Goal: Task Accomplishment & Management: Use online tool/utility

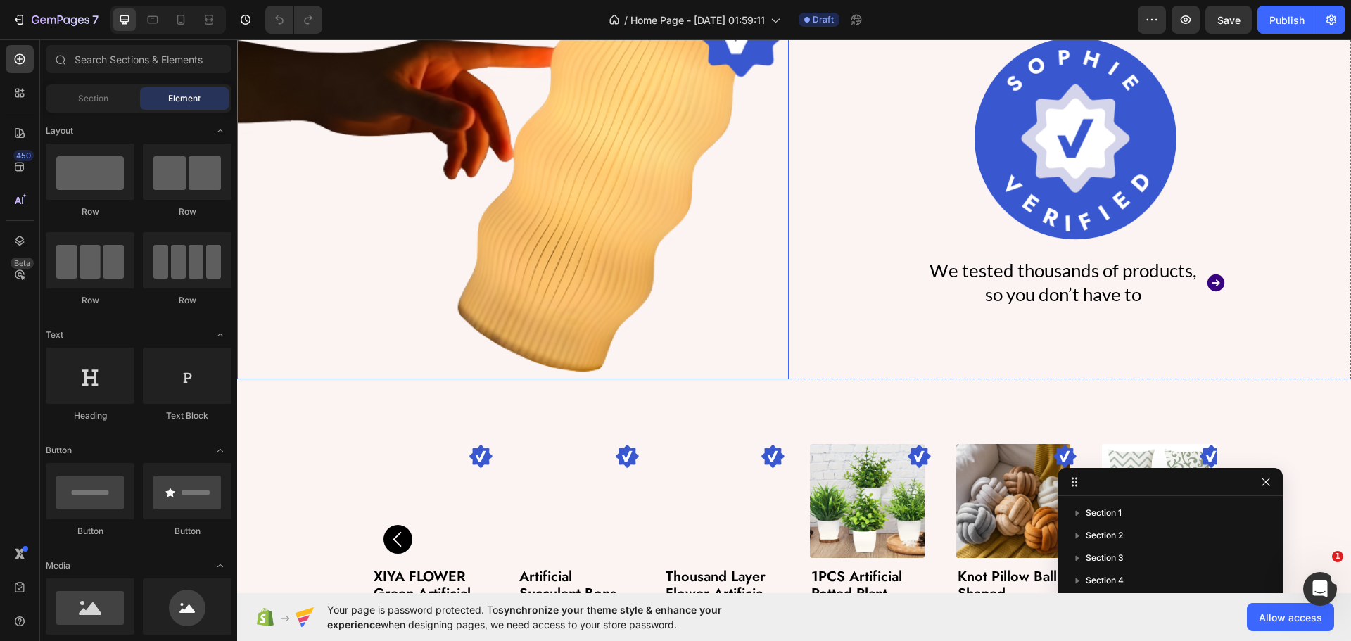
scroll to position [749, 0]
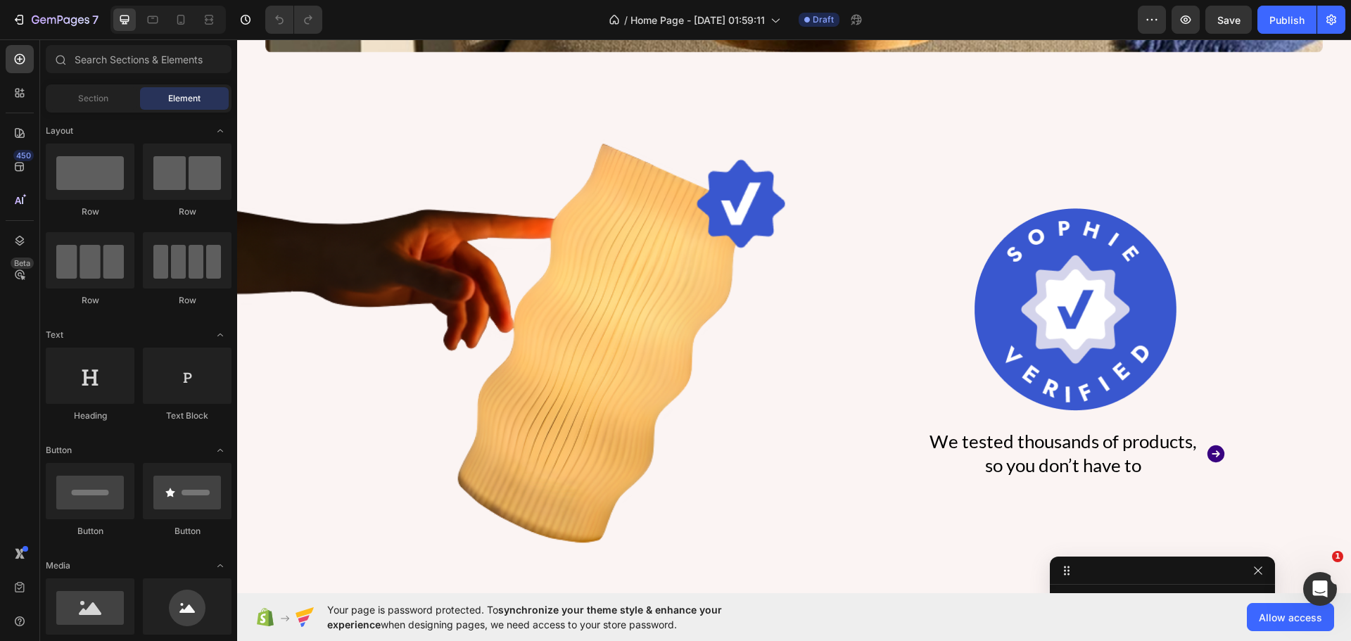
drag, startPoint x: 1130, startPoint y: 483, endPoint x: 1122, endPoint y: 640, distance: 157.8
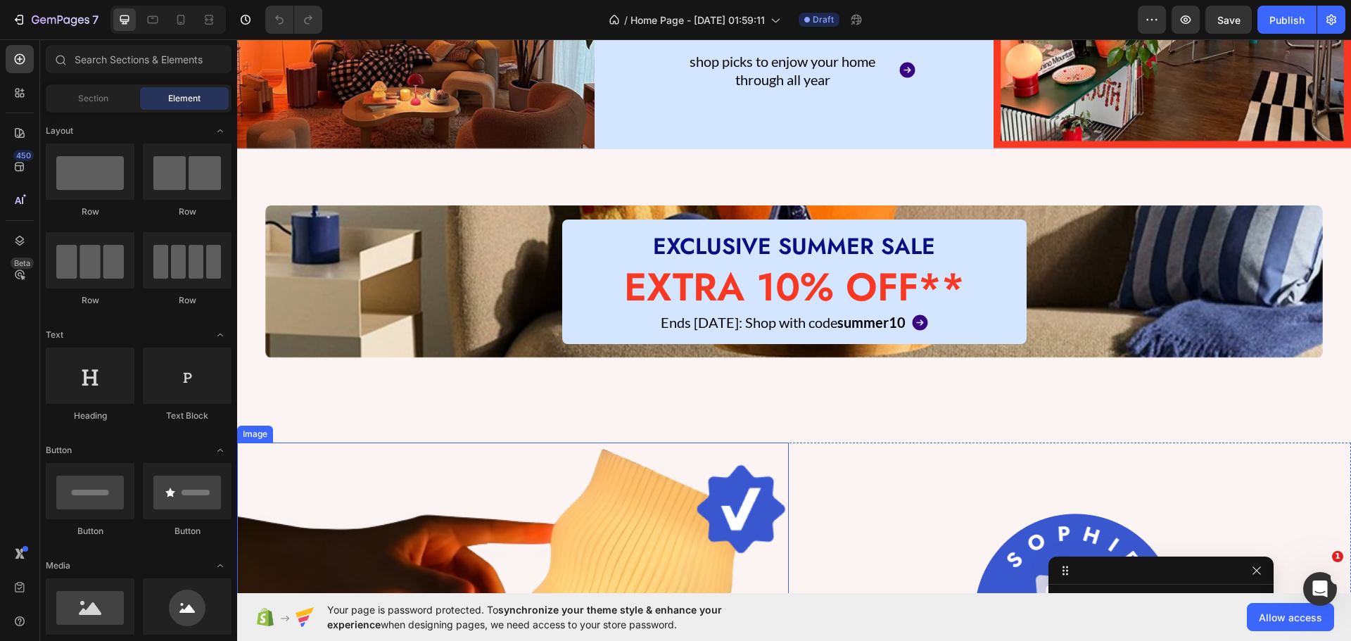
scroll to position [397, 0]
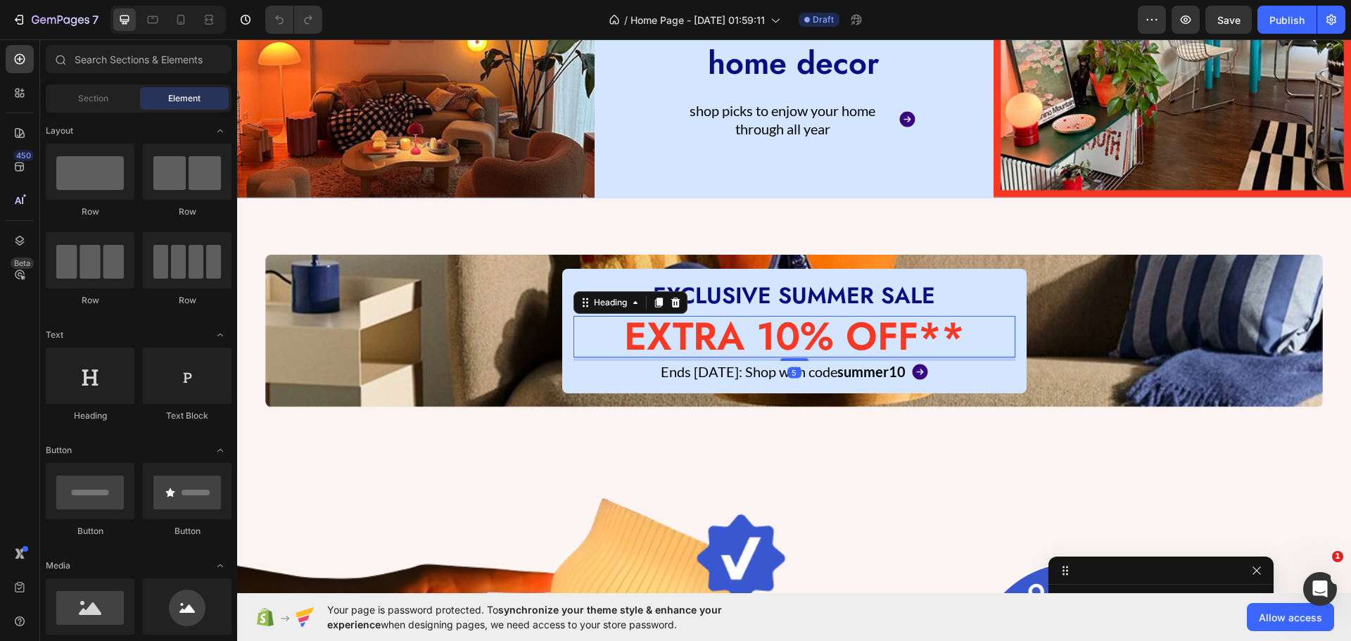
click at [673, 328] on h2 "EXTRA 10% OFF**" at bounding box center [794, 337] width 442 height 42
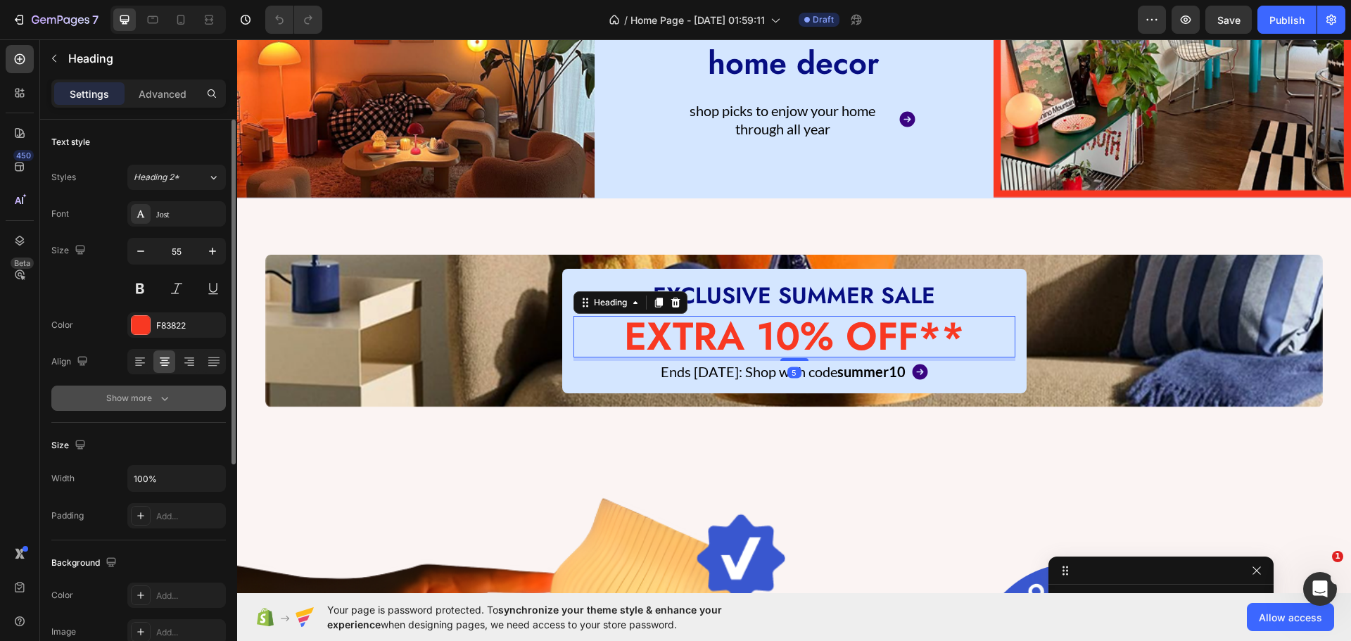
click at [120, 404] on div "Show more" at bounding box center [138, 398] width 65 height 14
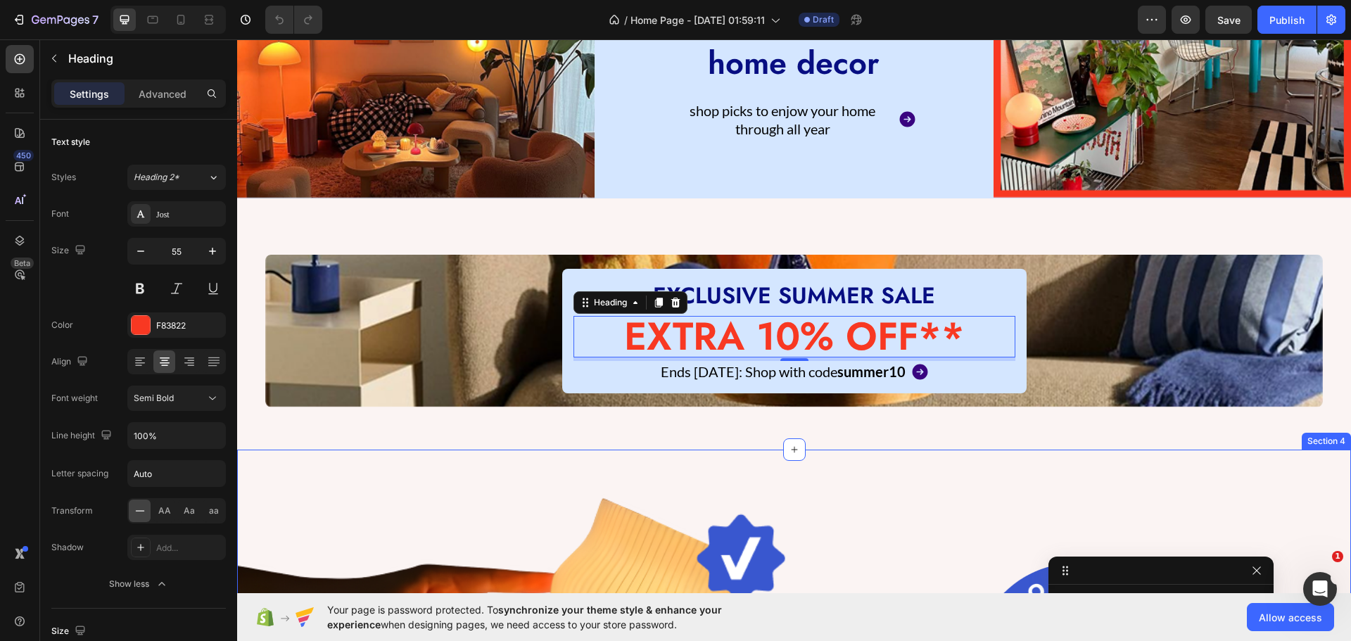
scroll to position [128, 0]
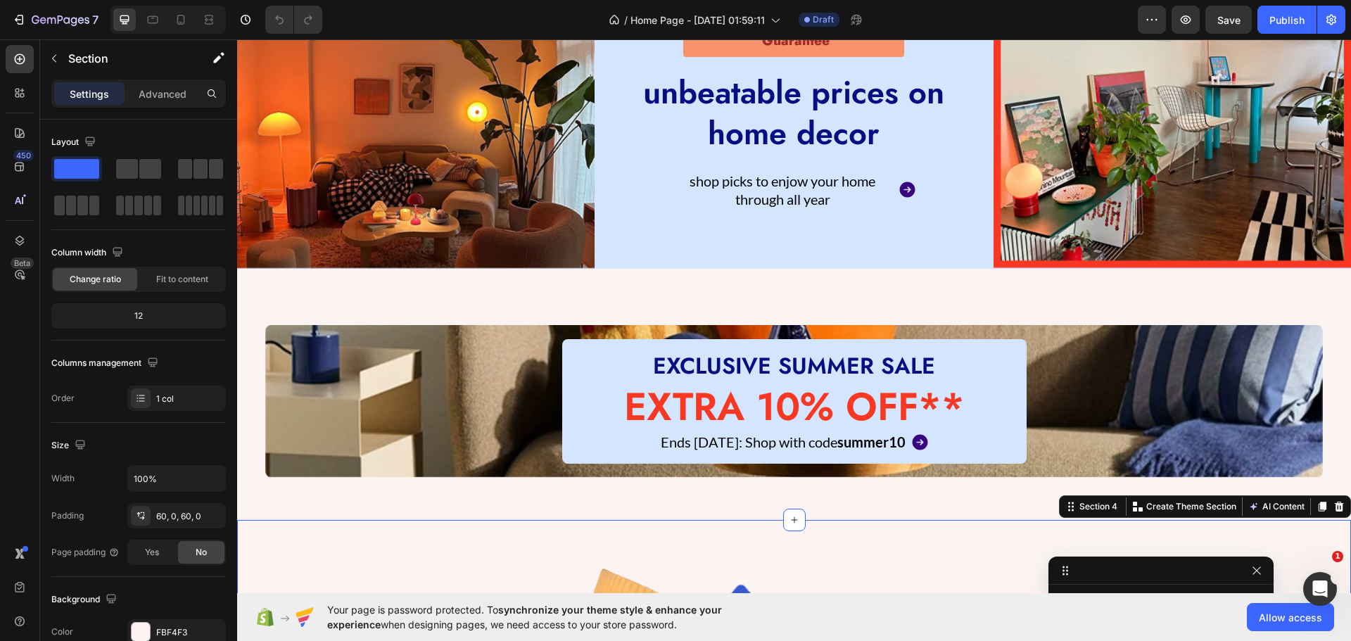
scroll to position [186, 0]
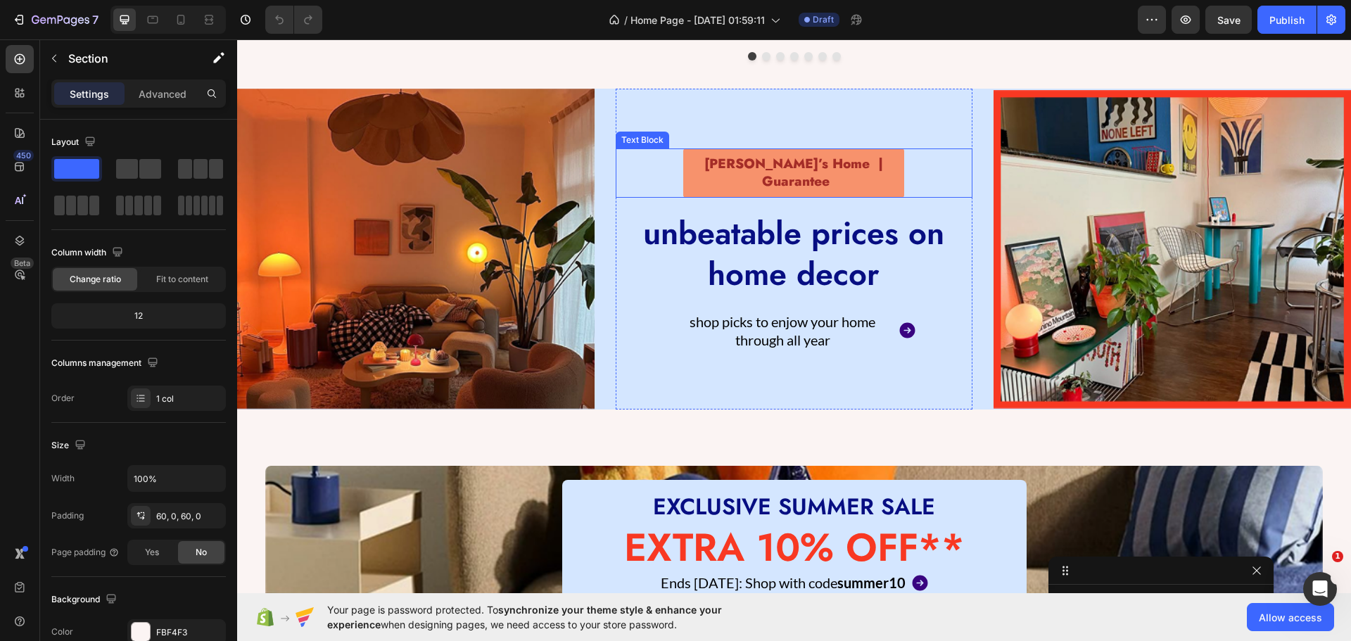
click at [765, 170] on p "[PERSON_NAME]’s Home | Guarantee" at bounding box center [794, 172] width 214 height 34
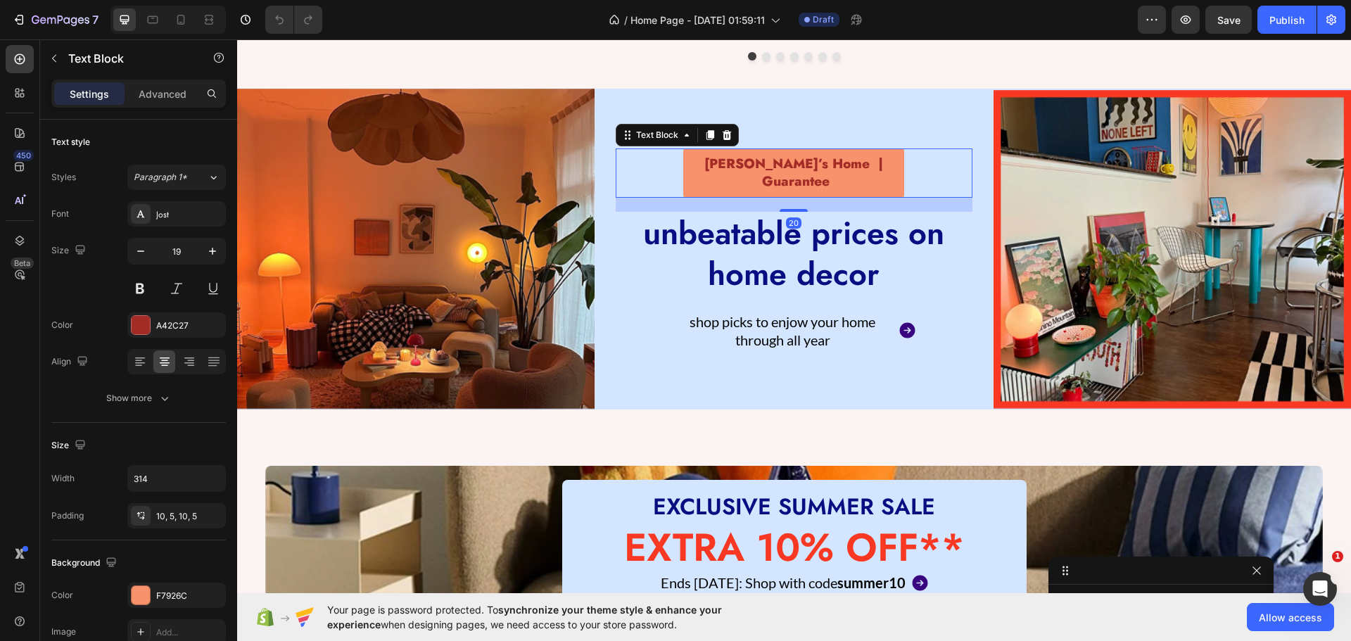
click at [765, 170] on p "[PERSON_NAME]’s Home | Guarantee" at bounding box center [794, 172] width 214 height 34
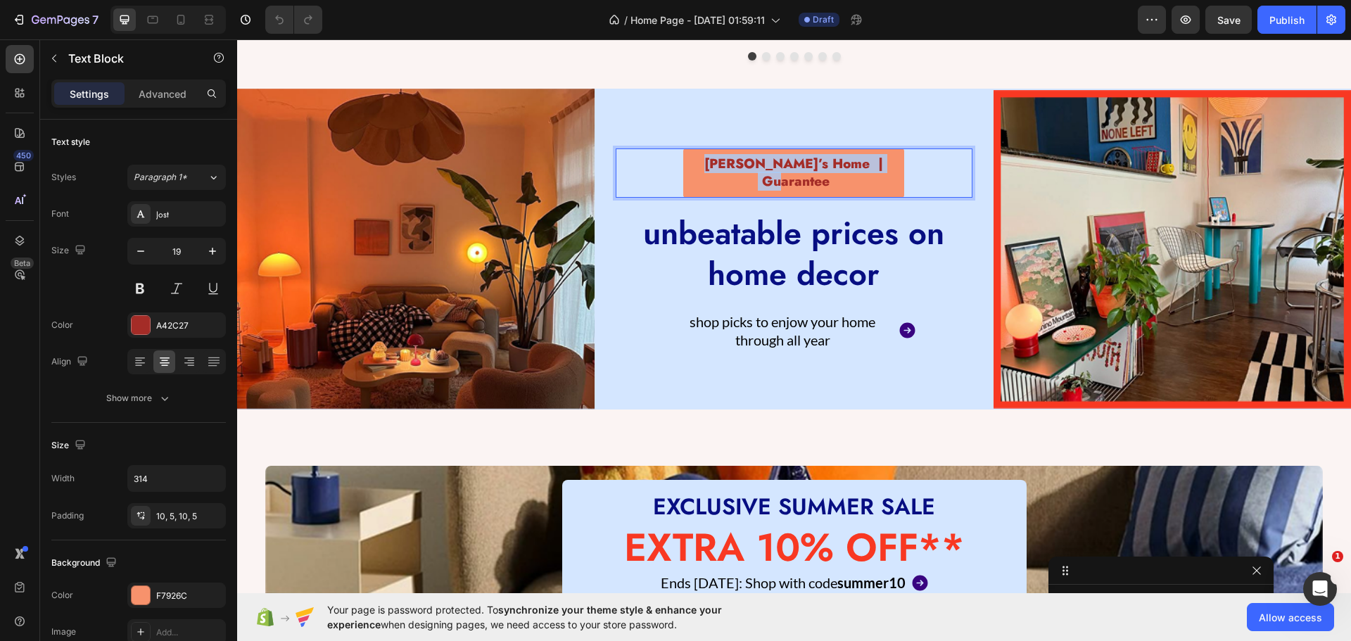
click at [765, 170] on p "[PERSON_NAME]’s Home | Guarantee" at bounding box center [794, 172] width 214 height 34
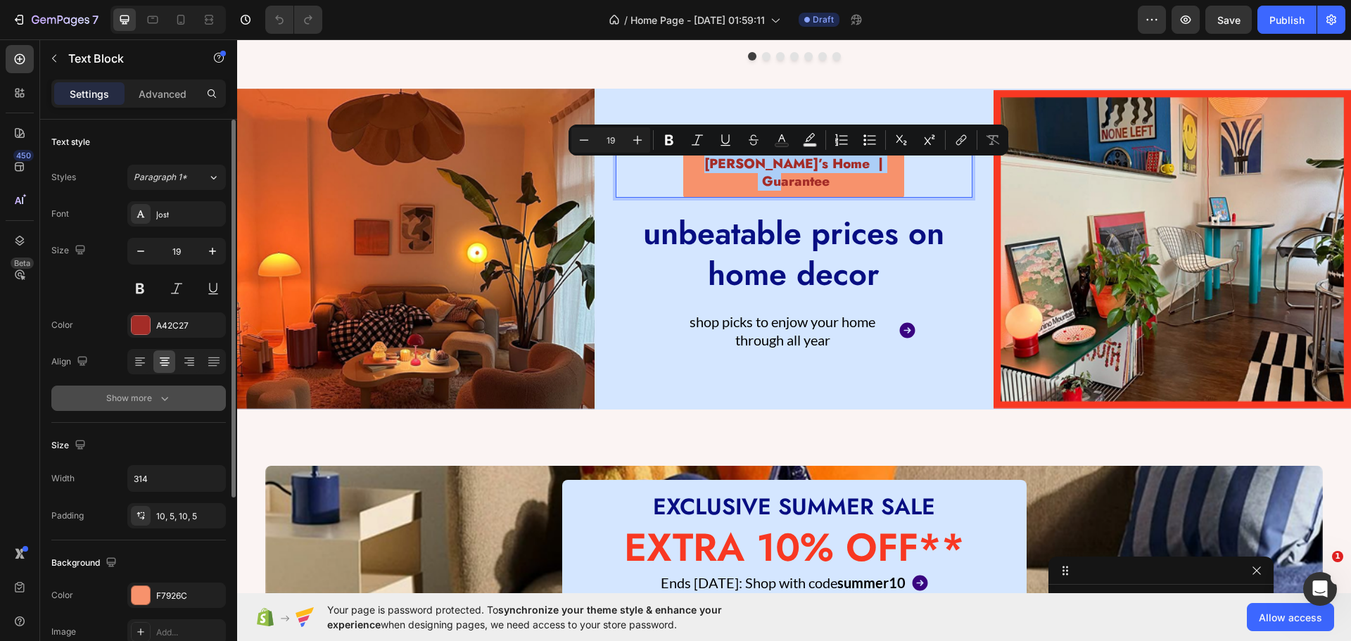
click at [138, 397] on div "Show more" at bounding box center [138, 398] width 65 height 14
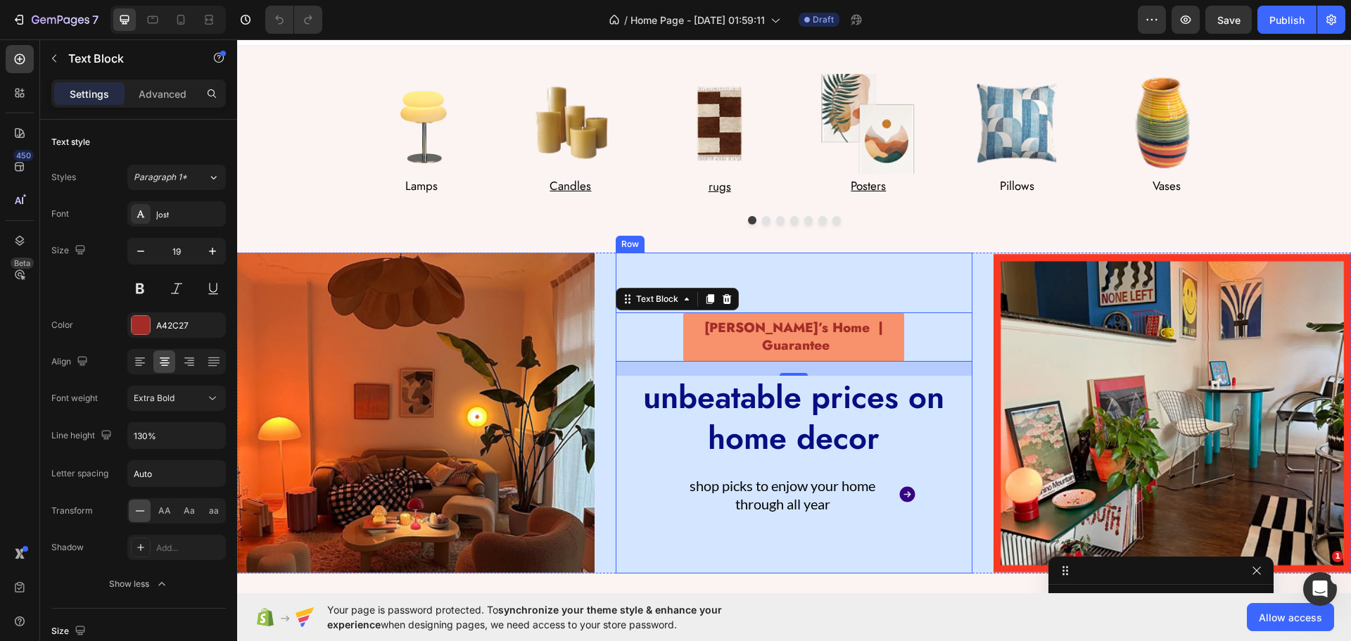
scroll to position [0, 0]
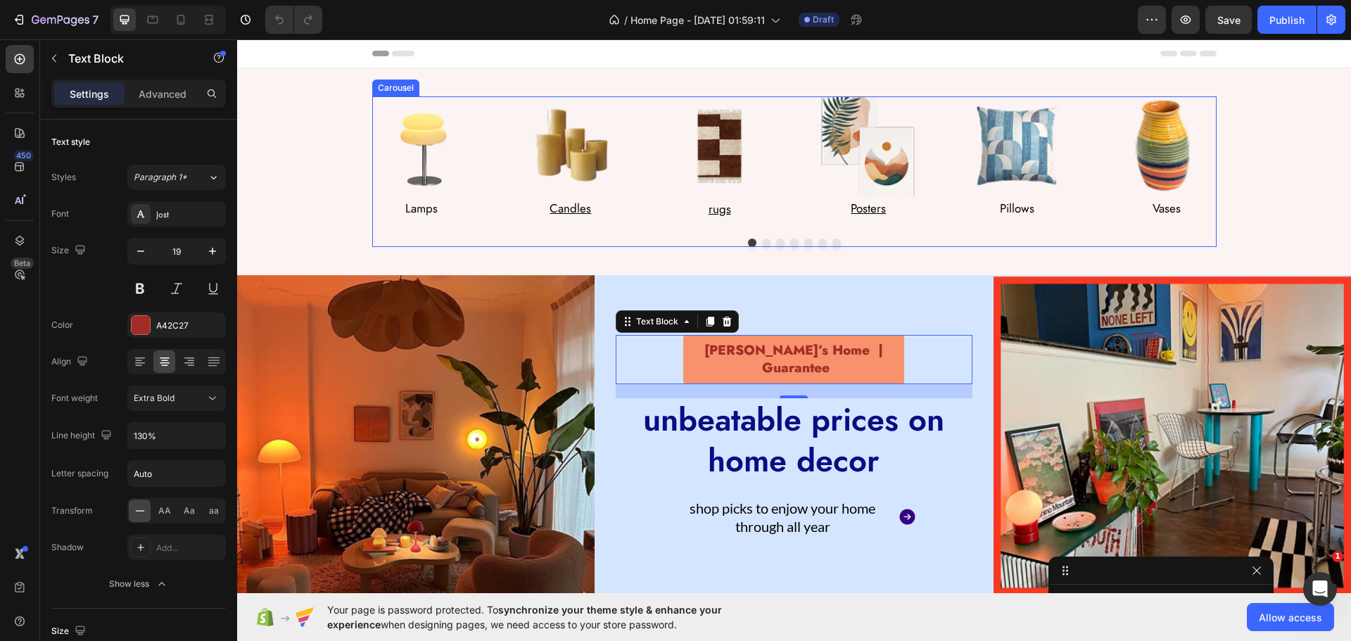
click at [649, 171] on div "Image Lamps Text Block Row Image Candles Text Block Row Image rugs Text Block R…" at bounding box center [794, 158] width 844 height 125
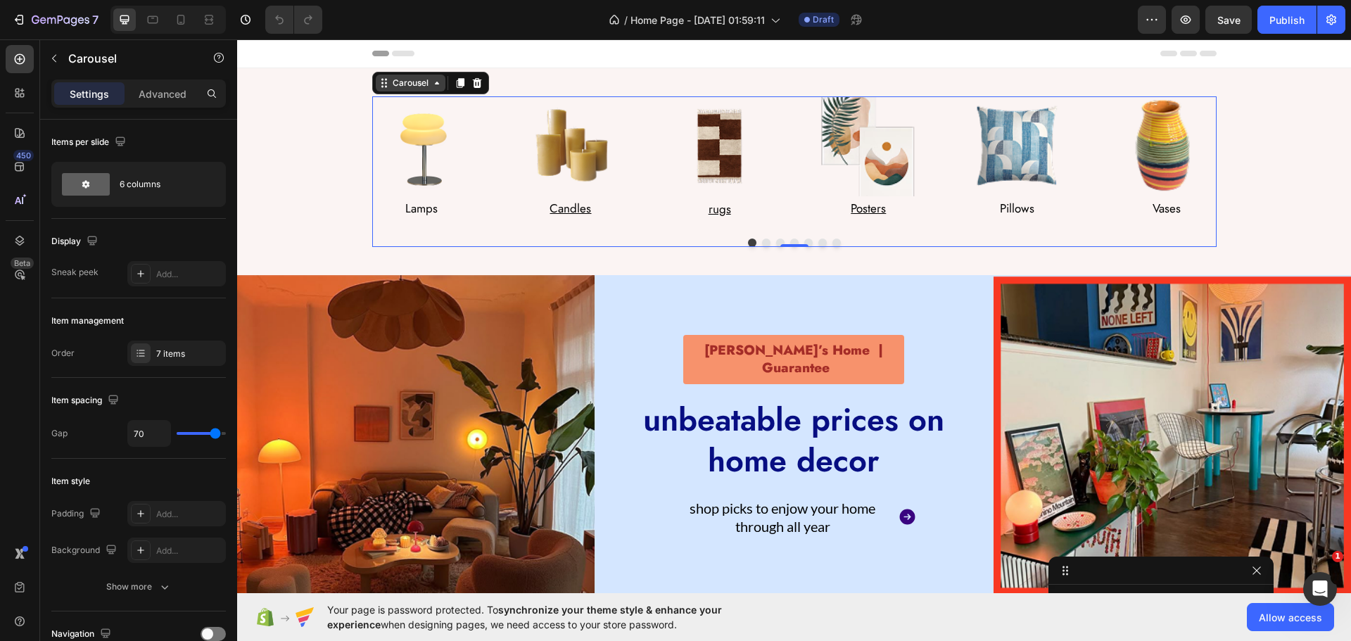
click at [396, 80] on div "Carousel" at bounding box center [411, 83] width 42 height 13
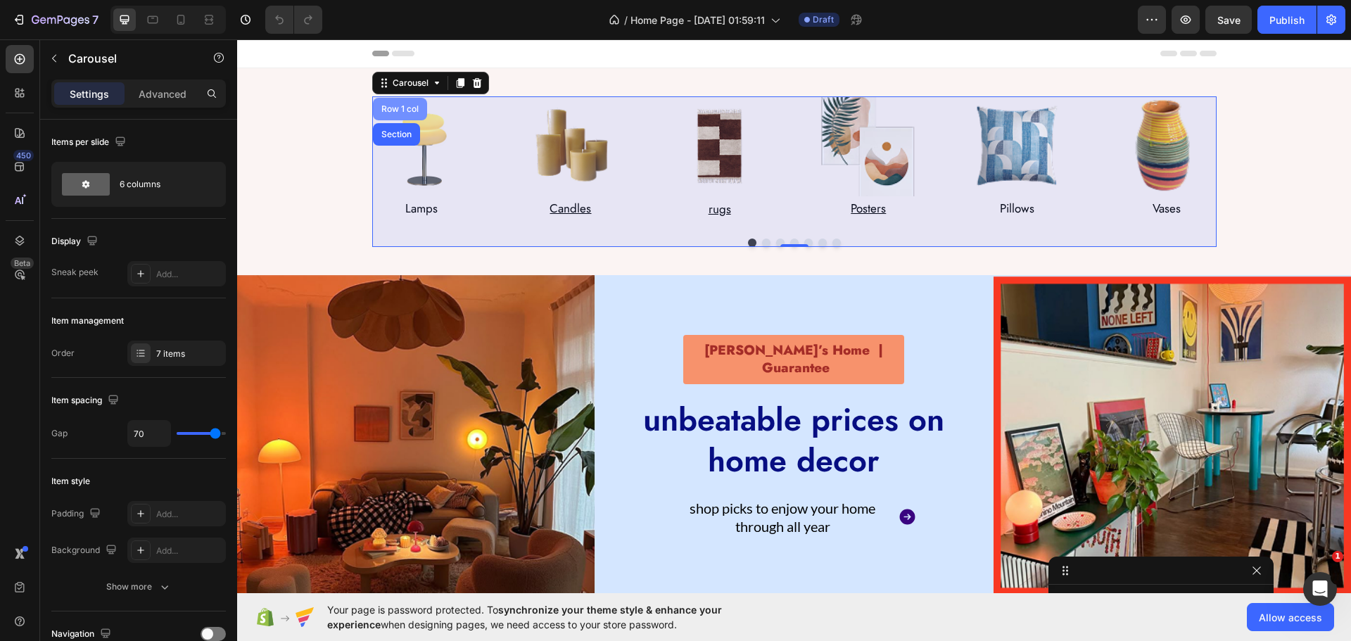
click at [384, 103] on div "Row 1 col" at bounding box center [400, 109] width 54 height 23
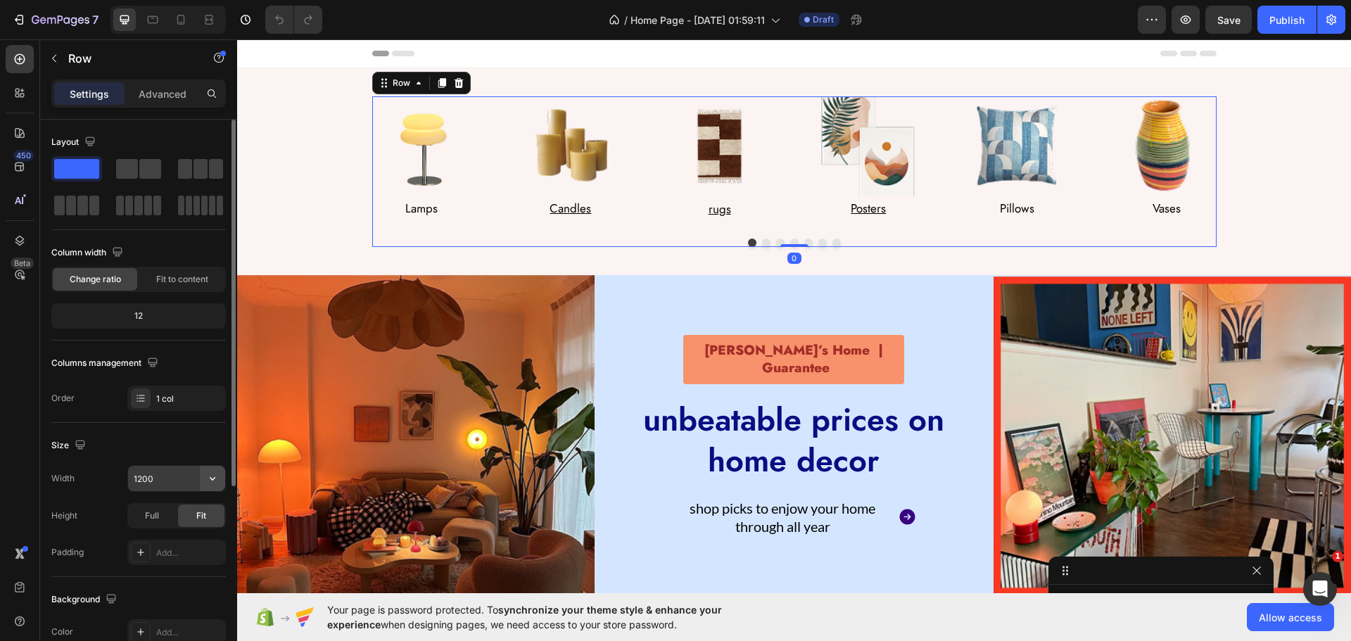
click at [215, 482] on icon "button" at bounding box center [212, 478] width 14 height 14
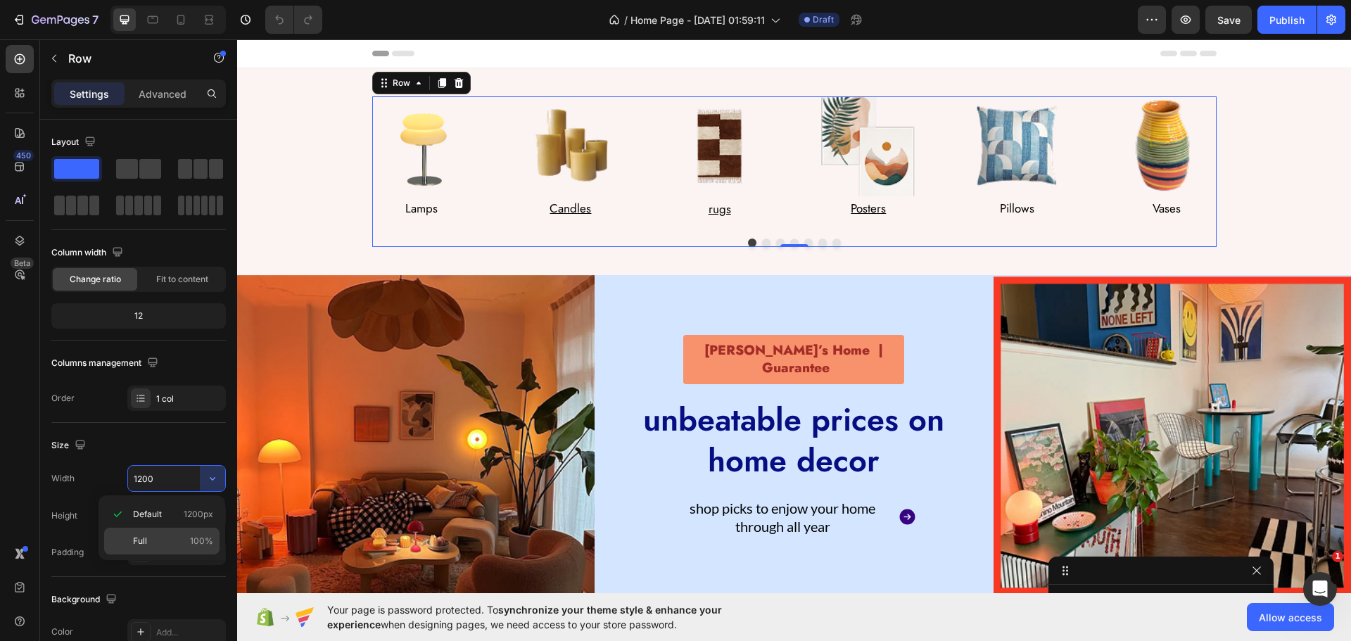
click at [162, 535] on p "Full 100%" at bounding box center [173, 541] width 80 height 13
type input "100%"
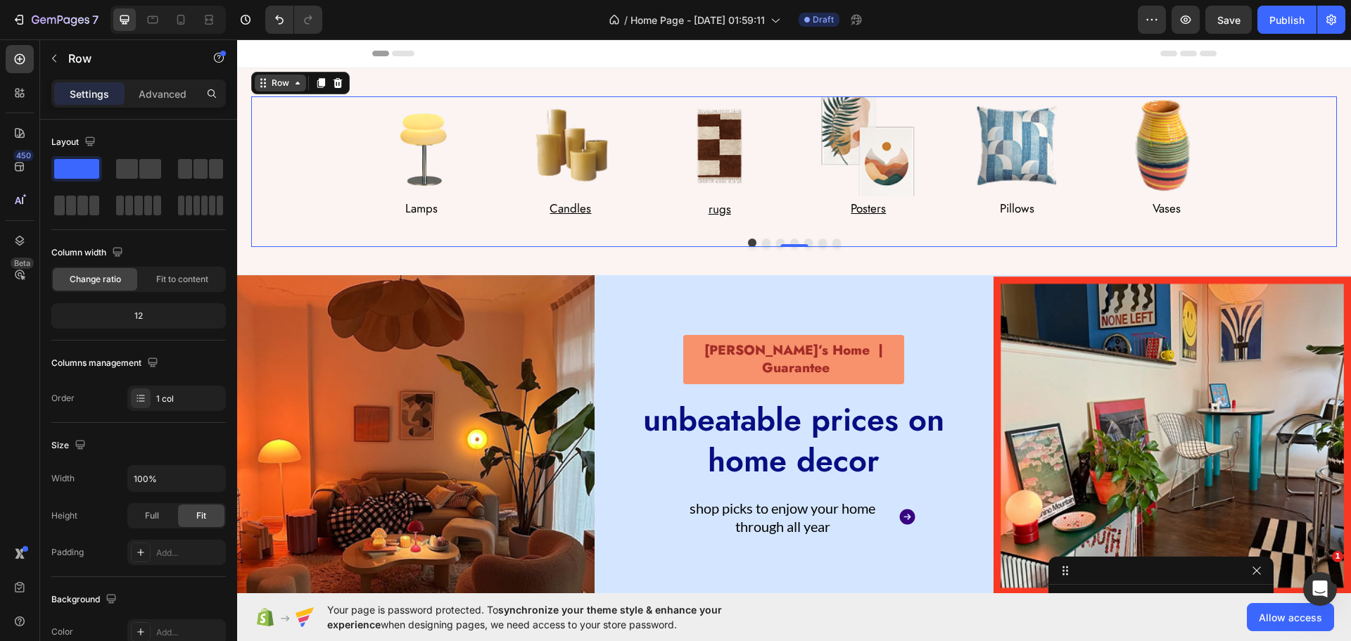
click at [273, 90] on div "Row" at bounding box center [280, 83] width 51 height 17
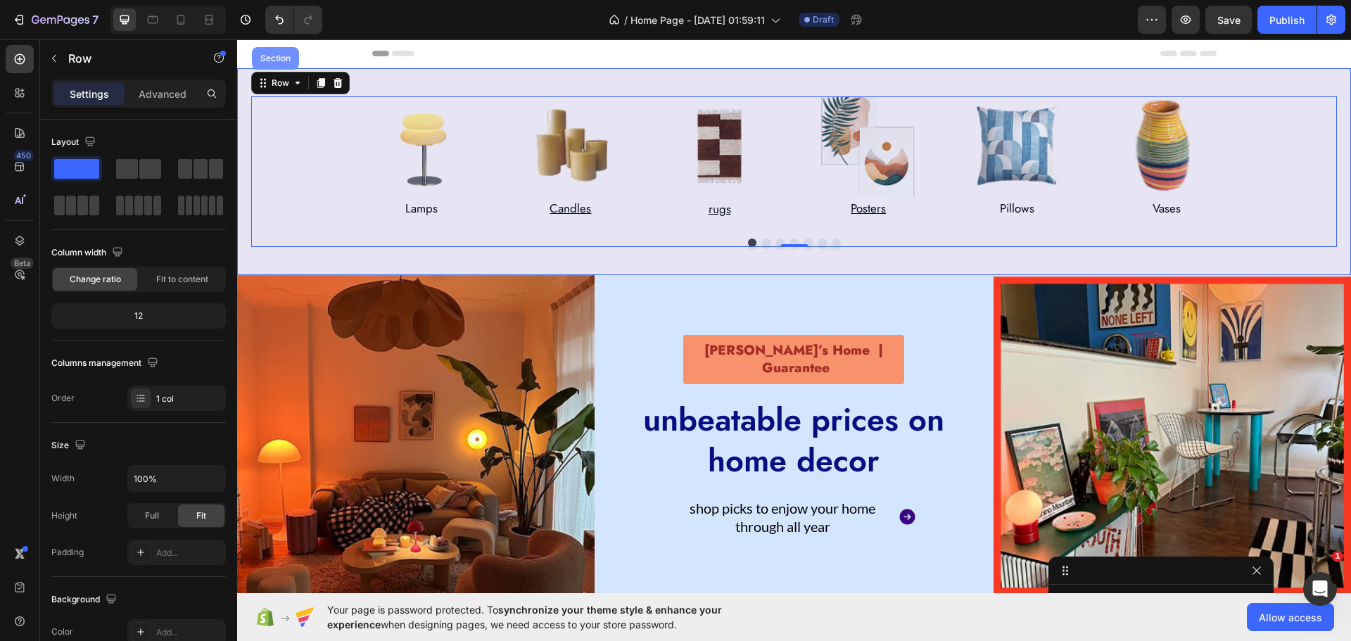
click at [269, 62] on div "Section" at bounding box center [275, 58] width 36 height 8
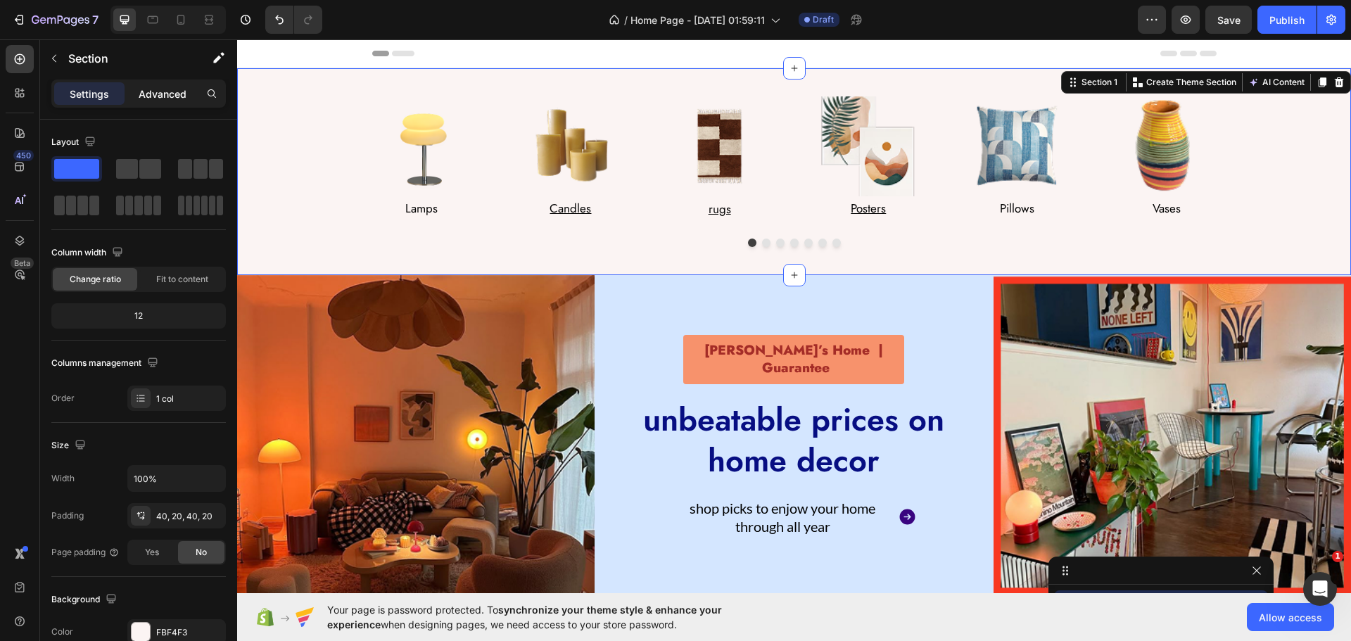
click at [162, 95] on p "Advanced" at bounding box center [163, 94] width 48 height 15
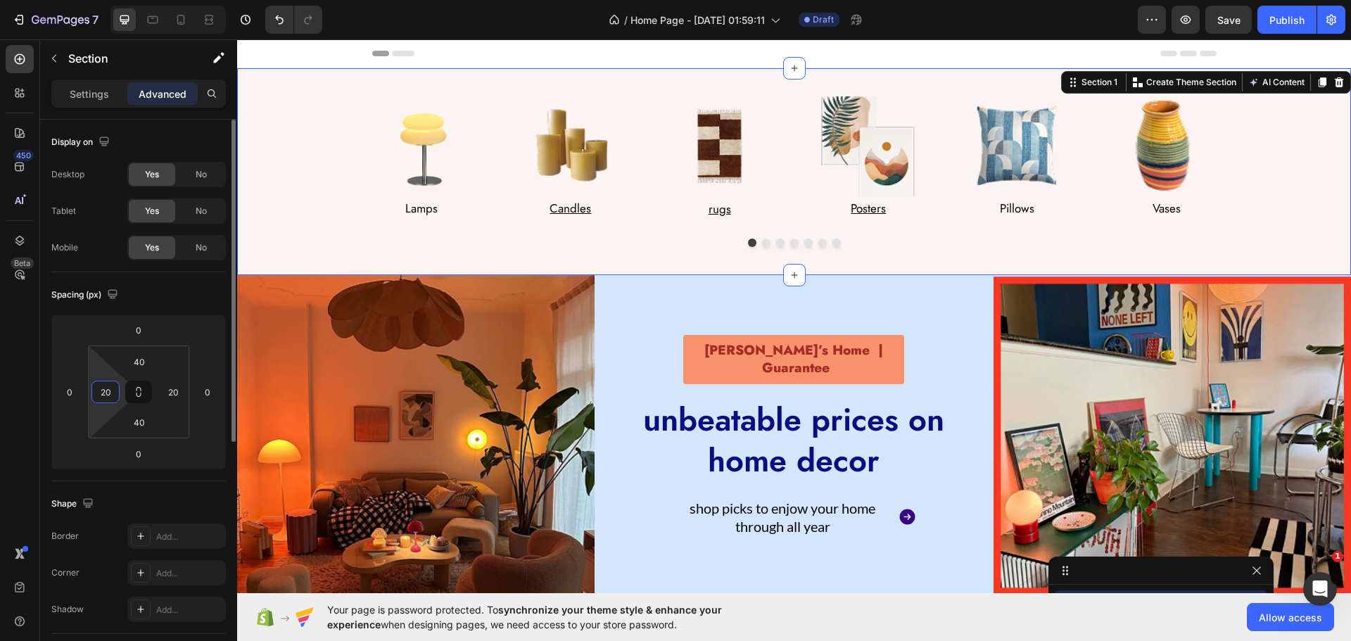
click at [106, 392] on input "20" at bounding box center [105, 391] width 21 height 21
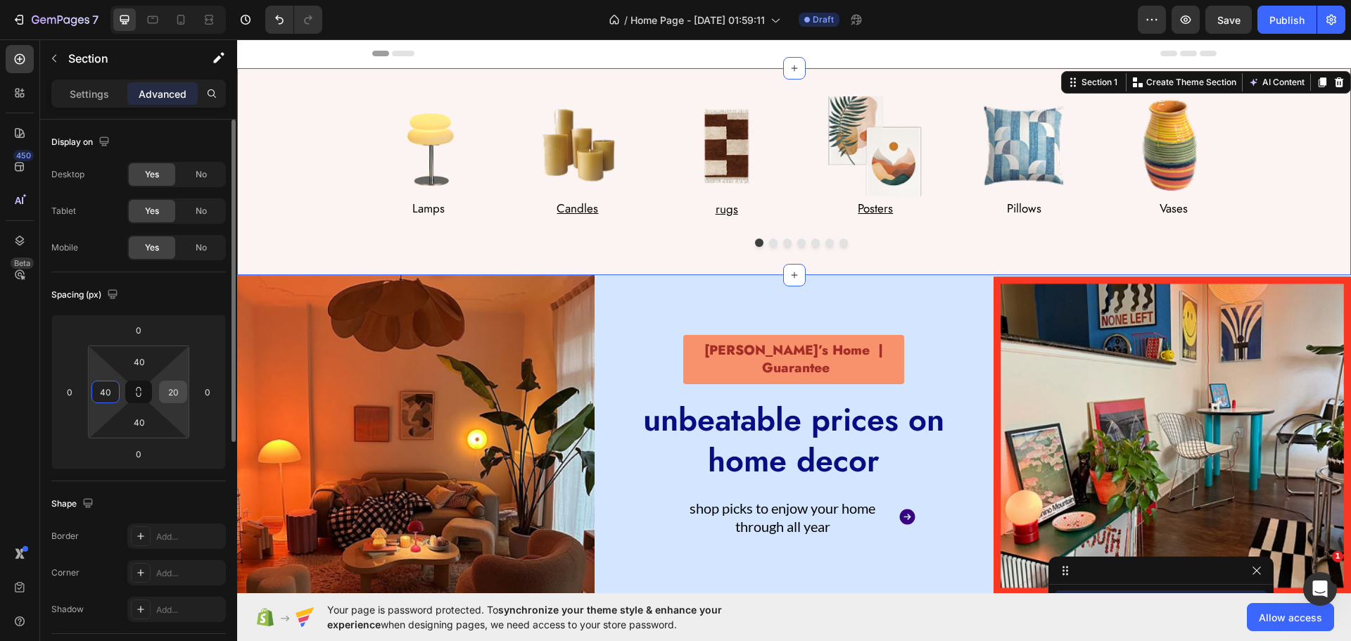
type input "40"
click at [176, 392] on input "20" at bounding box center [172, 391] width 21 height 21
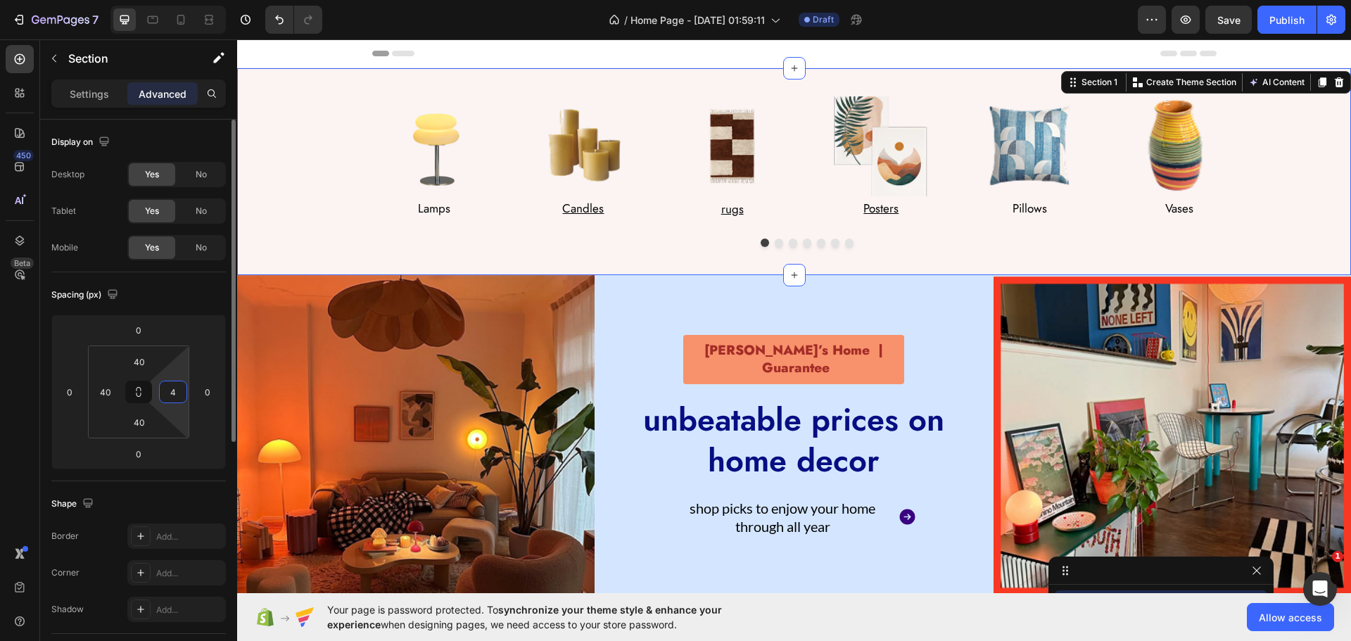
type input "40"
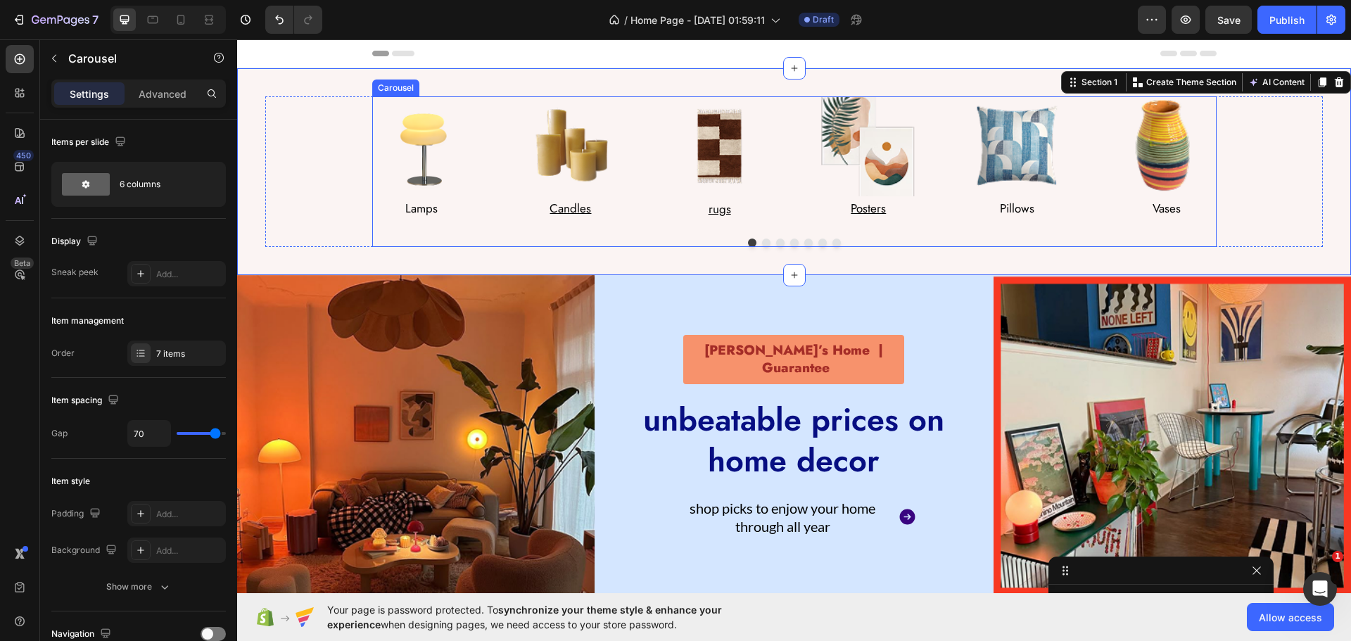
click at [504, 170] on div "Image Lamps Text Block Row Image Candles Text Block Row Image rugs Text Block R…" at bounding box center [794, 158] width 844 height 125
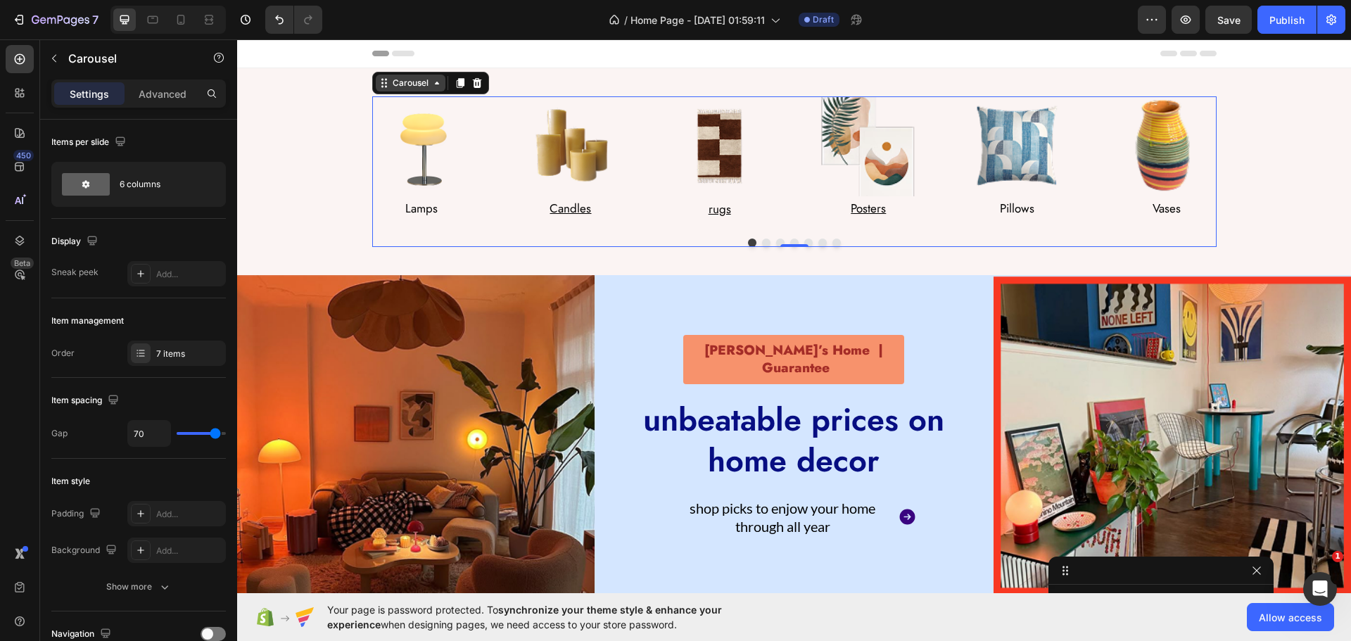
click at [412, 88] on div "Carousel" at bounding box center [411, 83] width 42 height 13
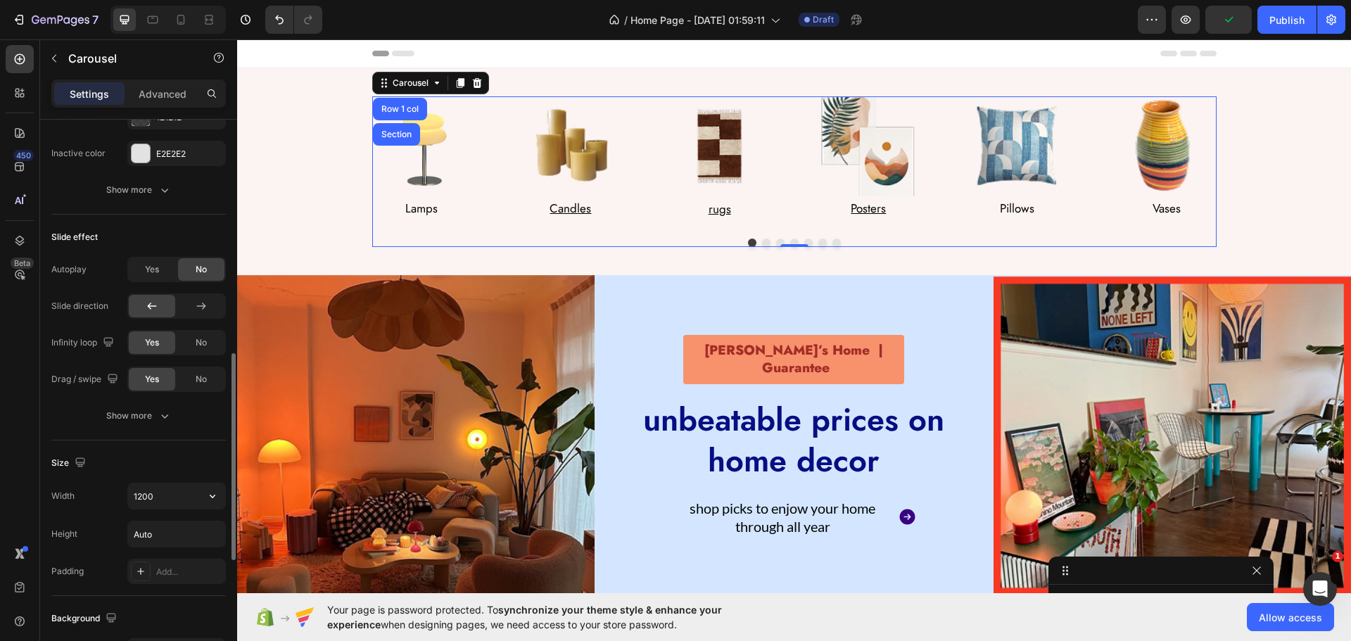
scroll to position [774, 0]
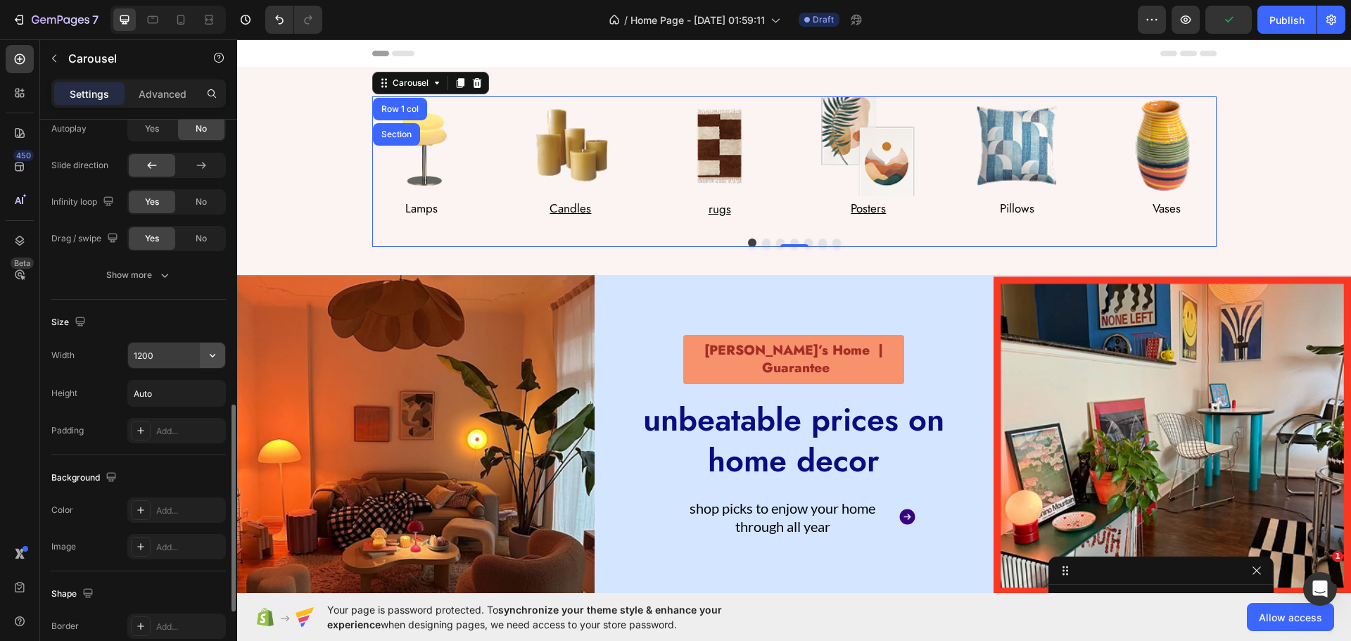
click at [210, 351] on icon "button" at bounding box center [212, 355] width 14 height 14
click at [164, 416] on p "Full 100%" at bounding box center [173, 418] width 80 height 13
type input "100%"
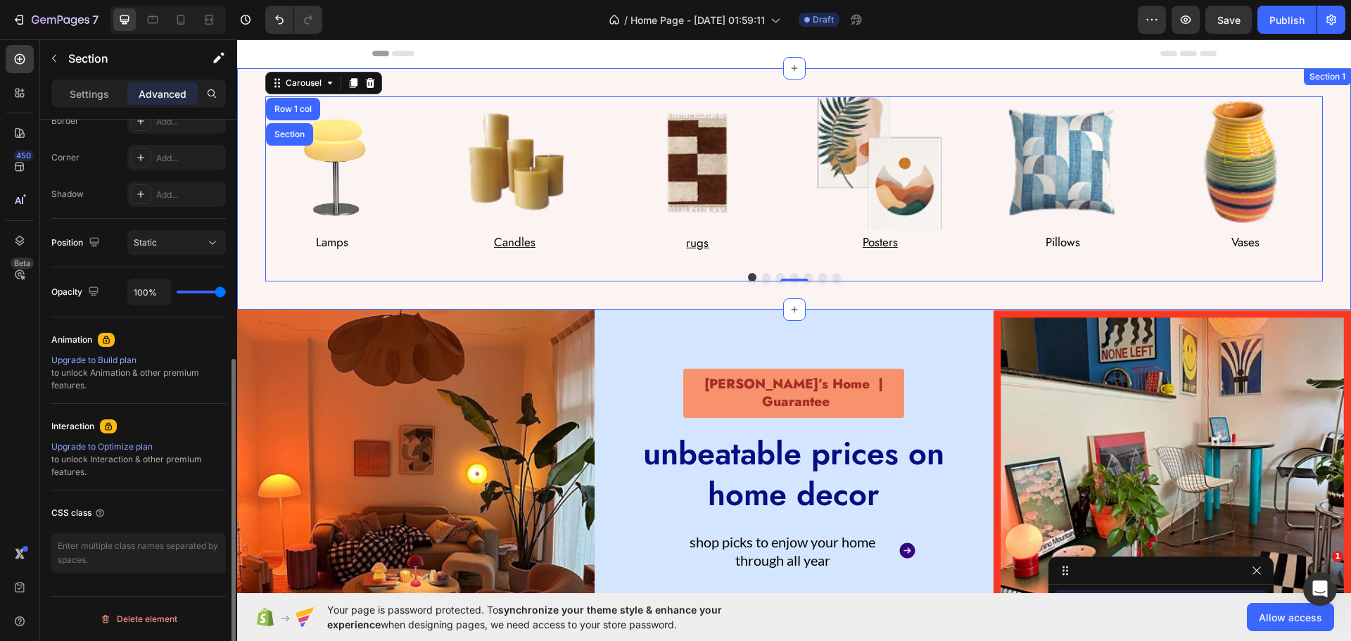
scroll to position [0, 0]
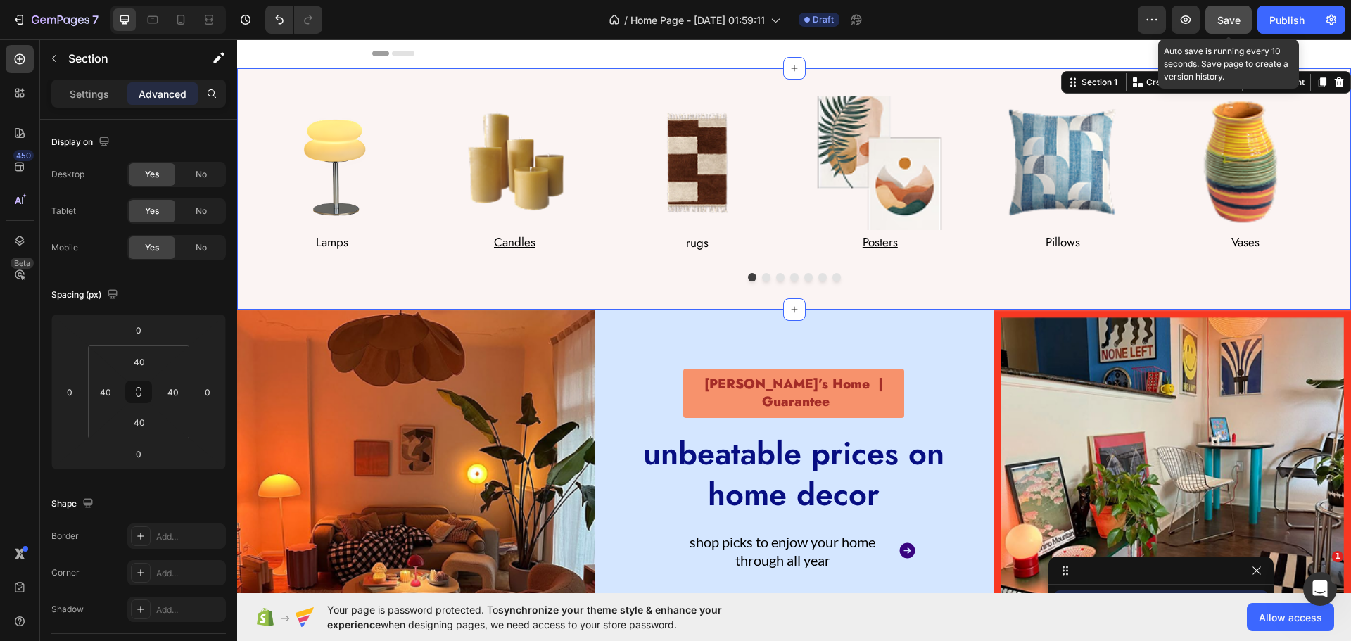
click at [1232, 21] on span "Save" at bounding box center [1228, 20] width 23 height 12
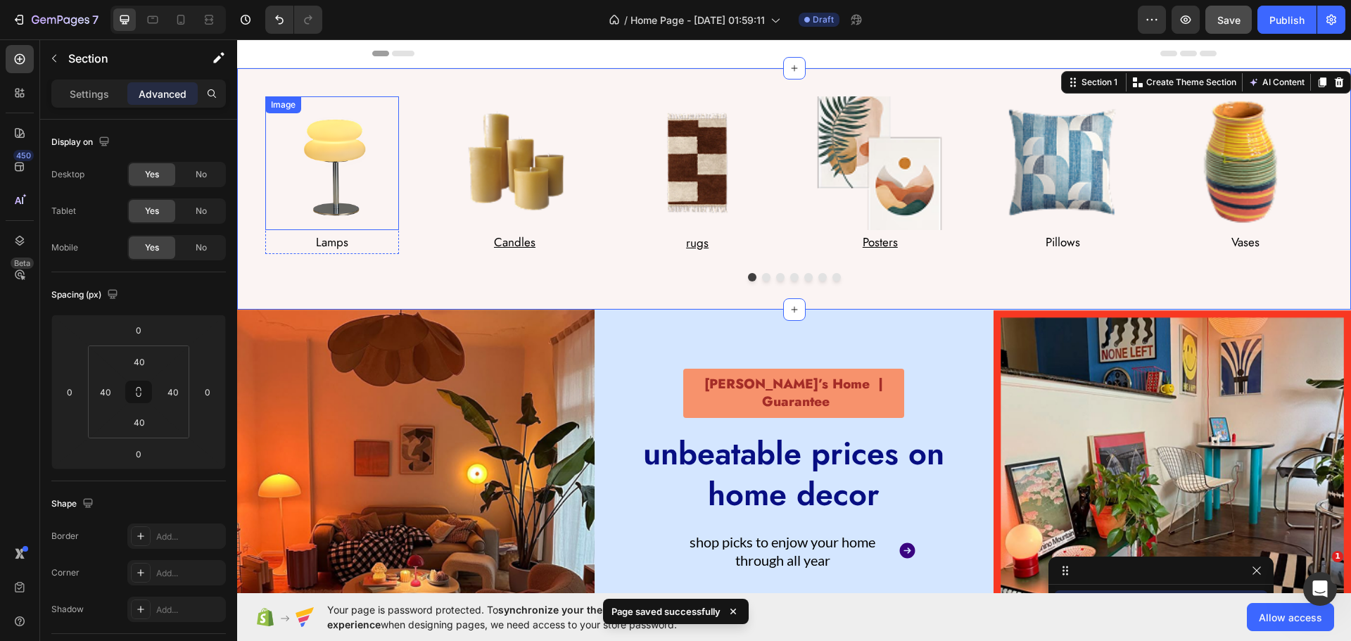
click at [345, 158] on img at bounding box center [332, 163] width 134 height 134
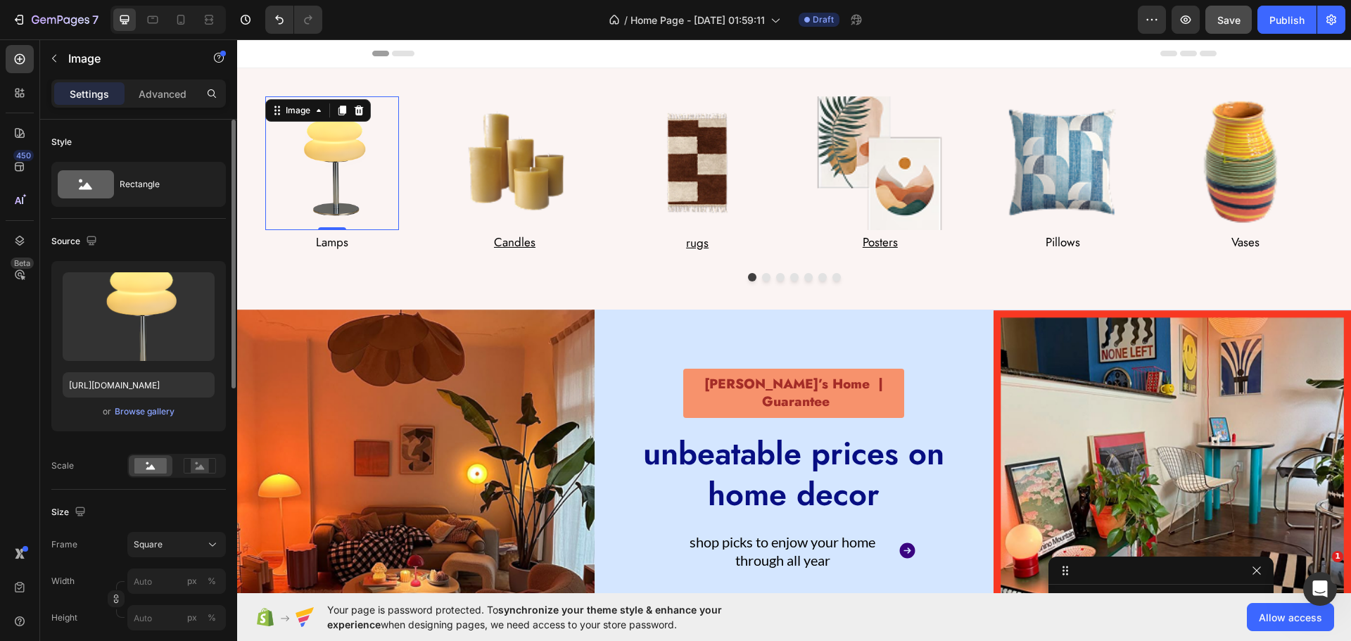
scroll to position [70, 0]
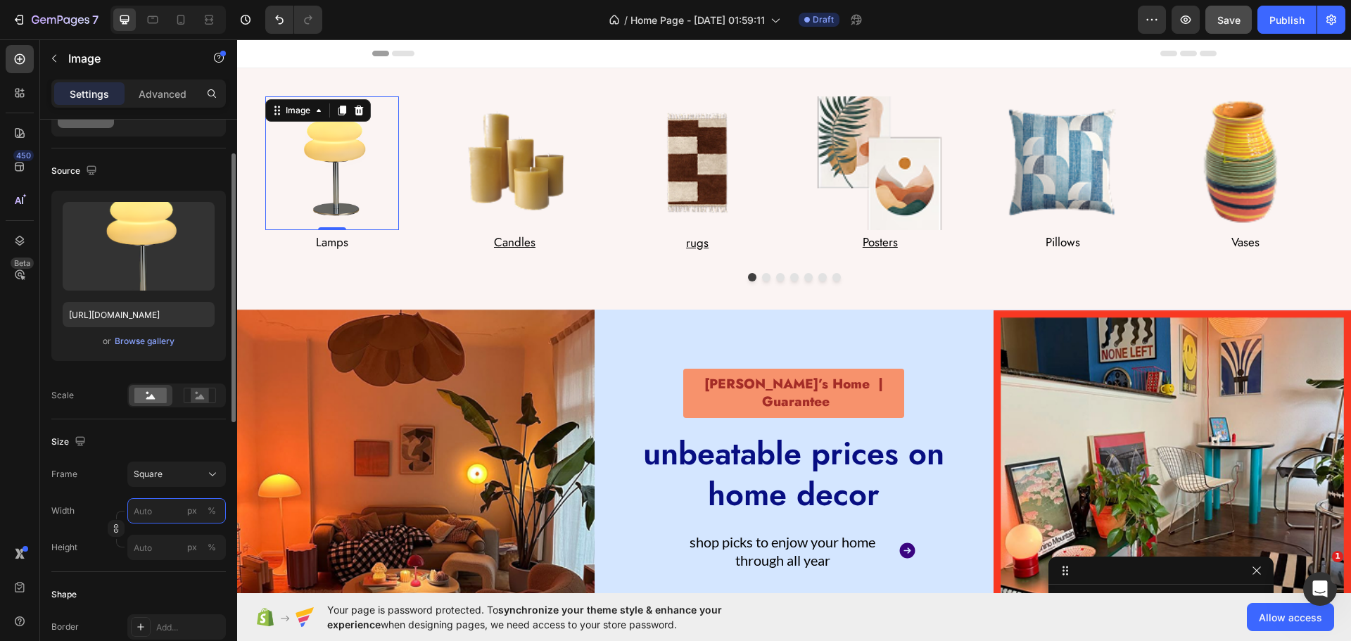
click at [162, 519] on input "px %" at bounding box center [176, 510] width 98 height 25
type input "1"
type input "14"
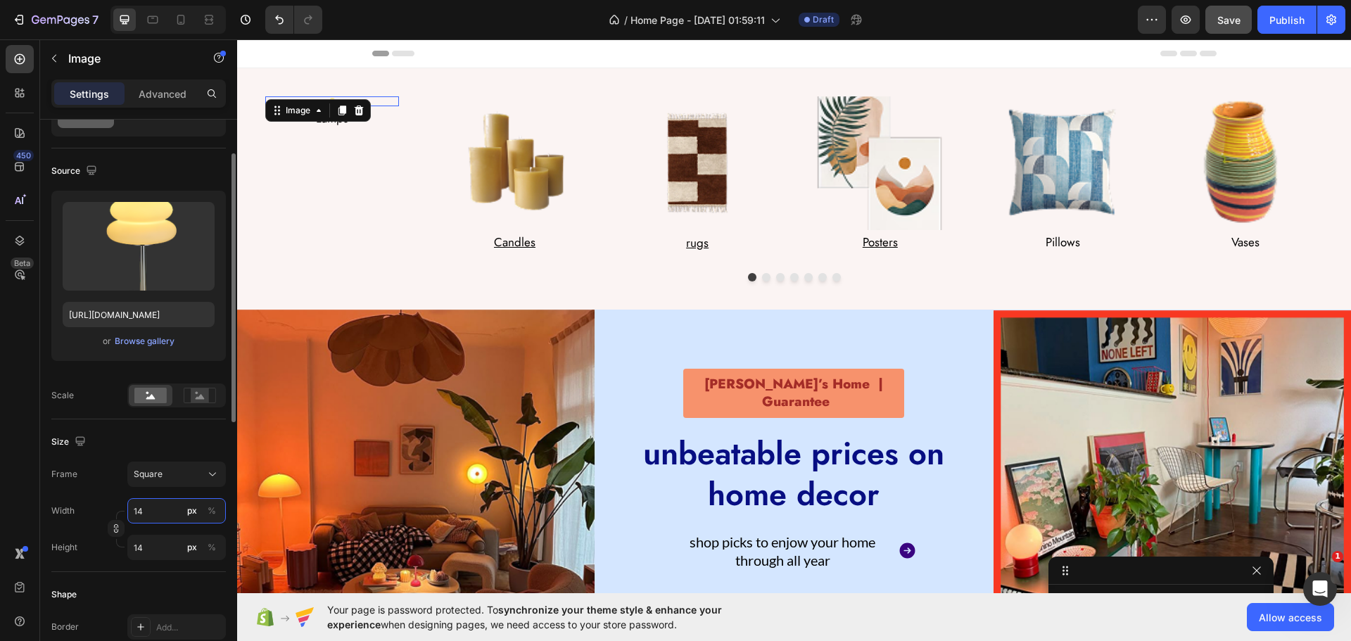
type input "146"
click at [151, 438] on div "Size" at bounding box center [138, 442] width 174 height 23
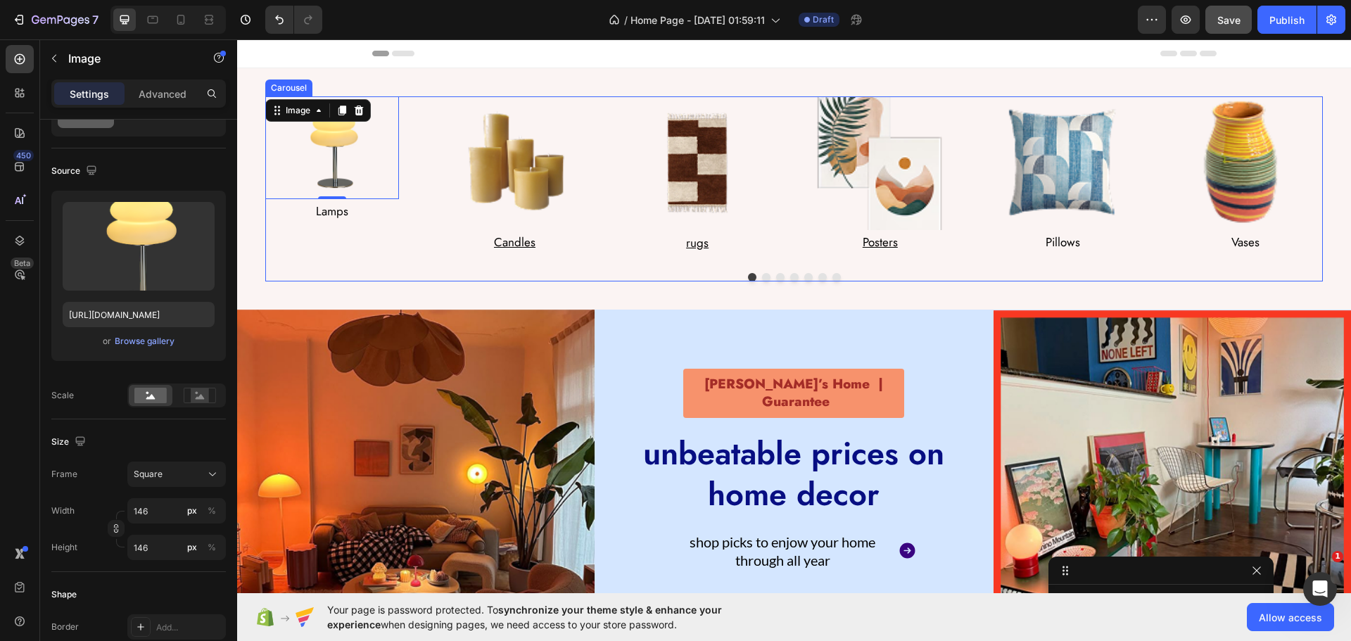
click at [388, 267] on div "Image 0 Lamps Text Block Row Image Candles Text Block Row Image rugs Text Block…" at bounding box center [793, 188] width 1057 height 185
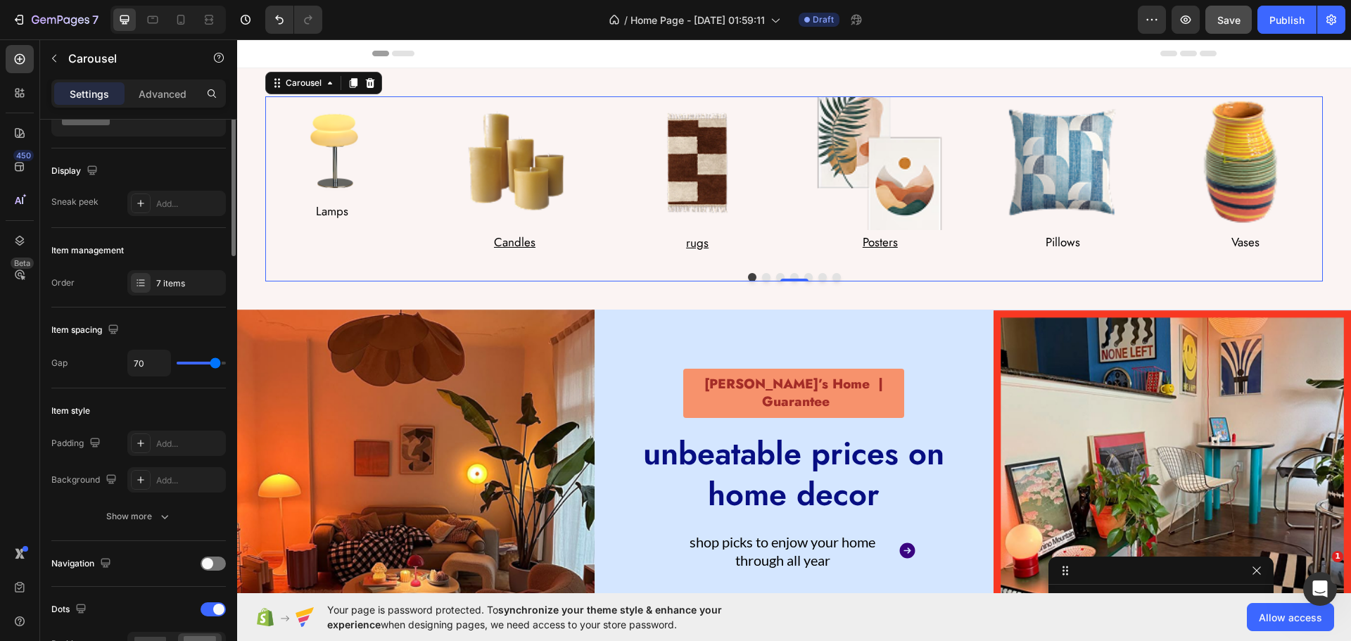
scroll to position [0, 0]
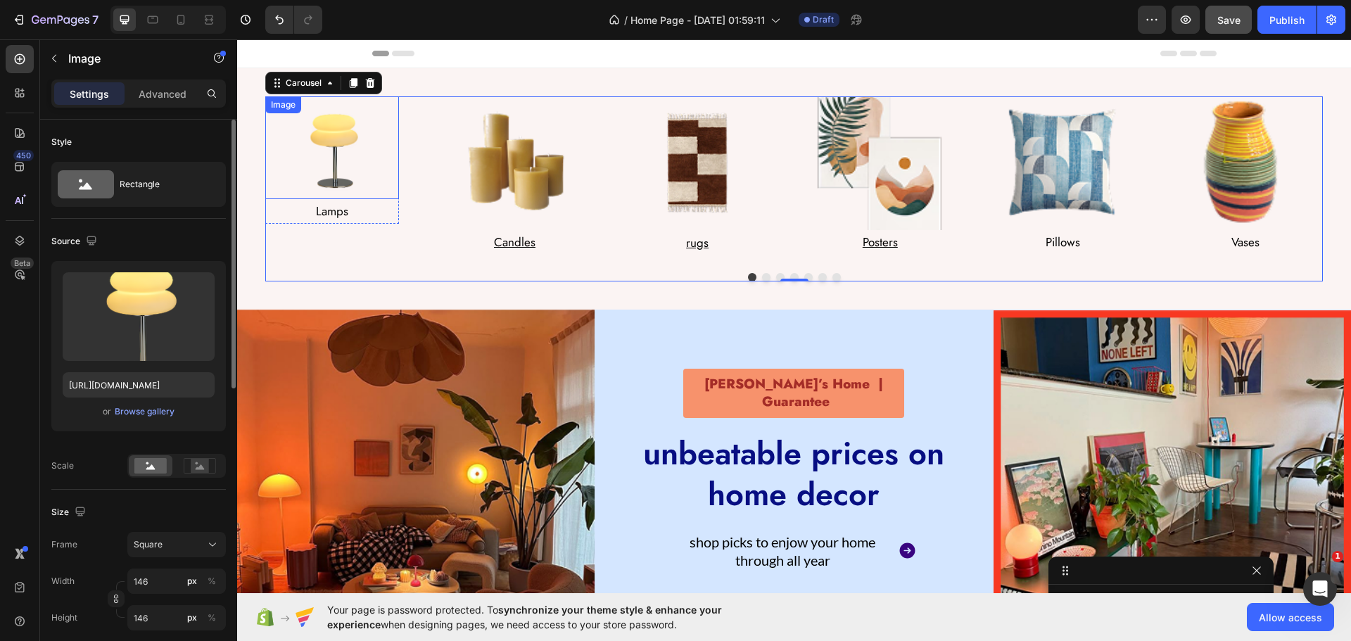
click at [352, 161] on img at bounding box center [332, 147] width 103 height 103
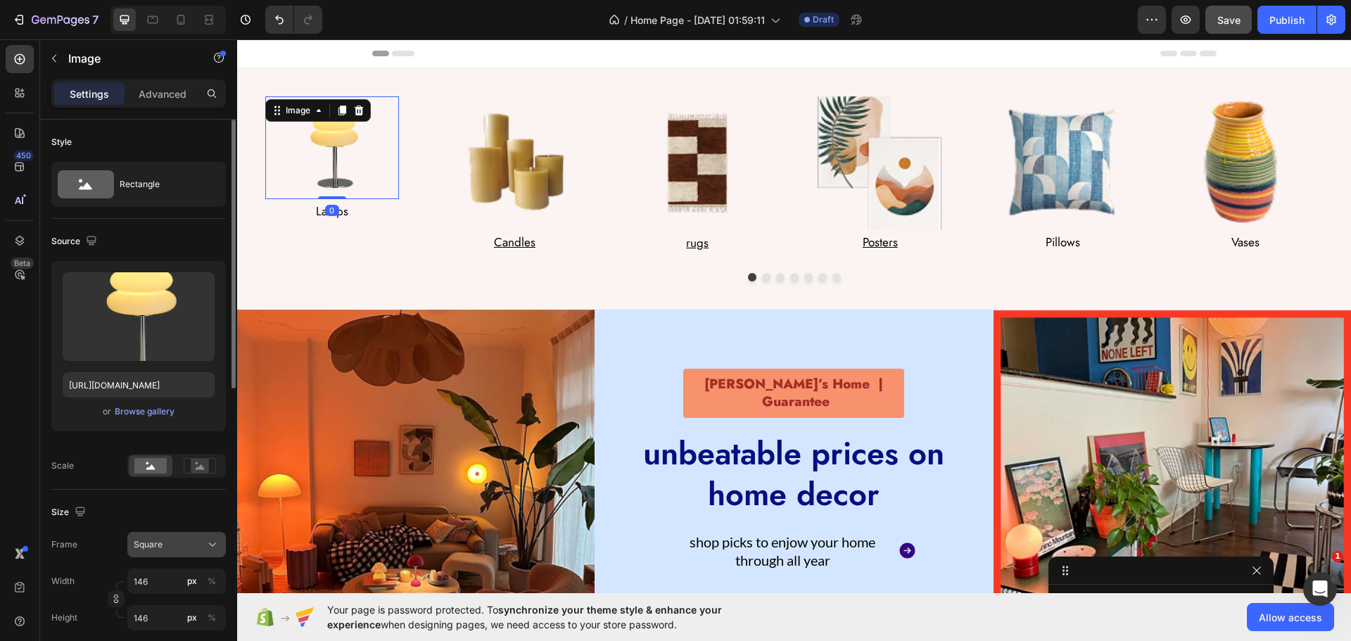
click at [170, 547] on div "Square" at bounding box center [168, 544] width 69 height 13
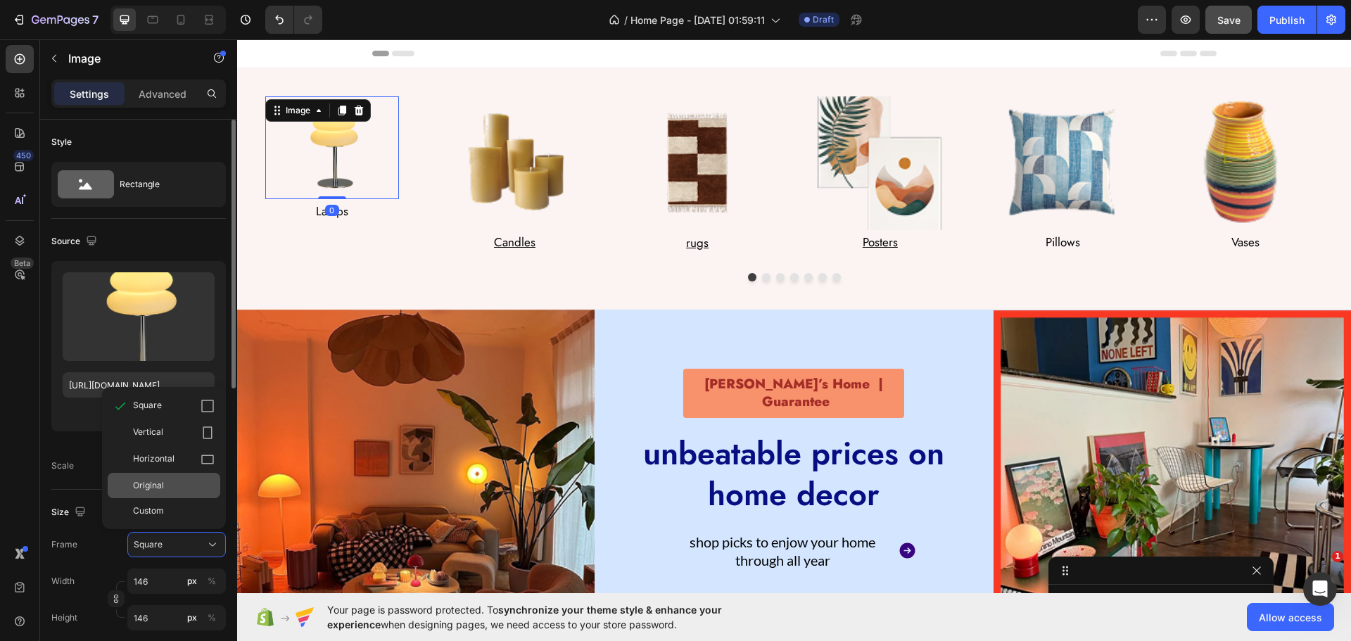
click at [163, 480] on span "Original" at bounding box center [148, 485] width 31 height 13
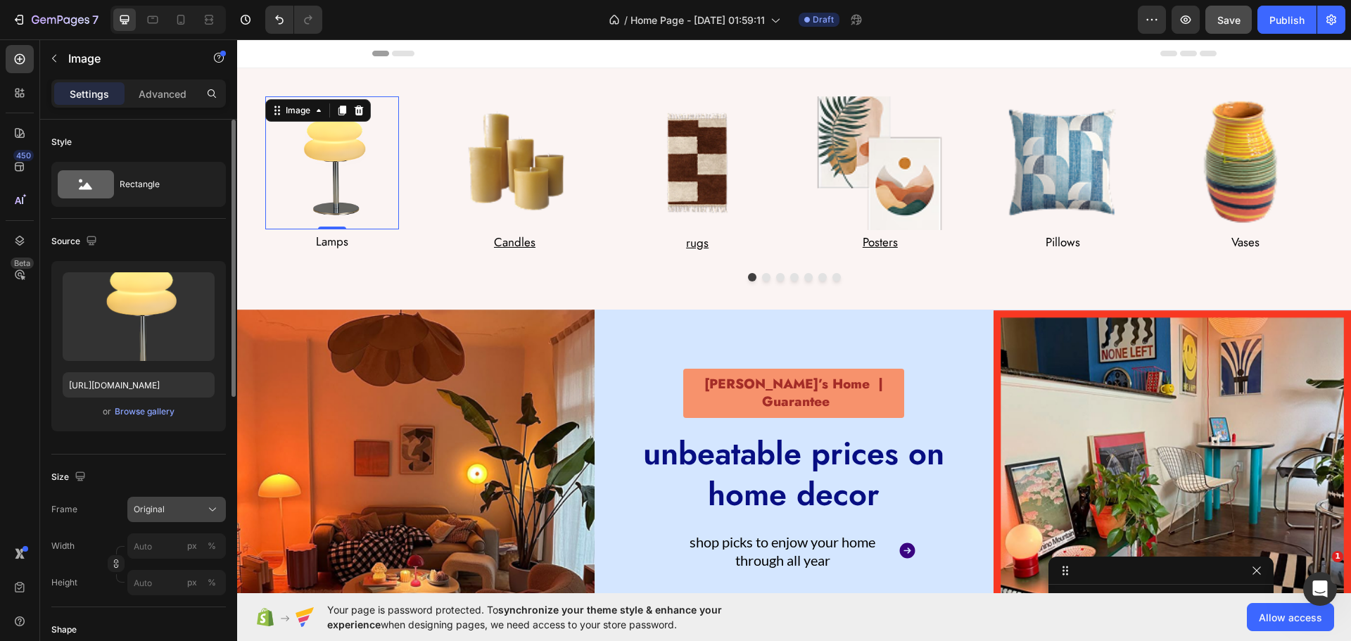
click at [151, 506] on span "Original" at bounding box center [149, 509] width 31 height 13
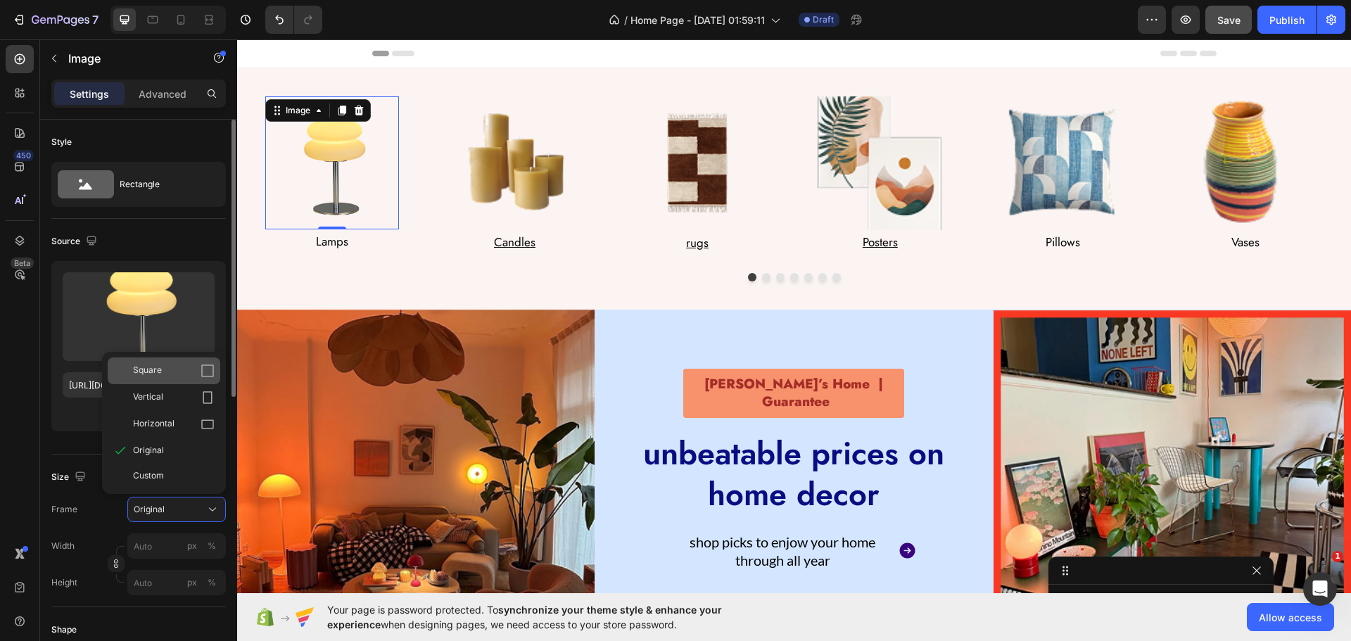
click at [150, 364] on span "Square" at bounding box center [147, 371] width 29 height 14
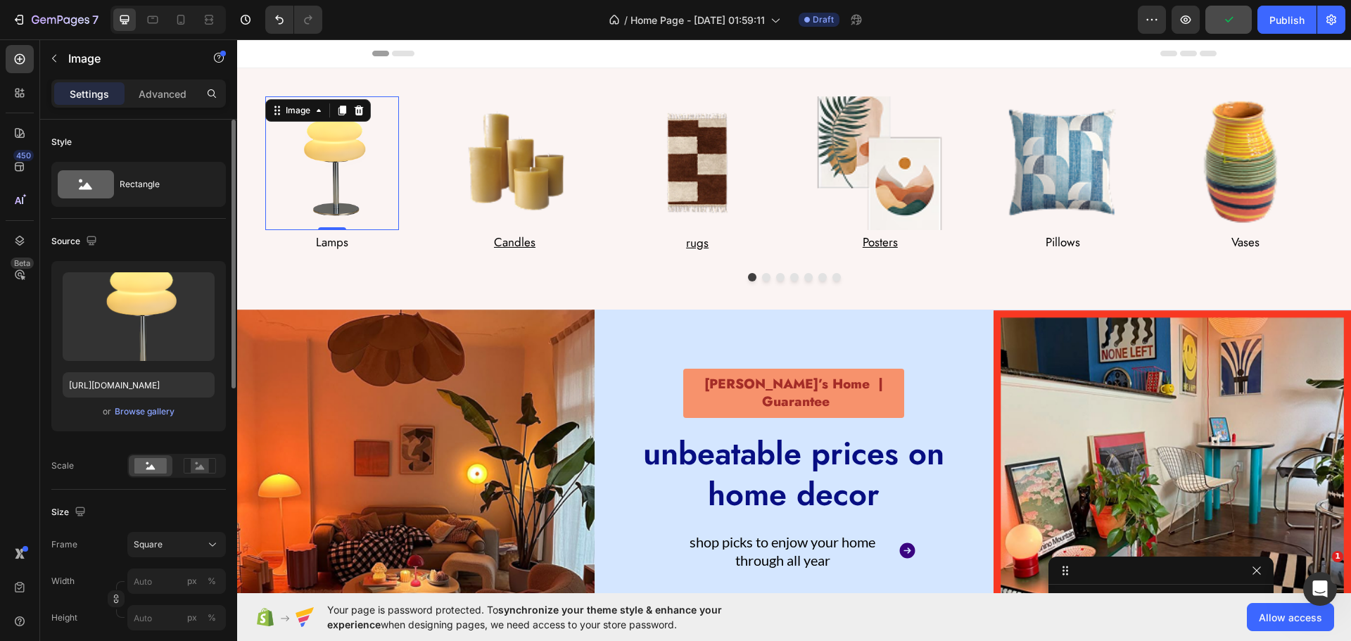
click at [153, 518] on div "Size" at bounding box center [138, 512] width 174 height 23
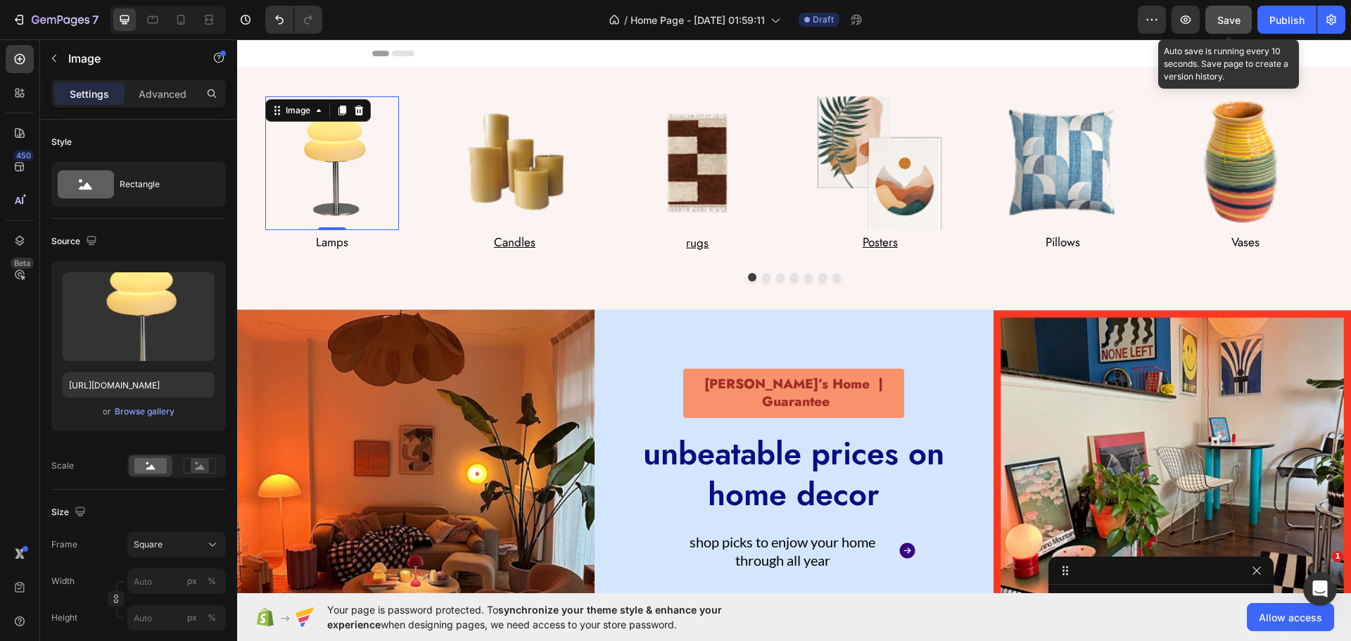
click at [1235, 23] on span "Save" at bounding box center [1228, 20] width 23 height 12
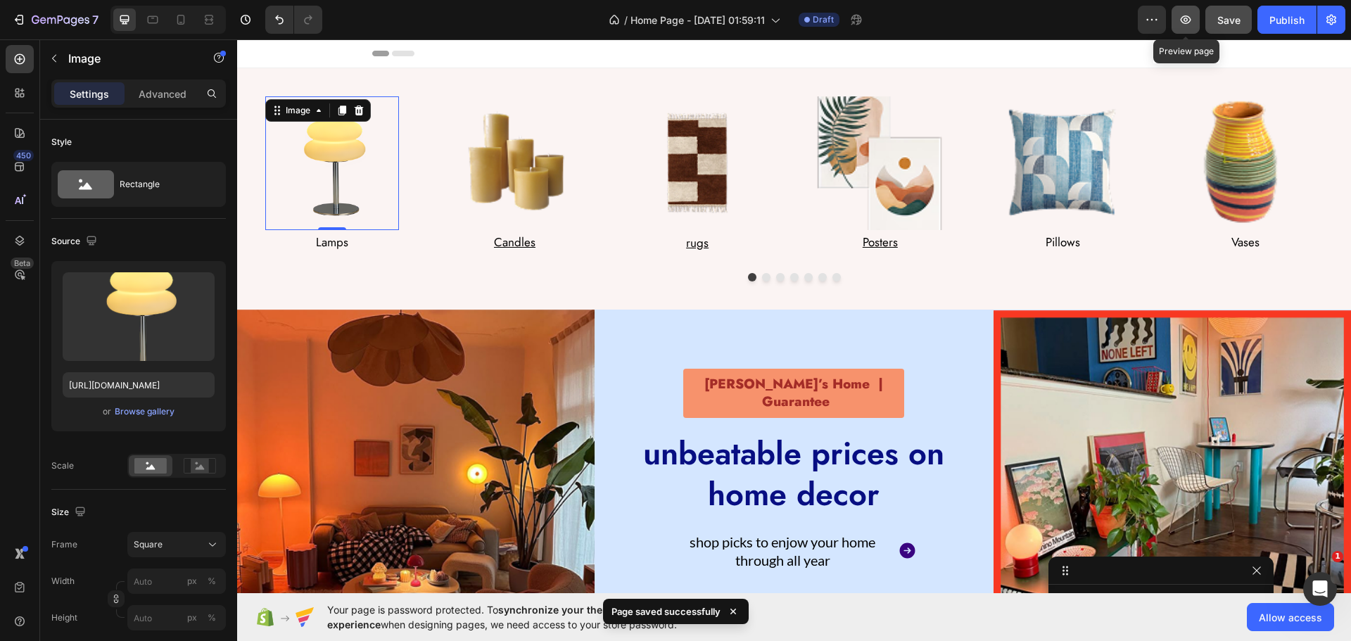
click at [1185, 14] on icon "button" at bounding box center [1185, 20] width 14 height 14
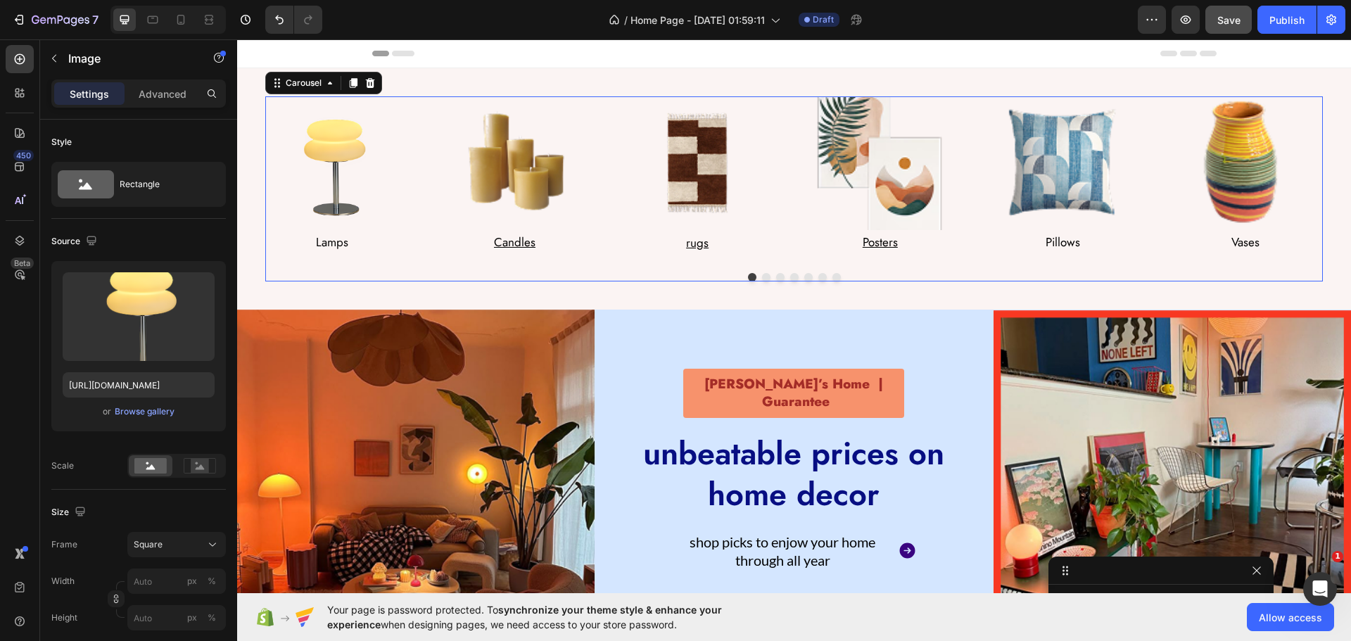
click at [427, 167] on div "Image Lamps Text Block Row Image Candles Text Block Row Image rugs Text Block R…" at bounding box center [793, 175] width 1057 height 159
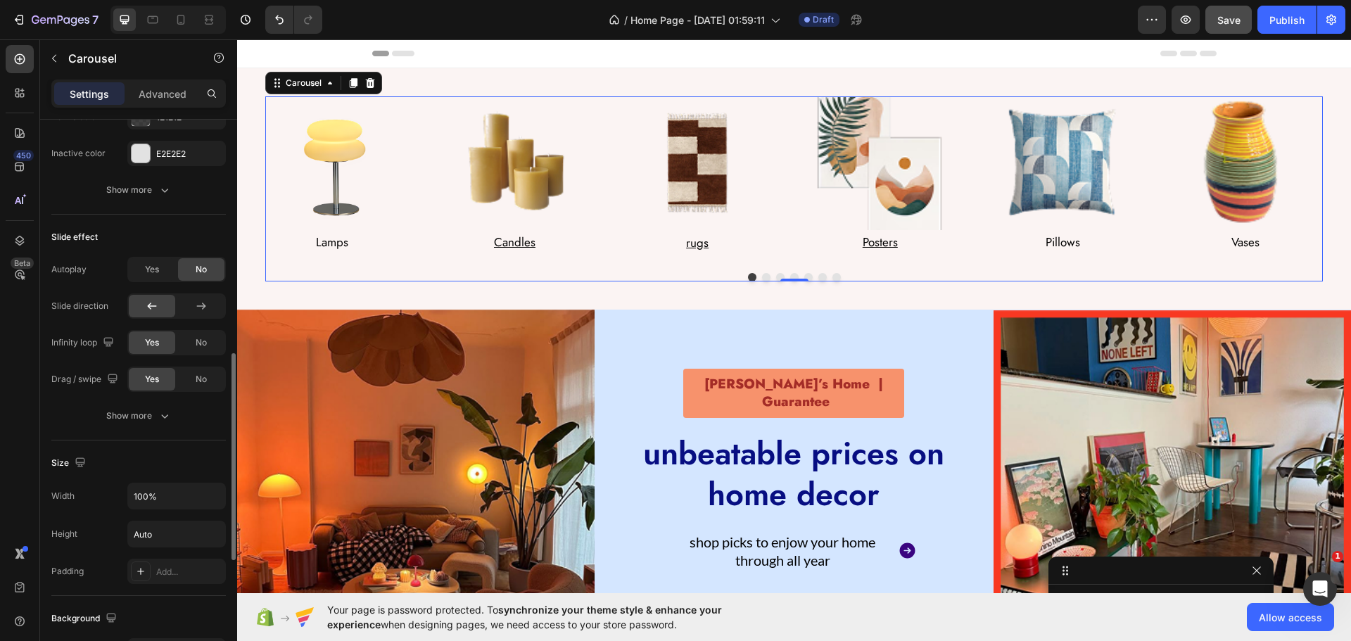
scroll to position [703, 0]
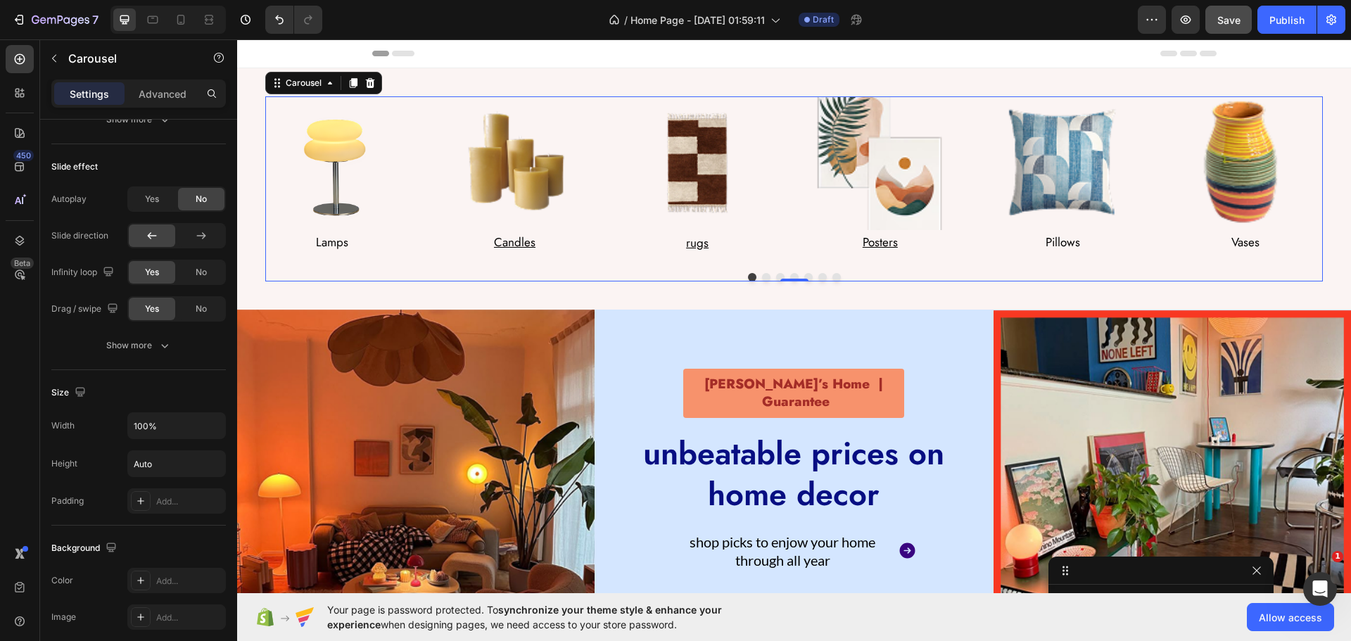
click at [304, 94] on div "Carousel" at bounding box center [323, 83] width 117 height 23
click at [310, 82] on div "Carousel" at bounding box center [304, 83] width 42 height 13
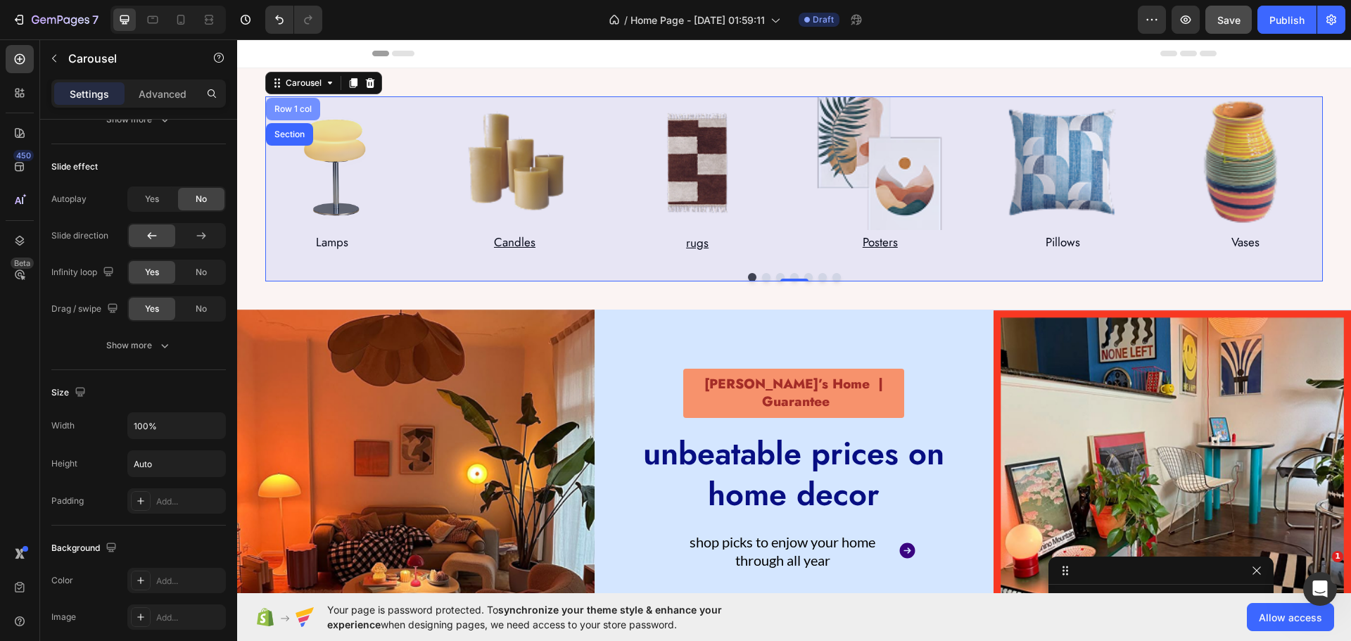
click at [294, 104] on div "Row 1 col" at bounding box center [293, 109] width 54 height 23
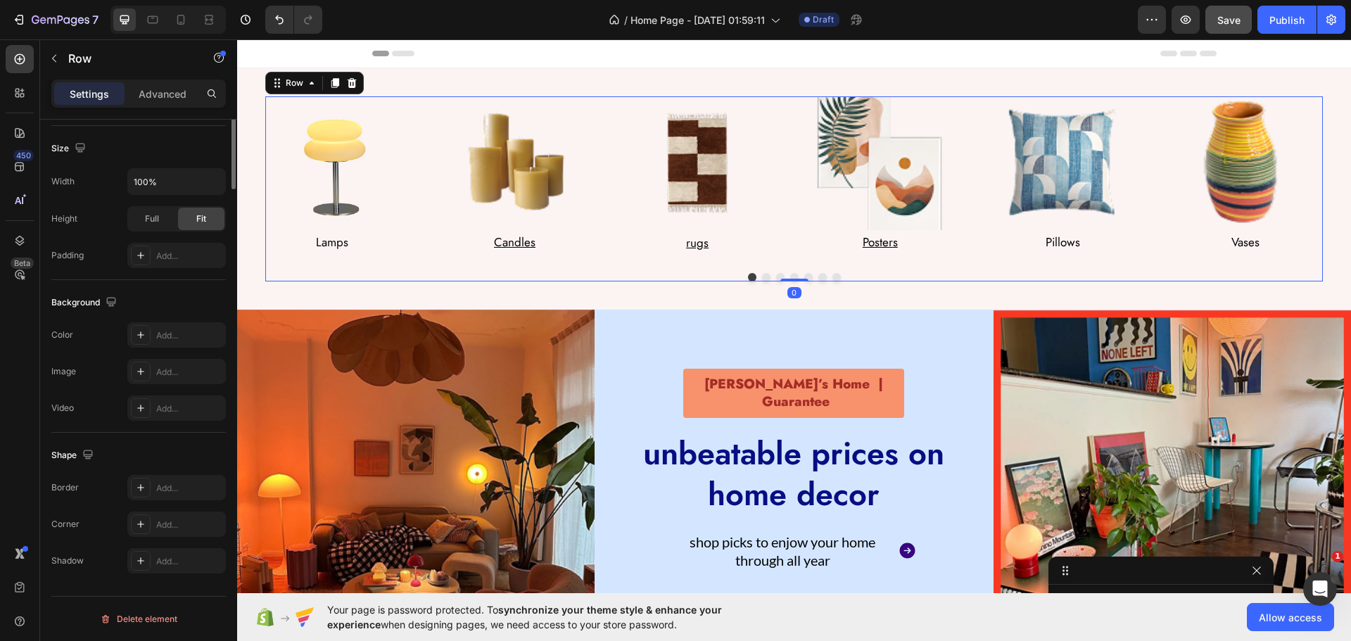
scroll to position [0, 0]
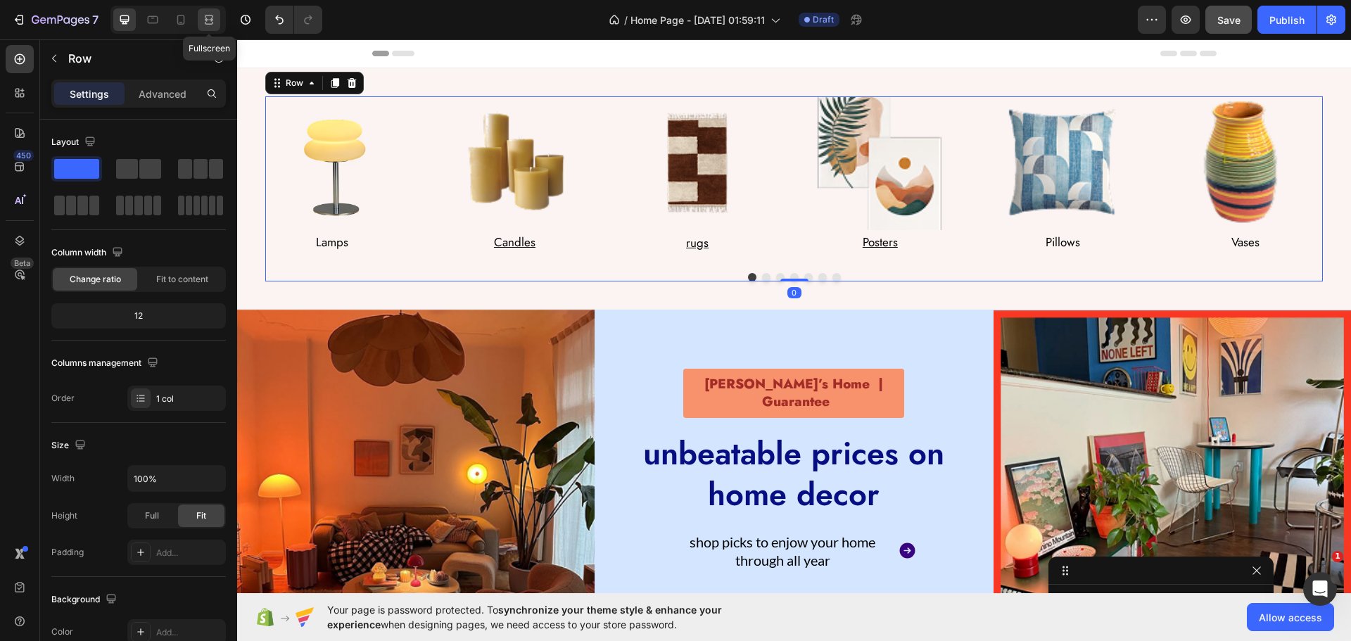
click at [215, 22] on icon at bounding box center [209, 20] width 14 height 14
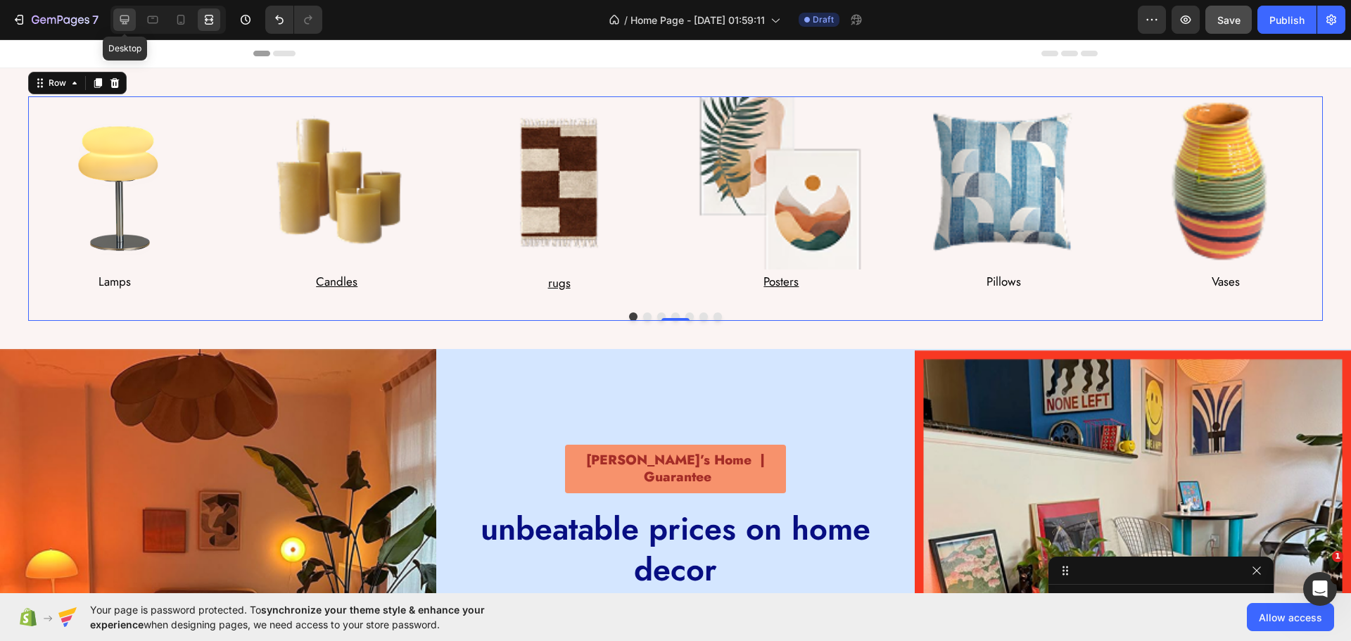
click at [118, 21] on icon at bounding box center [124, 20] width 14 height 14
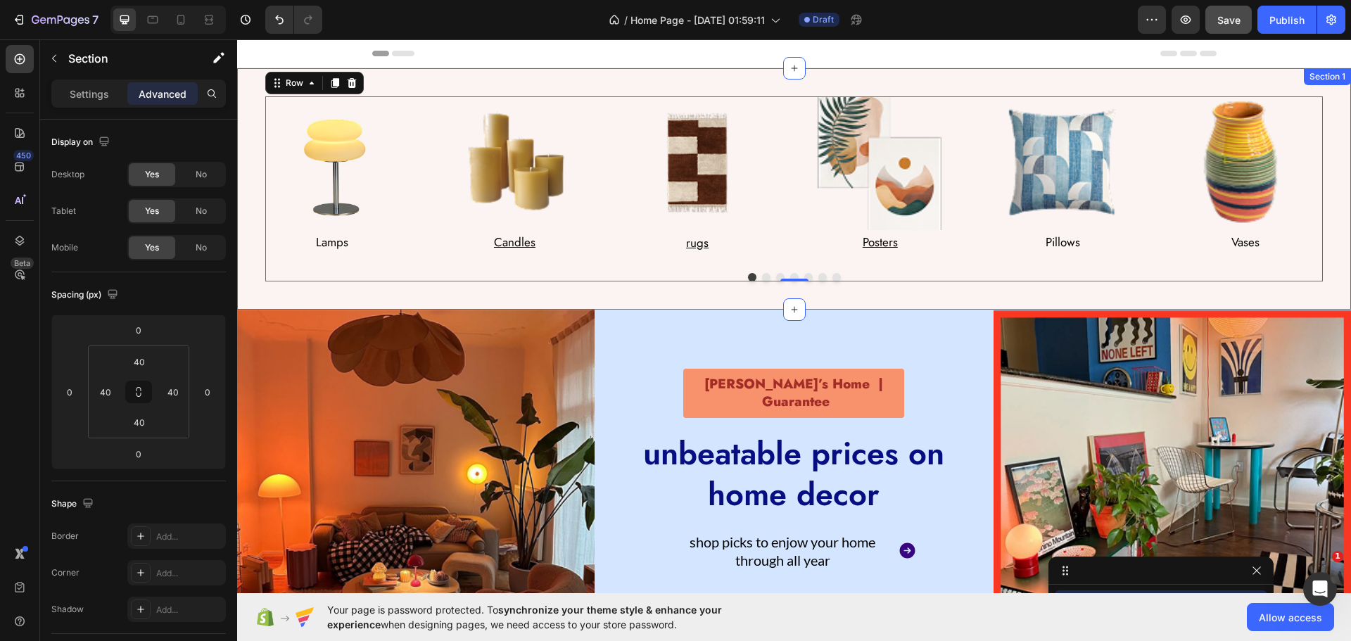
click at [259, 135] on div "Image Lamps Text Block Row Image Candles Text Block Row Image rugs Text Block R…" at bounding box center [794, 188] width 1114 height 241
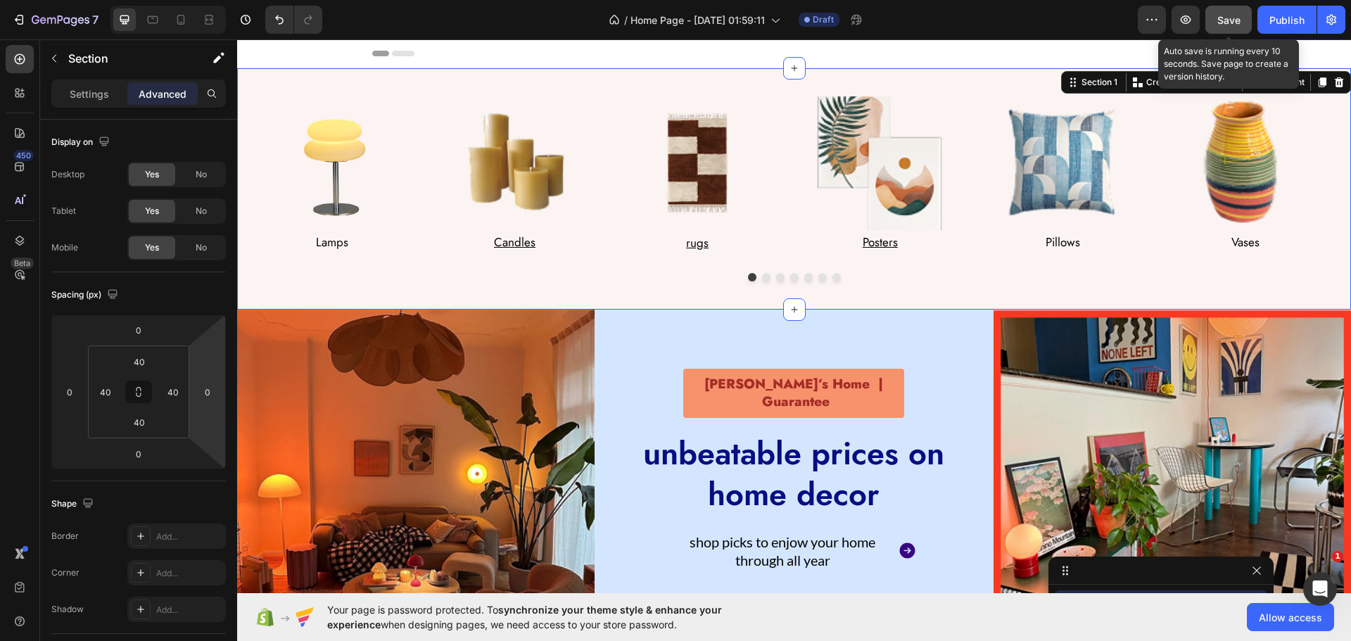
click at [1247, 28] on button "Save" at bounding box center [1228, 20] width 46 height 28
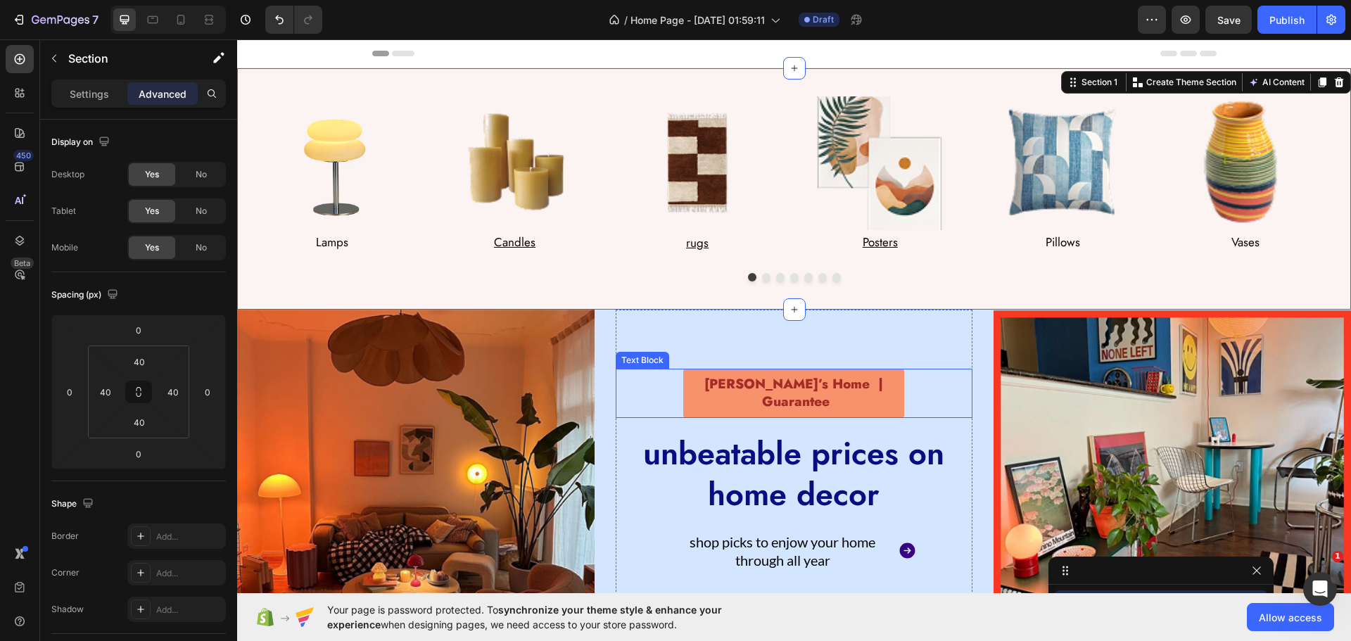
scroll to position [70, 0]
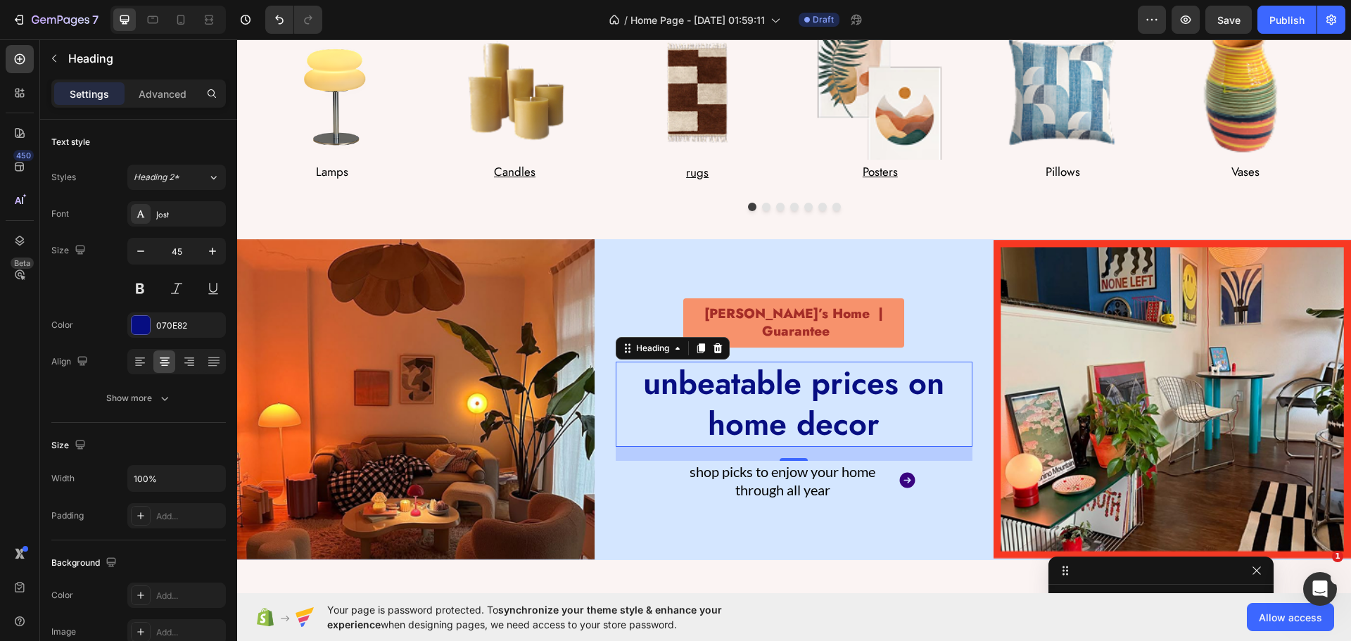
click at [828, 368] on h2 "unbeatable prices on home decor" at bounding box center [794, 404] width 357 height 85
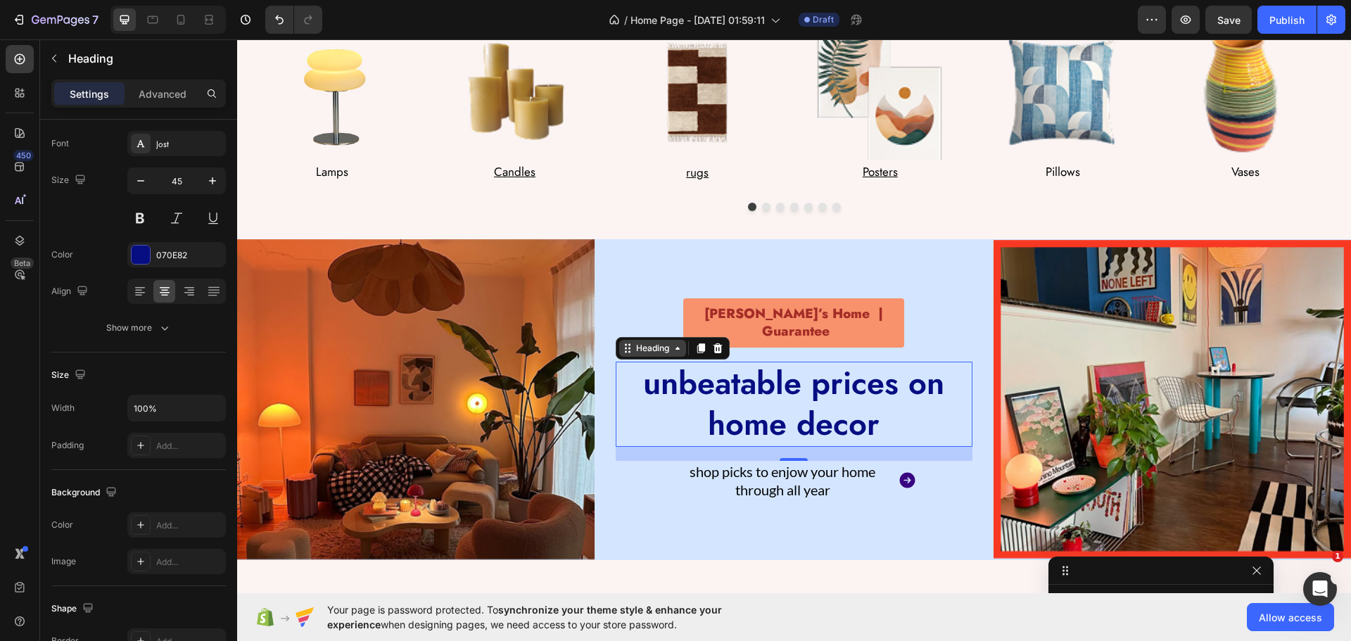
click at [634, 342] on div "Heading" at bounding box center [652, 348] width 39 height 13
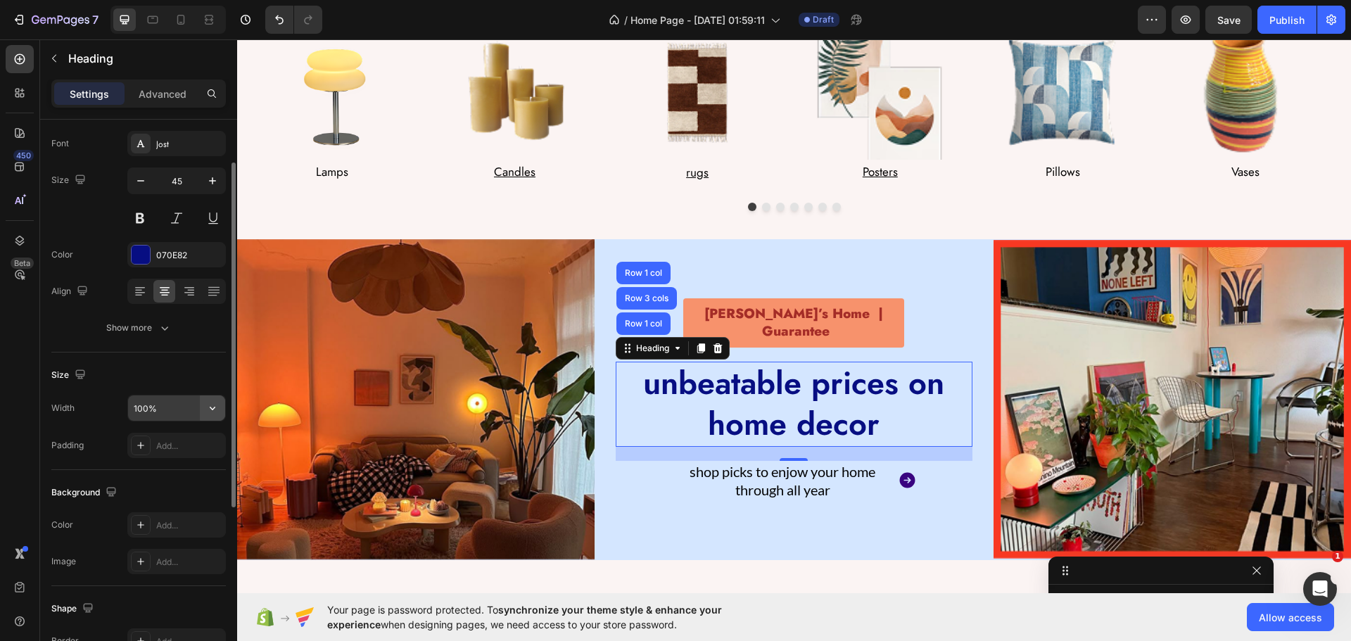
click at [214, 404] on icon "button" at bounding box center [212, 408] width 14 height 14
click at [183, 411] on input "100%" at bounding box center [176, 407] width 97 height 25
click at [185, 364] on div "Size" at bounding box center [138, 375] width 174 height 23
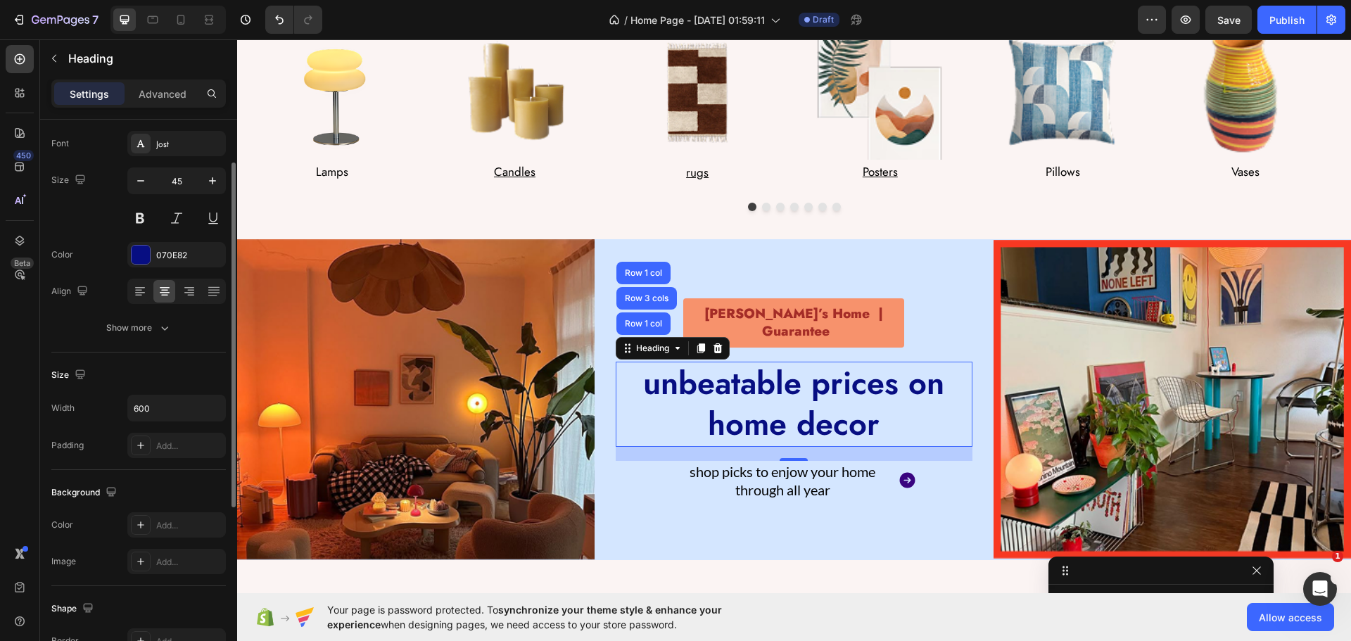
click at [185, 364] on div "Size" at bounding box center [138, 375] width 174 height 23
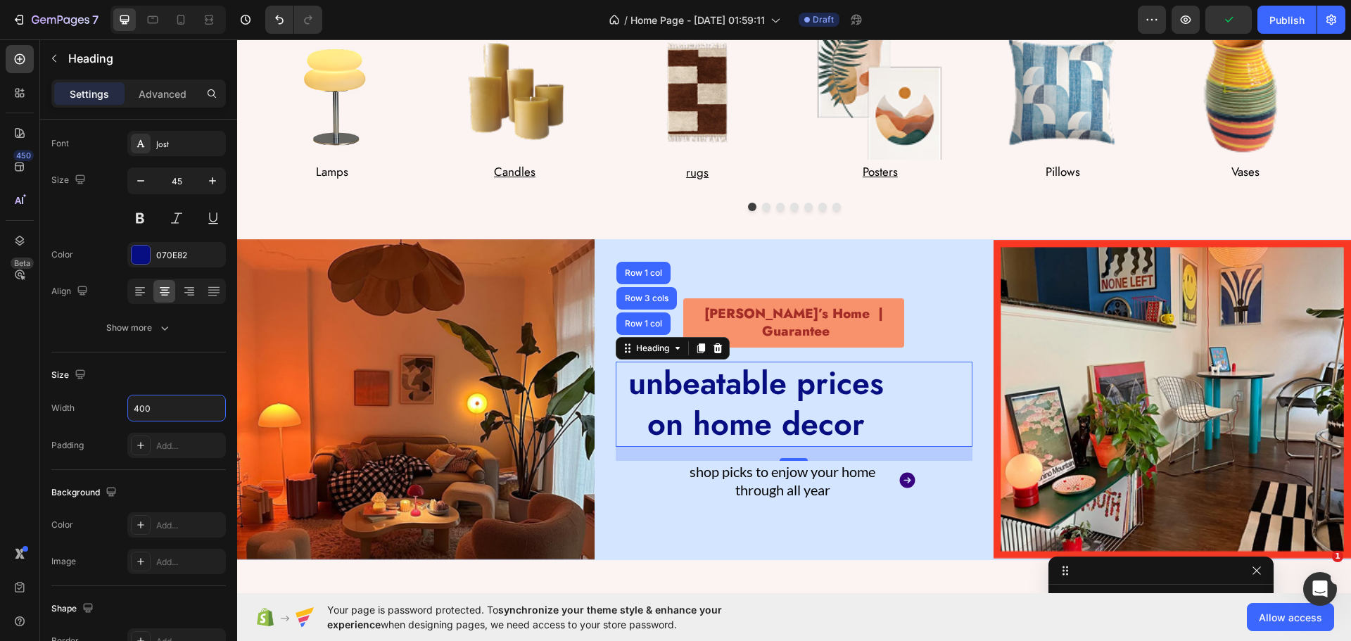
type input "400"
click at [674, 366] on h2 "unbeatable prices on home decor" at bounding box center [756, 404] width 281 height 85
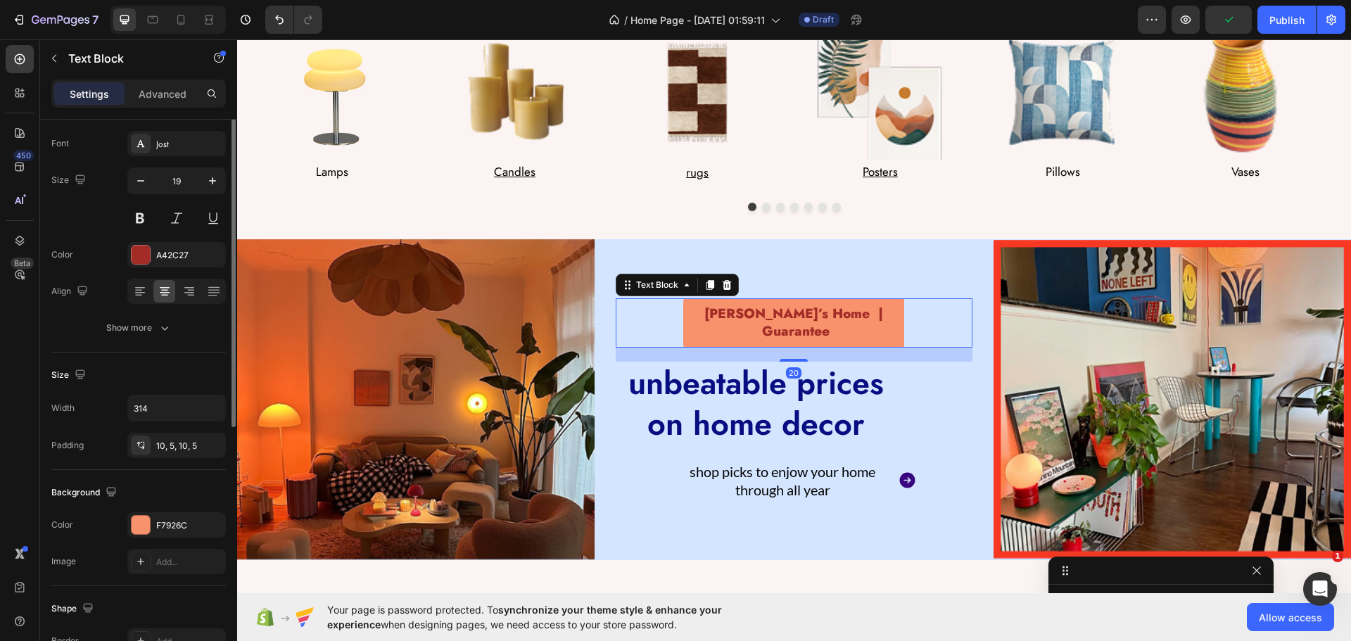
scroll to position [0, 0]
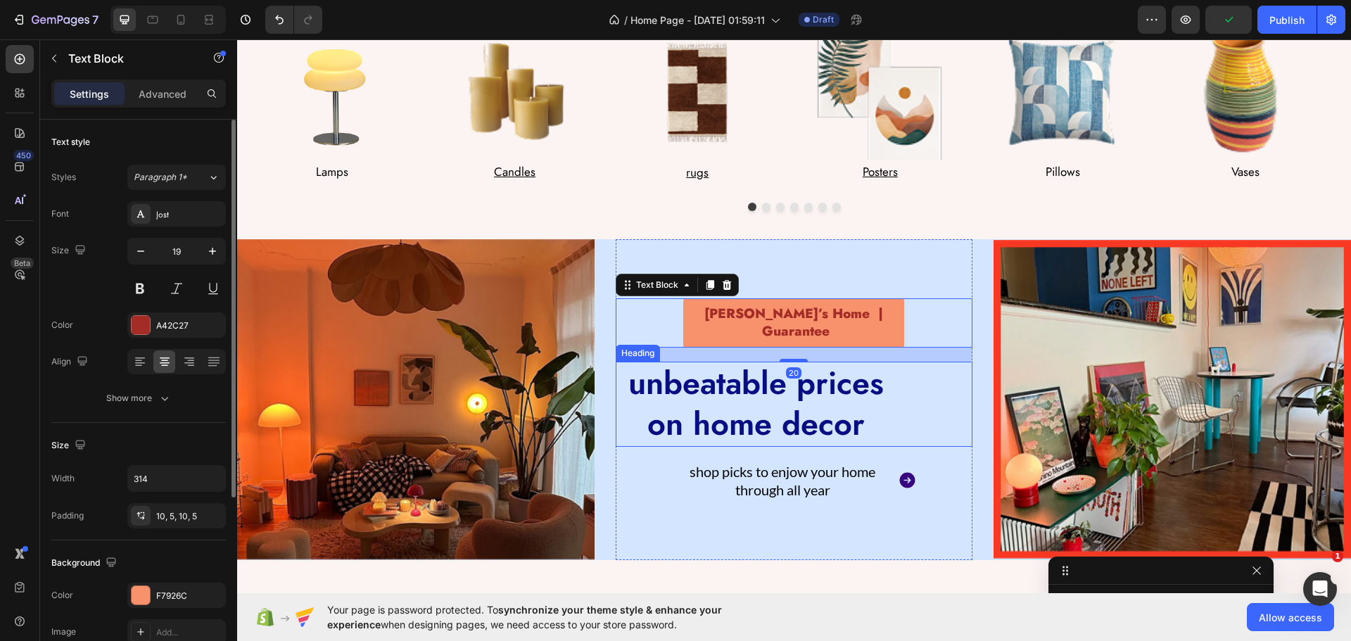
click at [680, 369] on p "unbeatable prices on home decor" at bounding box center [756, 404] width 279 height 82
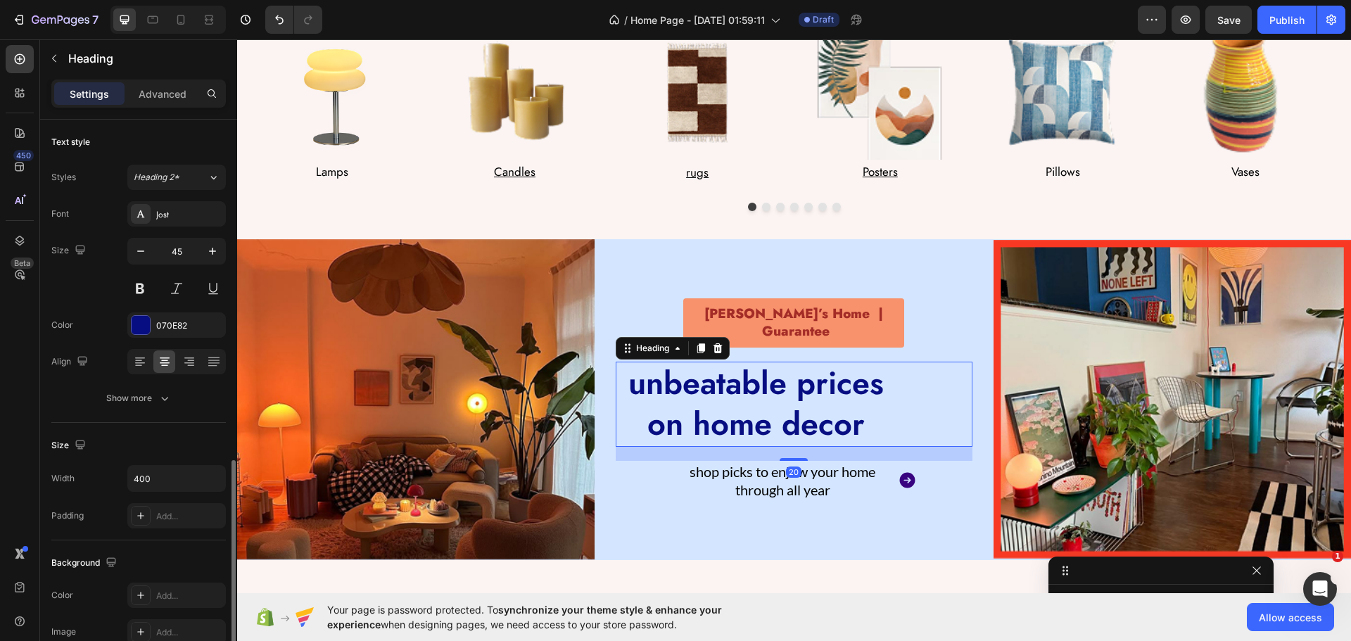
scroll to position [352, 0]
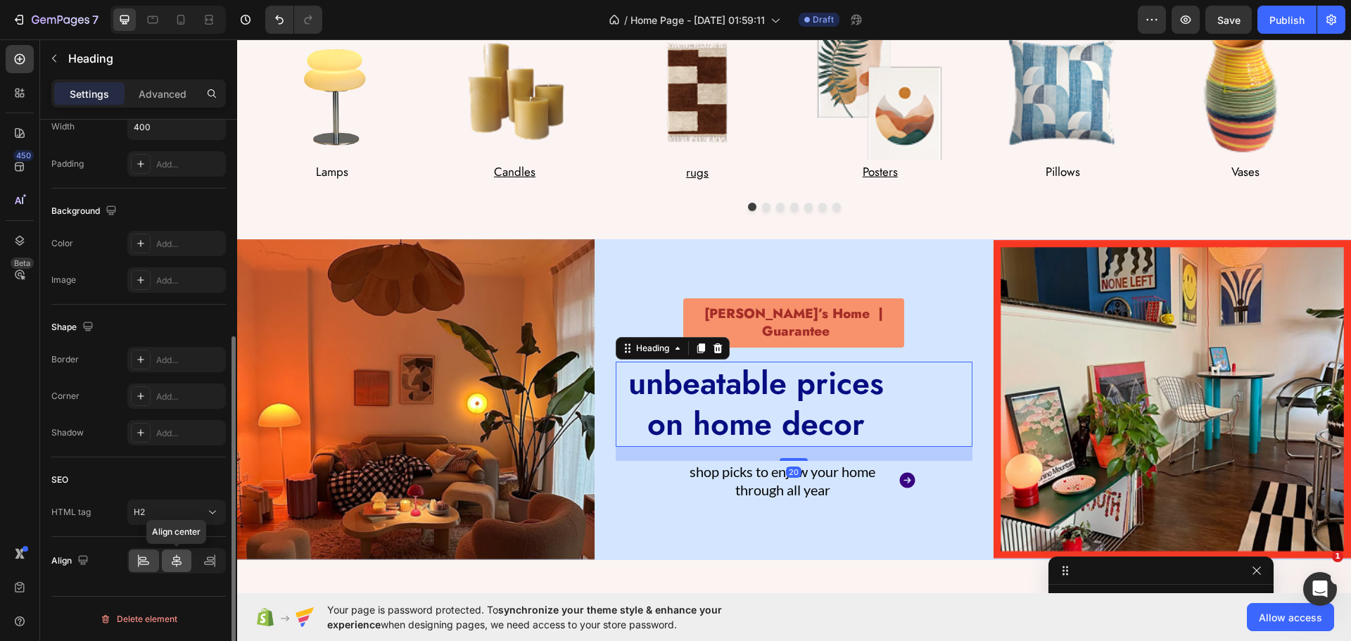
click at [171, 557] on icon at bounding box center [177, 561] width 14 height 14
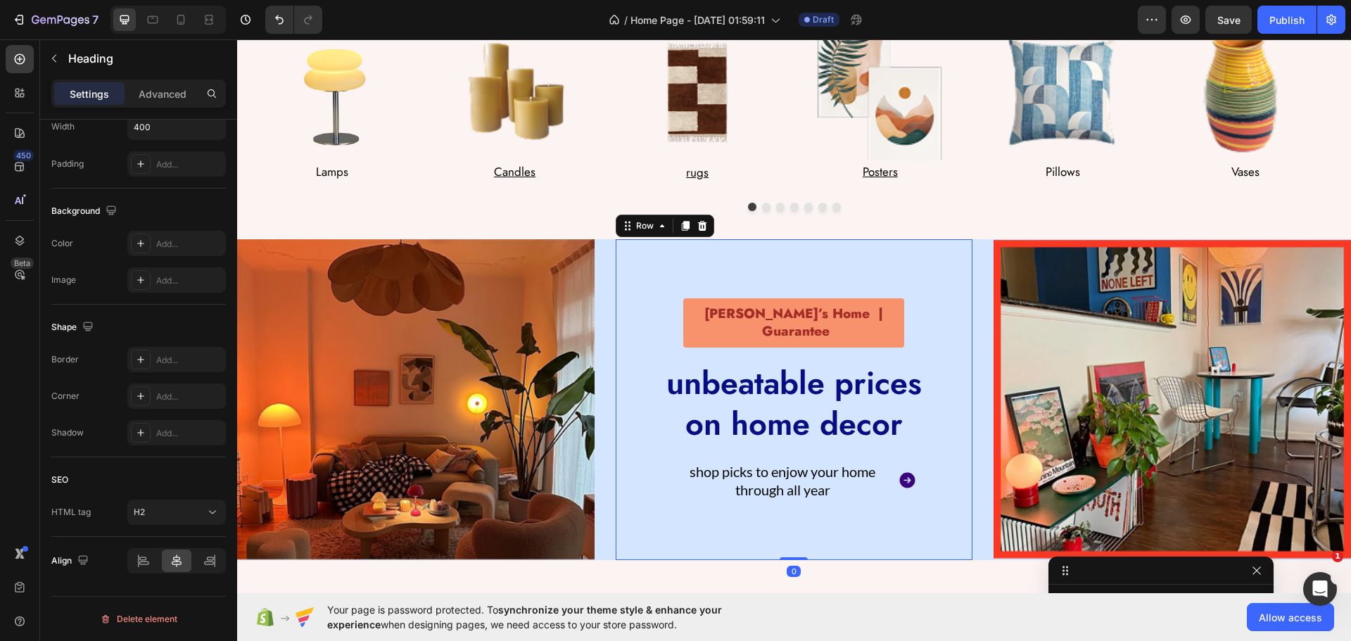
click at [656, 523] on div "[PERSON_NAME]’s Home | Guarantee Text Block unbeatable prices on home decor Hea…" at bounding box center [794, 399] width 357 height 321
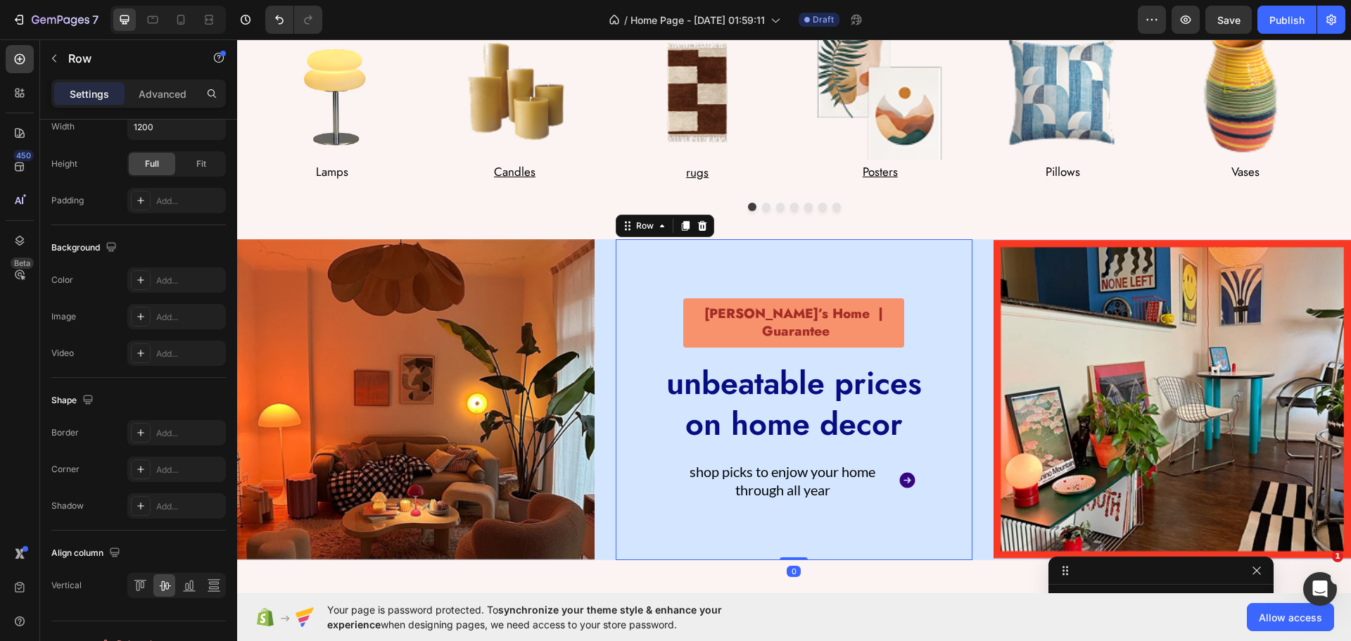
scroll to position [0, 0]
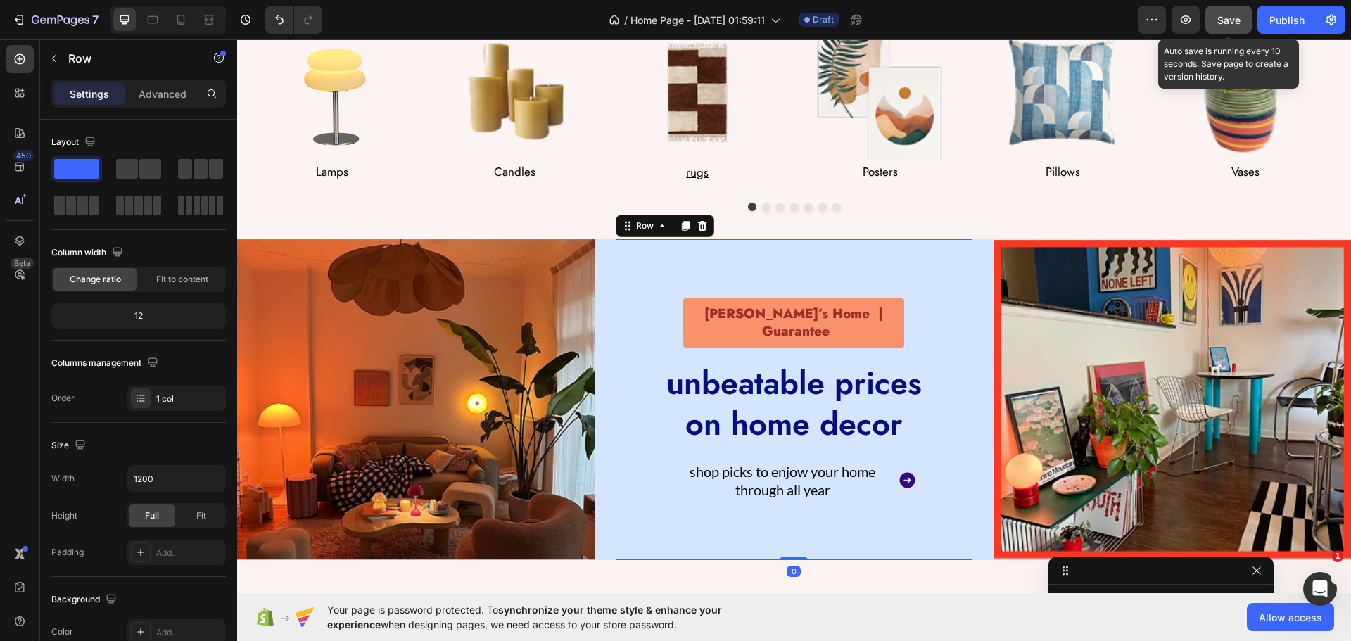
click at [1228, 7] on button "Save" at bounding box center [1228, 20] width 46 height 28
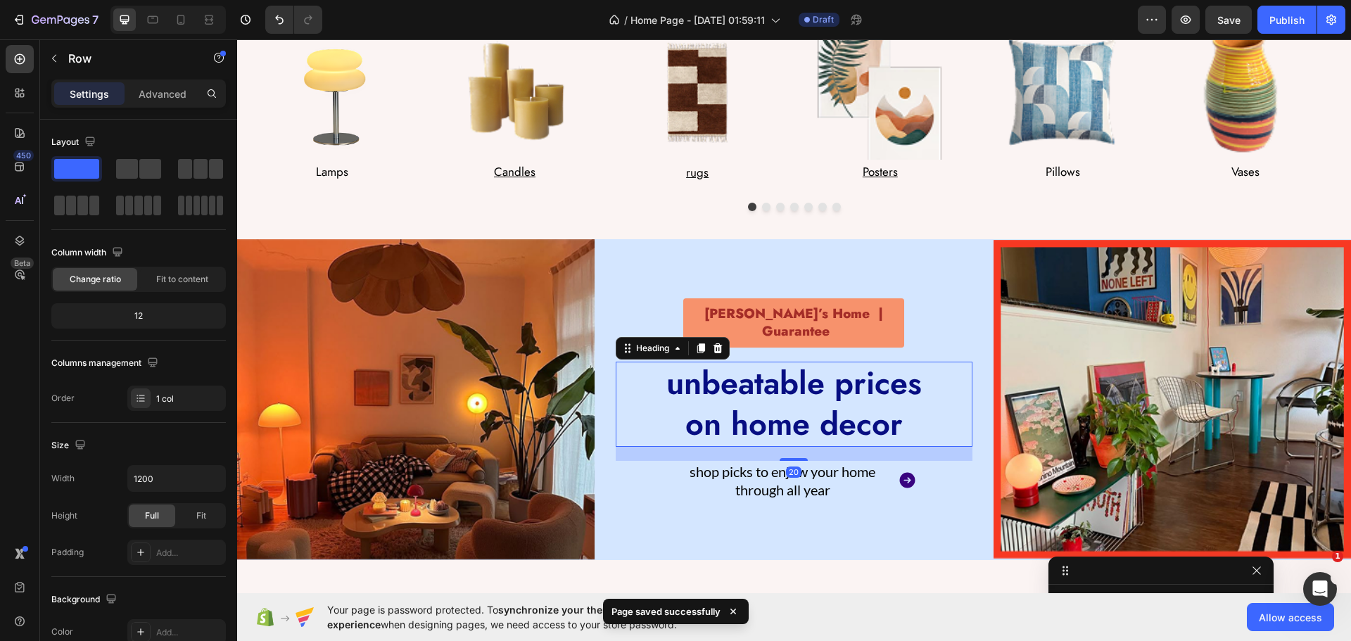
click at [727, 390] on p "unbeatable prices on home decor" at bounding box center [793, 404] width 279 height 82
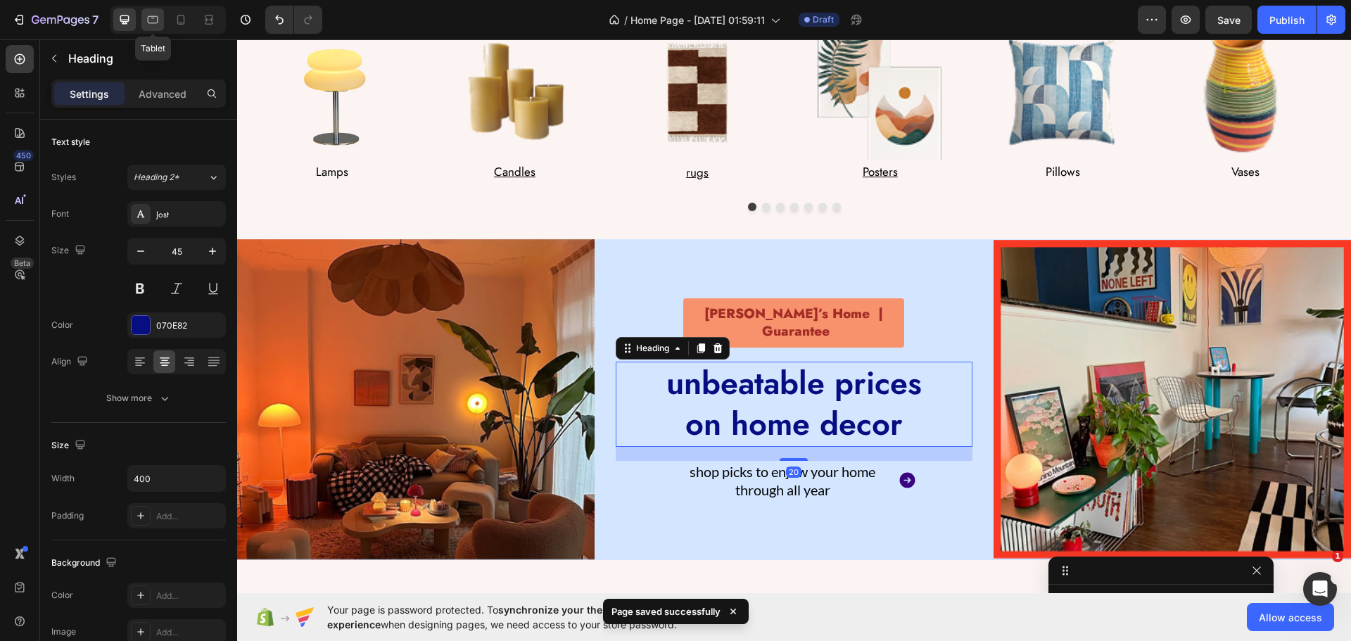
click at [162, 20] on div at bounding box center [152, 19] width 23 height 23
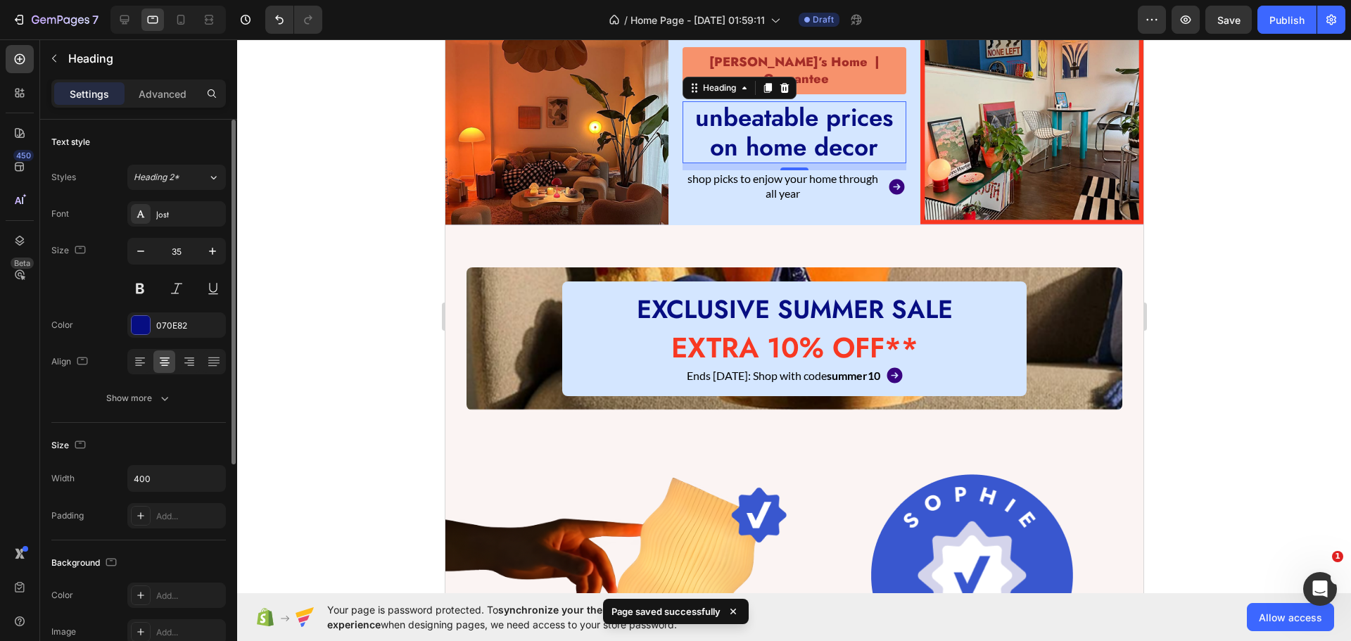
scroll to position [239, 0]
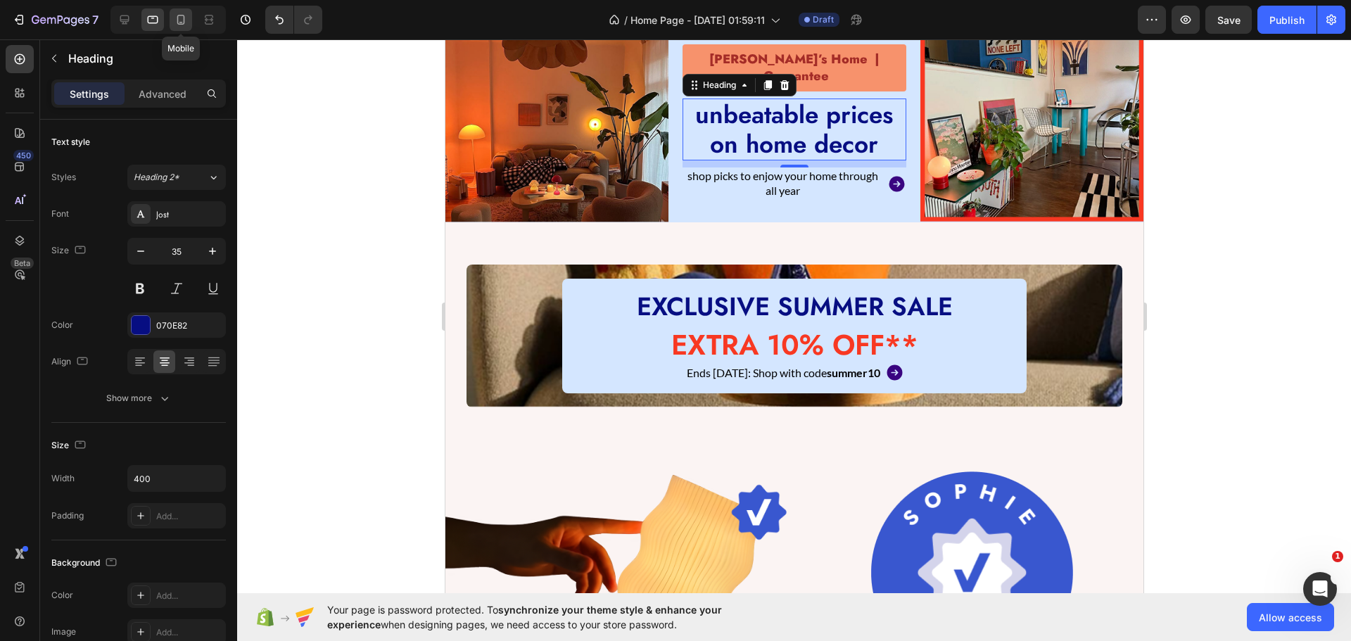
click at [181, 19] on icon at bounding box center [181, 20] width 14 height 14
type input "39"
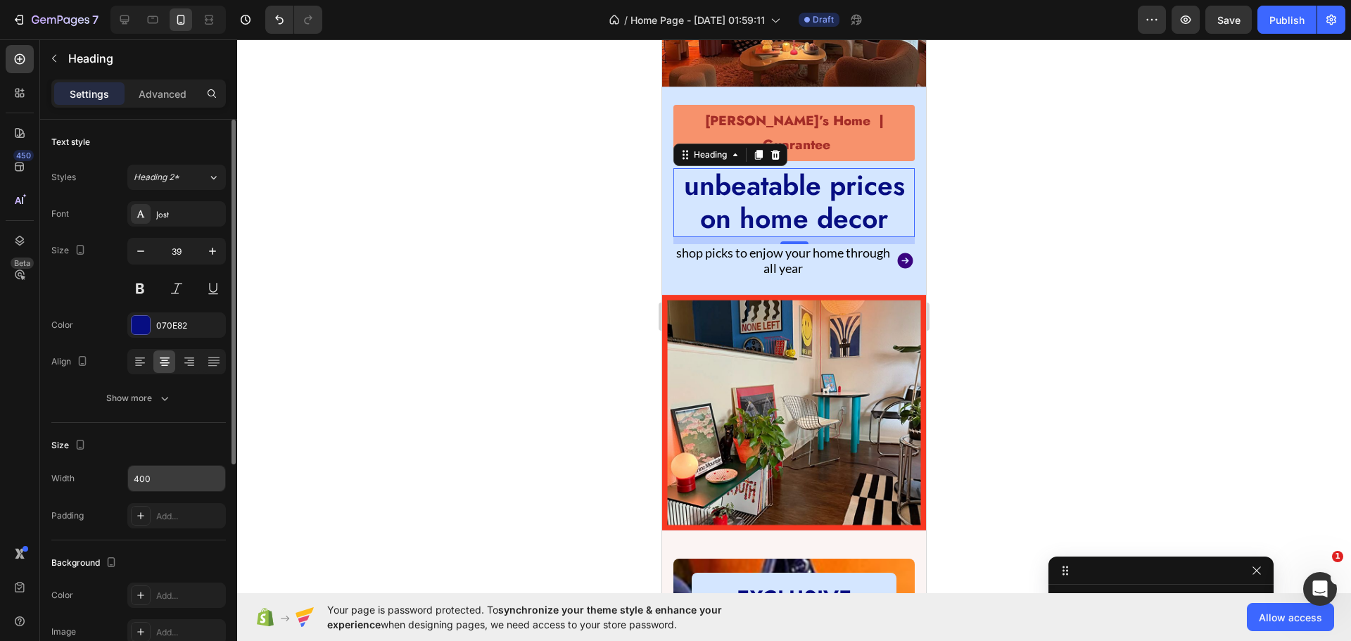
scroll to position [457, 0]
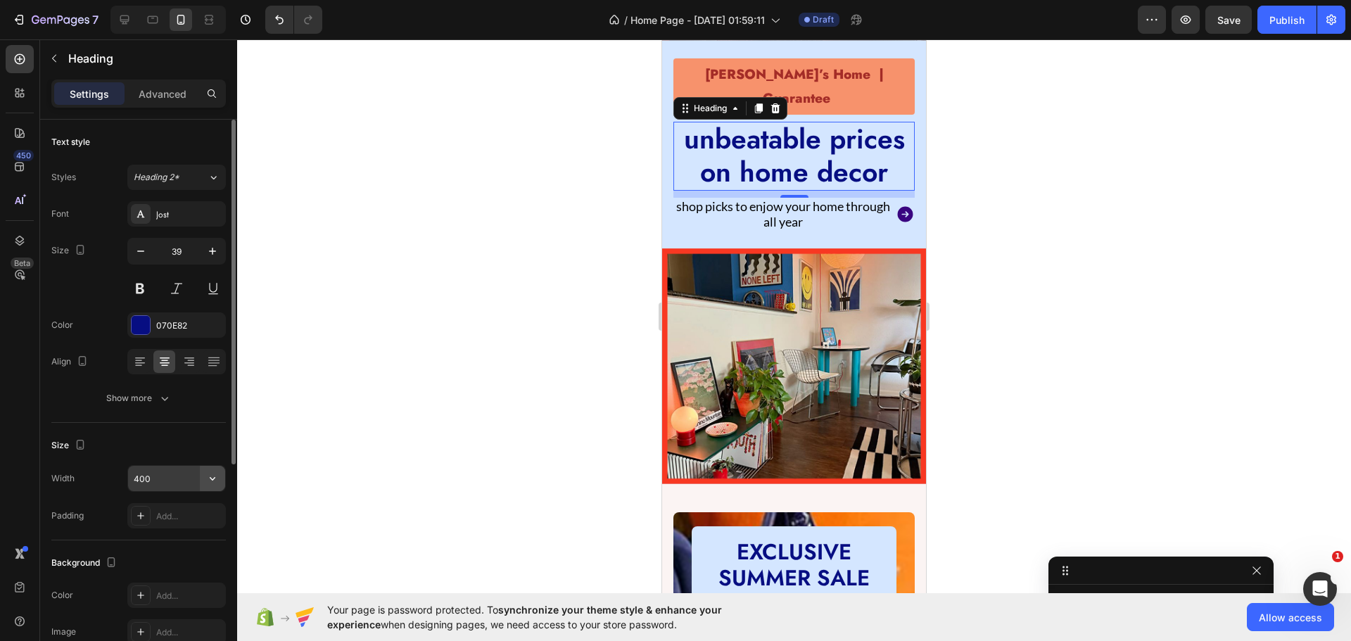
click at [218, 475] on icon "button" at bounding box center [212, 478] width 14 height 14
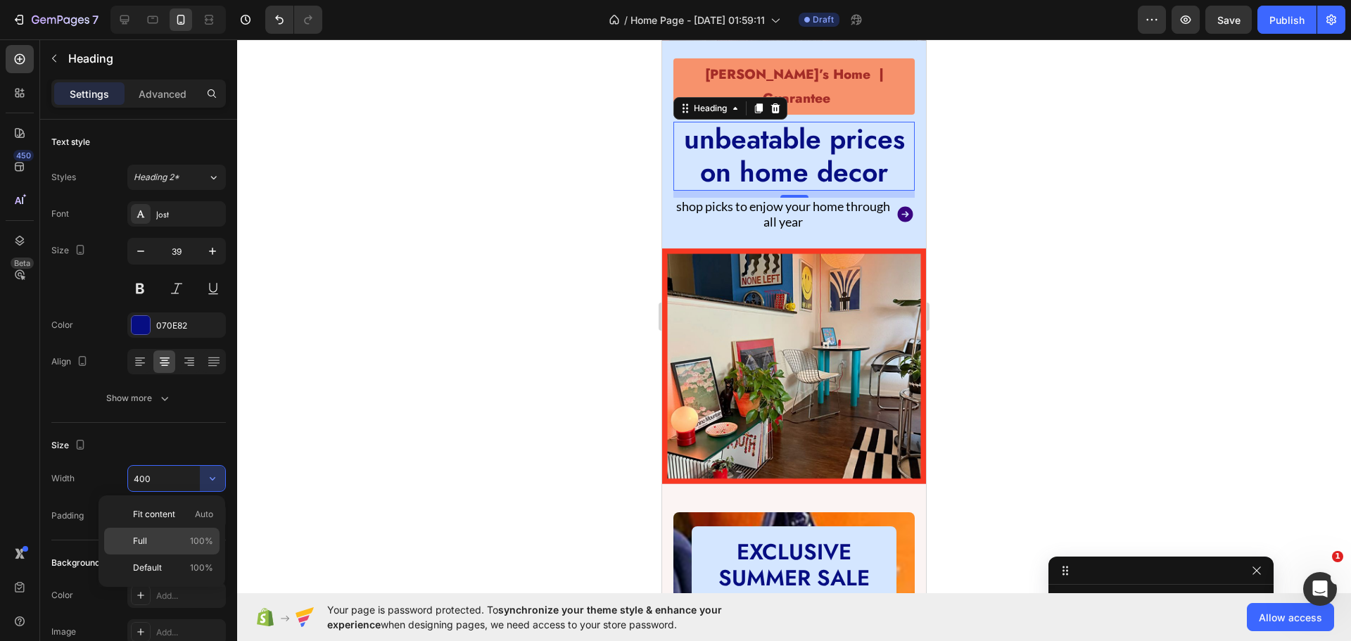
drag, startPoint x: 159, startPoint y: 549, endPoint x: 186, endPoint y: 529, distance: 34.2
click at [158, 554] on div "Full 100%" at bounding box center [161, 567] width 115 height 27
type input "100%"
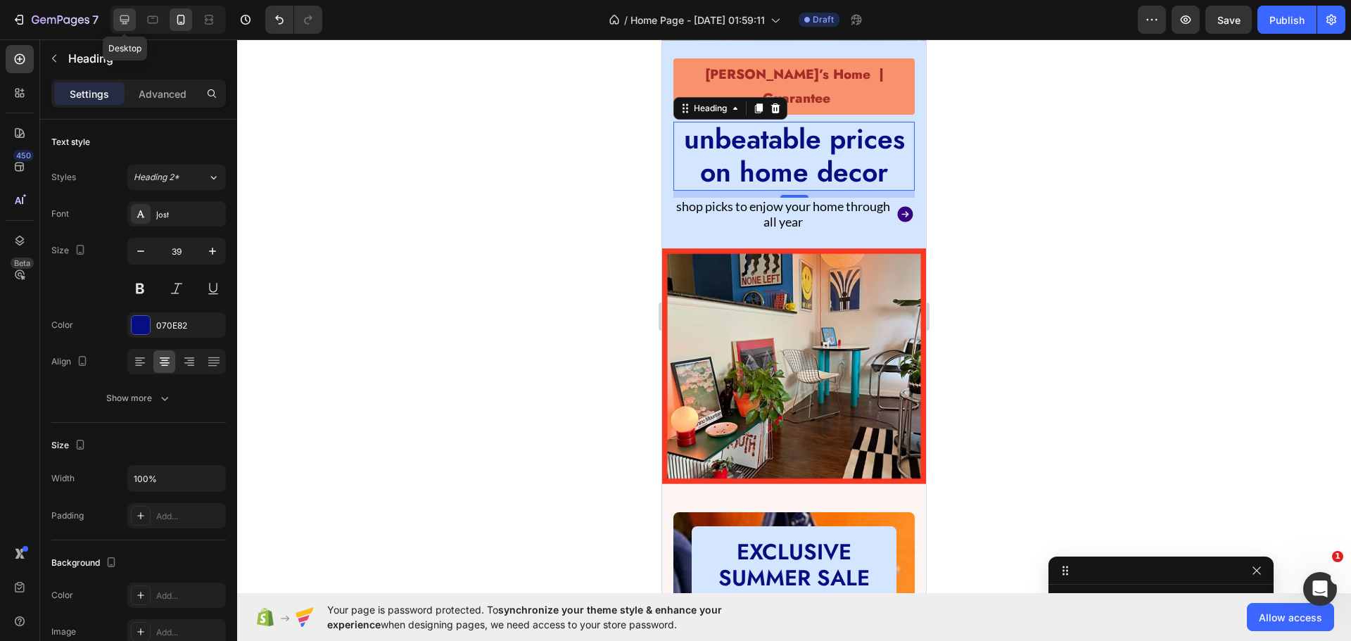
click at [120, 9] on div at bounding box center [124, 19] width 23 height 23
type input "45"
type input "400"
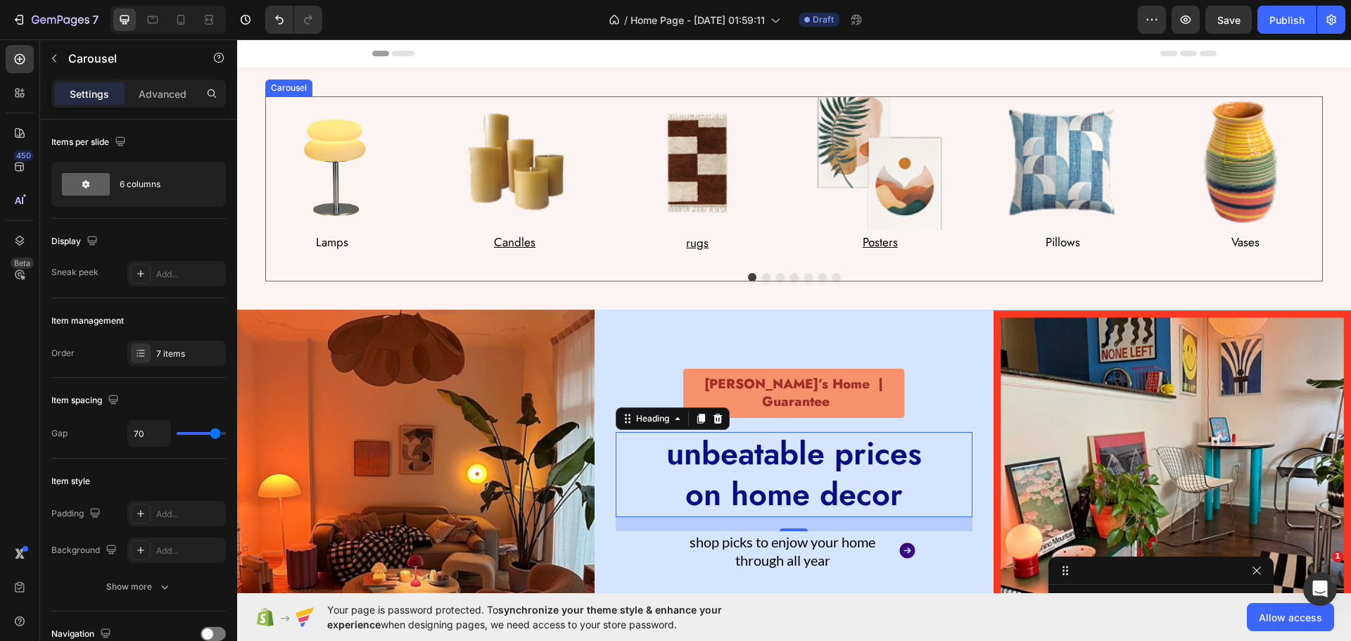
click at [429, 186] on div "Image Lamps Text Block Row Image Candles Text Block Row Image rugs Text Block R…" at bounding box center [793, 175] width 1057 height 159
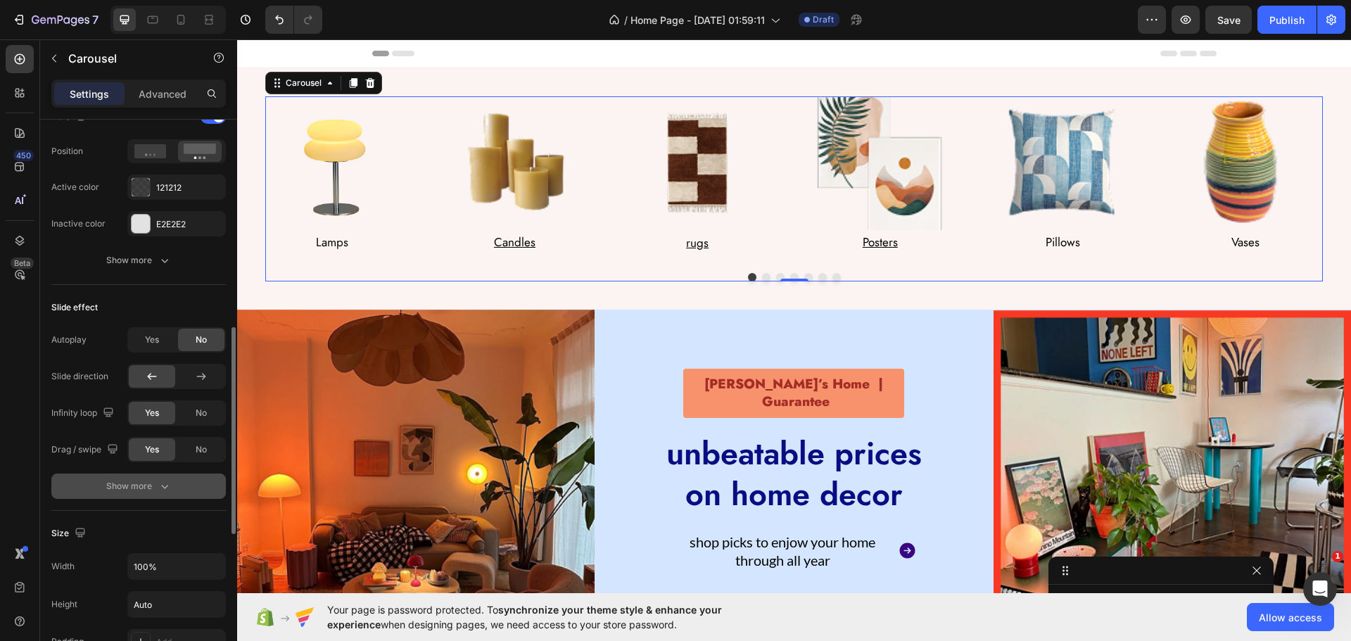
scroll to position [703, 0]
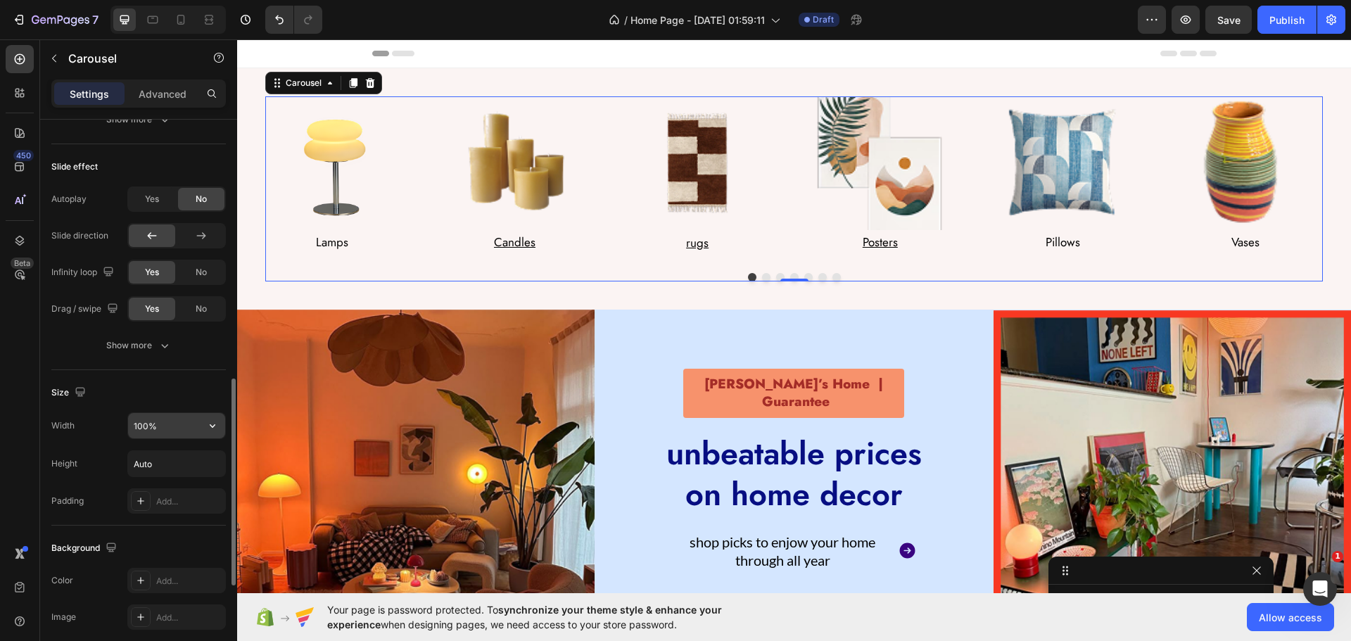
click at [143, 433] on input "100%" at bounding box center [176, 425] width 97 height 25
click at [140, 431] on input "100%" at bounding box center [176, 425] width 97 height 25
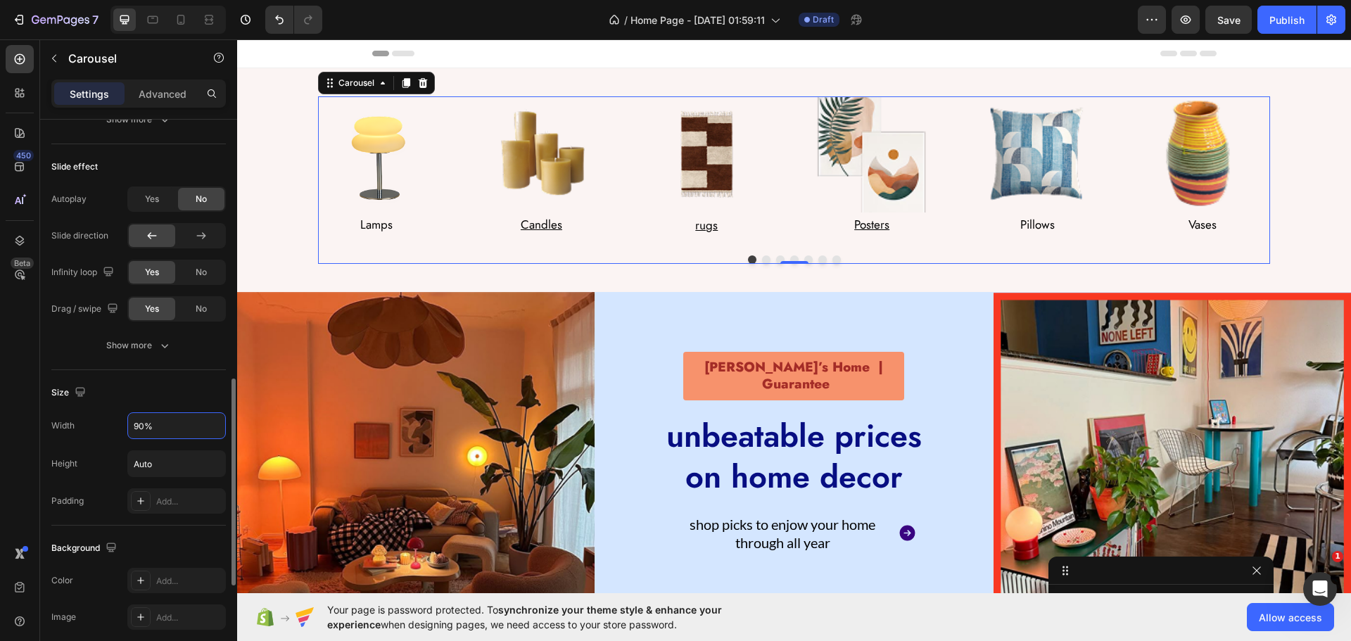
type input "90%"
click at [179, 384] on div "Size" at bounding box center [138, 392] width 174 height 23
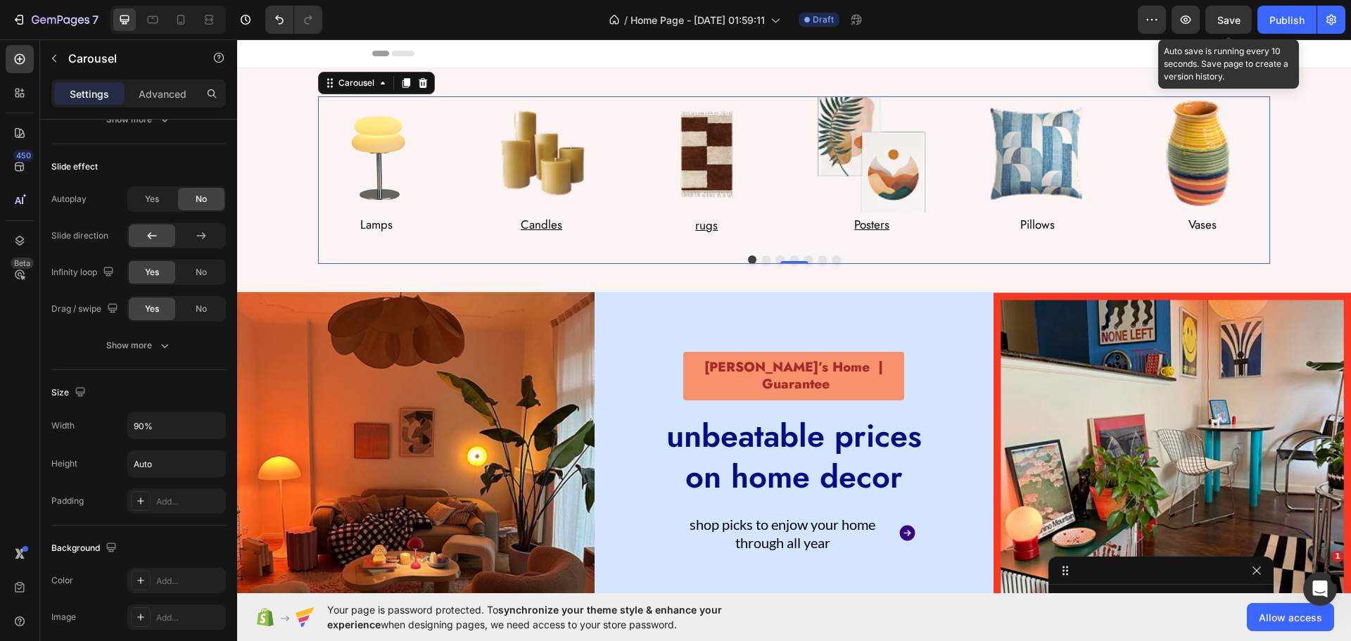
click at [1235, 18] on span "Save" at bounding box center [1228, 20] width 23 height 12
click at [1320, 582] on icon "Open Intercom Messenger" at bounding box center [1317, 586] width 23 height 23
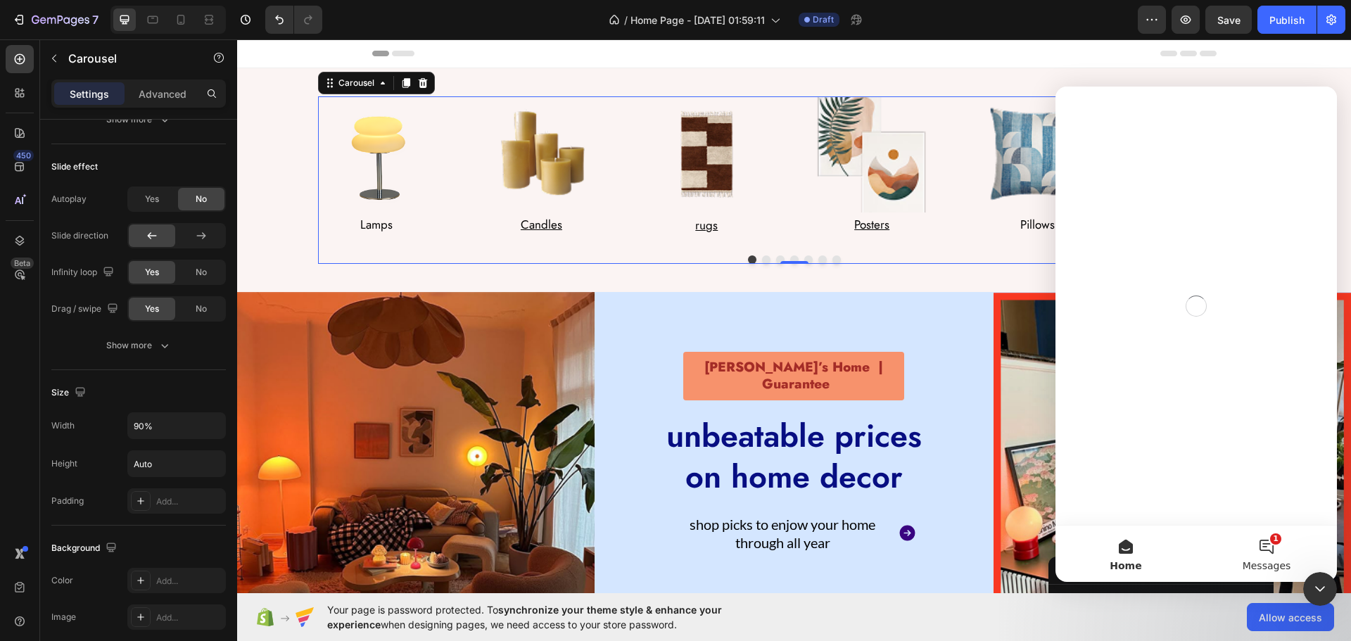
scroll to position [0, 0]
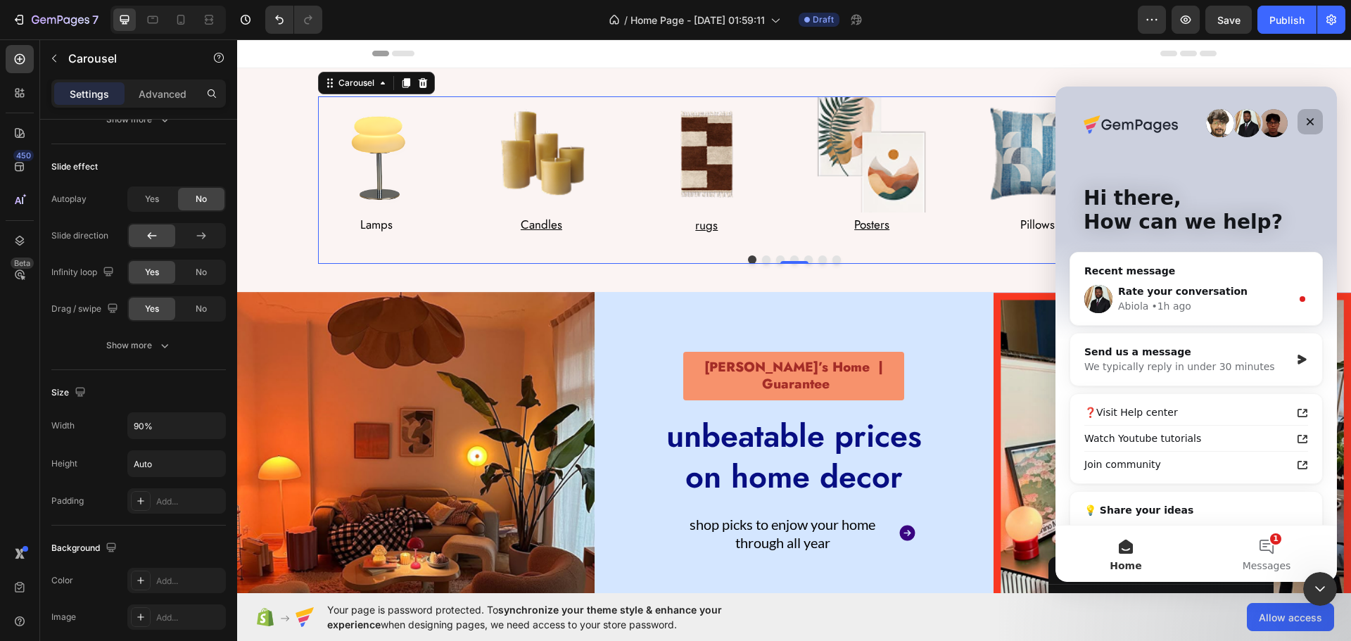
click at [1313, 122] on icon "Close" at bounding box center [1309, 121] width 11 height 11
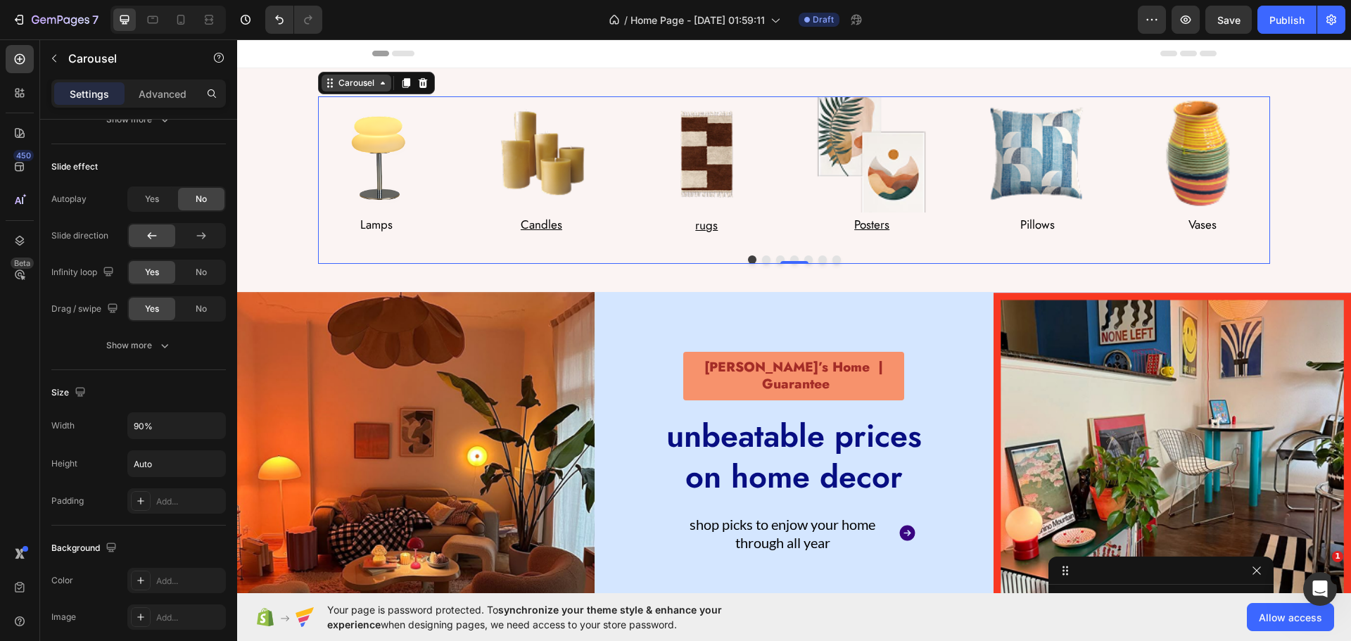
click at [359, 87] on div "Carousel" at bounding box center [357, 83] width 42 height 13
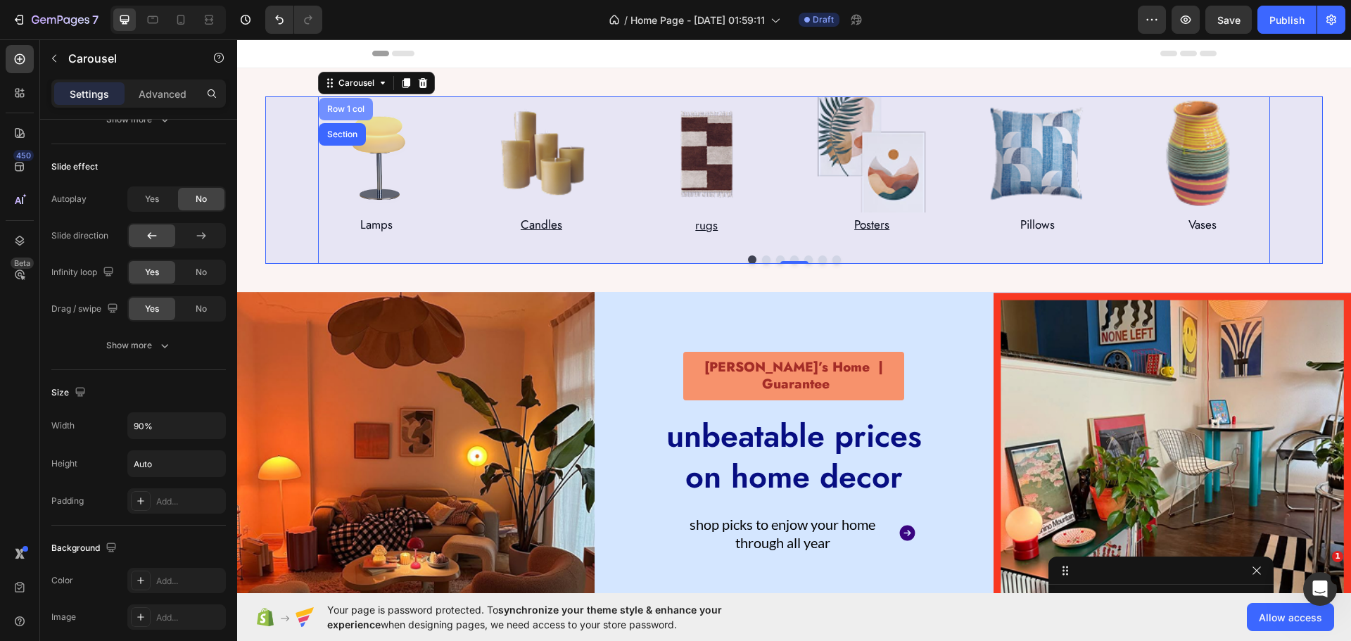
click at [334, 108] on div "Row 1 col" at bounding box center [345, 109] width 43 height 8
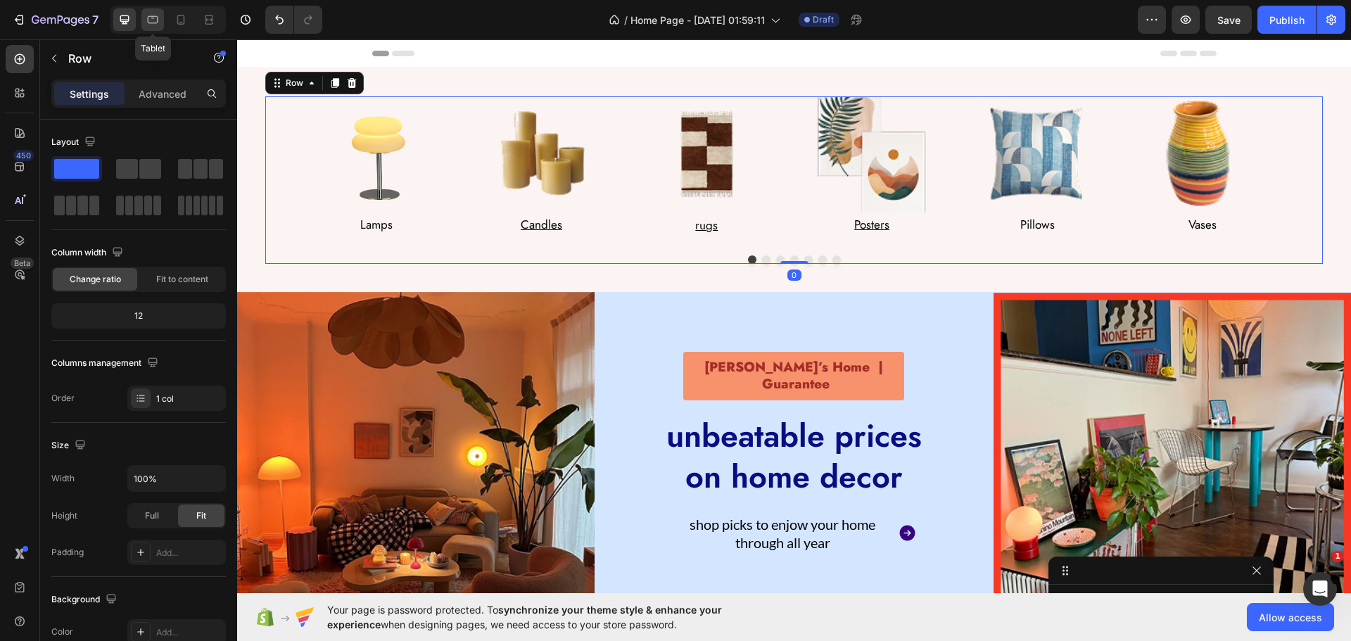
click at [158, 21] on icon at bounding box center [153, 20] width 11 height 8
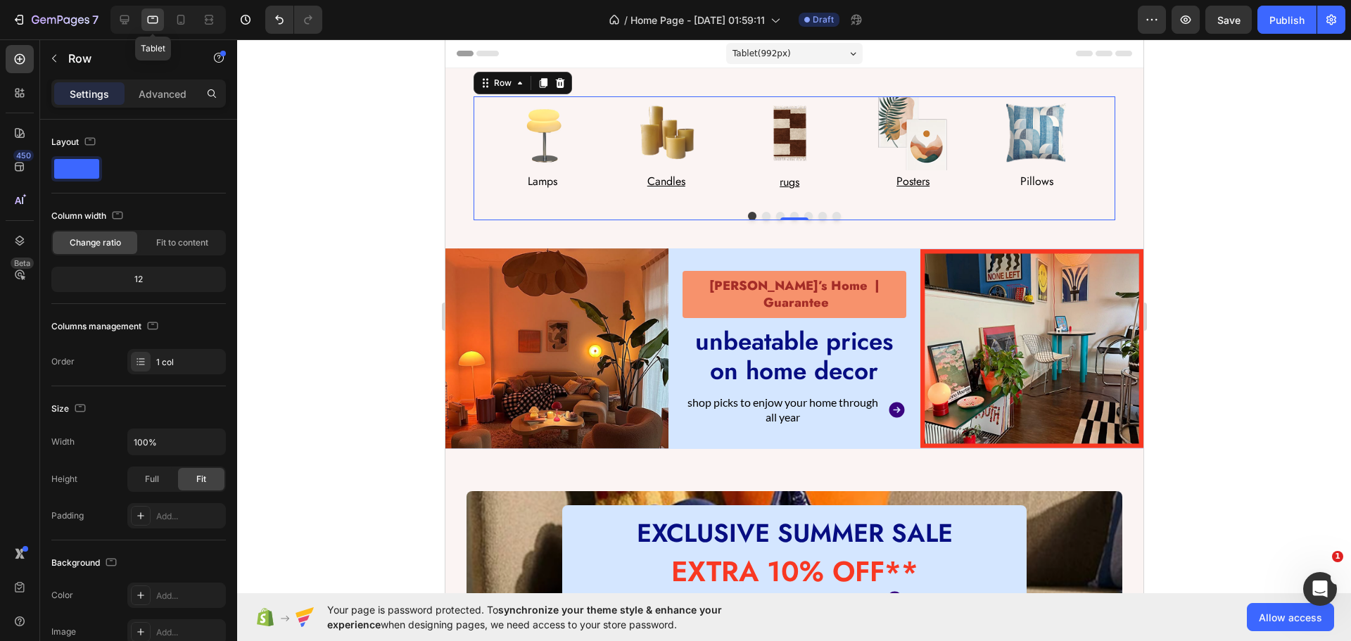
scroll to position [8, 0]
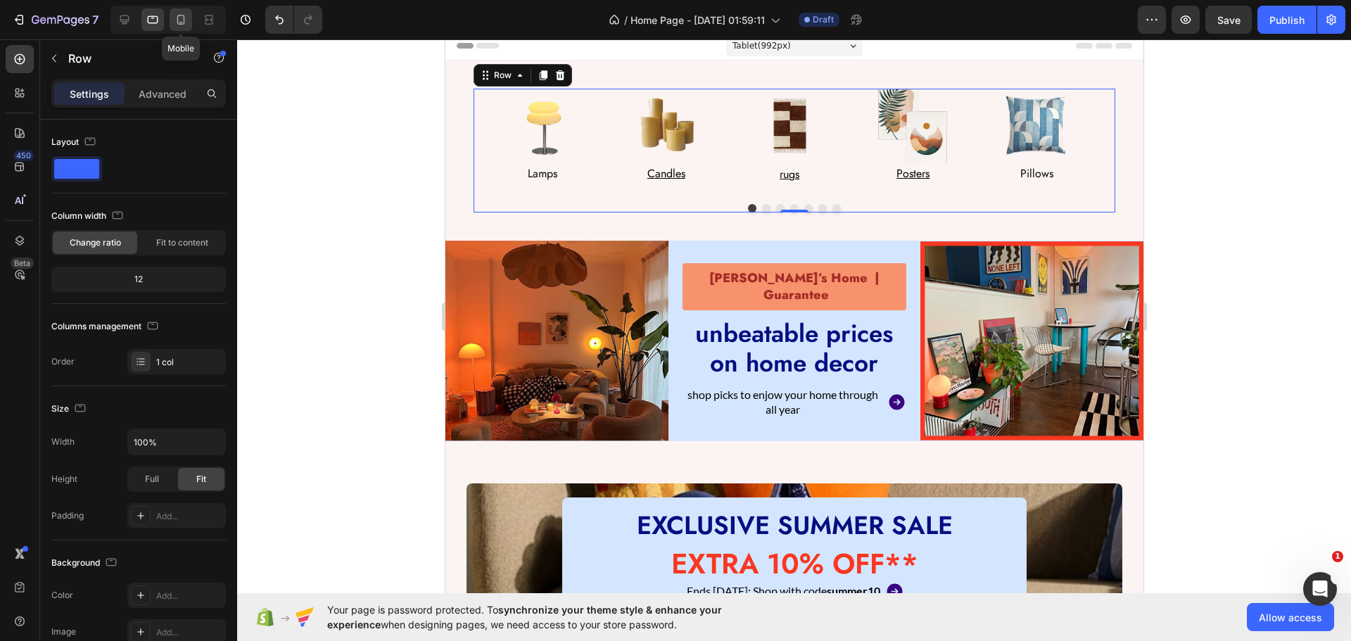
click at [181, 21] on icon at bounding box center [181, 20] width 14 height 14
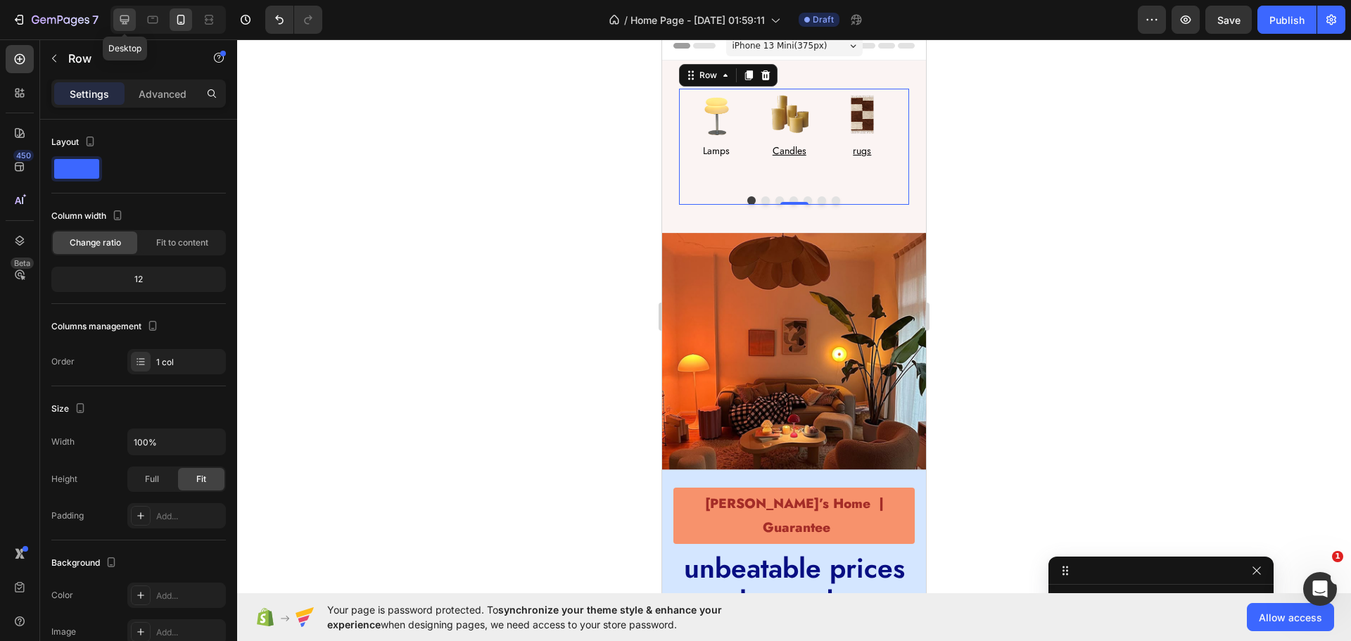
click at [131, 21] on icon at bounding box center [124, 20] width 14 height 14
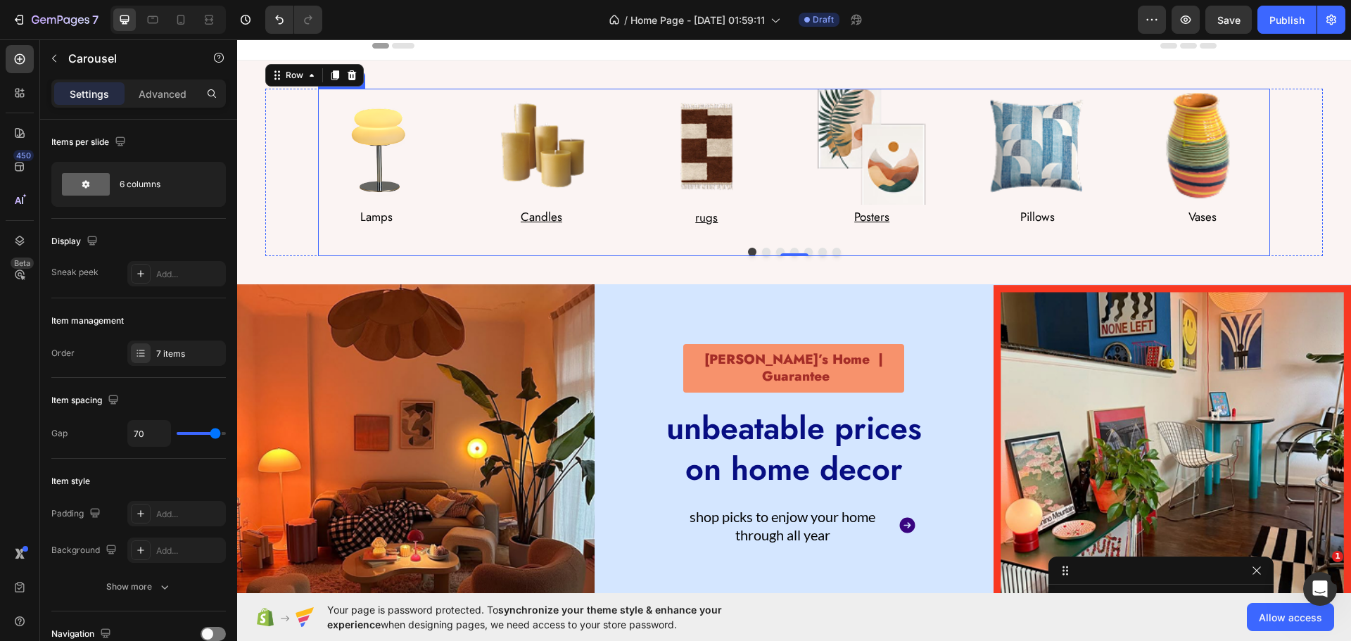
click at [464, 127] on div "Image Lamps Text Block Row Image Candles Text Block Row Image rugs Text Block R…" at bounding box center [794, 159] width 952 height 141
click at [153, 23] on icon at bounding box center [153, 20] width 11 height 8
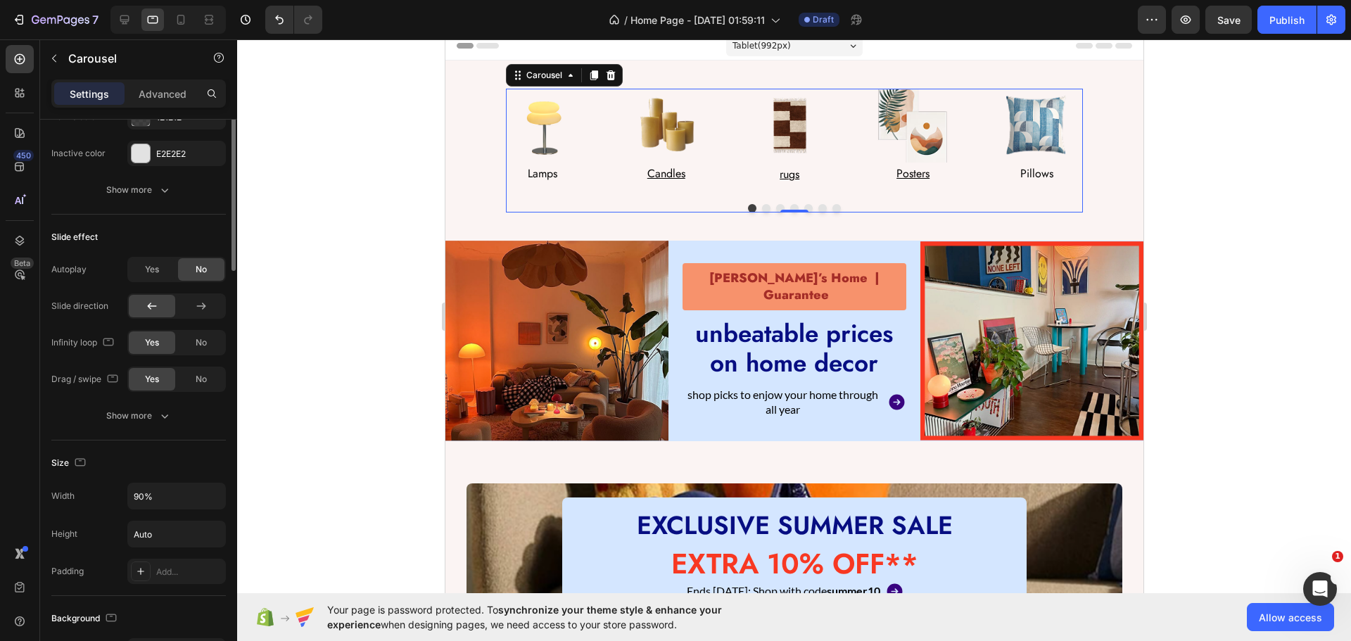
scroll to position [352, 0]
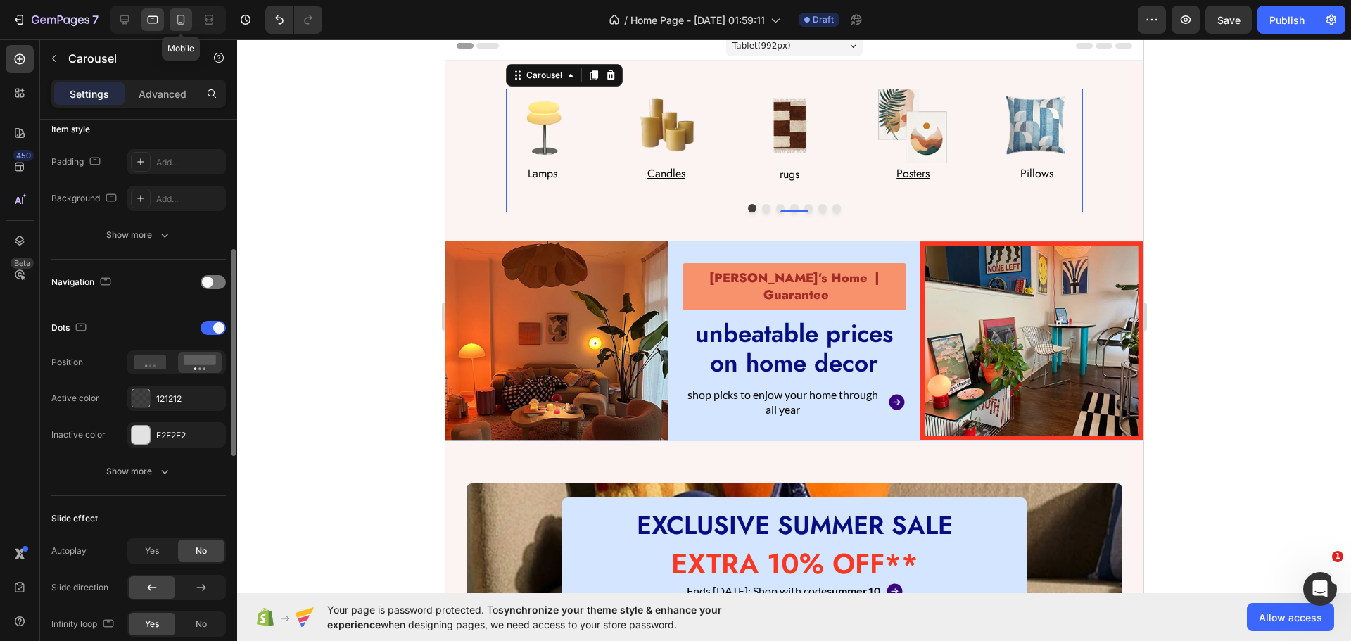
click at [174, 22] on icon at bounding box center [181, 20] width 14 height 14
type input "30"
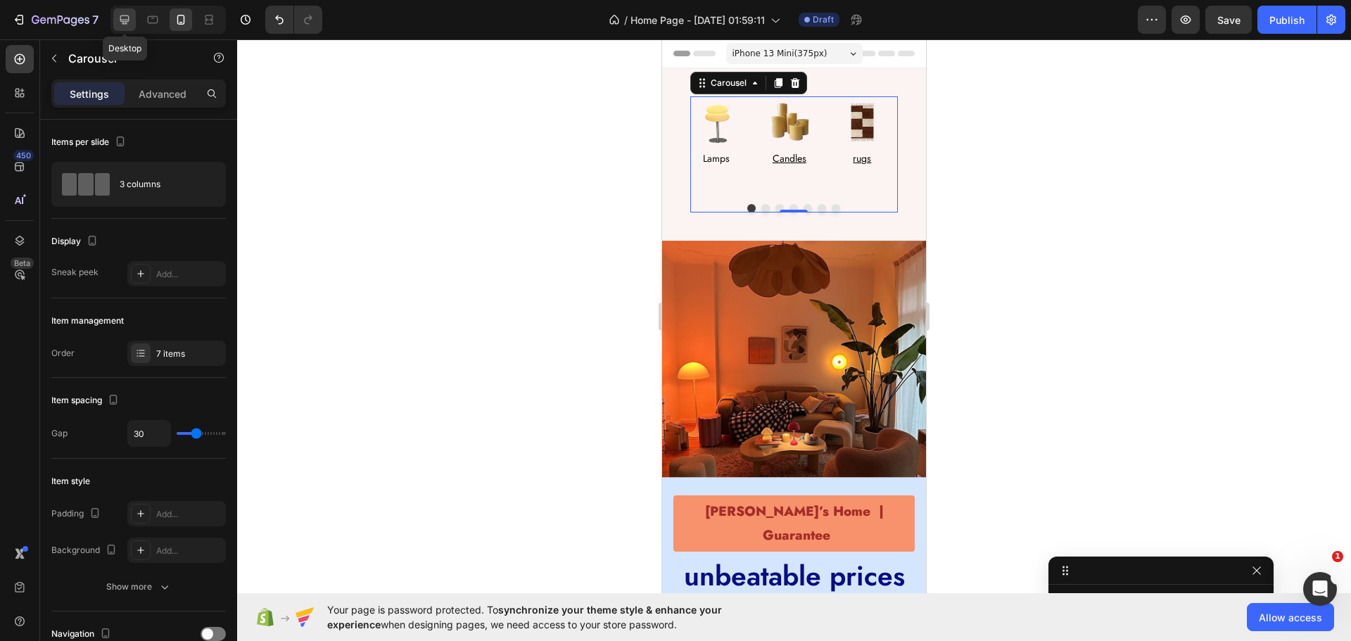
click at [117, 15] on div at bounding box center [124, 19] width 23 height 23
type input "70"
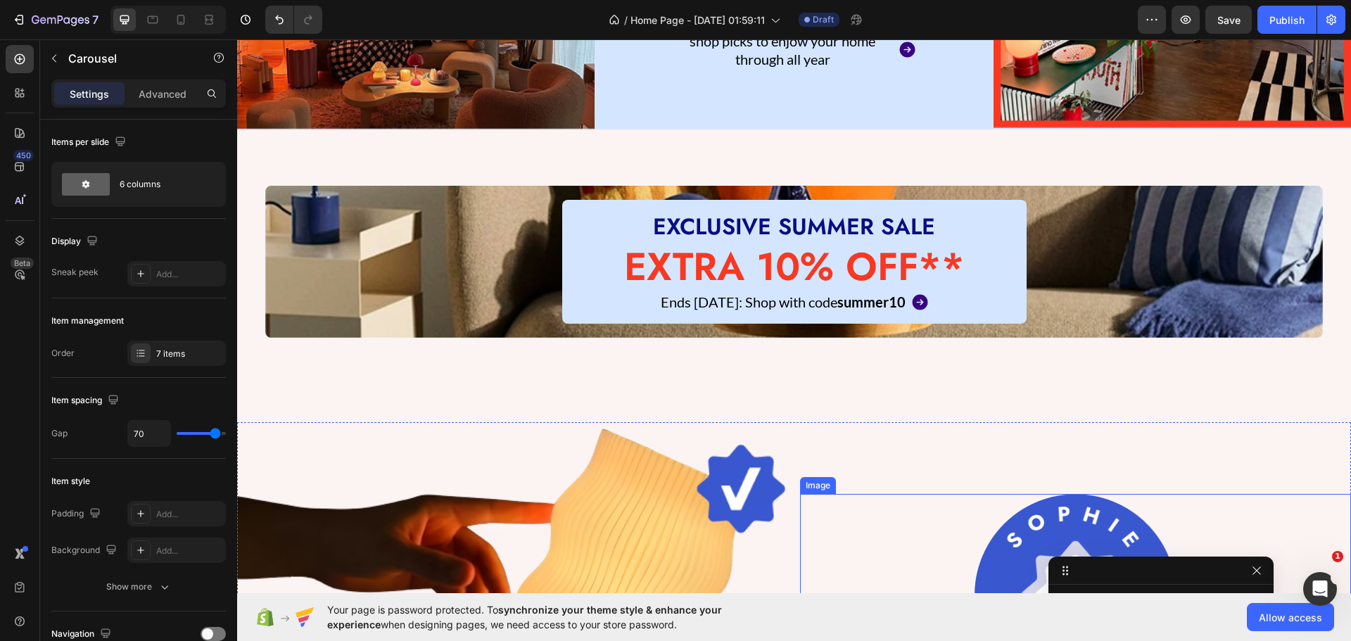
scroll to position [500, 0]
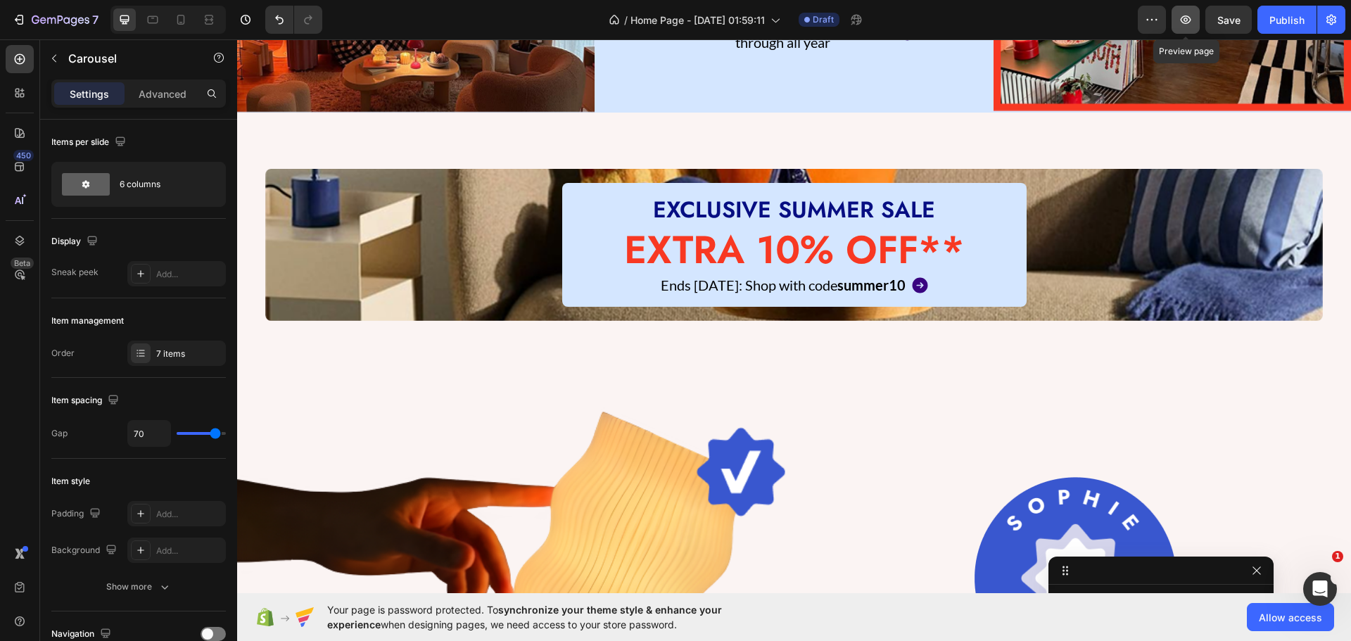
click at [1182, 14] on icon "button" at bounding box center [1185, 20] width 14 height 14
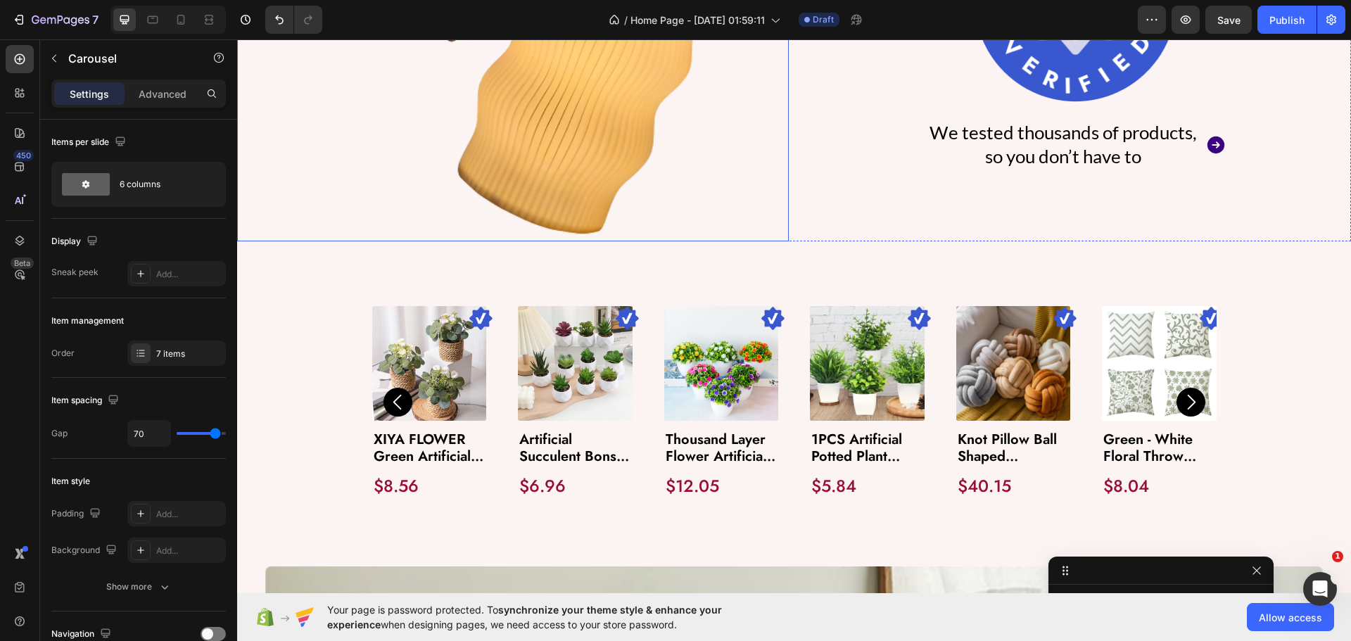
scroll to position [1118, 0]
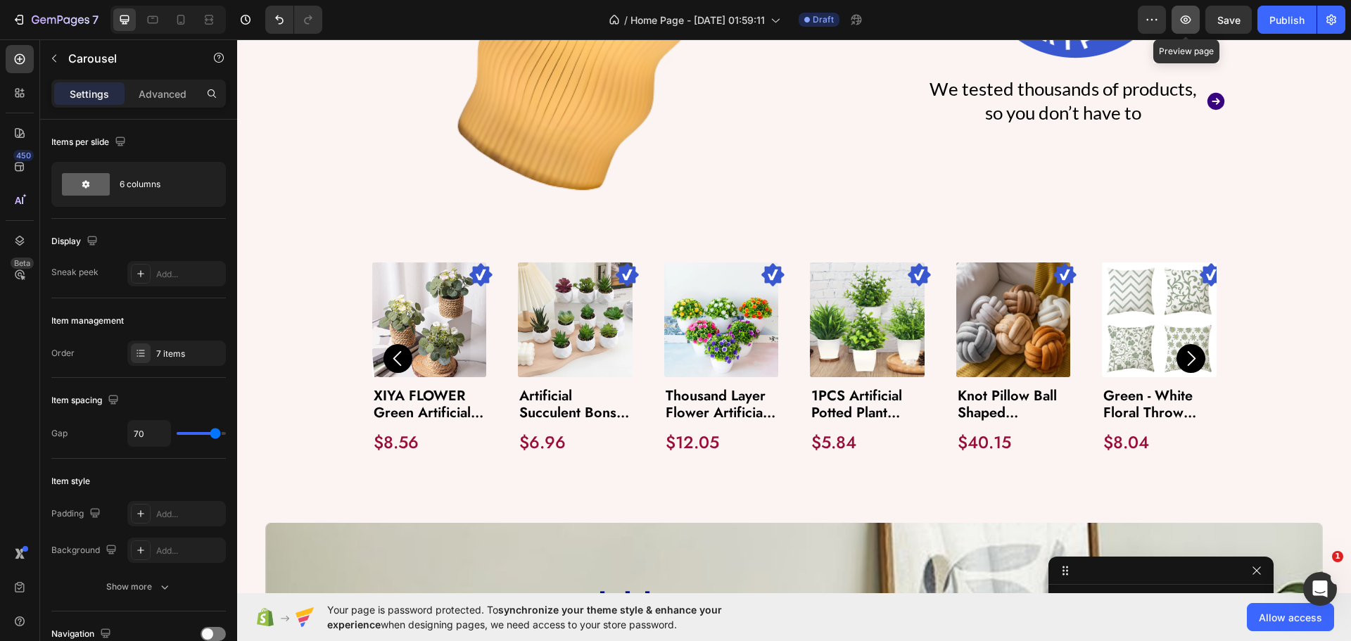
click at [1186, 13] on icon "button" at bounding box center [1185, 20] width 14 height 14
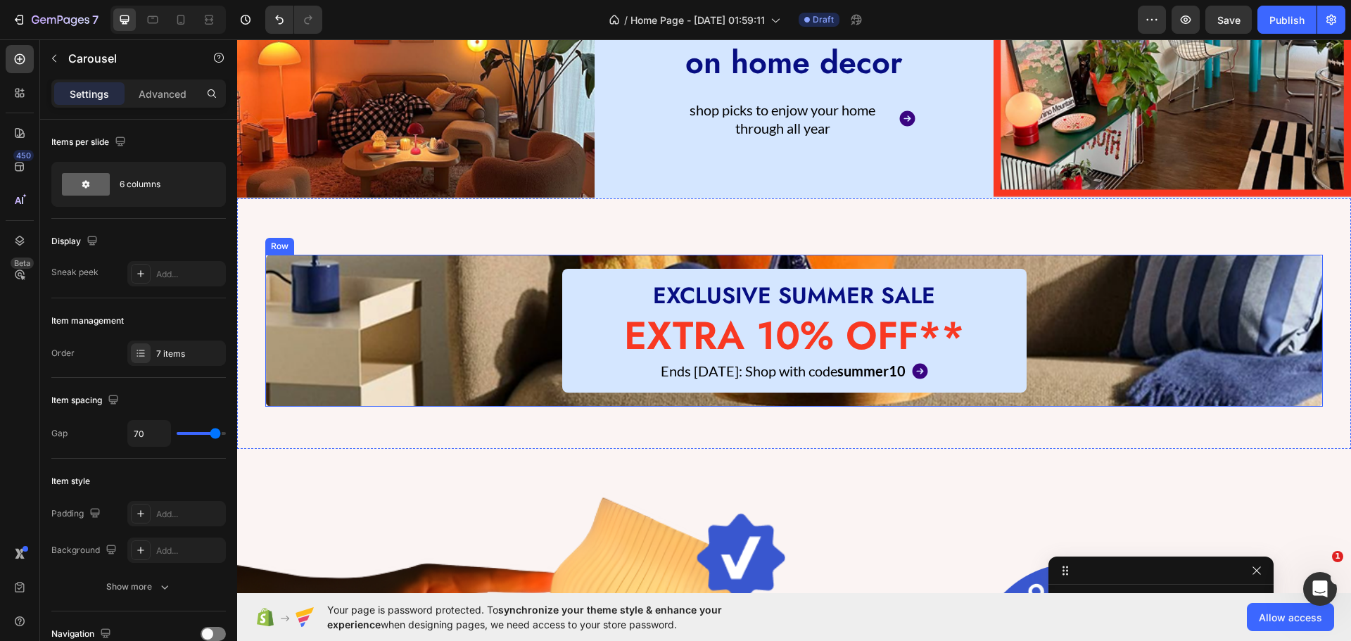
scroll to position [0, 0]
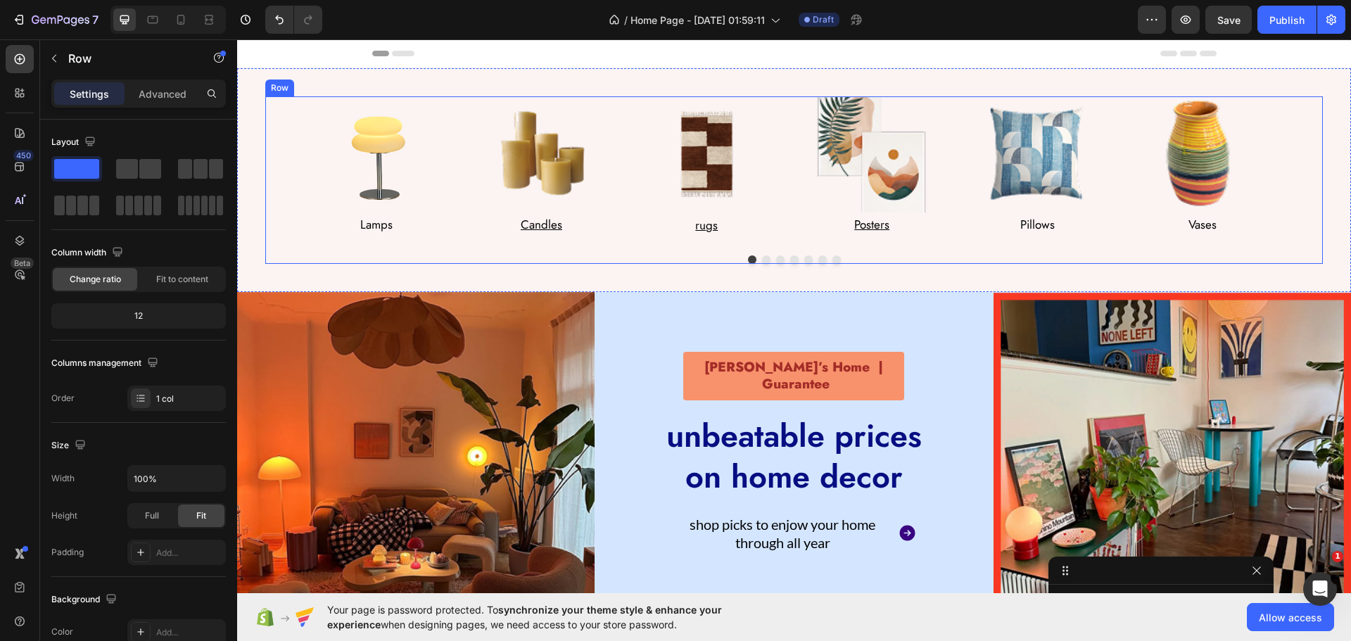
click at [311, 162] on div "Image Lamps Text Block Row Image Candles Text Block Row Image rugs Text Block R…" at bounding box center [793, 179] width 1057 height 167
click at [297, 86] on div "Row" at bounding box center [294, 83] width 23 height 13
click at [442, 174] on div "Image Lamps Text Block Row Image Candles Text Block Row Image rugs Text Block R…" at bounding box center [794, 166] width 952 height 141
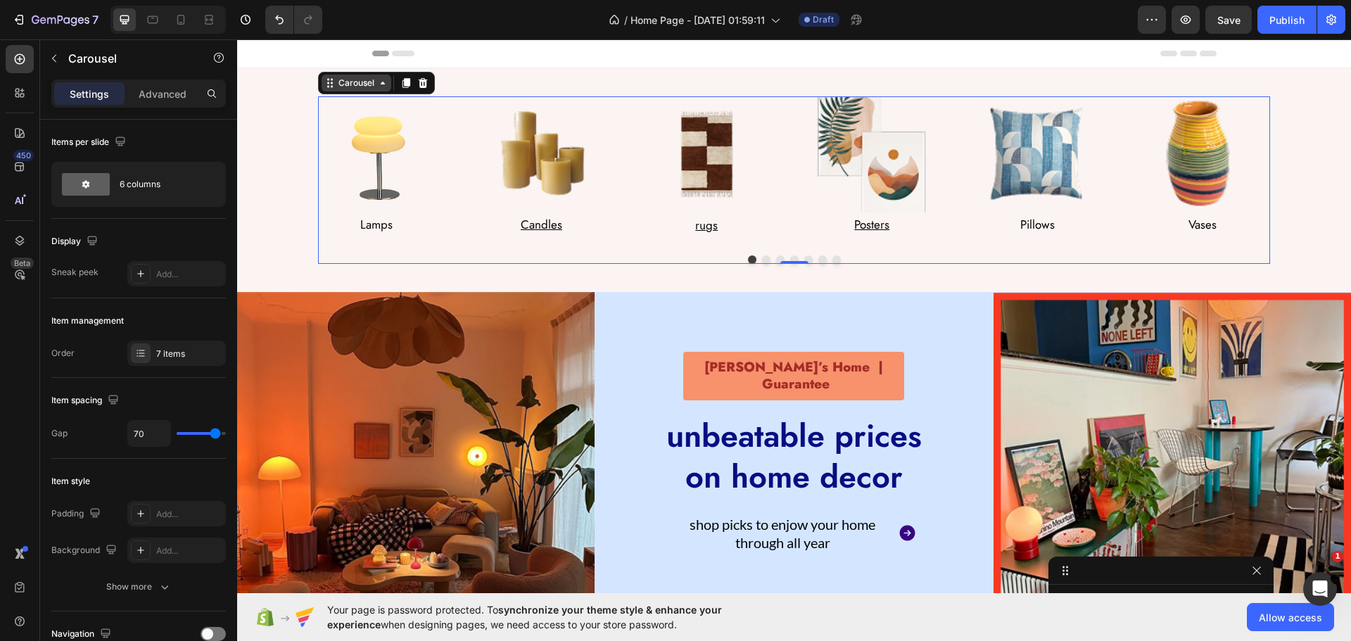
click at [343, 87] on div "Carousel" at bounding box center [357, 83] width 42 height 13
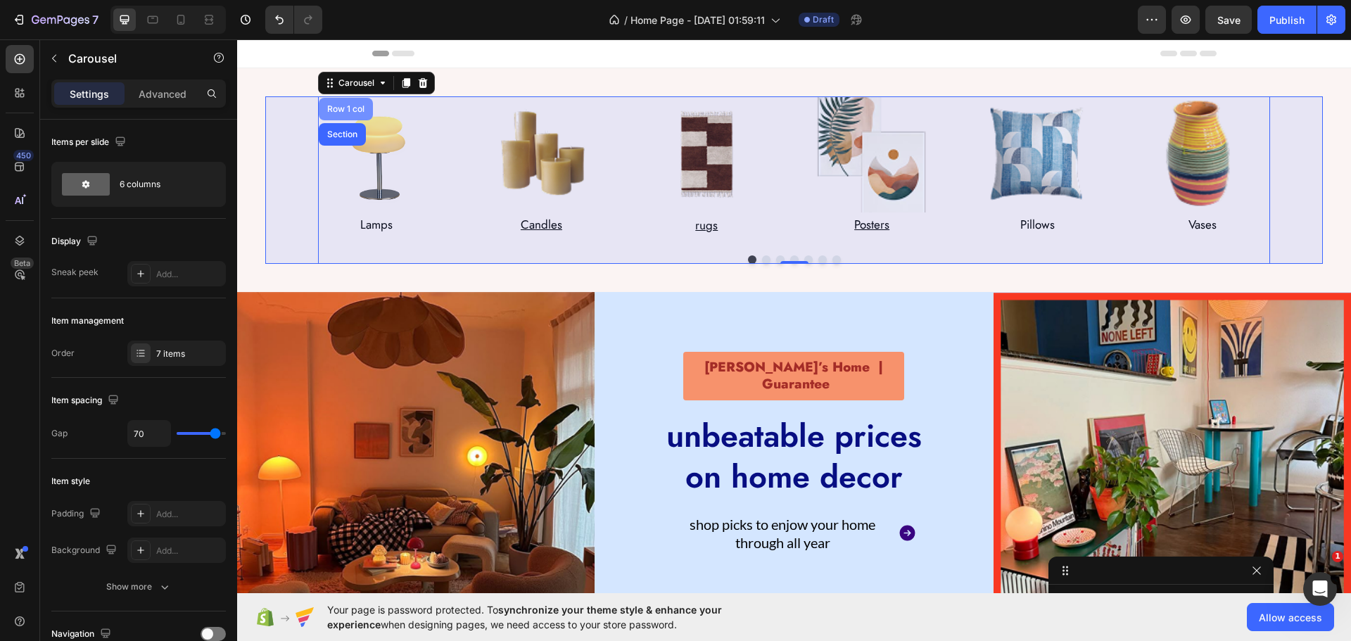
click at [333, 106] on div "Row 1 col" at bounding box center [345, 109] width 43 height 8
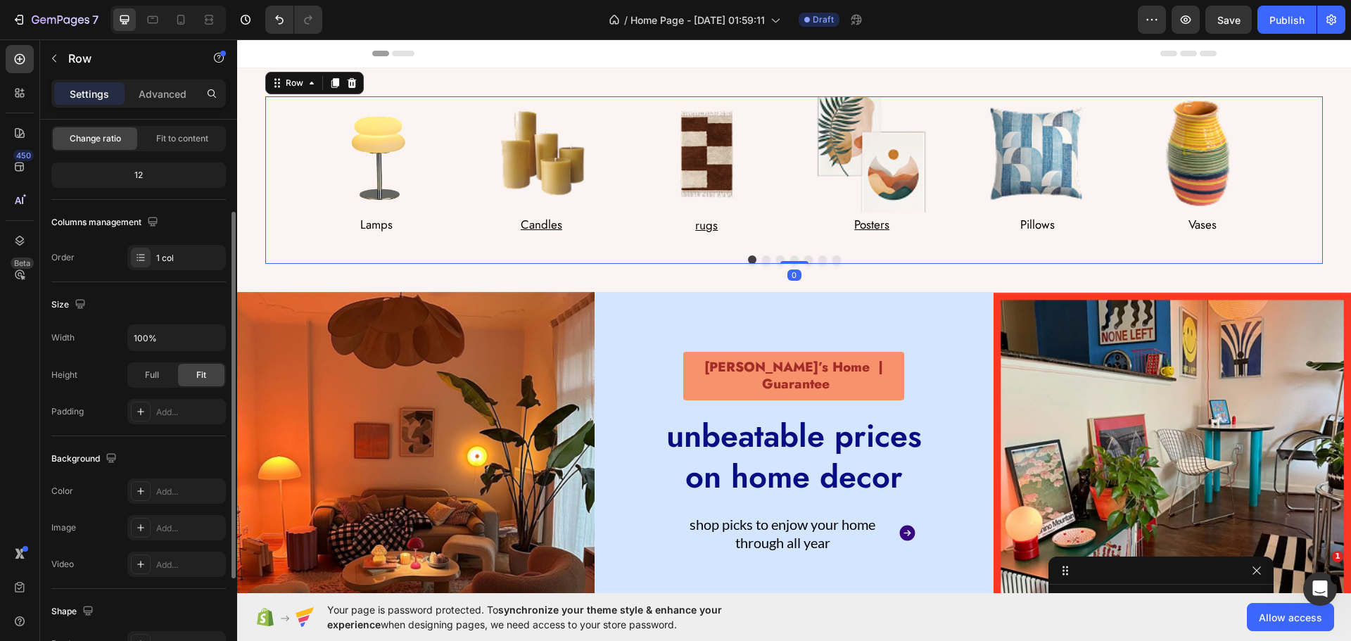
scroll to position [70, 0]
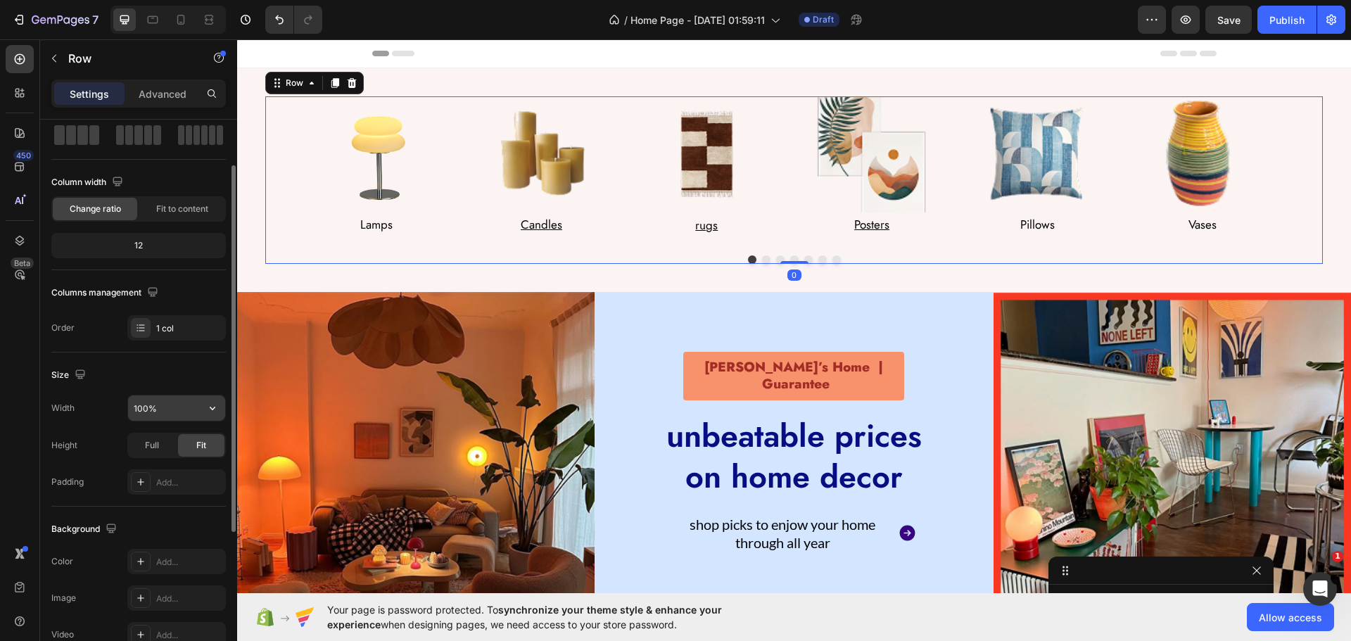
click at [182, 408] on input "100%" at bounding box center [176, 407] width 97 height 25
click at [183, 408] on input "100%" at bounding box center [176, 407] width 97 height 25
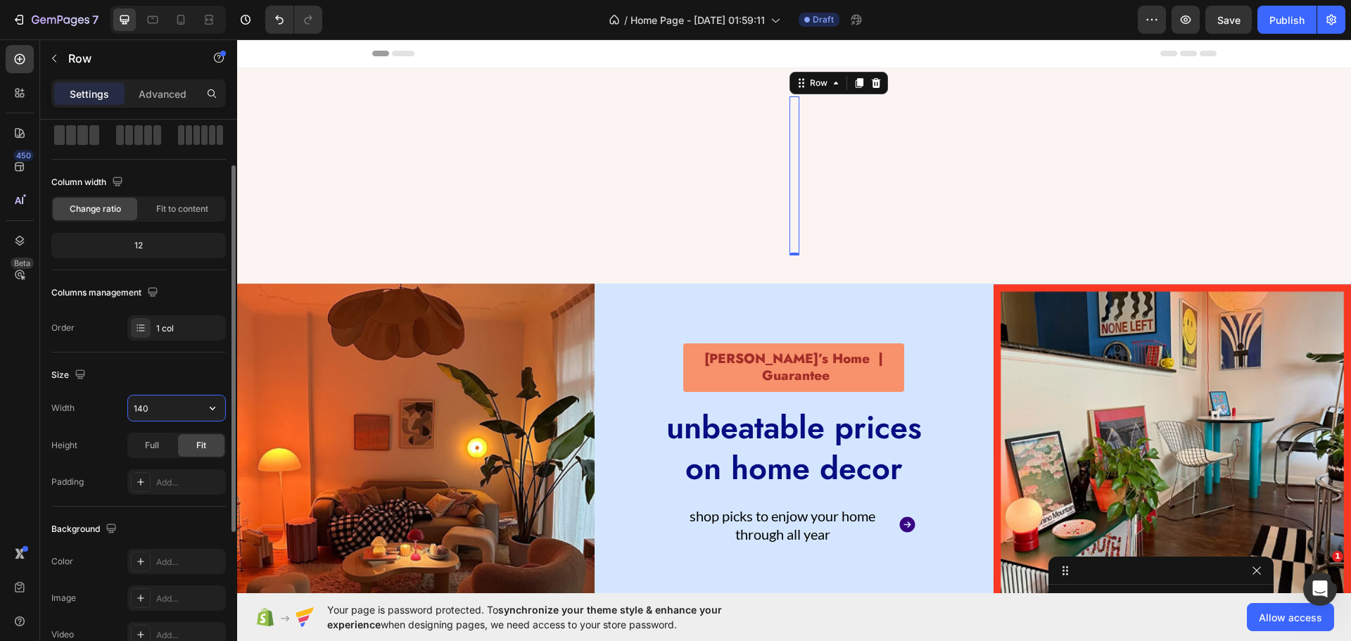
type input "1400"
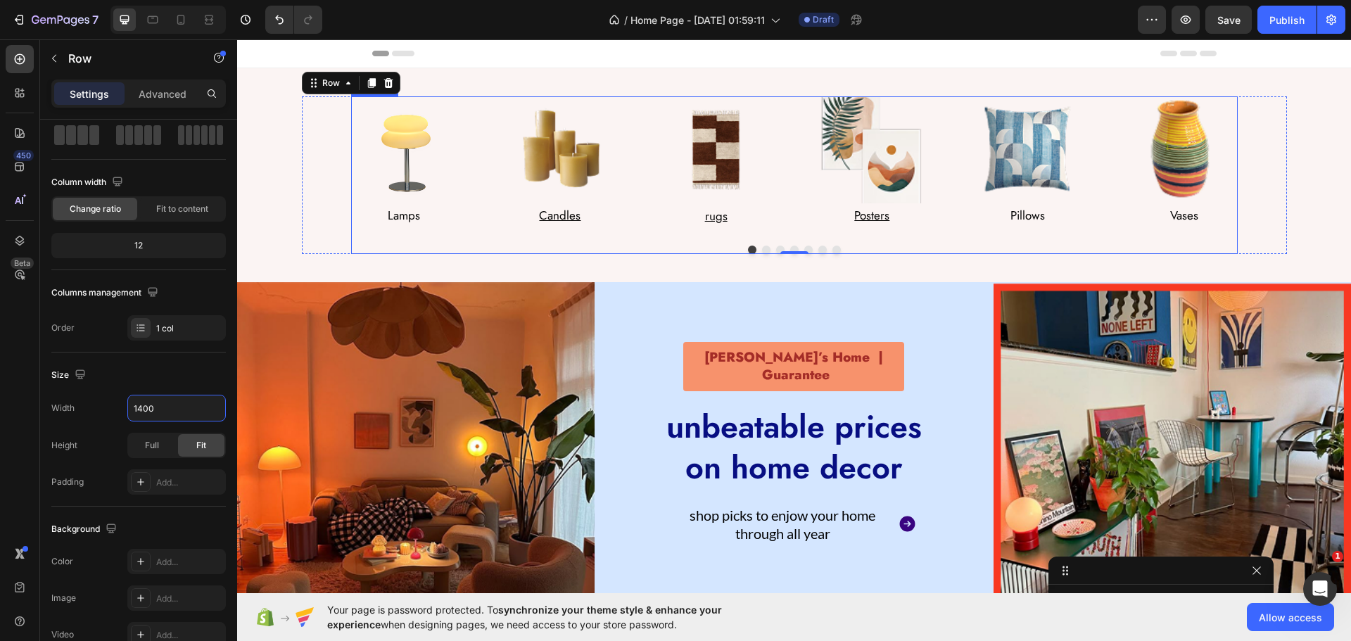
click at [466, 152] on div "Image Lamps Text Block Row Image Candles Text Block Row Image rugs Text Block R…" at bounding box center [794, 162] width 886 height 132
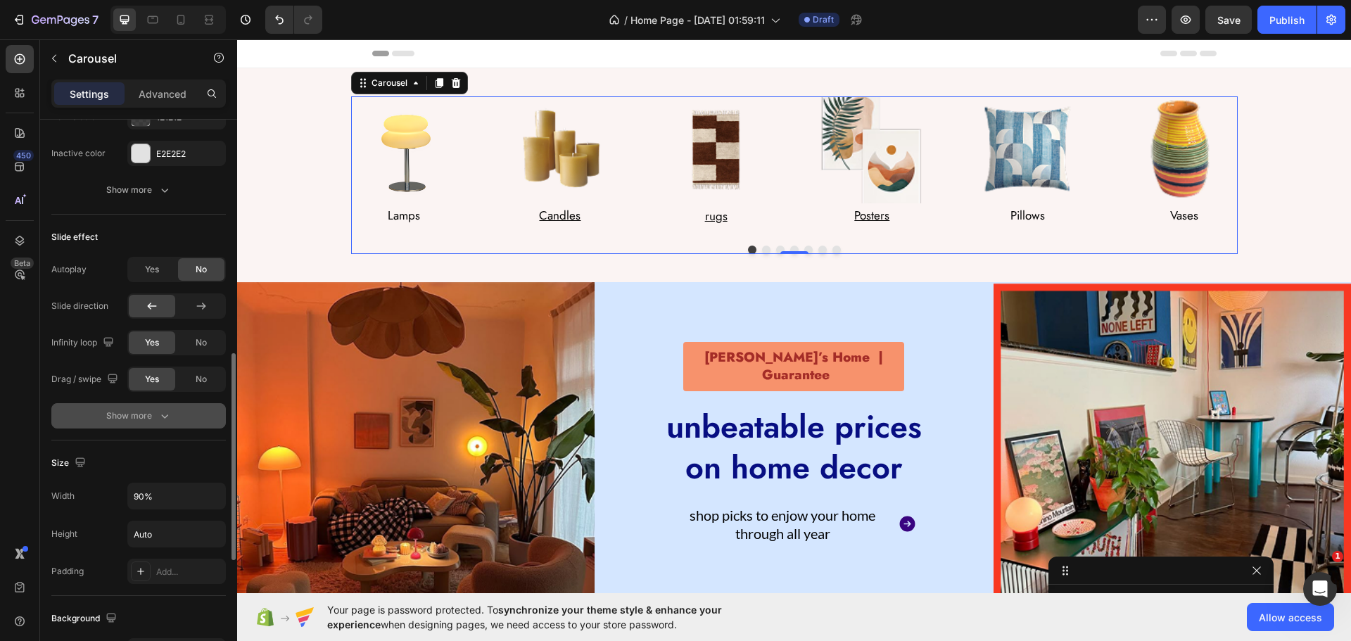
scroll to position [844, 0]
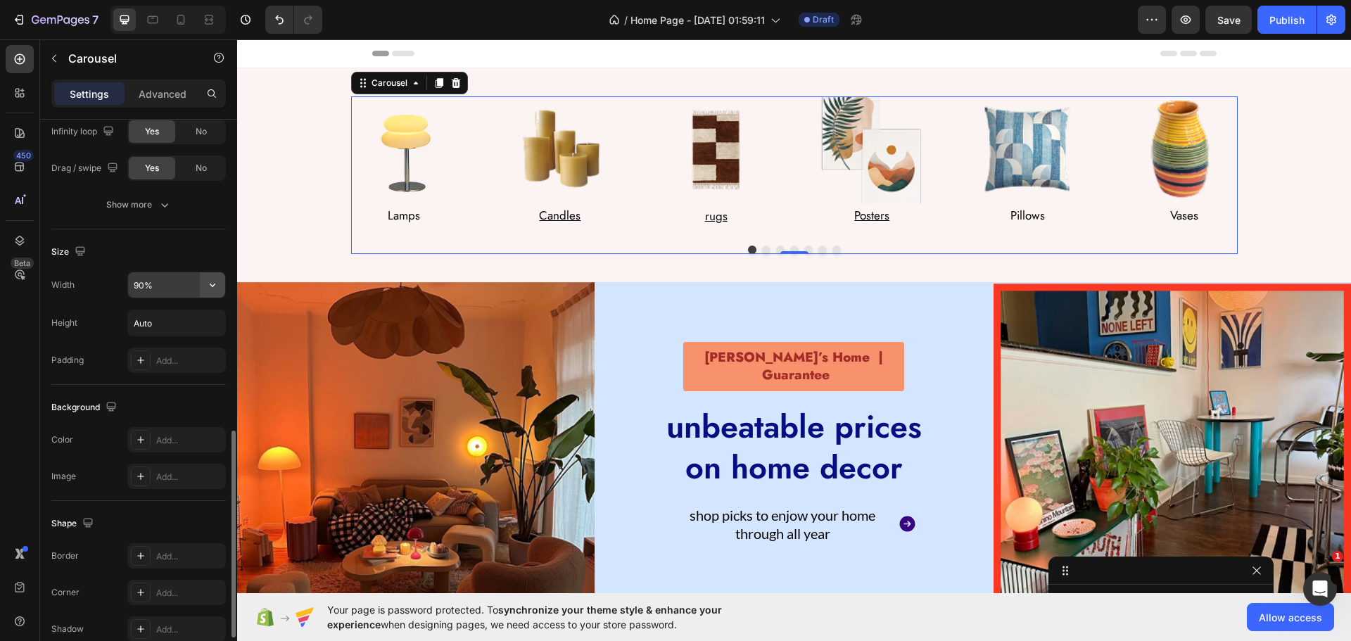
click at [215, 283] on icon "button" at bounding box center [212, 285] width 14 height 14
click at [149, 347] on p "Full 100%" at bounding box center [173, 347] width 80 height 13
type input "100%"
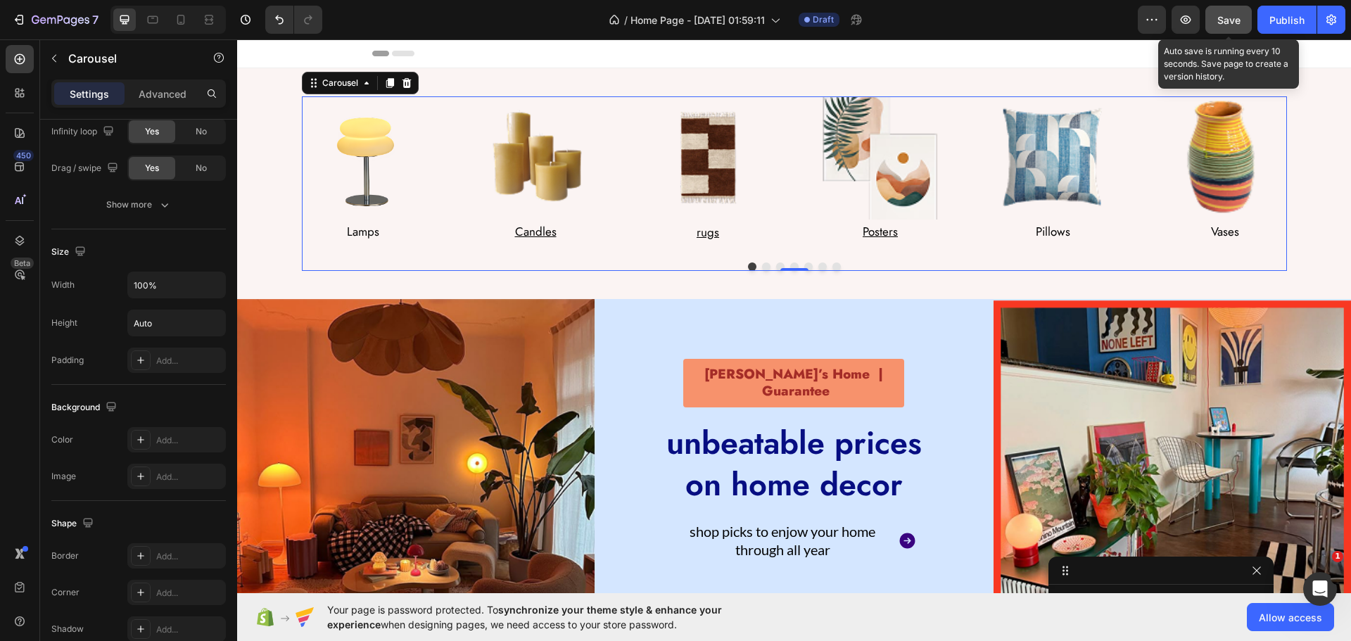
click at [1230, 18] on span "Save" at bounding box center [1228, 20] width 23 height 12
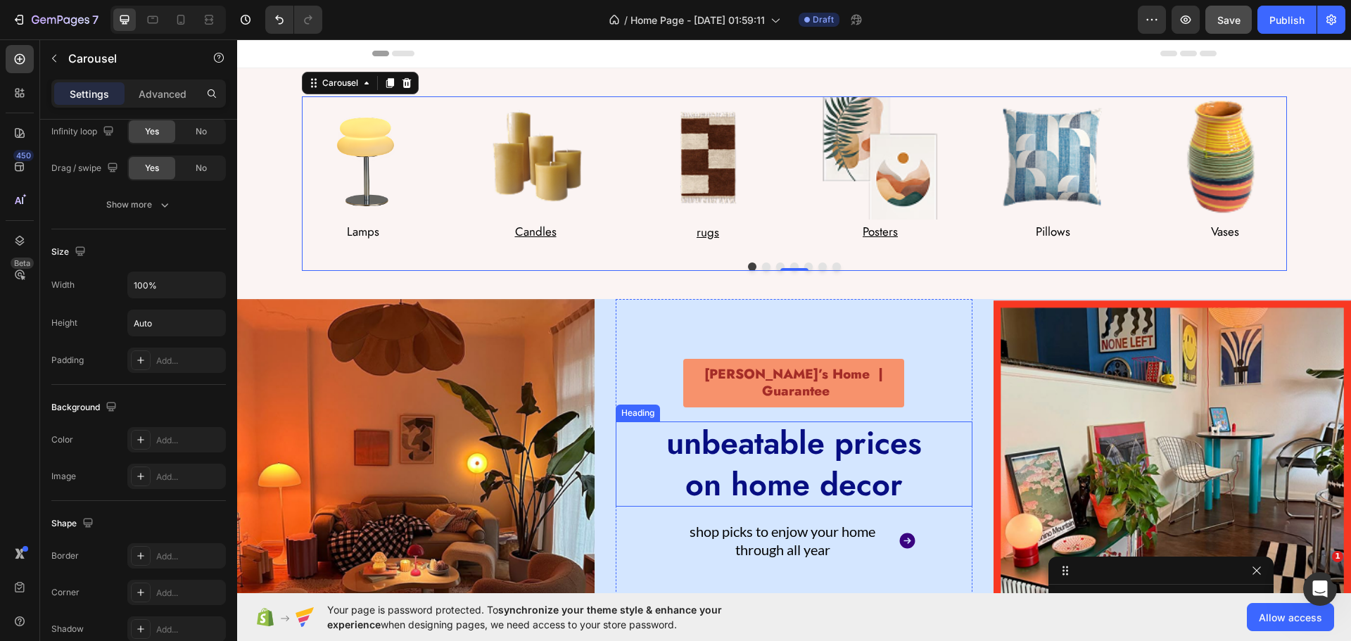
click at [805, 455] on h2 "unbeatable prices on home decor" at bounding box center [793, 463] width 281 height 85
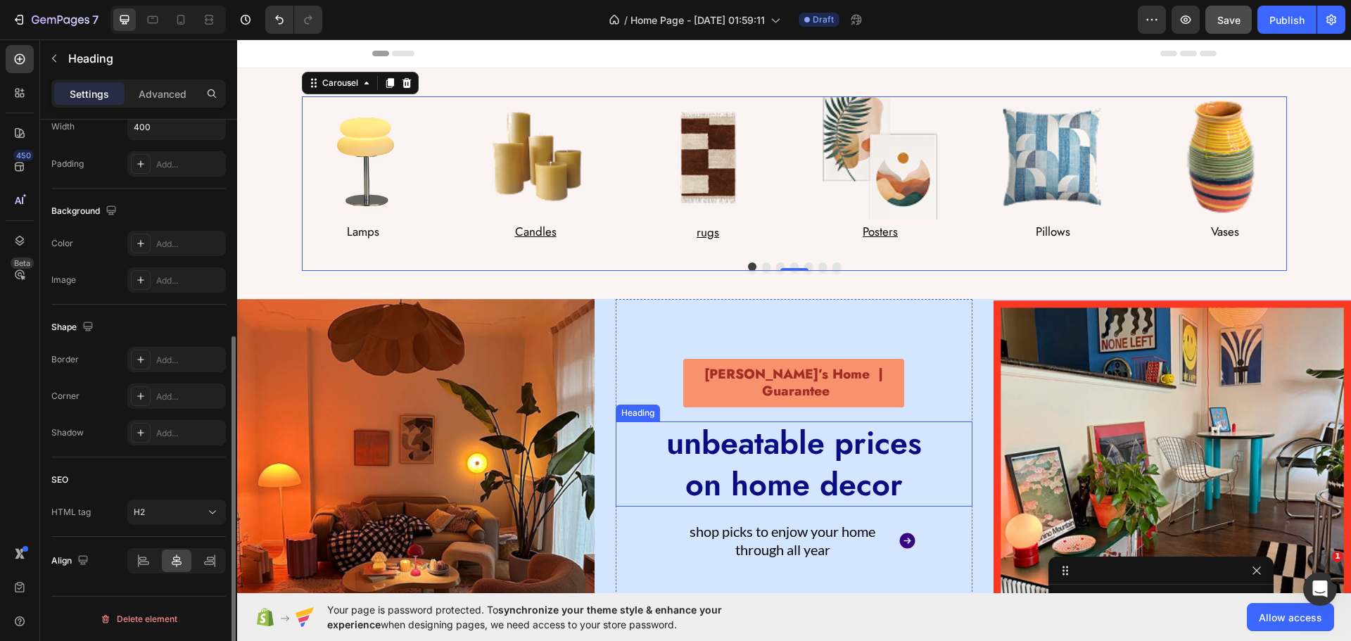
scroll to position [0, 0]
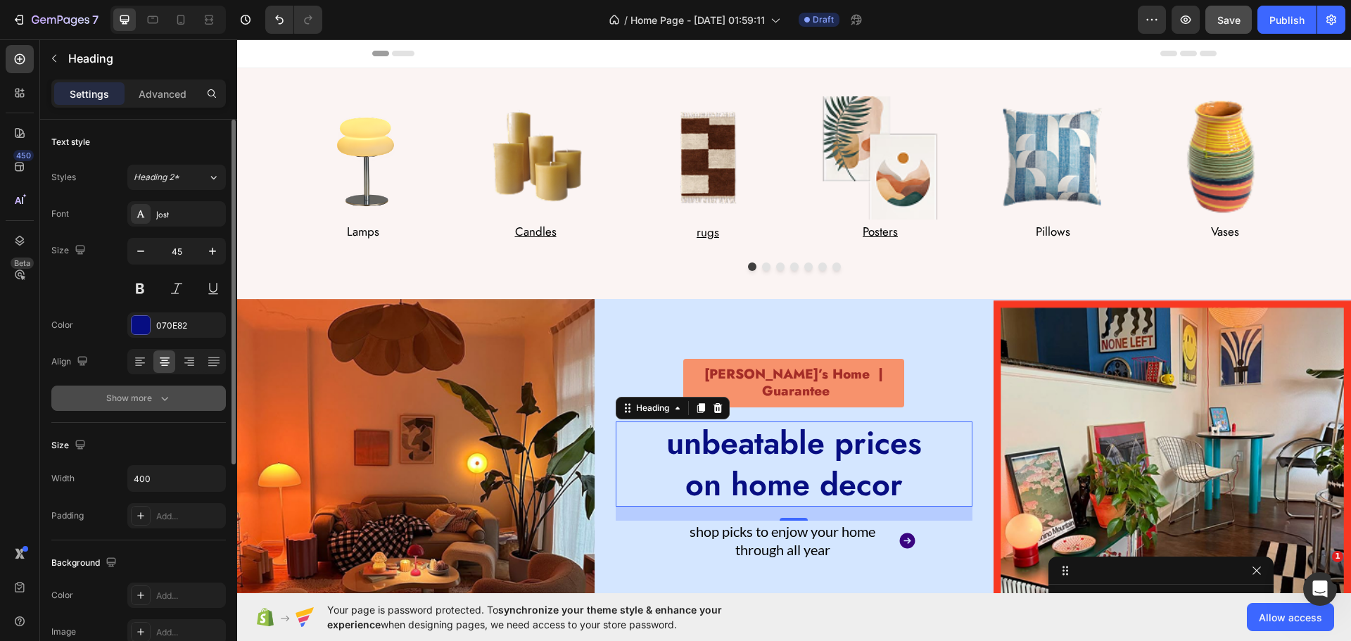
click at [126, 398] on div "Show more" at bounding box center [138, 398] width 65 height 14
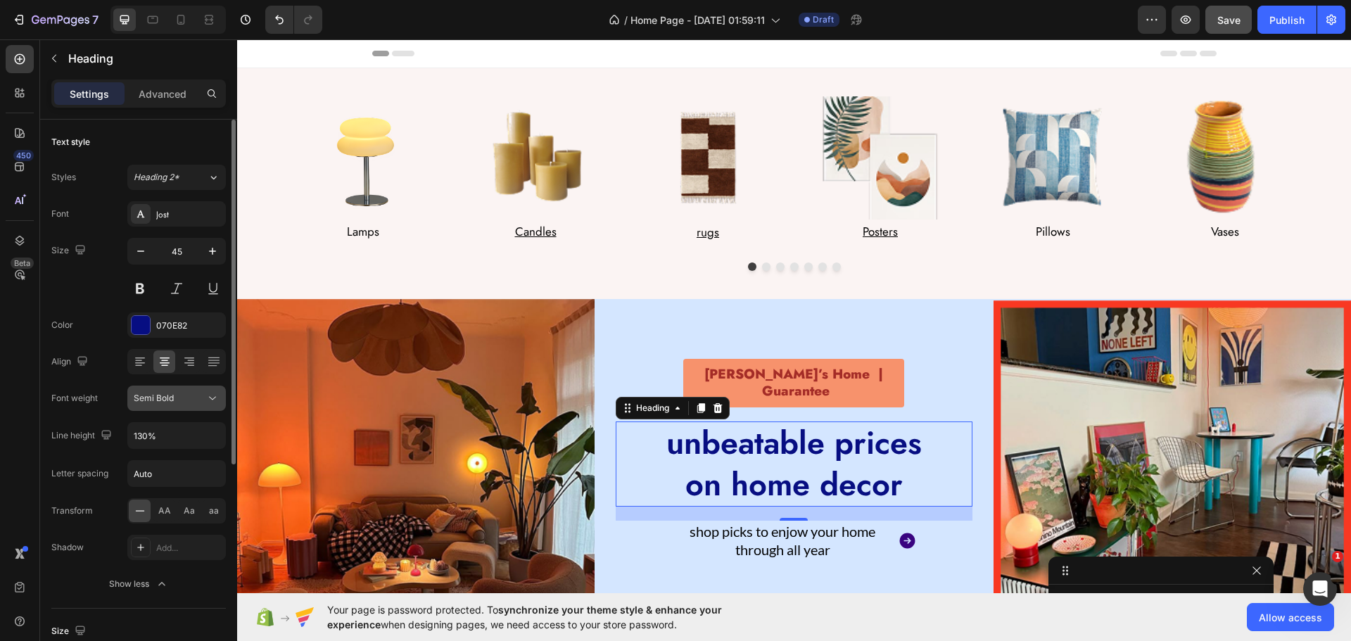
click at [184, 392] on div "Semi Bold" at bounding box center [170, 398] width 72 height 13
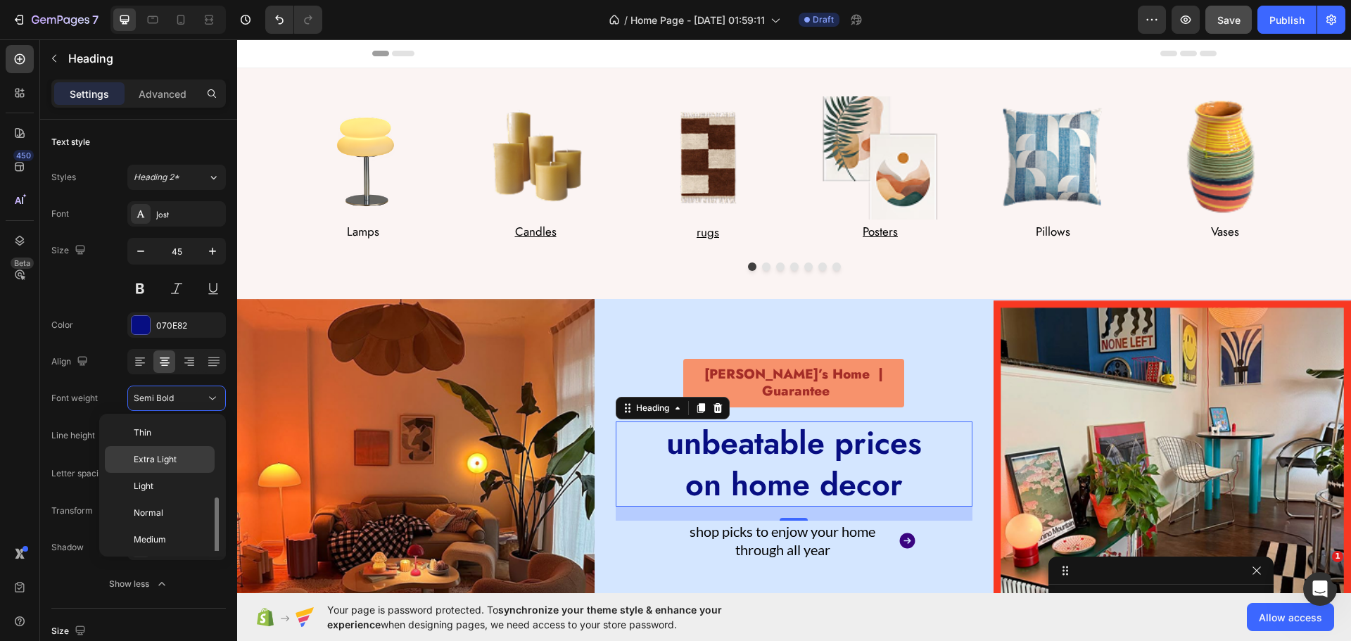
scroll to position [51, 0]
click at [88, 305] on div "Font [PERSON_NAME] Size 45 Color 070E82 Align Font weight Semi Bold Line height…" at bounding box center [138, 398] width 174 height 395
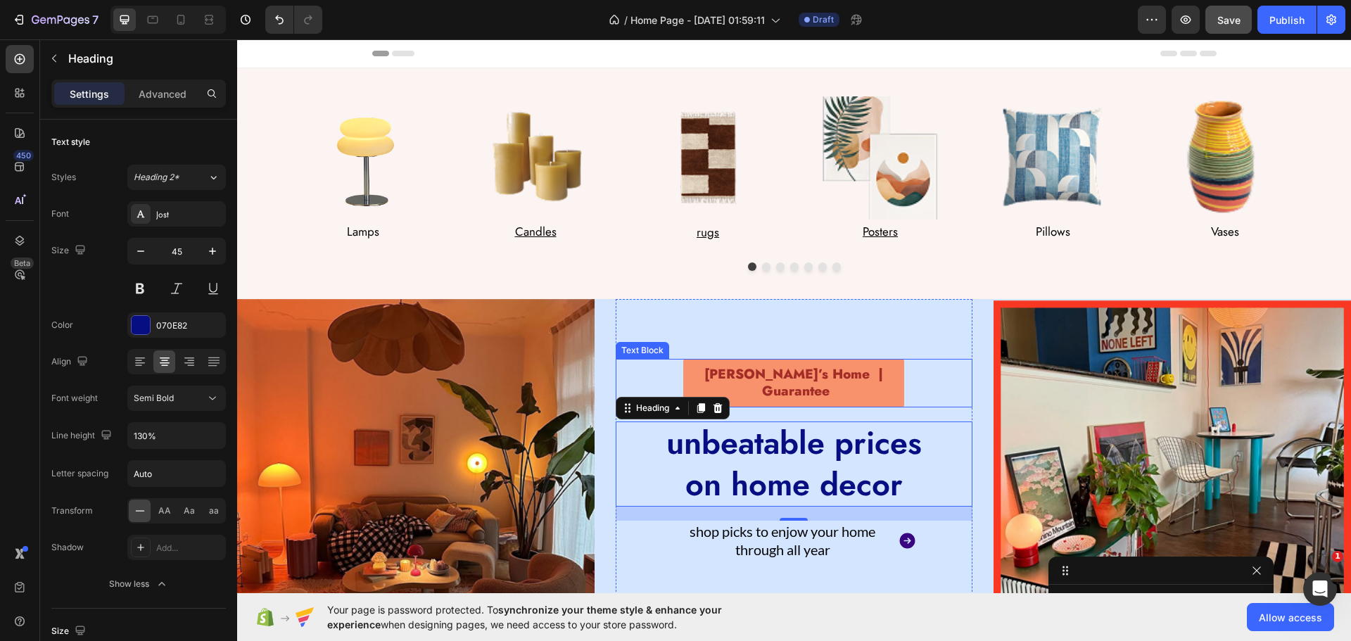
click at [801, 378] on p "[PERSON_NAME]’s Home | Guarantee" at bounding box center [794, 383] width 214 height 34
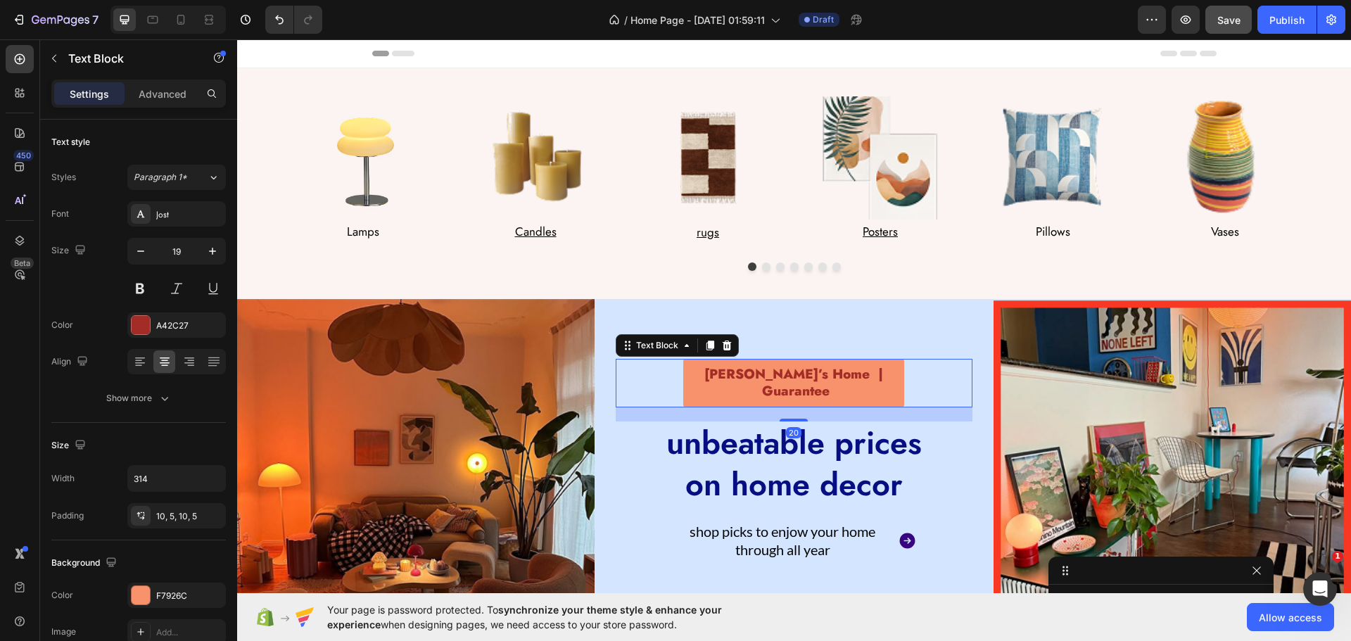
click at [801, 378] on p "[PERSON_NAME]’s Home | Guarantee" at bounding box center [794, 383] width 214 height 34
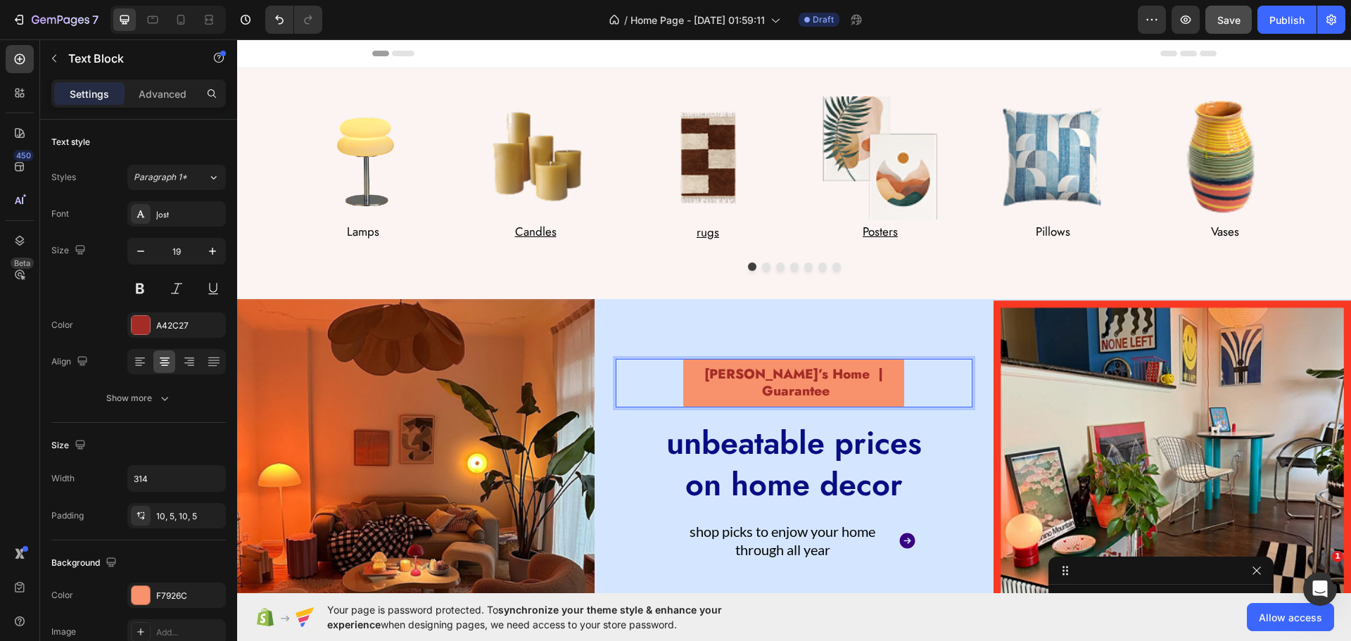
click at [772, 385] on p "[PERSON_NAME]’s Home | Guarantee" at bounding box center [794, 383] width 214 height 34
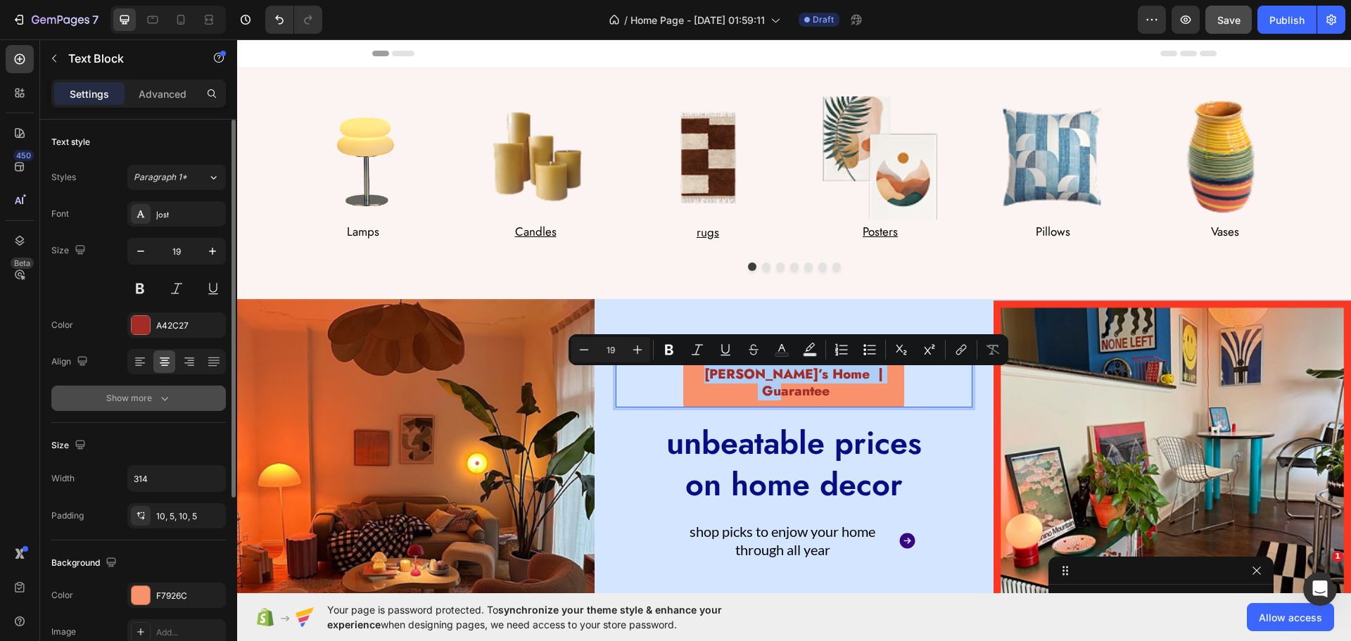
click at [170, 394] on icon "button" at bounding box center [165, 398] width 14 height 14
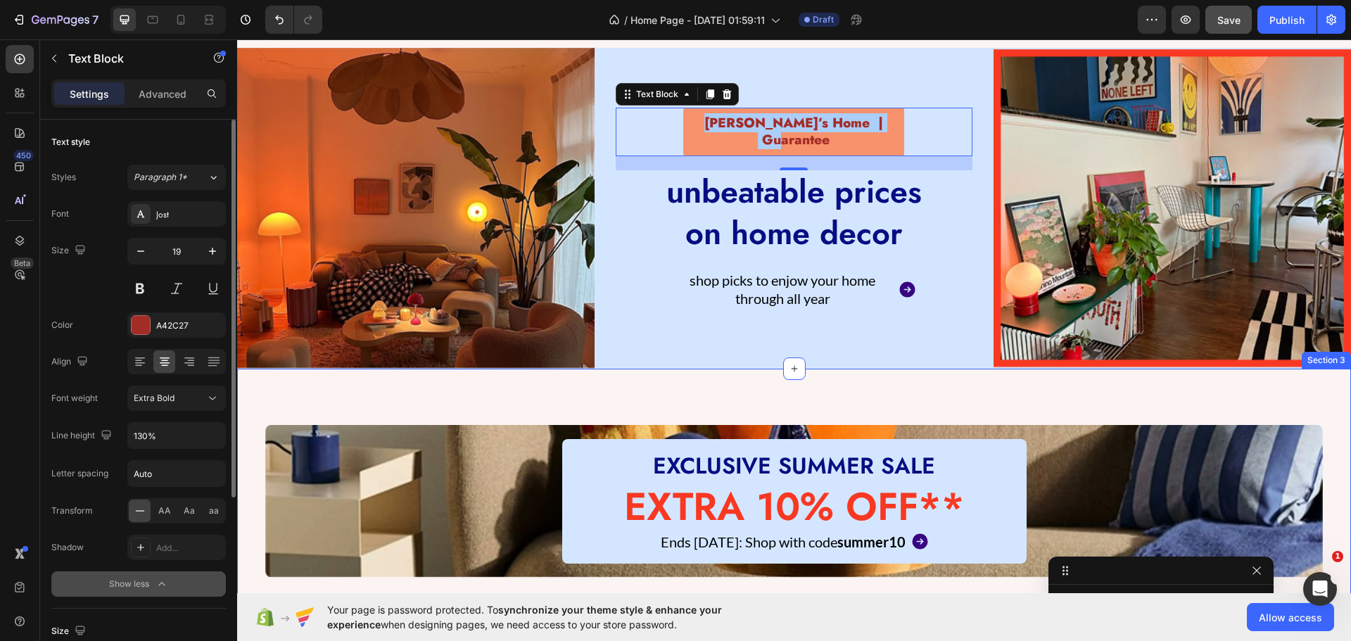
scroll to position [281, 0]
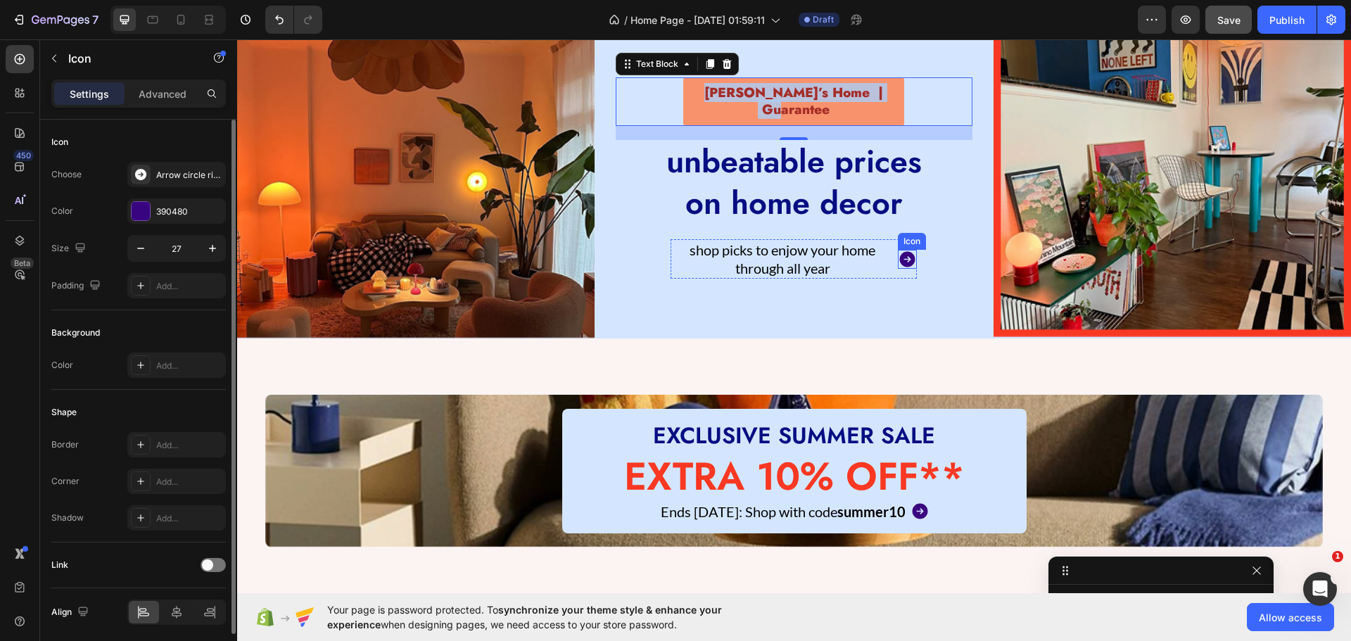
click at [898, 250] on icon at bounding box center [907, 259] width 19 height 19
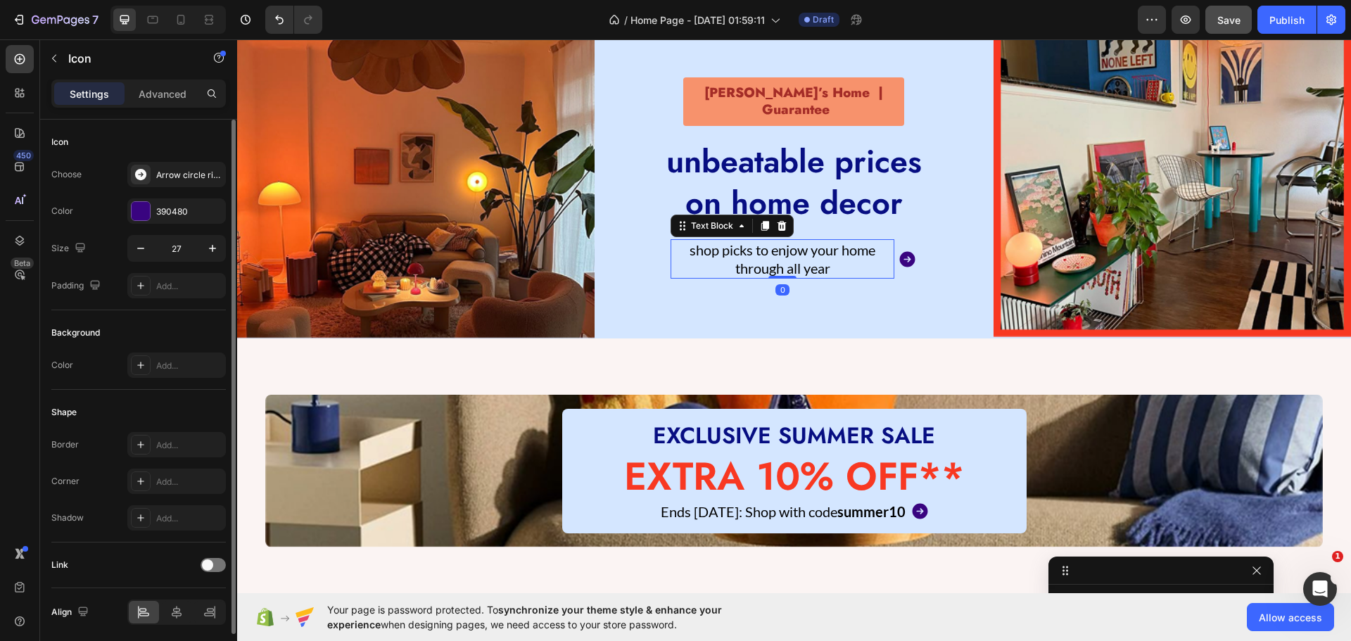
click at [828, 260] on p "shop picks to enjow your home through all year" at bounding box center [782, 259] width 221 height 37
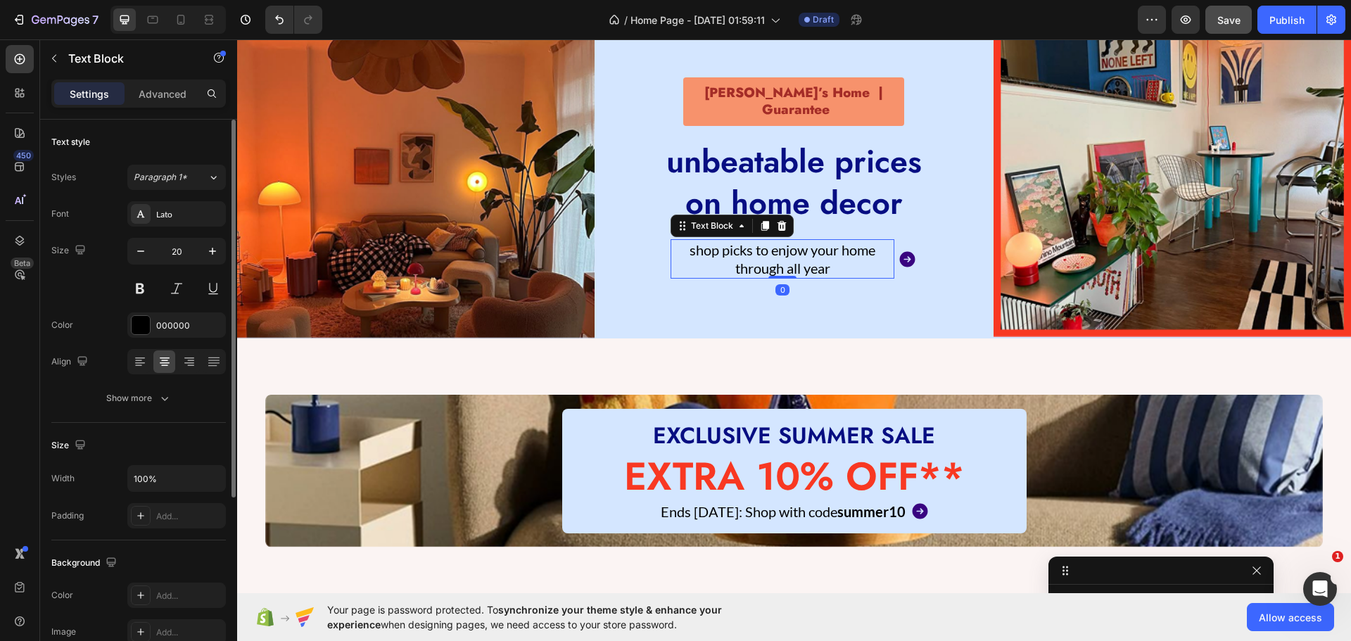
click at [826, 260] on p "shop picks to enjow your home through all year" at bounding box center [782, 259] width 221 height 37
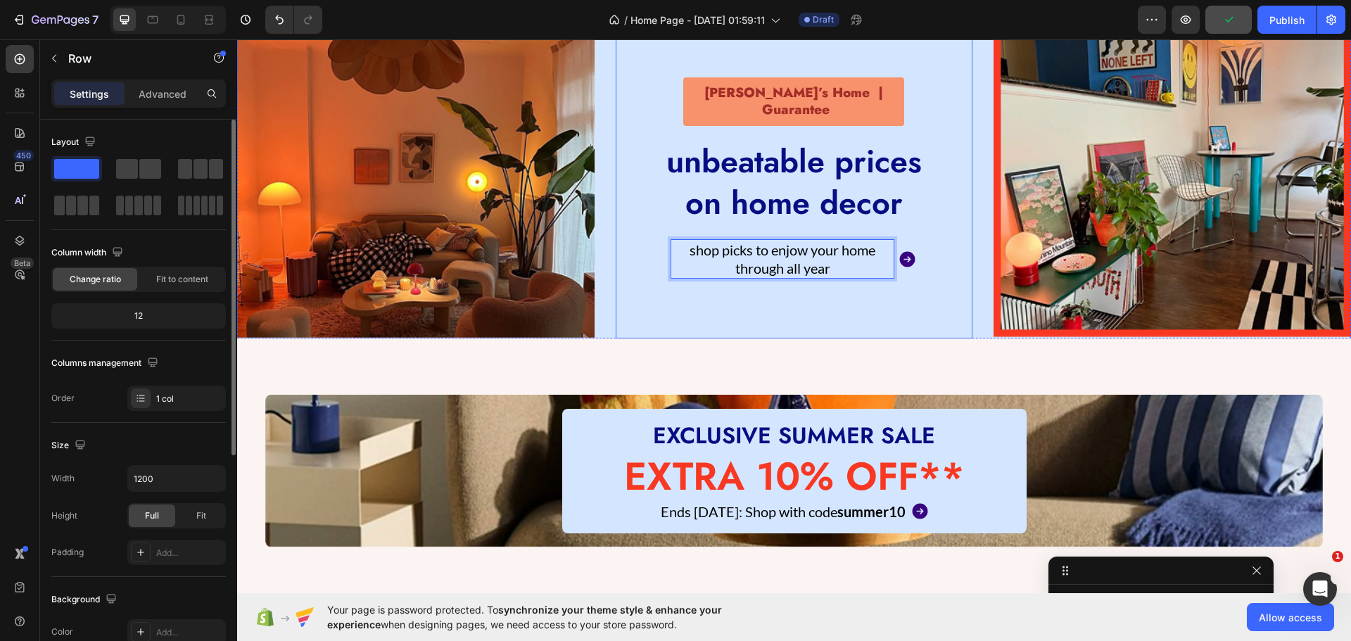
click at [896, 329] on div "[PERSON_NAME]’s Home | Guarantee Text Block unbeatable prices on home decor Hea…" at bounding box center [794, 178] width 357 height 321
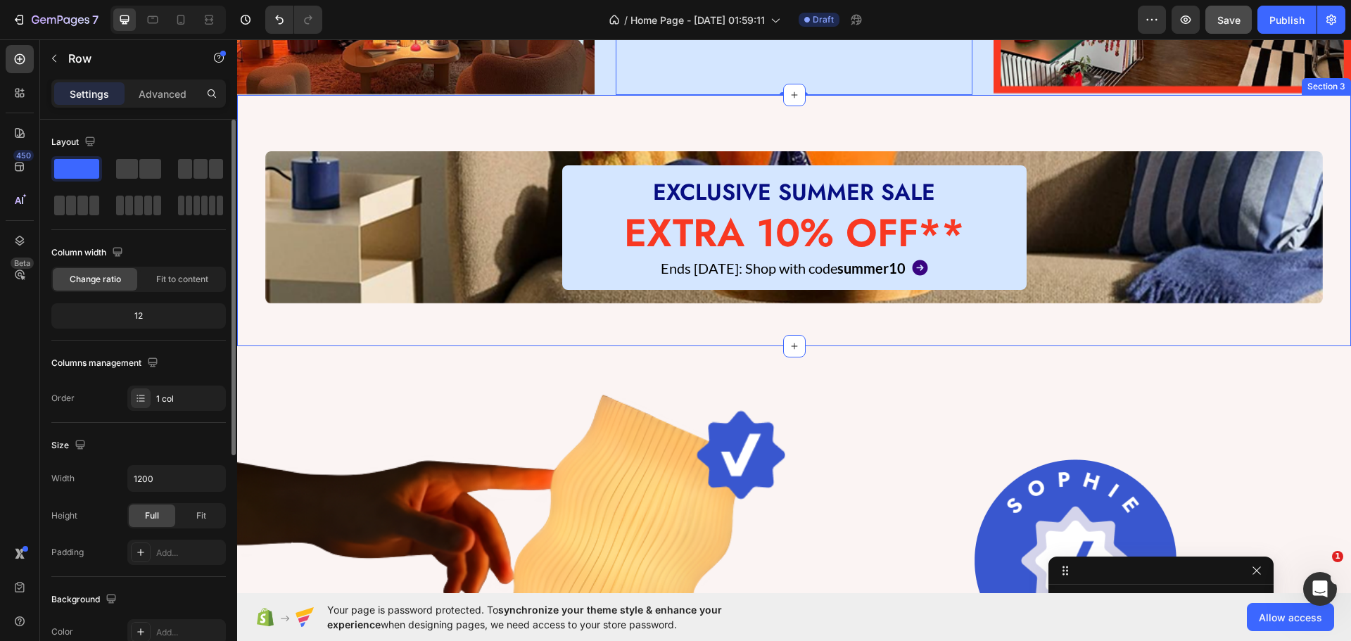
scroll to position [492, 0]
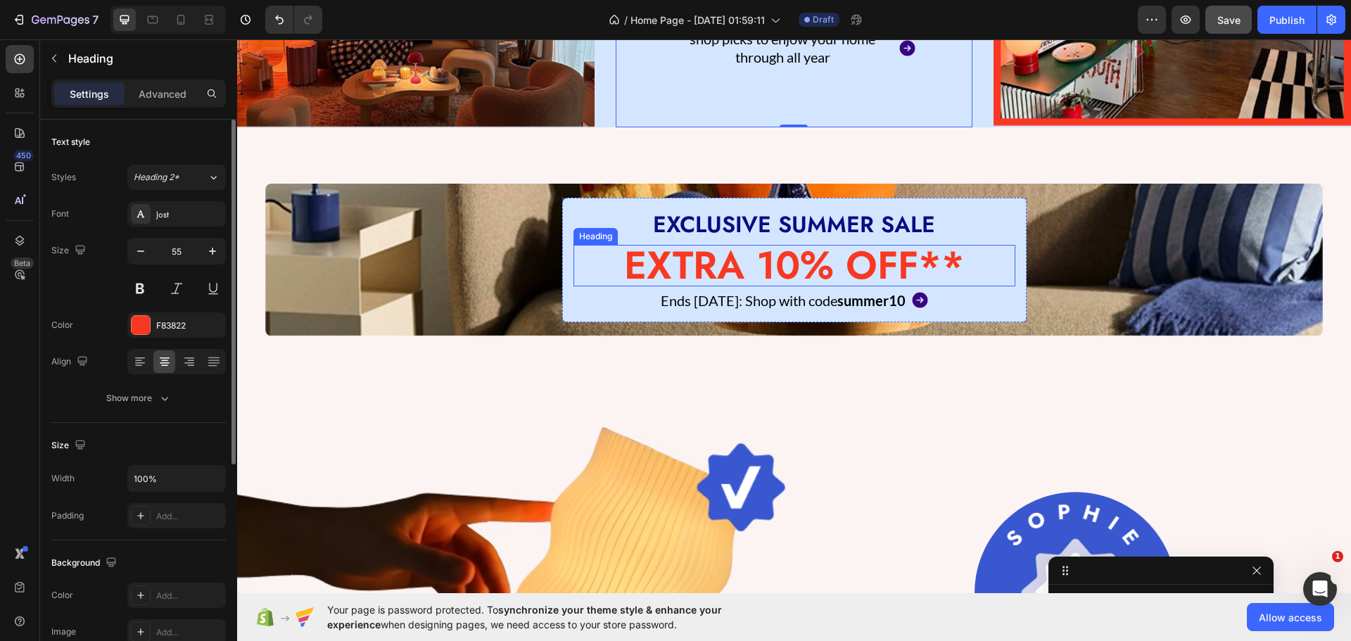
click at [699, 260] on h2 "EXTRA 10% OFF**" at bounding box center [794, 266] width 442 height 42
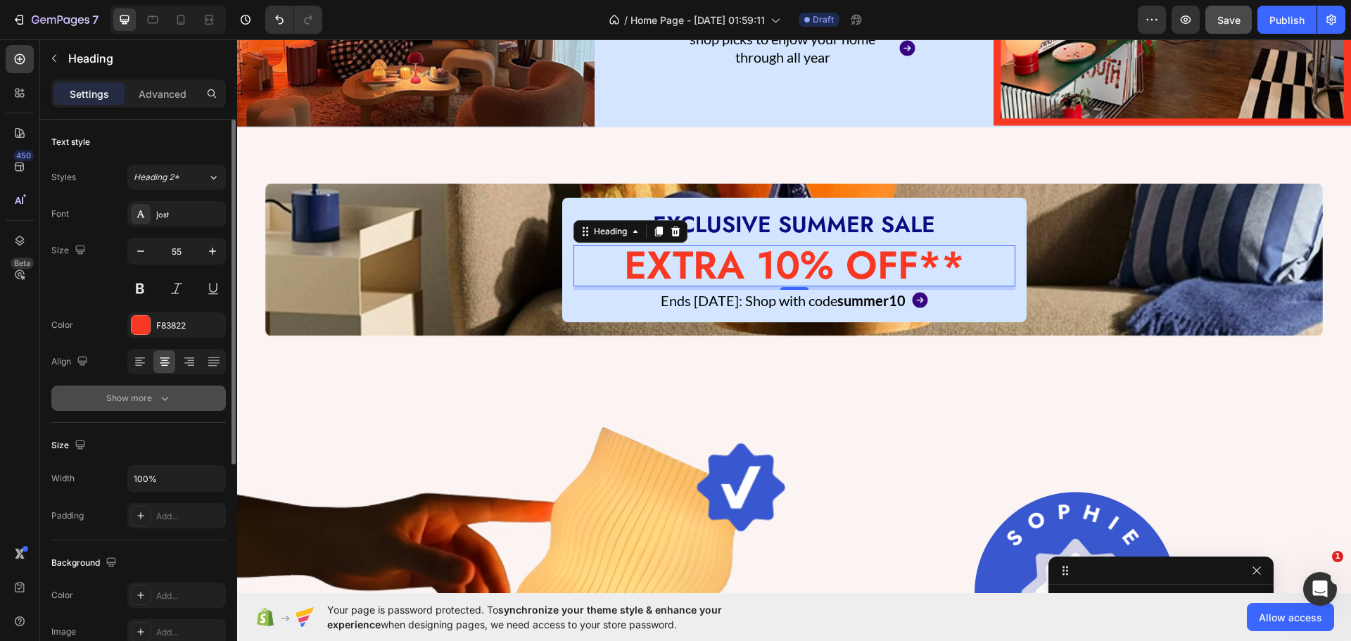
click at [139, 392] on div "Show more" at bounding box center [138, 398] width 65 height 14
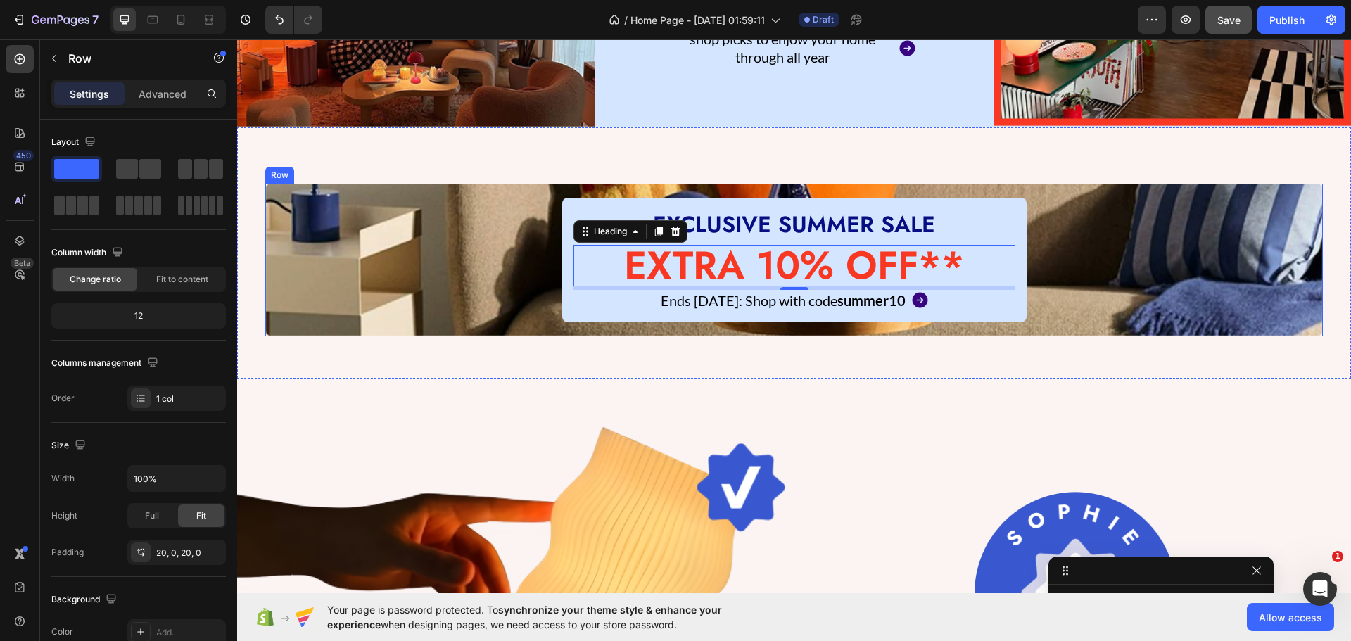
click at [390, 266] on div "EXCLUSIVE SUMMER SALE Heading EXTRA 10% OFF** Heading 5 Ends [DATE]: Shop with …" at bounding box center [793, 260] width 1057 height 125
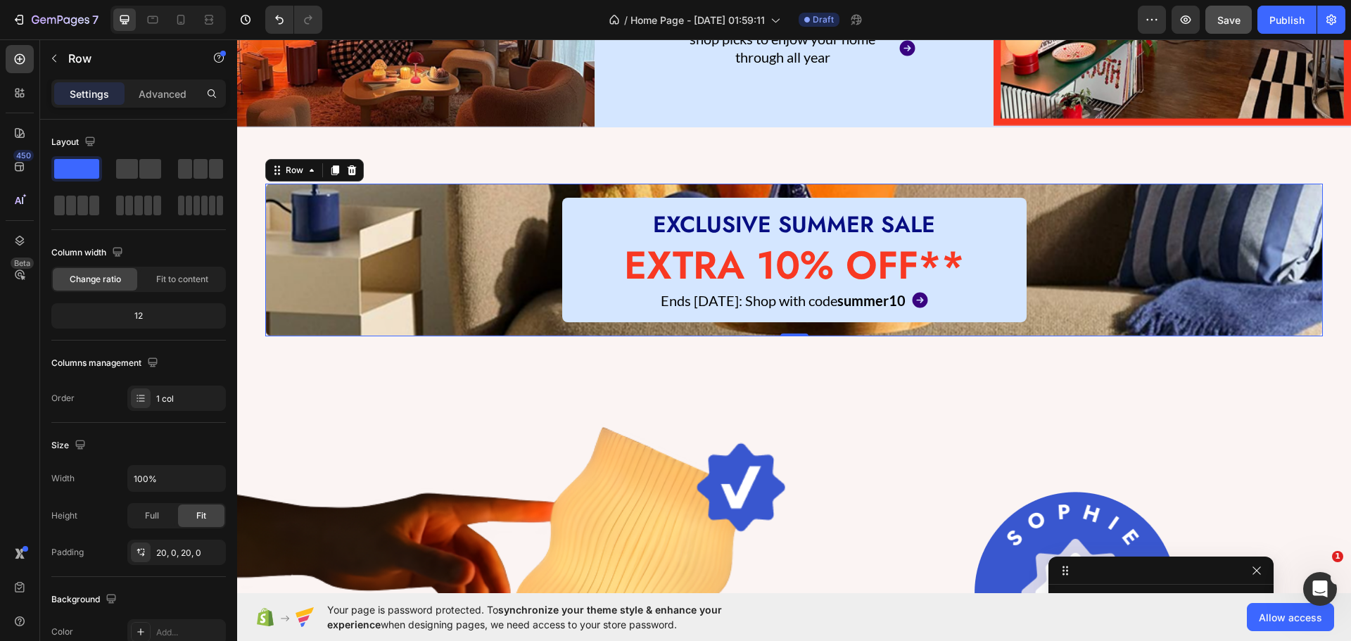
click at [436, 233] on div "EXCLUSIVE SUMMER SALE Heading EXTRA 10% OFF** Heading Ends [DATE]: Shop with co…" at bounding box center [793, 260] width 1057 height 125
click at [173, 89] on p "Advanced" at bounding box center [163, 94] width 48 height 15
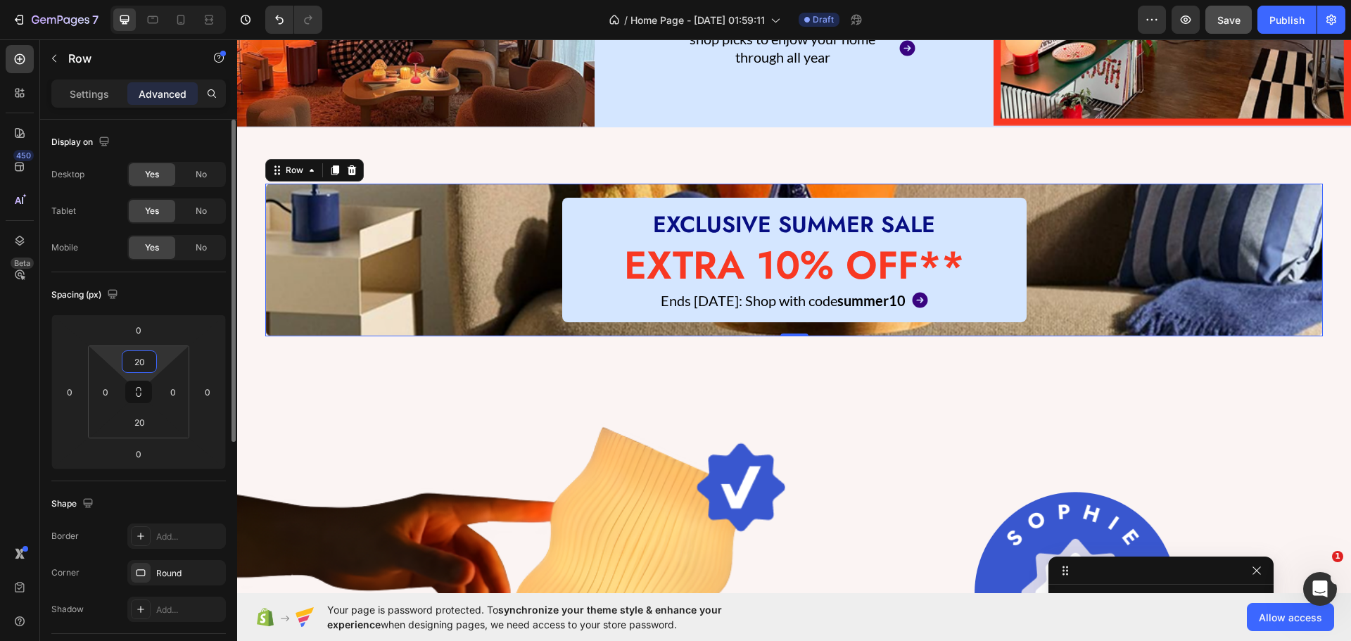
click at [134, 365] on input "20" at bounding box center [139, 361] width 28 height 21
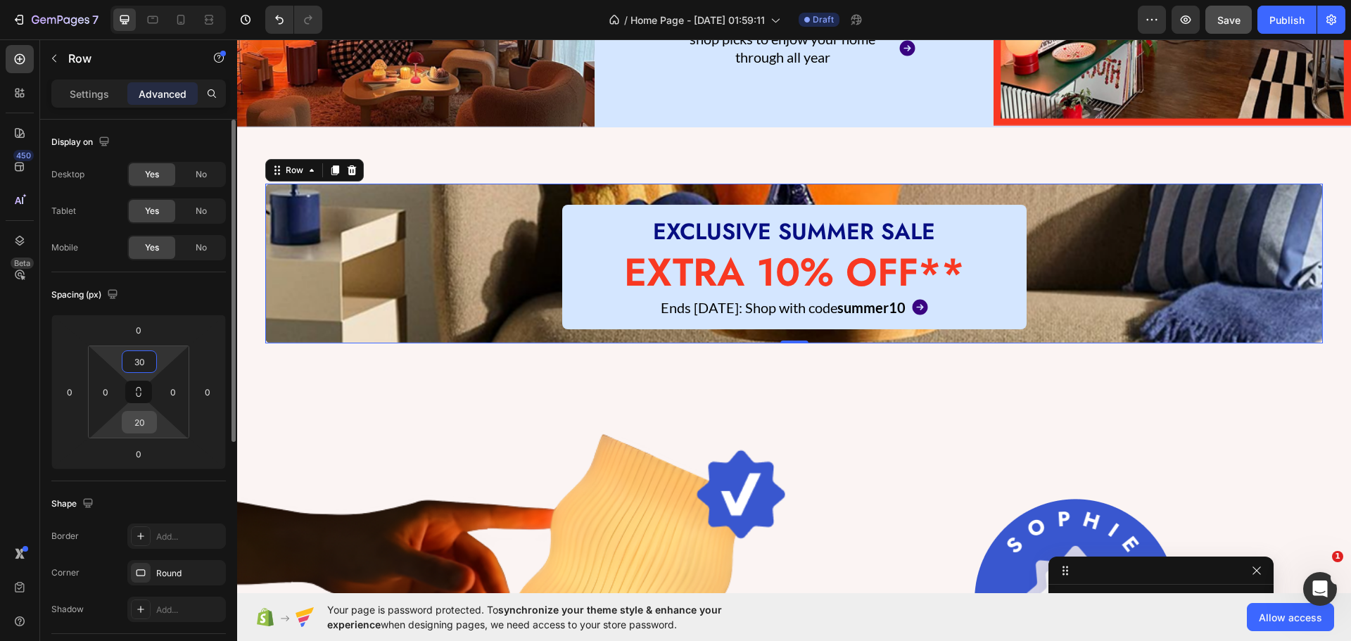
type input "30"
click at [139, 425] on input "20" at bounding box center [139, 422] width 28 height 21
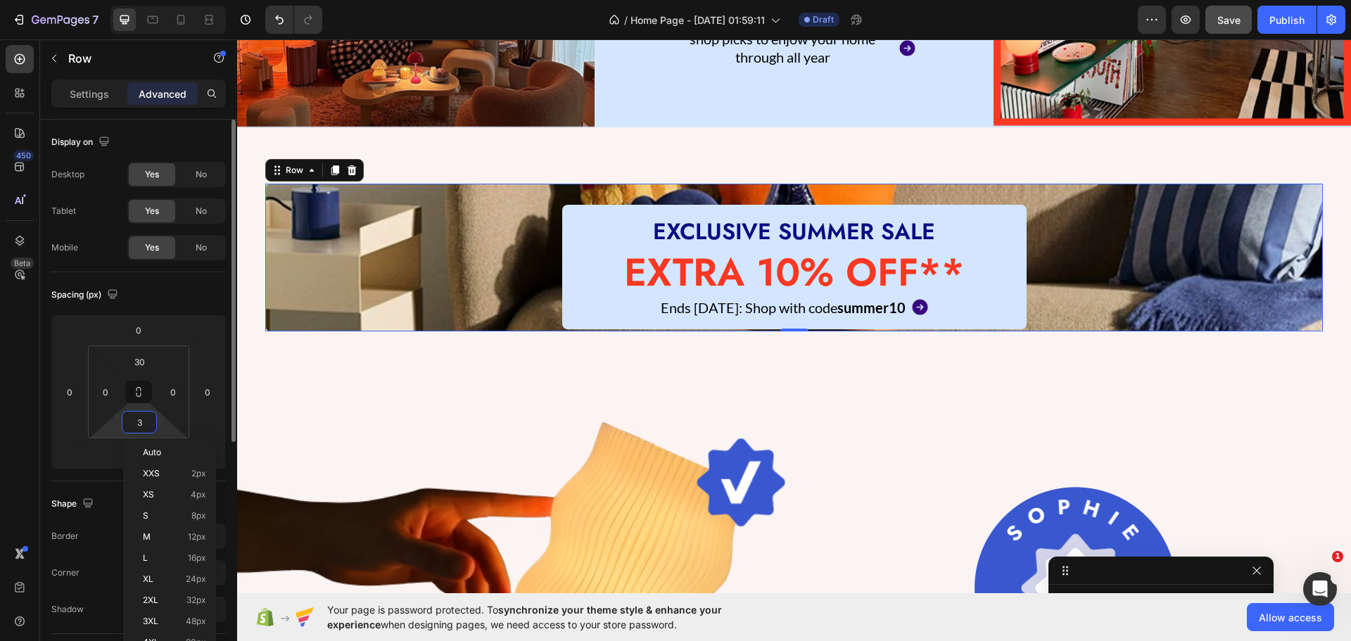
type input "30"
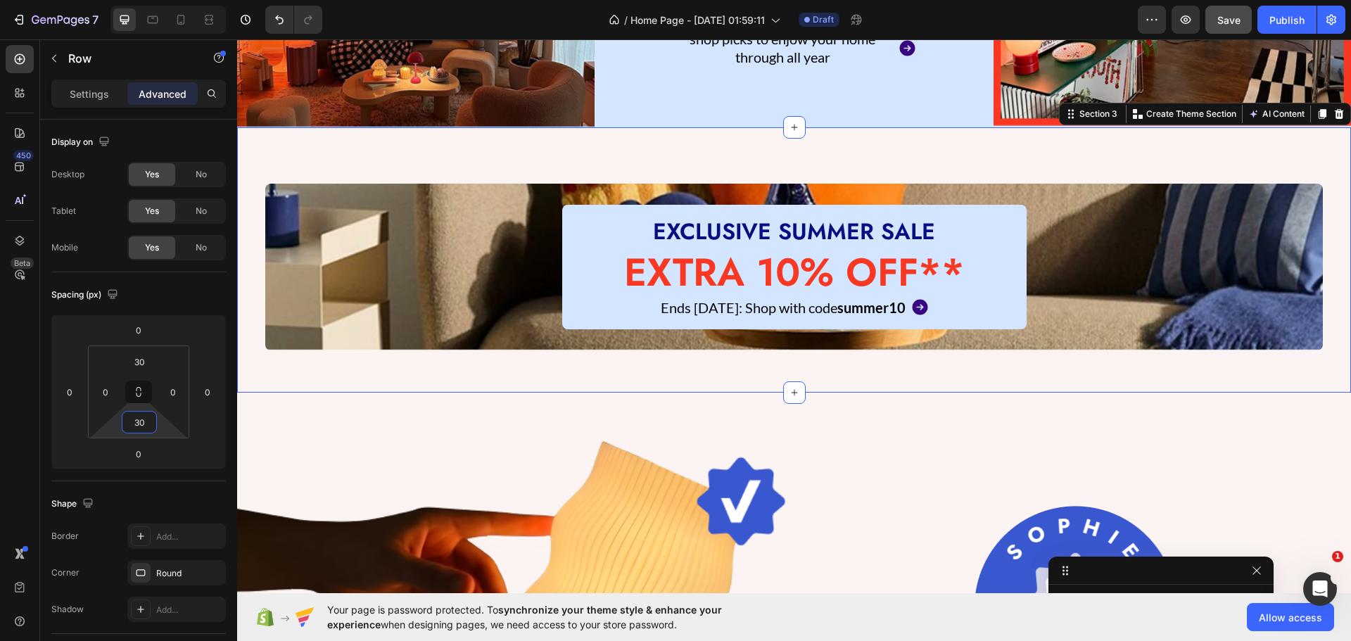
click at [244, 331] on div "EXCLUSIVE SUMMER SALE Heading EXTRA 10% OFF** Heading Ends [DATE]: Shop with co…" at bounding box center [794, 259] width 1114 height 265
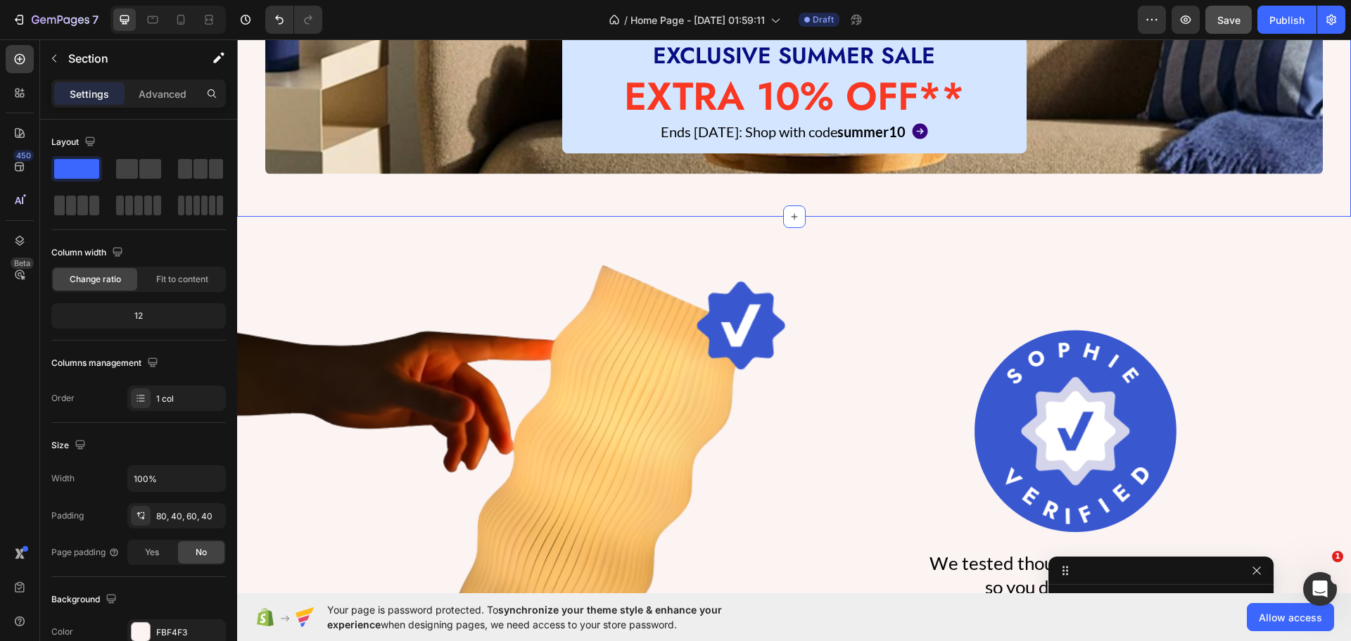
scroll to position [703, 0]
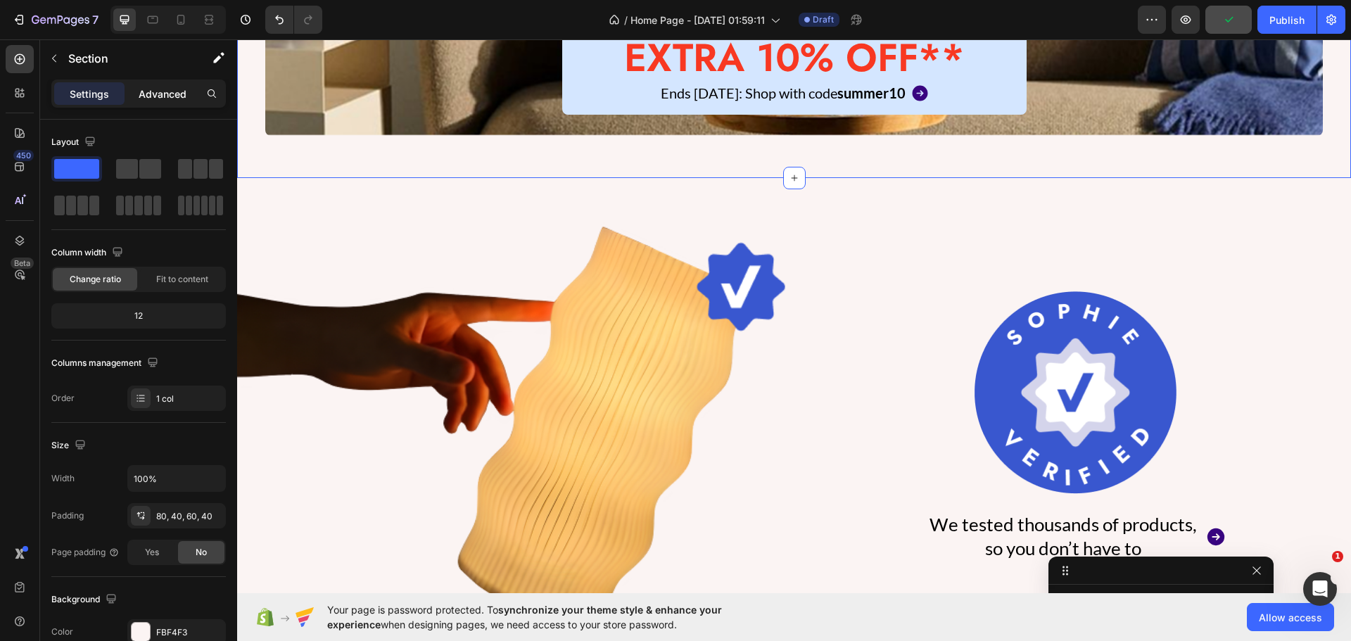
click at [155, 103] on div "Advanced" at bounding box center [162, 93] width 70 height 23
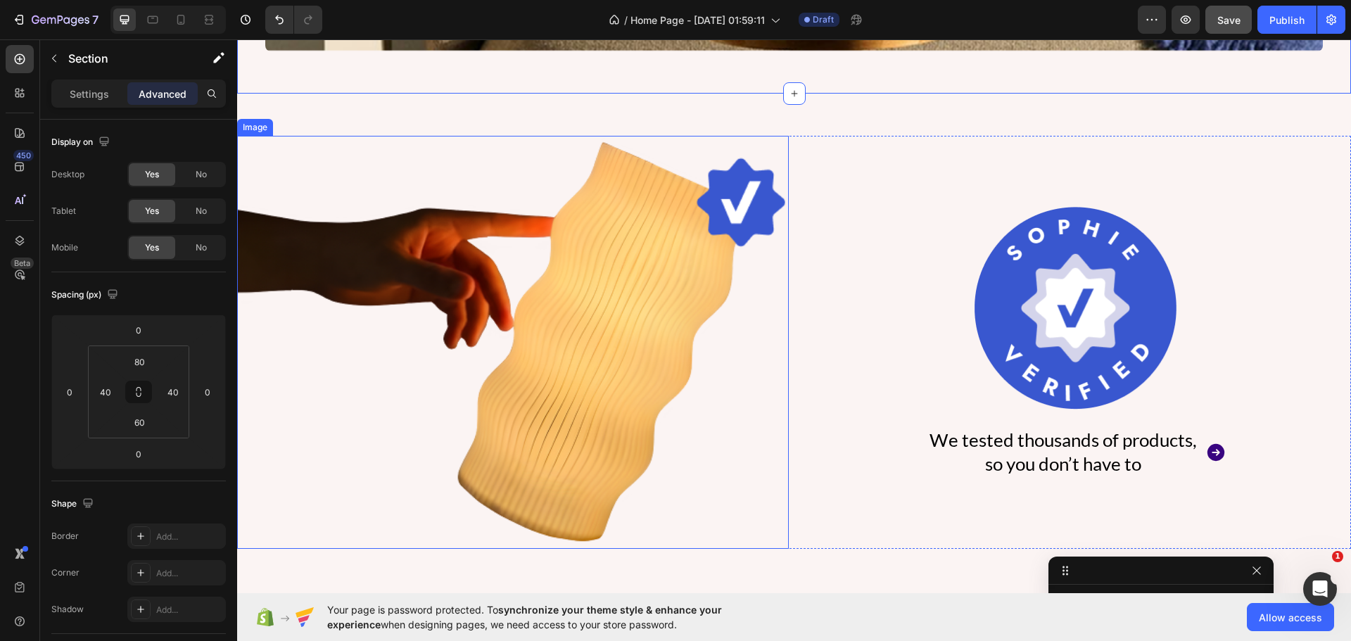
scroll to position [844, 0]
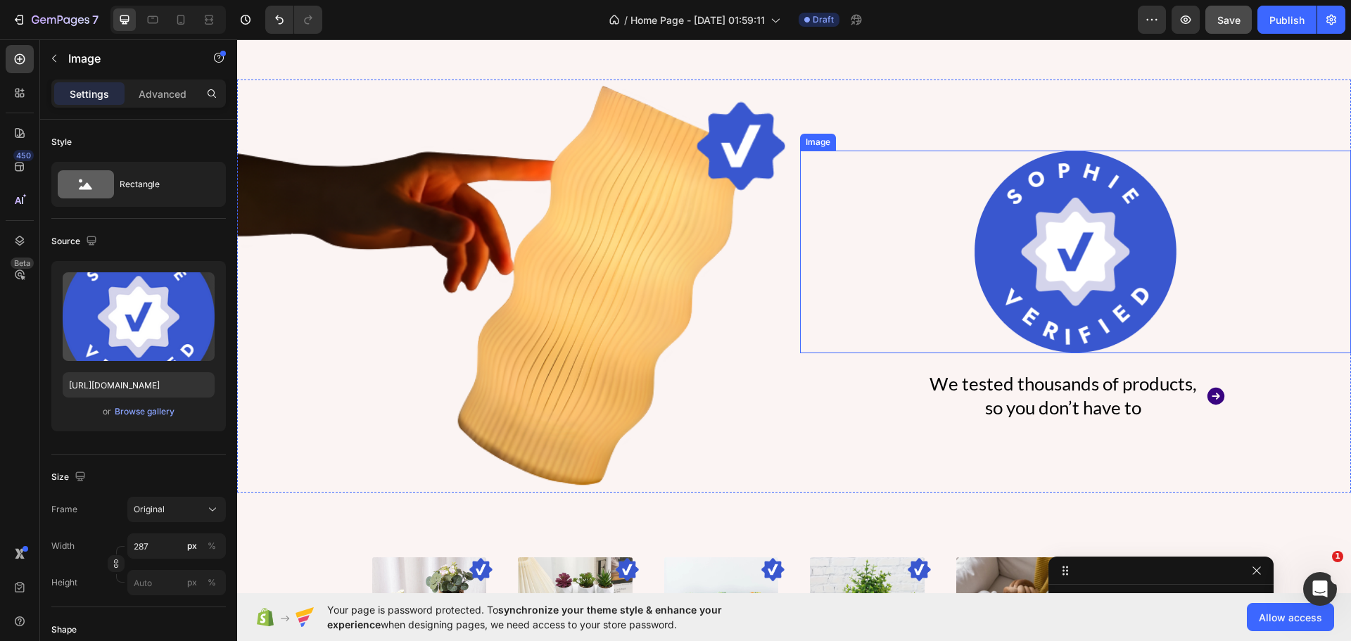
drag, startPoint x: 1062, startPoint y: 196, endPoint x: 980, endPoint y: 124, distance: 109.2
click at [1058, 191] on img at bounding box center [1075, 252] width 202 height 203
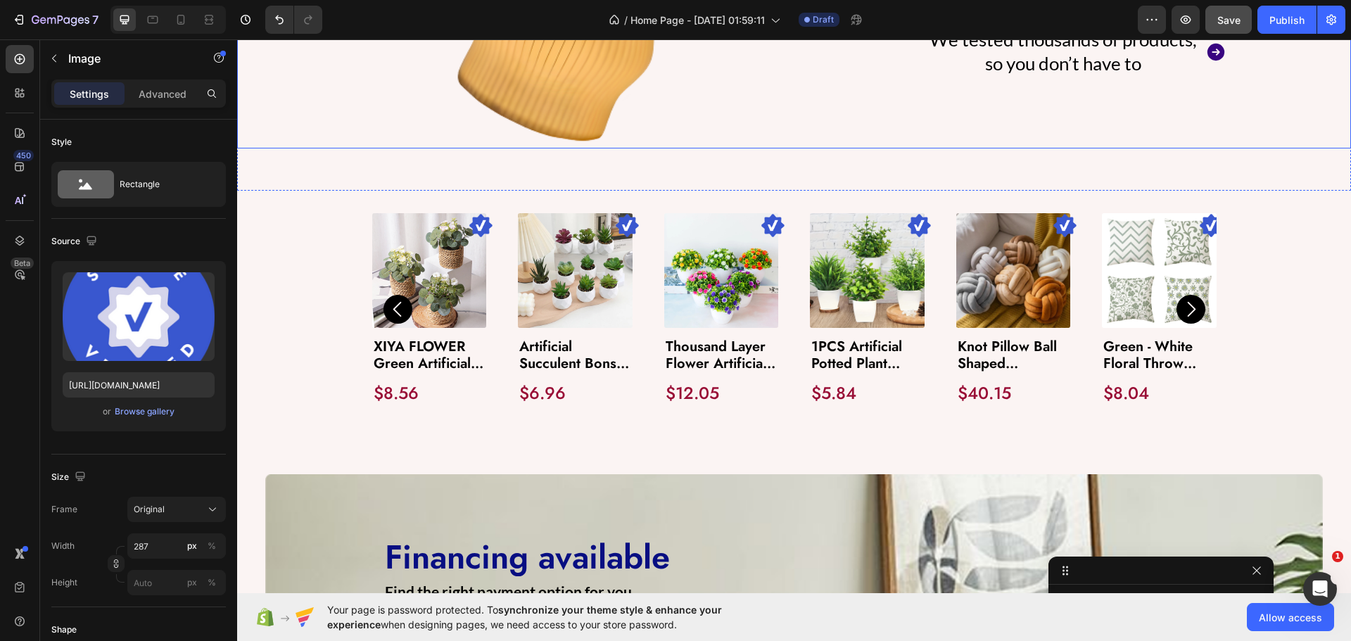
scroll to position [1196, 0]
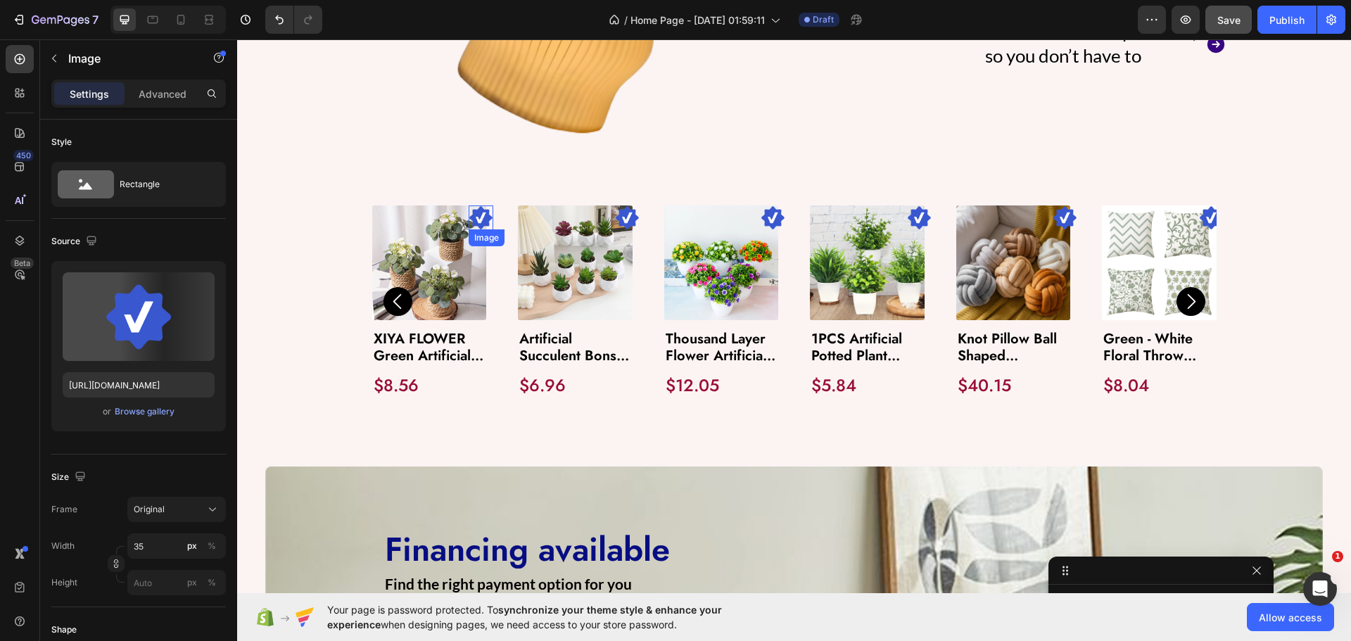
click at [478, 205] on img at bounding box center [481, 217] width 25 height 25
drag, startPoint x: 162, startPoint y: 104, endPoint x: 77, endPoint y: 121, distance: 86.1
click at [162, 104] on div "Advanced" at bounding box center [162, 93] width 70 height 23
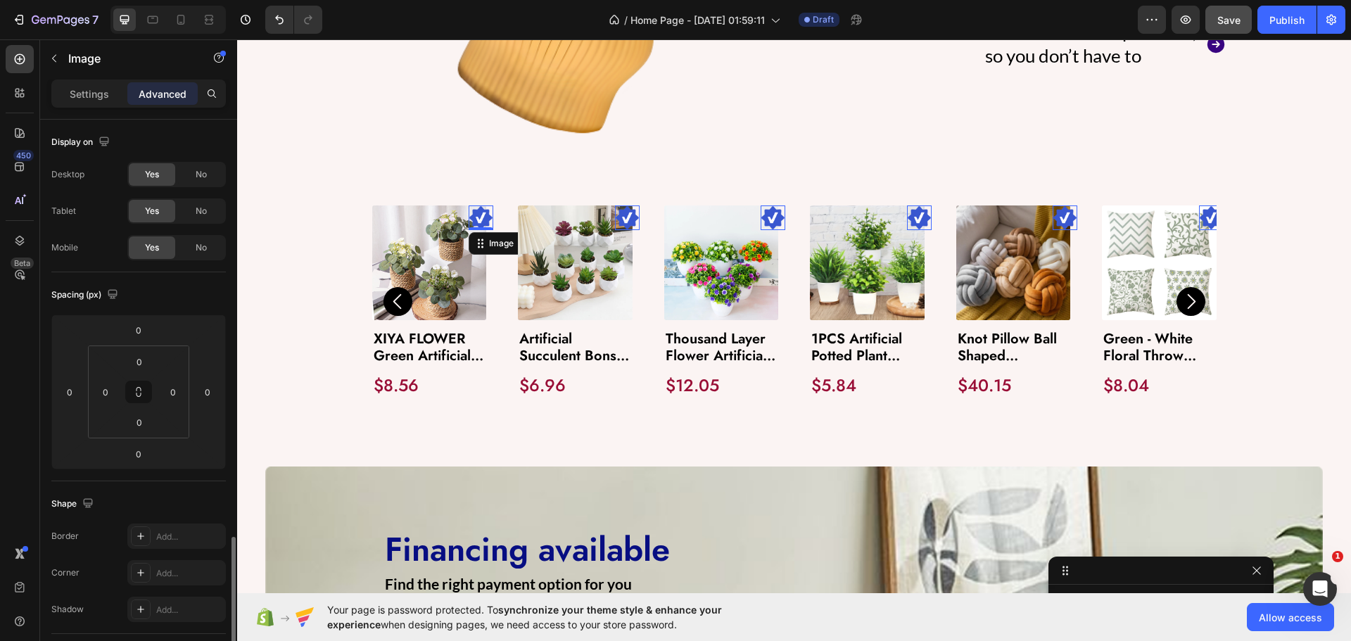
scroll to position [281, 0]
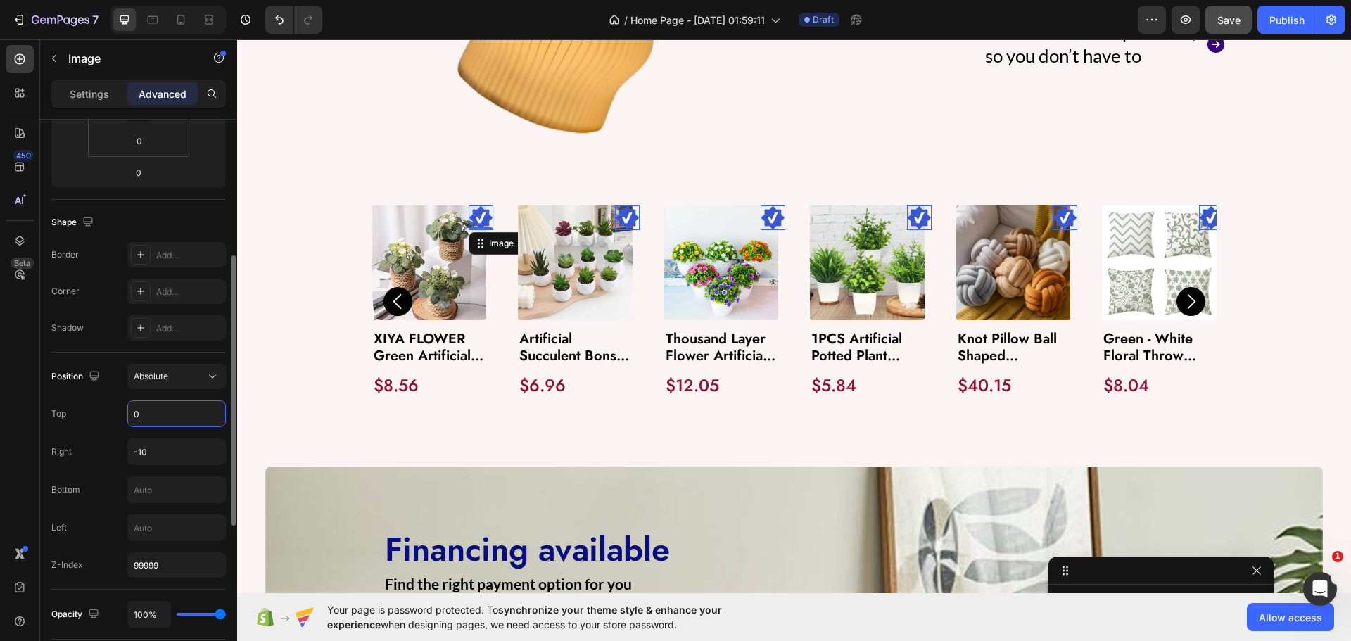
click at [152, 411] on input "0" at bounding box center [176, 413] width 97 height 25
type input "-"
type input "0"
drag, startPoint x: 104, startPoint y: 415, endPoint x: 129, endPoint y: 415, distance: 25.3
click at [104, 416] on div "Top 0" at bounding box center [138, 413] width 174 height 27
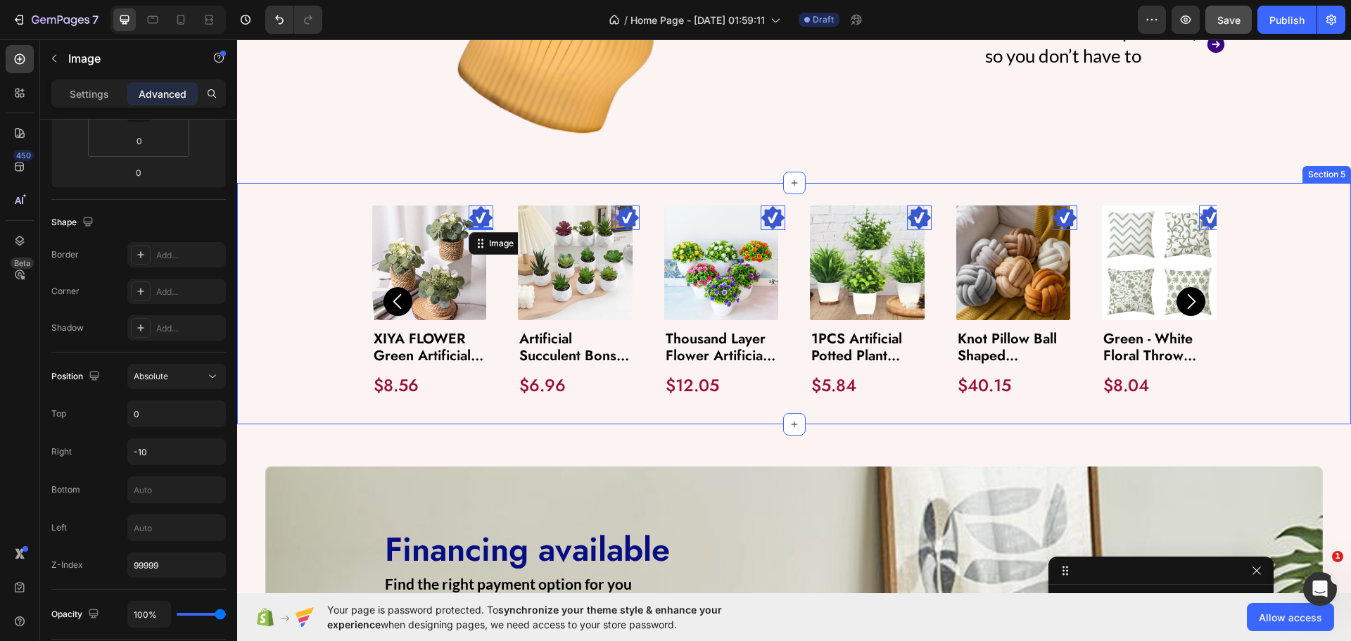
click at [357, 382] on div "Image 0 Product Images XIYA FLOWER Green Artificial Plants Eucalyptus Flowers W…" at bounding box center [793, 303] width 1085 height 196
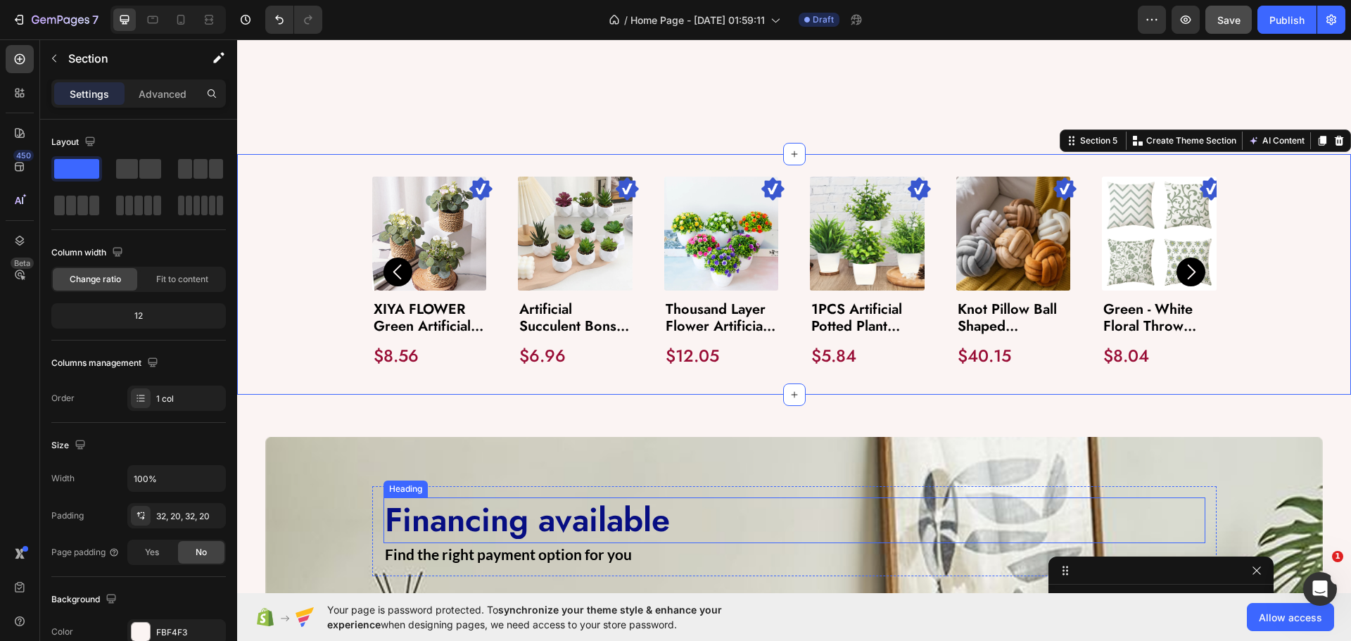
scroll to position [1407, 0]
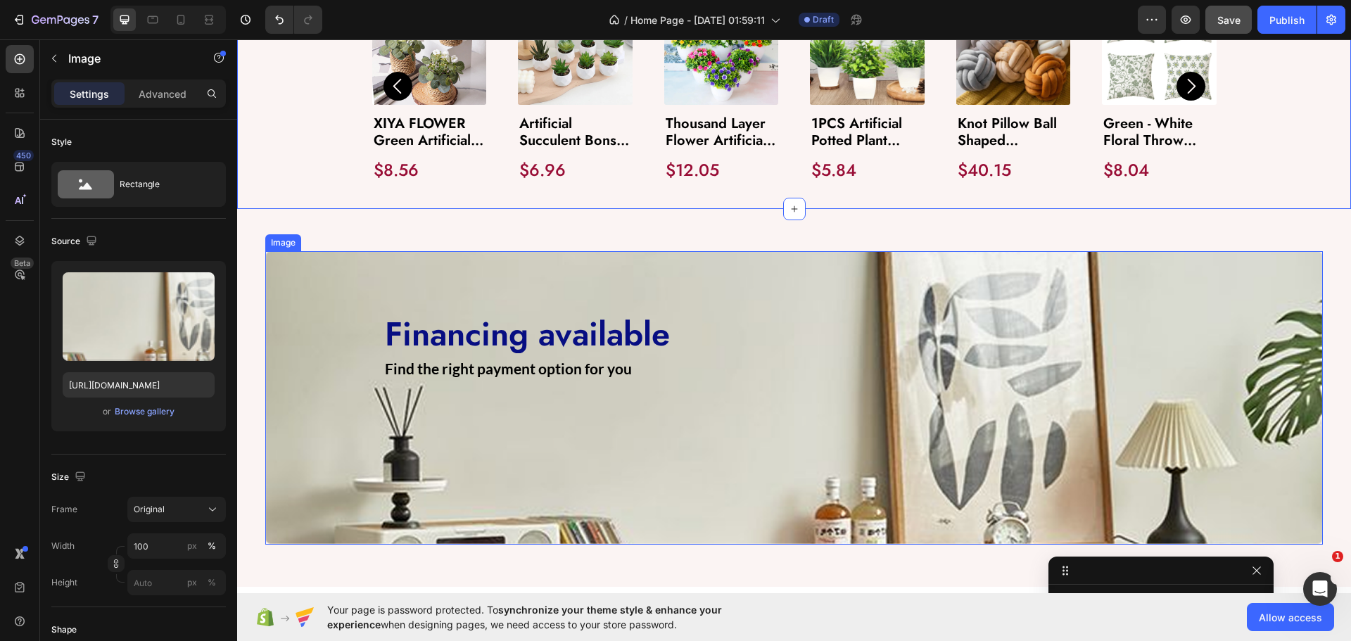
click at [293, 347] on img at bounding box center [793, 397] width 1057 height 293
click at [282, 234] on icon at bounding box center [277, 237] width 11 height 11
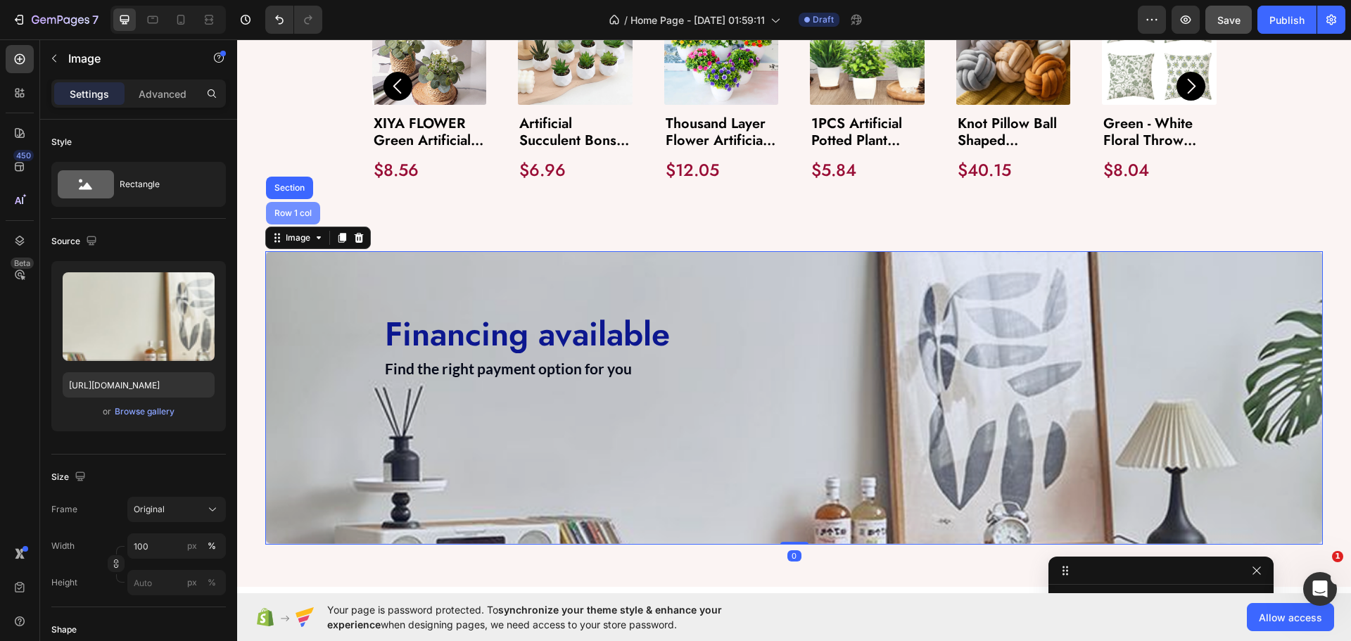
click at [283, 208] on div "Row 1 col" at bounding box center [293, 213] width 54 height 23
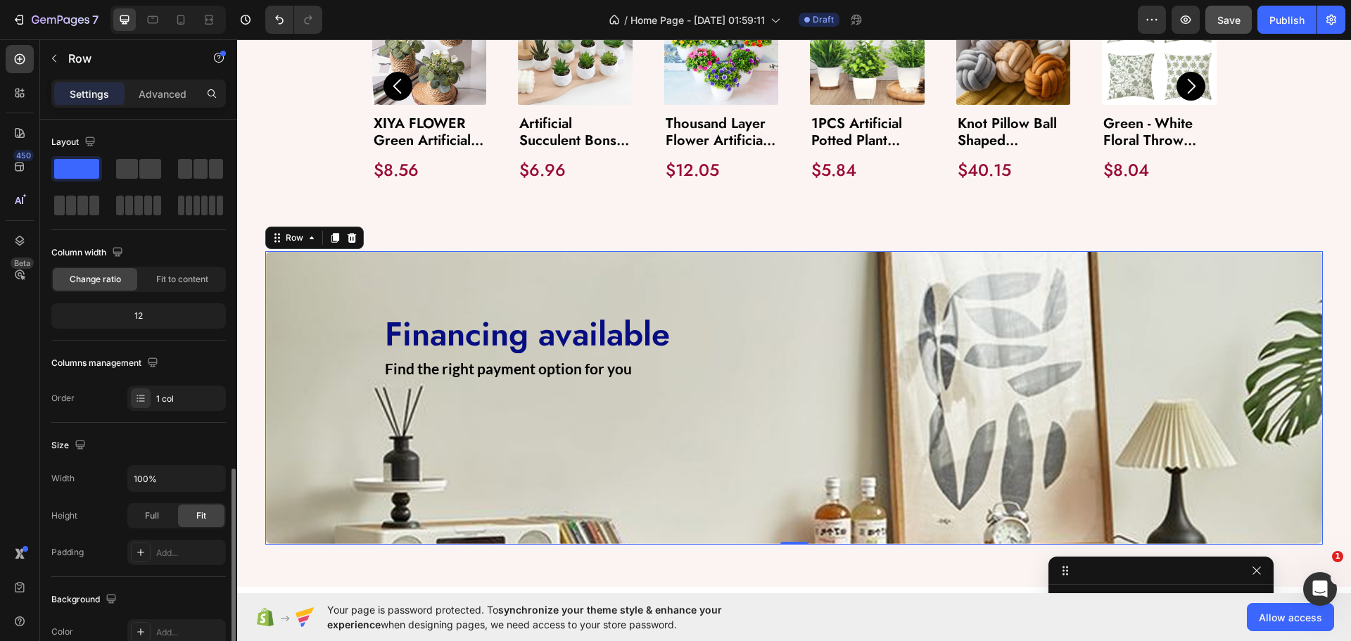
scroll to position [211, 0]
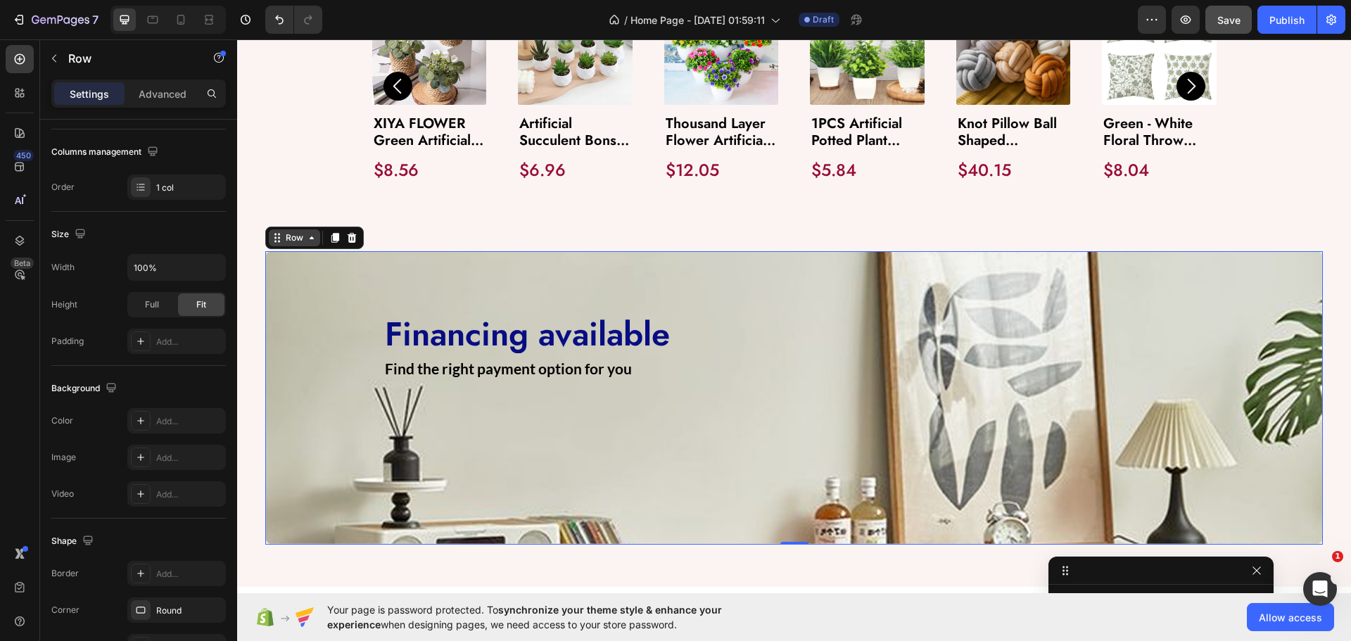
click at [286, 239] on div "Row" at bounding box center [294, 237] width 23 height 13
click at [207, 20] on icon at bounding box center [209, 20] width 14 height 14
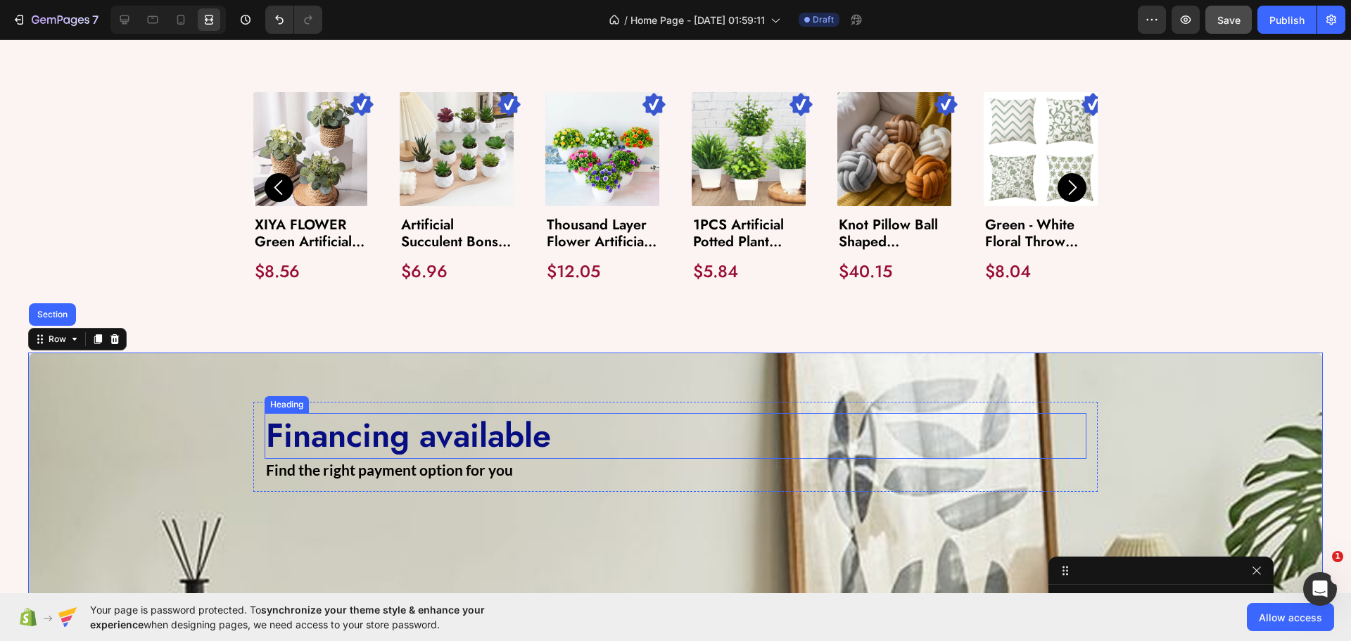
scroll to position [1266, 0]
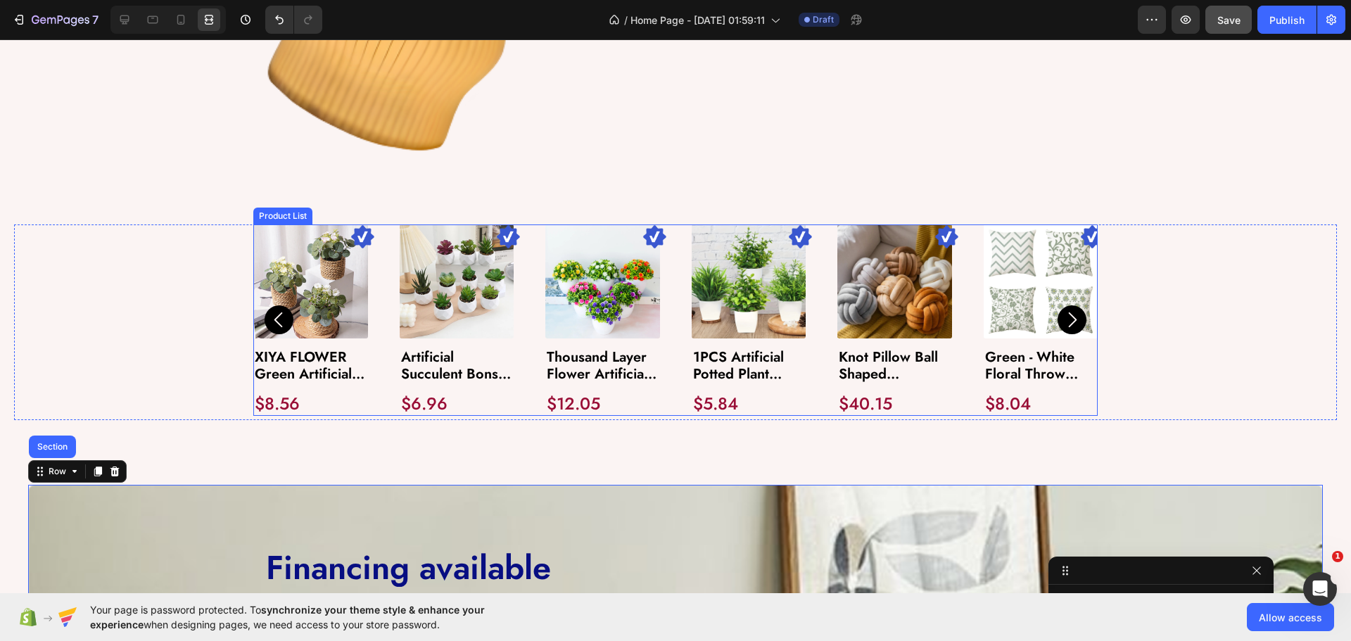
click at [526, 276] on div "Image Product Images XIYA FLOWER Green Artificial Plants Eucalyptus Flowers Wov…" at bounding box center [675, 319] width 844 height 191
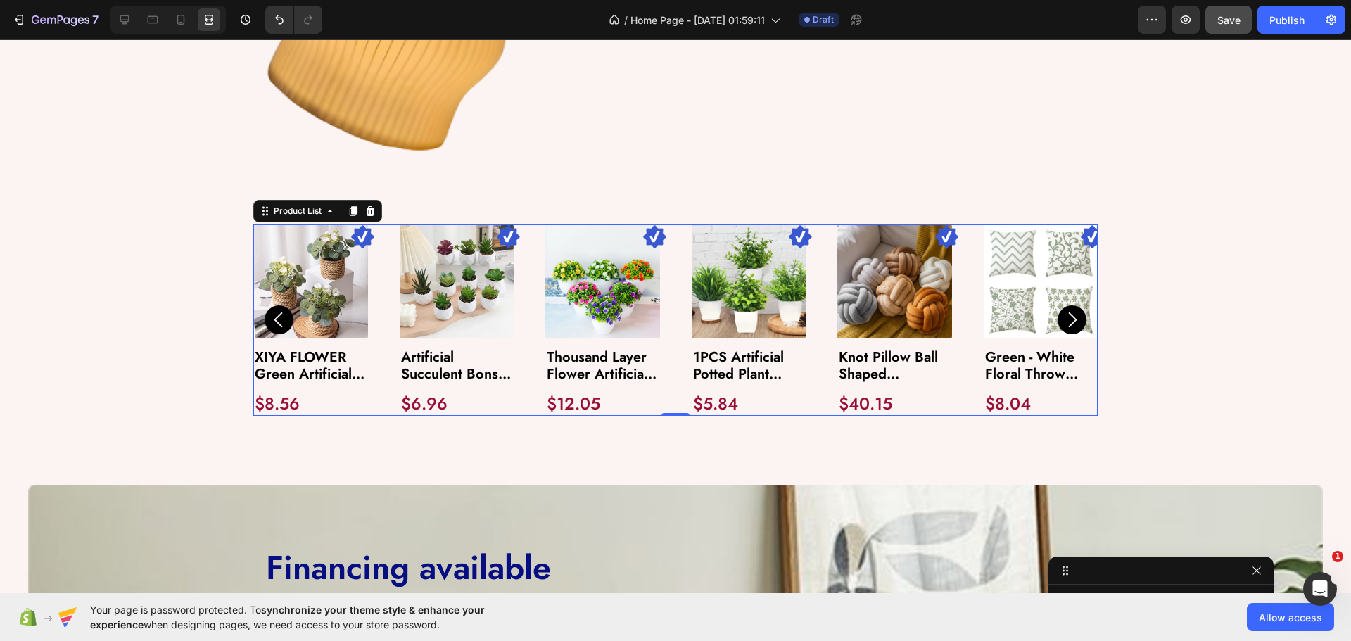
scroll to position [0, 0]
click at [119, 25] on icon at bounding box center [124, 20] width 14 height 14
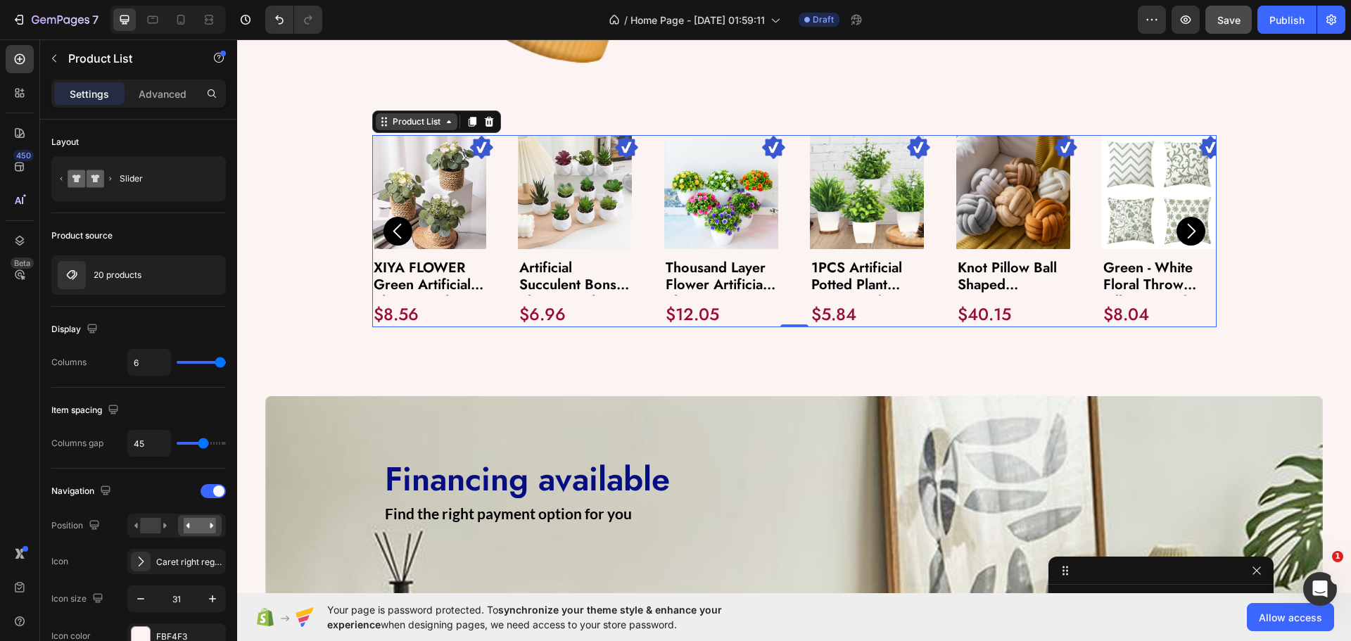
click at [395, 121] on div "Product List" at bounding box center [416, 121] width 53 height 13
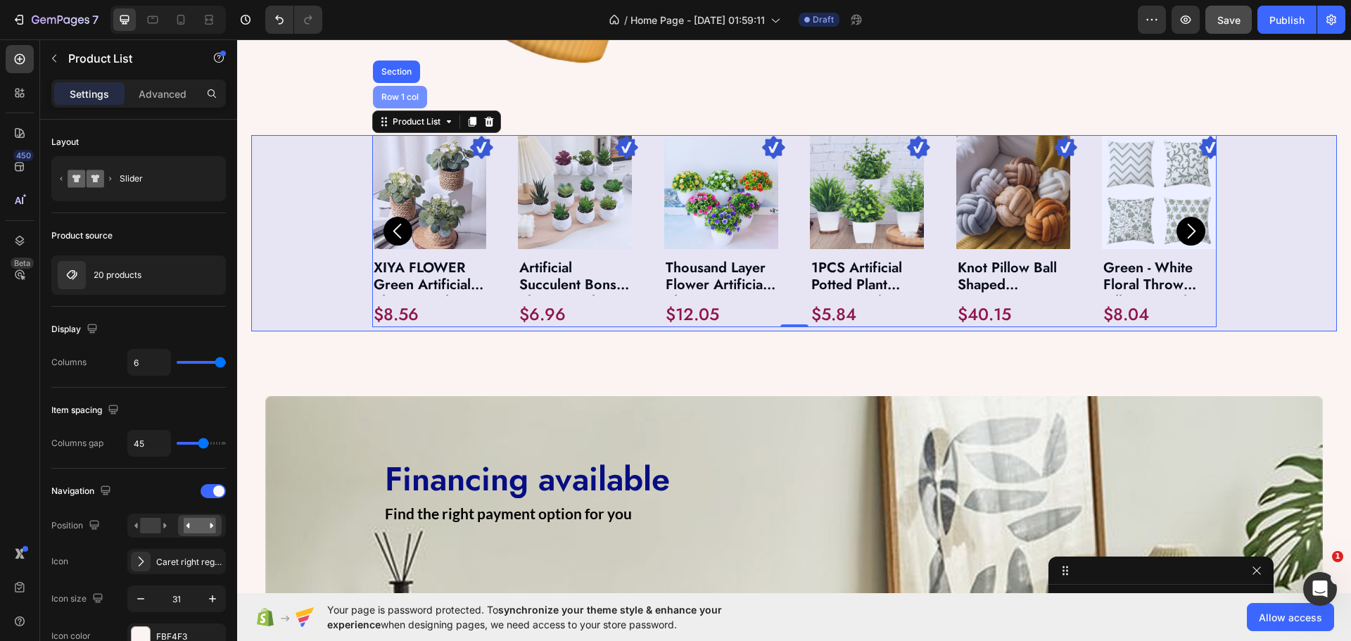
click at [395, 94] on div "Row 1 col" at bounding box center [399, 97] width 43 height 8
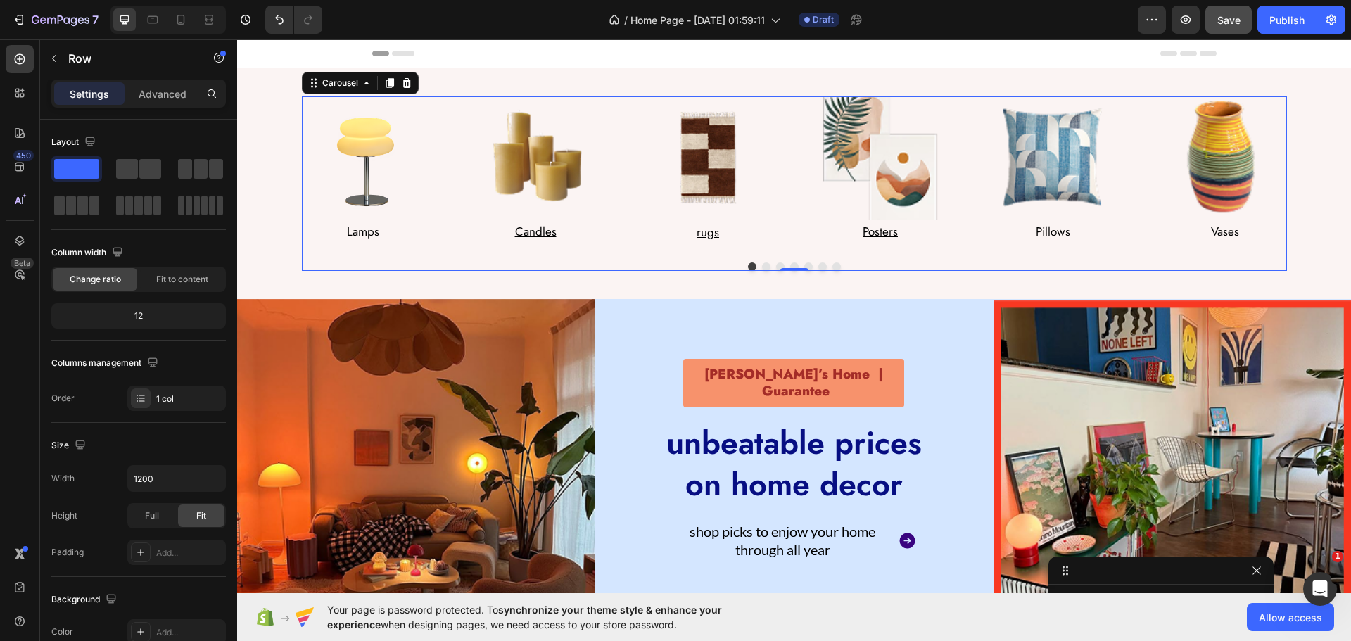
click at [435, 215] on div "Image Lamps Text Block Row Image Candles Text Block Row Image rugs Text Block R…" at bounding box center [794, 170] width 985 height 148
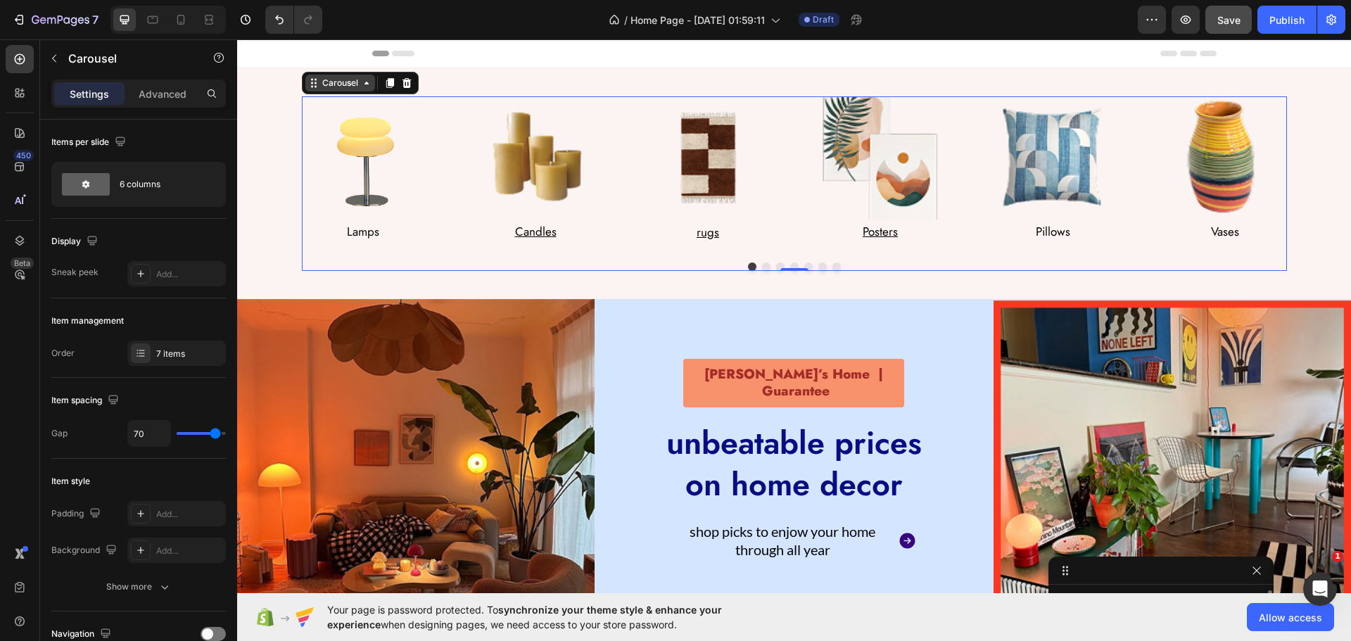
click at [330, 80] on div "Carousel" at bounding box center [340, 83] width 42 height 13
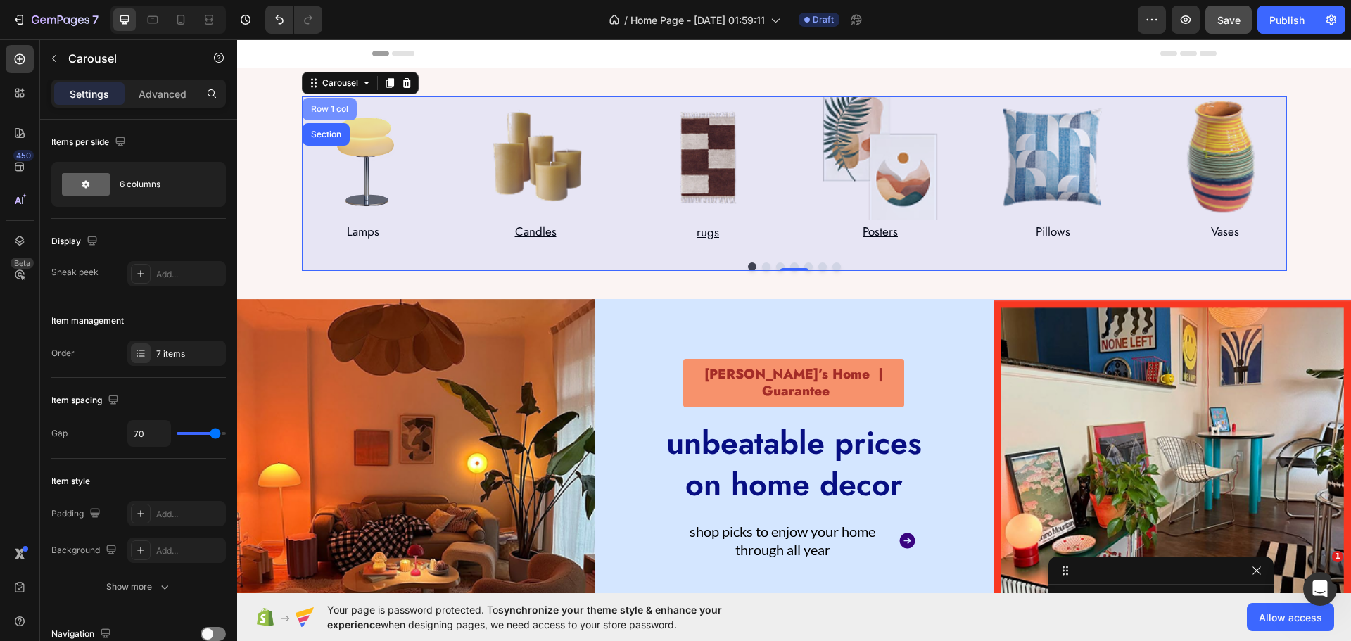
click at [329, 101] on div "Row 1 col" at bounding box center [329, 109] width 54 height 23
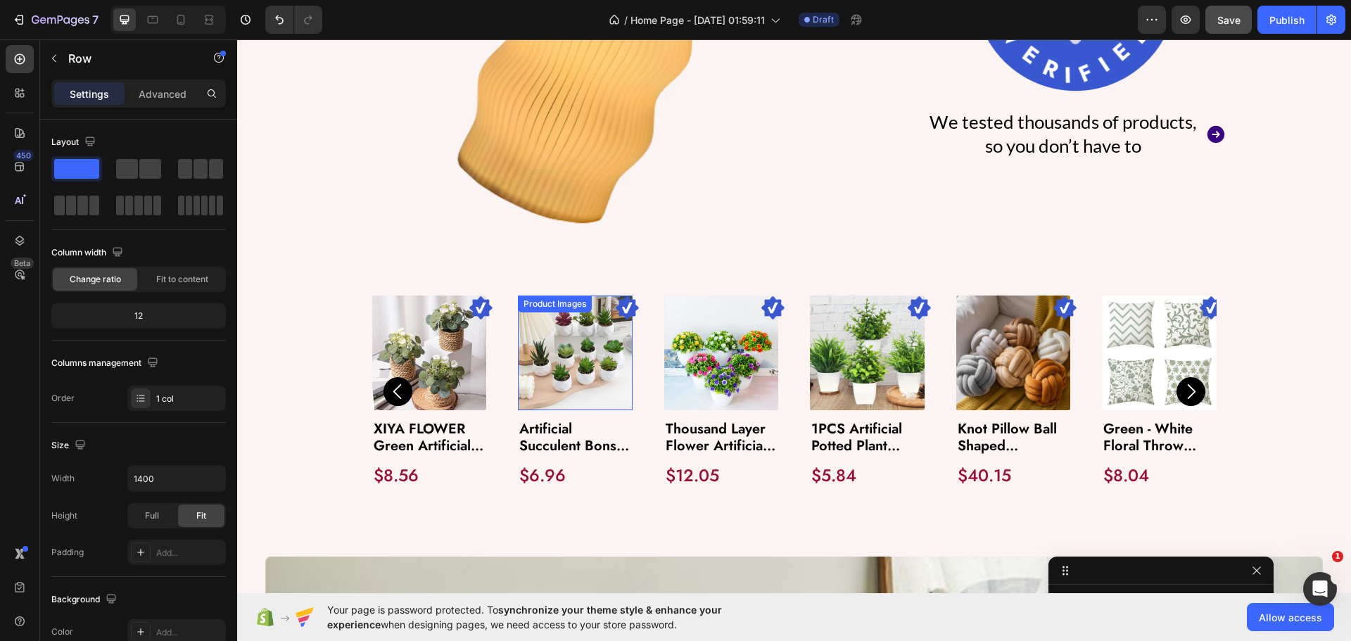
scroll to position [1139, 0]
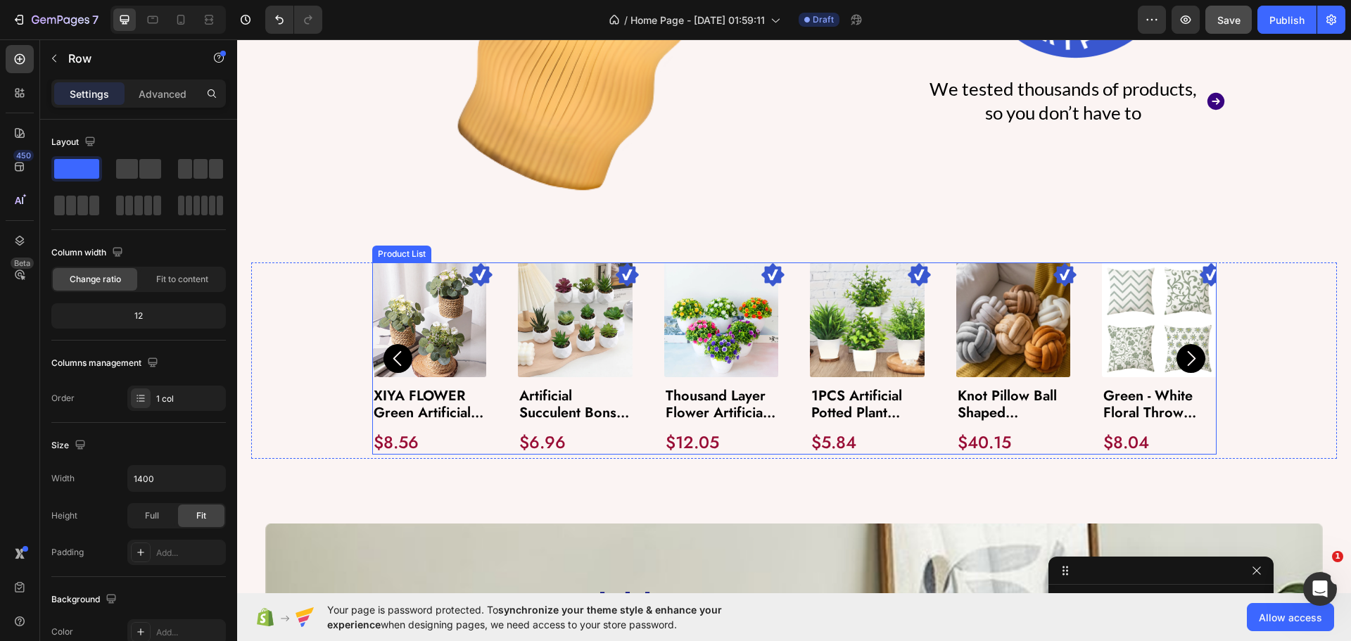
click at [490, 358] on div "Image Product Images XIYA FLOWER Green Artificial Plants Eucalyptus Flowers Wov…" at bounding box center [794, 357] width 844 height 191
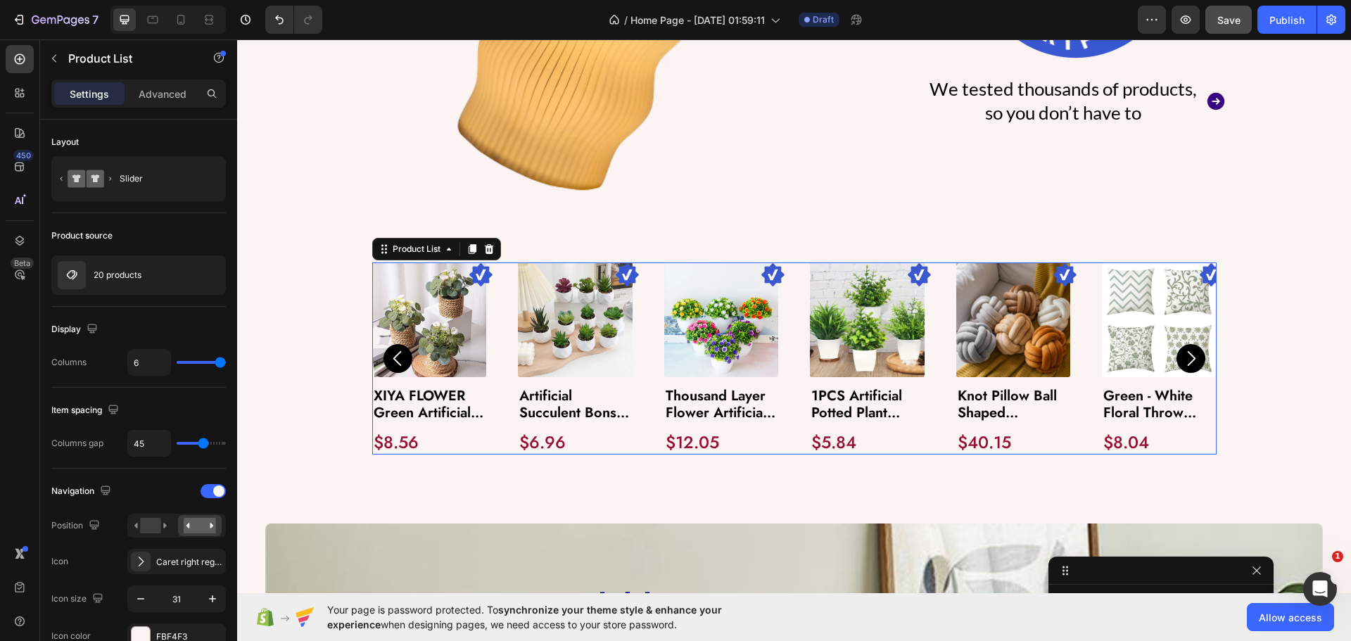
scroll to position [1235, 0]
click at [323, 306] on div "Image Product Images XIYA FLOWER Green Artificial Plants Eucalyptus Flowers Wov…" at bounding box center [793, 360] width 1085 height 196
drag, startPoint x: 499, startPoint y: 334, endPoint x: 492, endPoint y: 325, distance: 11.5
click at [499, 333] on div "Image Product Images XIYA FLOWER Green Artificial Plants Eucalyptus Flowers Wov…" at bounding box center [794, 357] width 844 height 191
click at [412, 246] on div "Product List" at bounding box center [416, 249] width 53 height 13
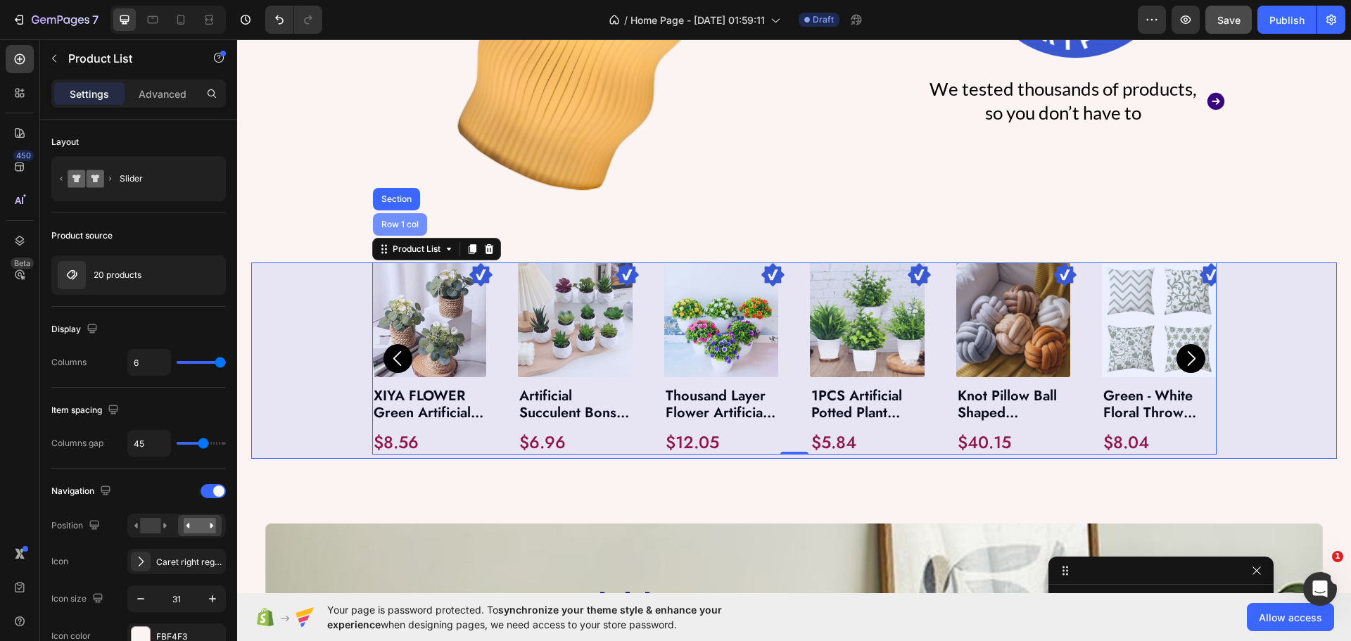
click at [404, 230] on div "Row 1 col" at bounding box center [400, 224] width 54 height 23
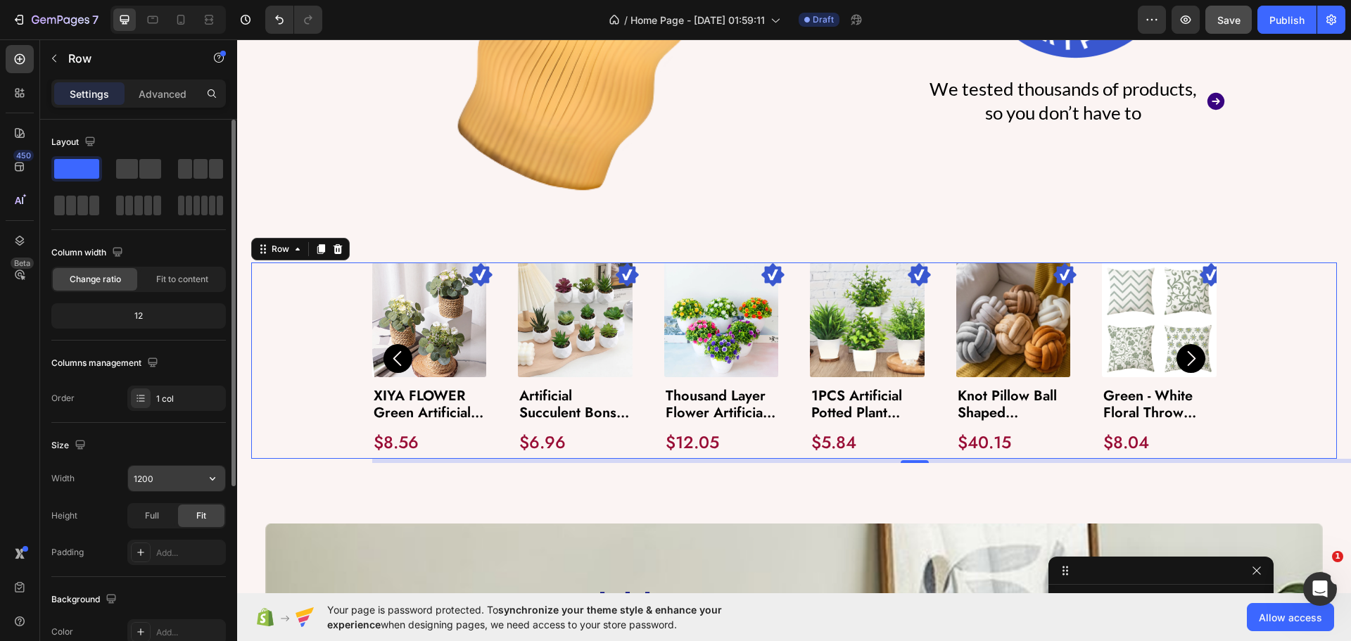
click at [187, 478] on input "1200" at bounding box center [176, 478] width 97 height 25
type input "1400"
drag, startPoint x: 153, startPoint y: 444, endPoint x: 170, endPoint y: 435, distance: 18.9
click at [170, 435] on div "Size" at bounding box center [138, 445] width 174 height 23
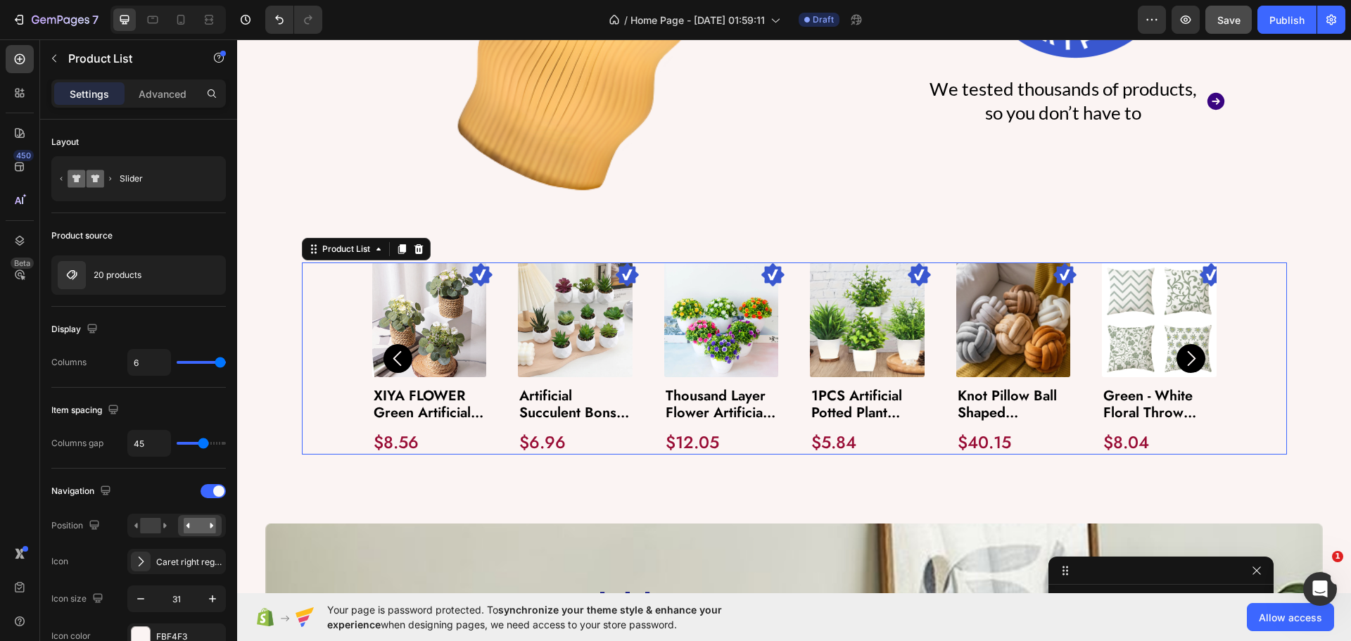
click at [504, 352] on div "Image Product Images XIYA FLOWER Green Artificial Plants Eucalyptus Flowers Wov…" at bounding box center [794, 357] width 844 height 191
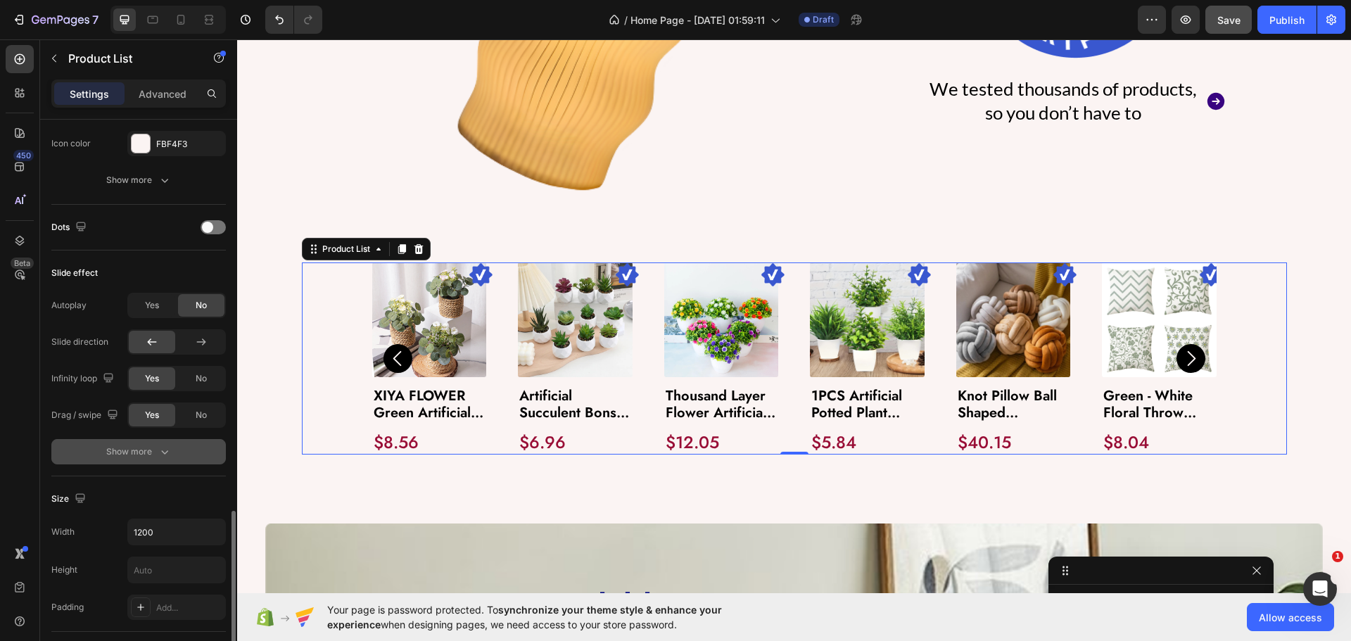
scroll to position [633, 0]
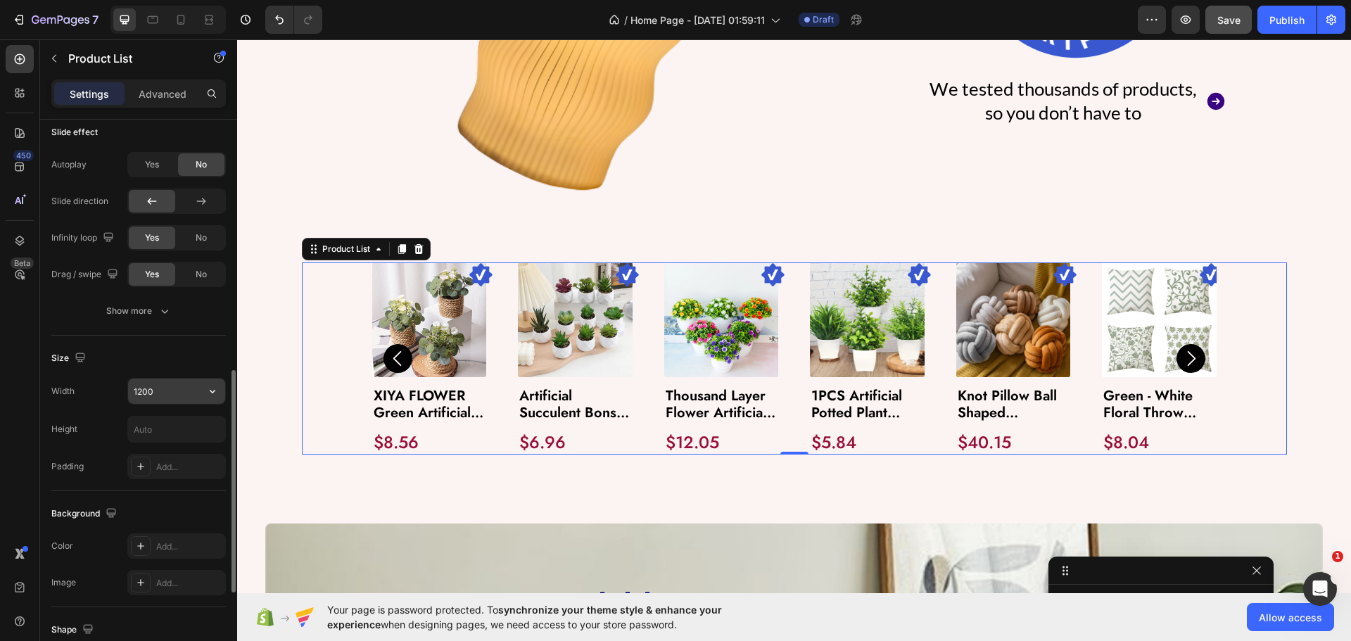
click at [212, 396] on icon "button" at bounding box center [212, 391] width 14 height 14
click at [151, 422] on p "Full 100%" at bounding box center [173, 427] width 80 height 13
type input "100%"
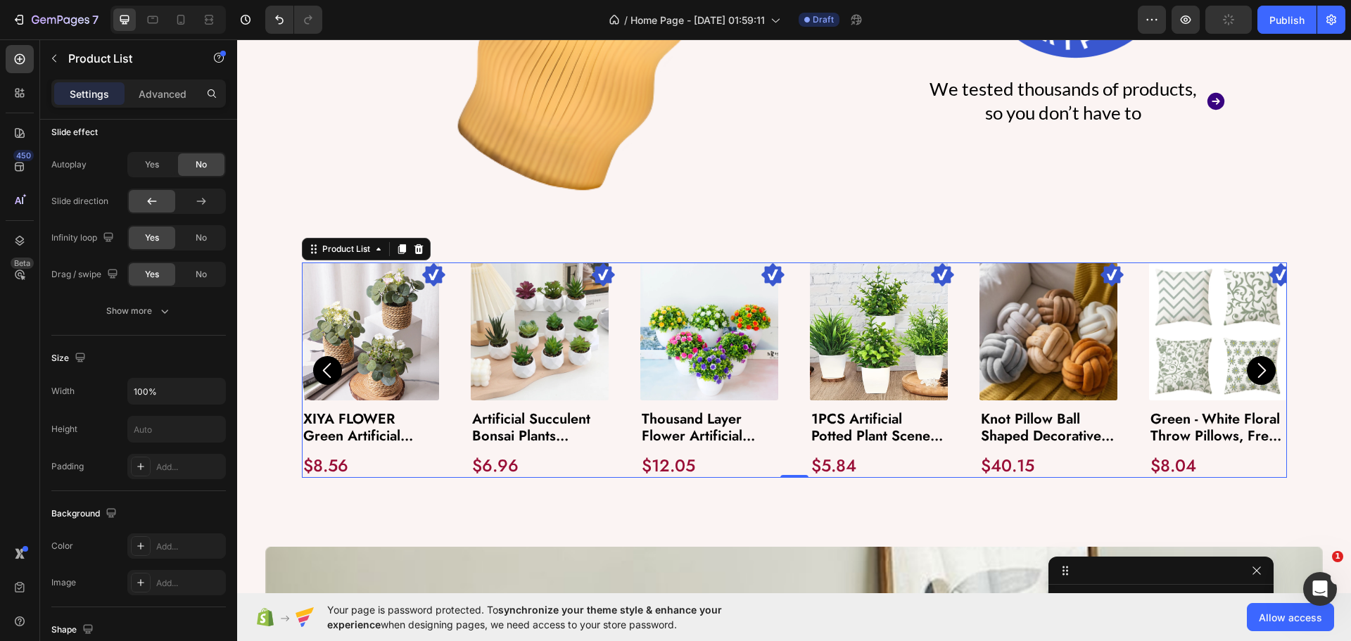
click at [450, 322] on div "Image Product Images XIYA FLOWER Green Artificial Plants Eucalyptus Flowers Wov…" at bounding box center [794, 369] width 985 height 215
click at [397, 245] on icon at bounding box center [401, 250] width 8 height 10
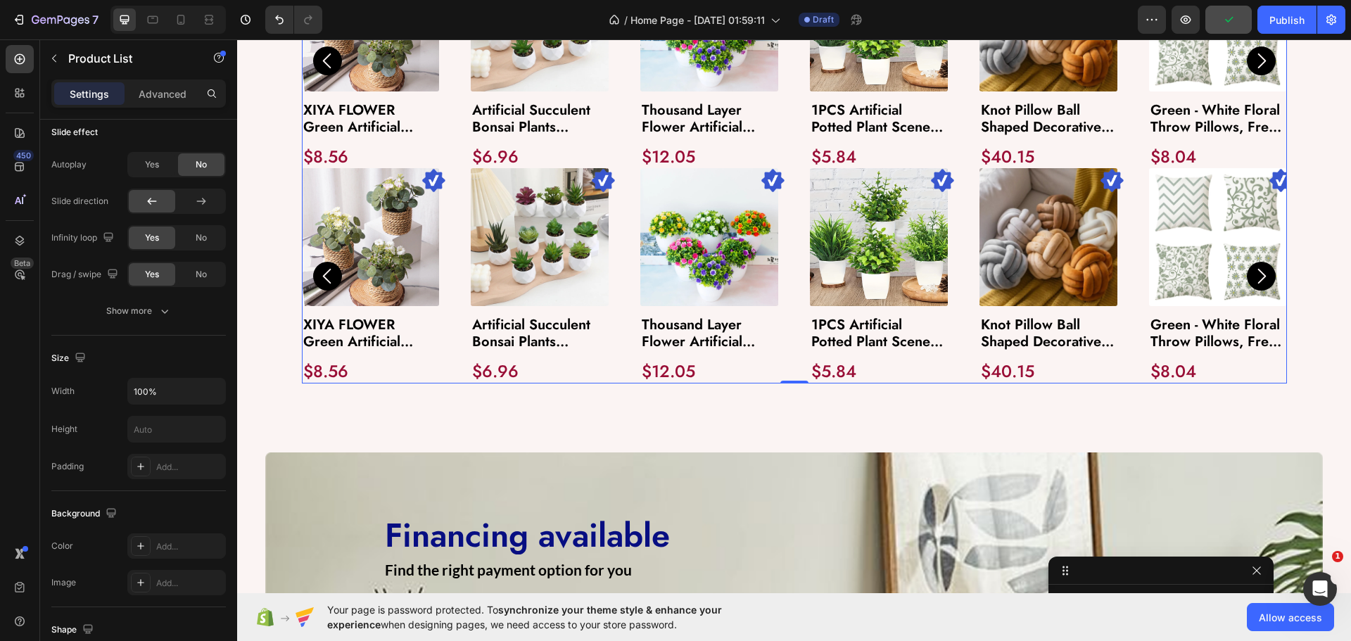
scroll to position [1524, 0]
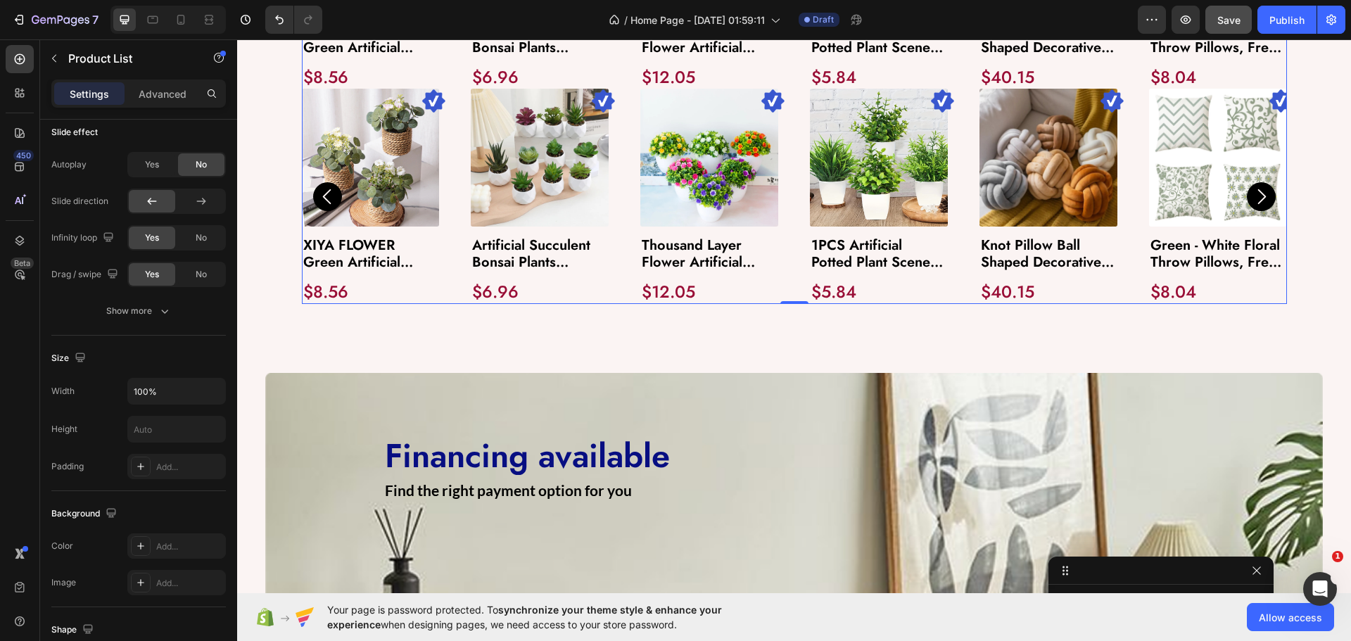
click at [441, 234] on div "Image Product Images XIYA FLOWER Green Artificial Plants Eucalyptus Flowers Wov…" at bounding box center [794, 196] width 985 height 215
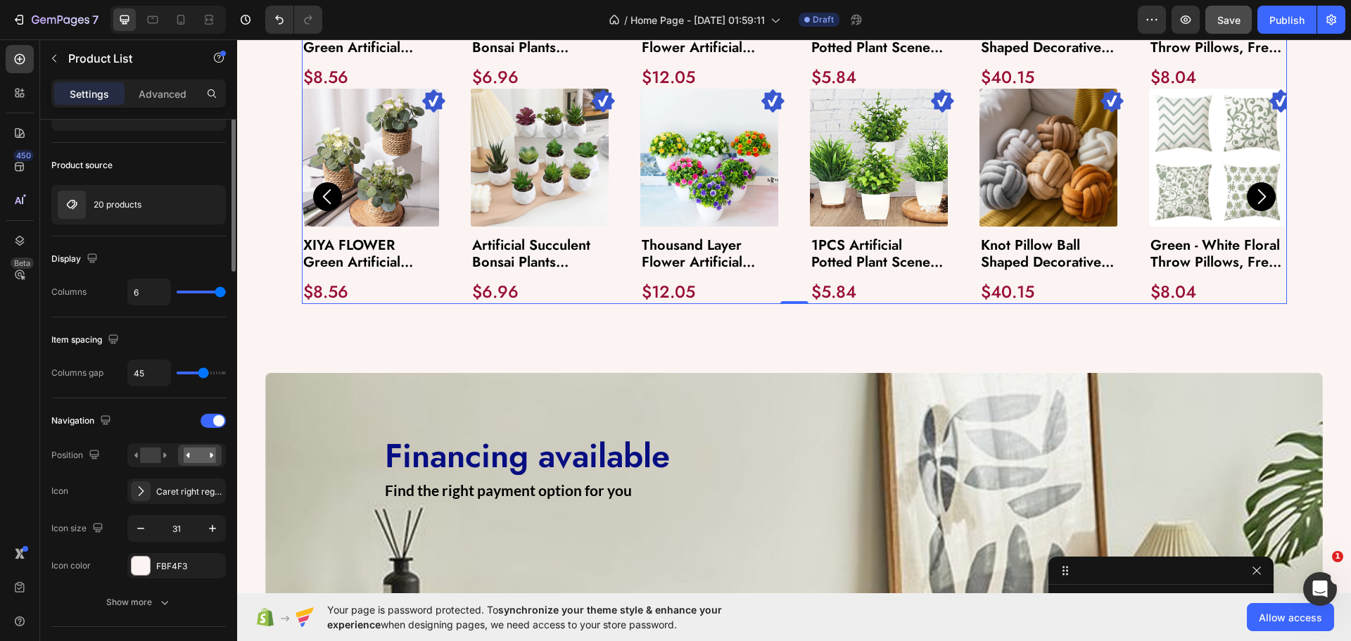
scroll to position [0, 0]
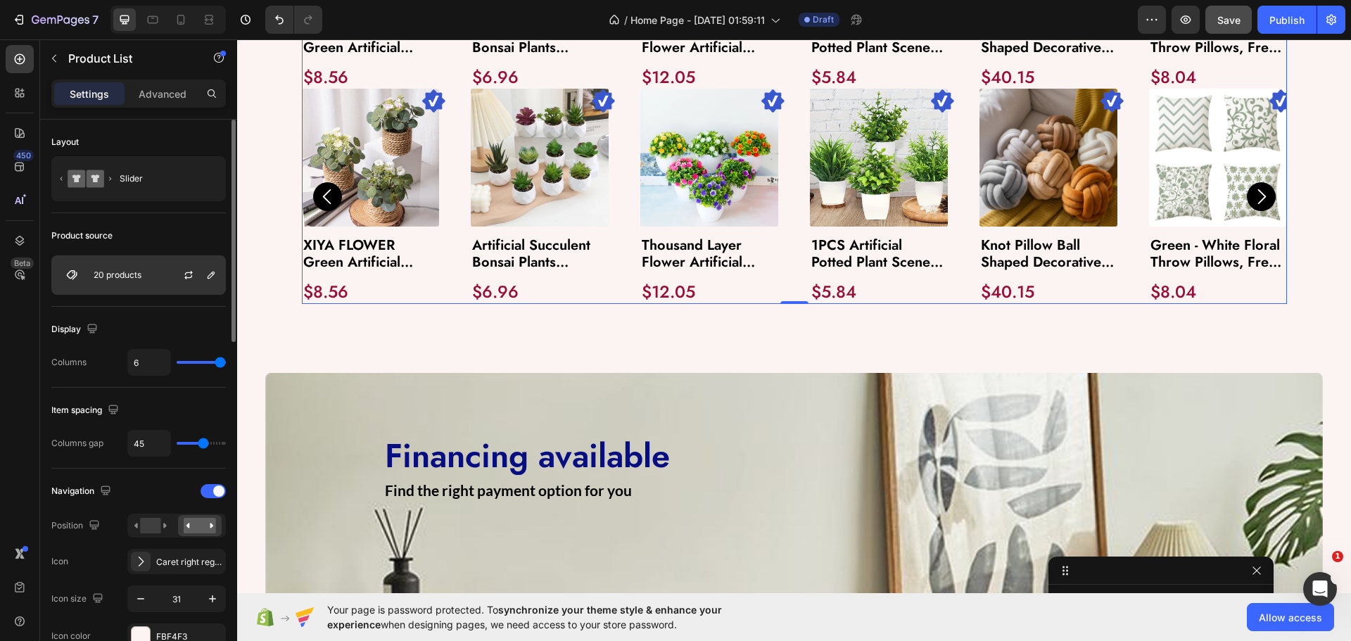
click at [143, 276] on div "20 products" at bounding box center [138, 274] width 174 height 39
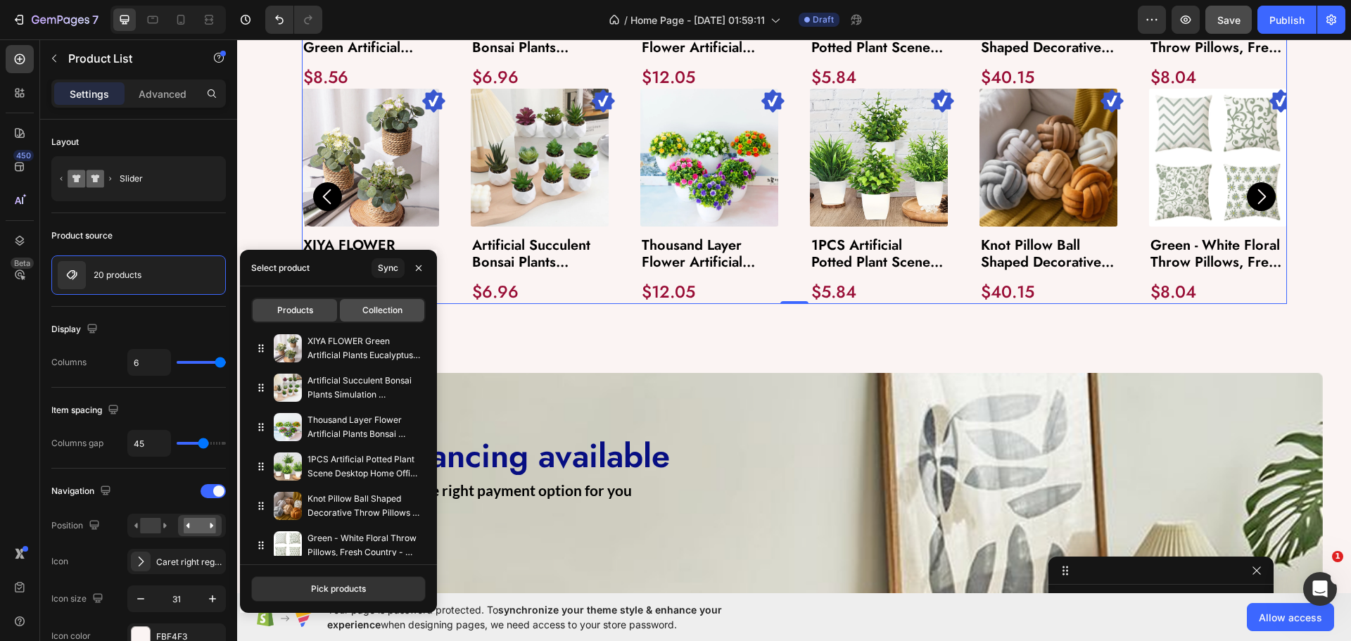
click at [380, 319] on div "Collection" at bounding box center [382, 310] width 84 height 23
type input "10"
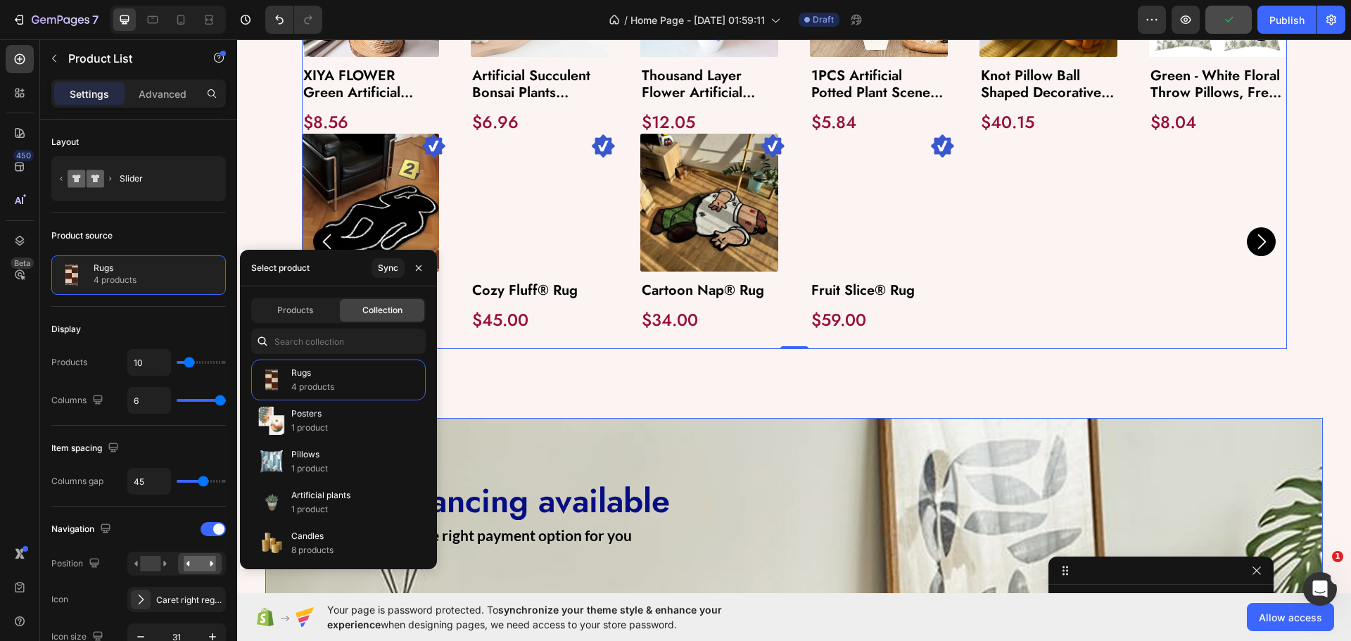
scroll to position [1453, 0]
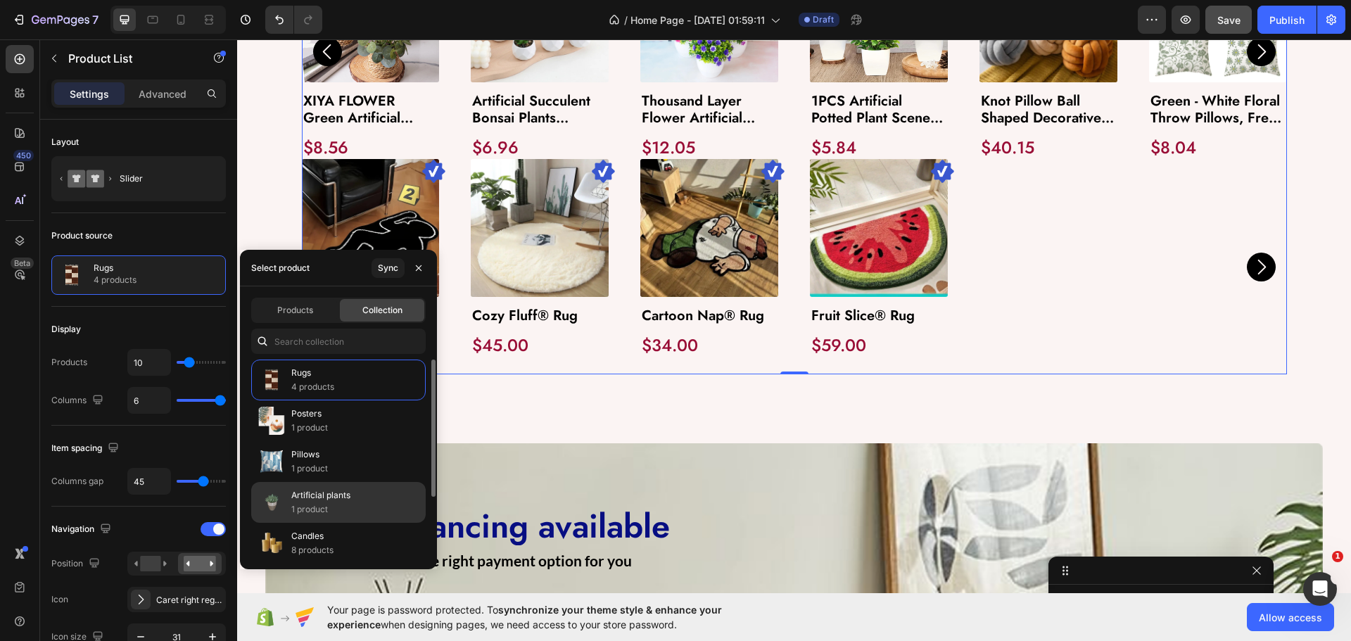
click at [346, 500] on p "Artificial plants" at bounding box center [320, 495] width 59 height 14
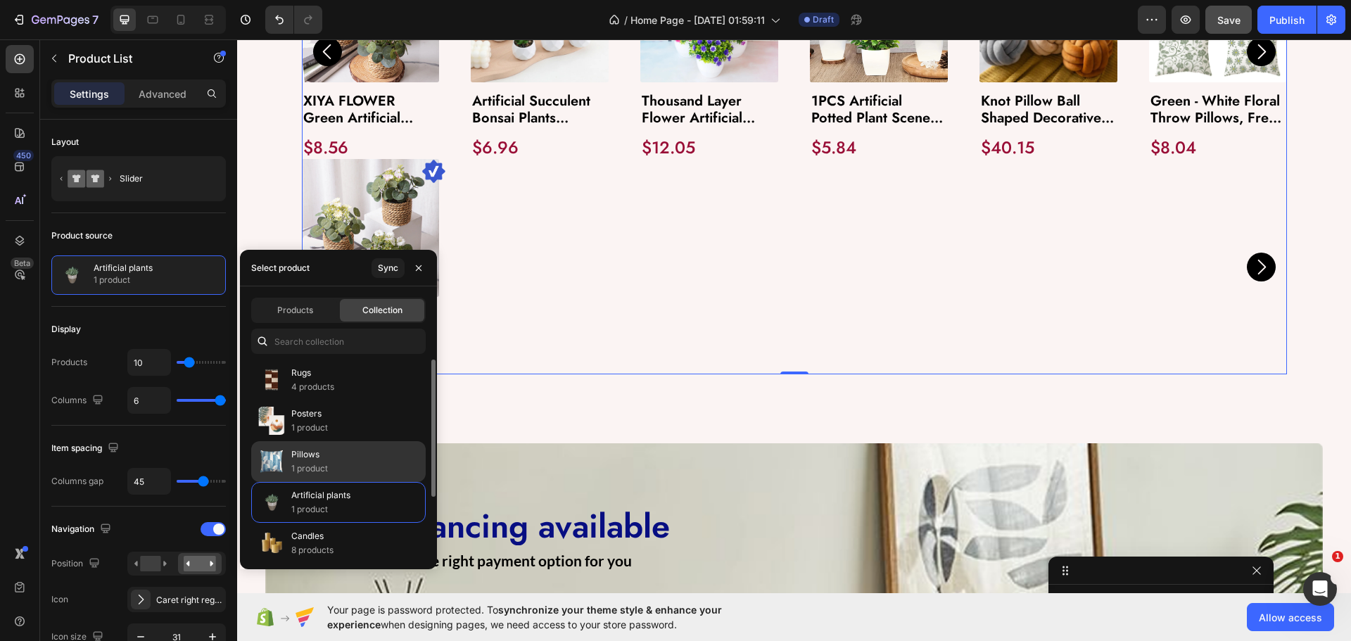
click at [343, 482] on div "Pillows 1 product" at bounding box center [338, 502] width 174 height 41
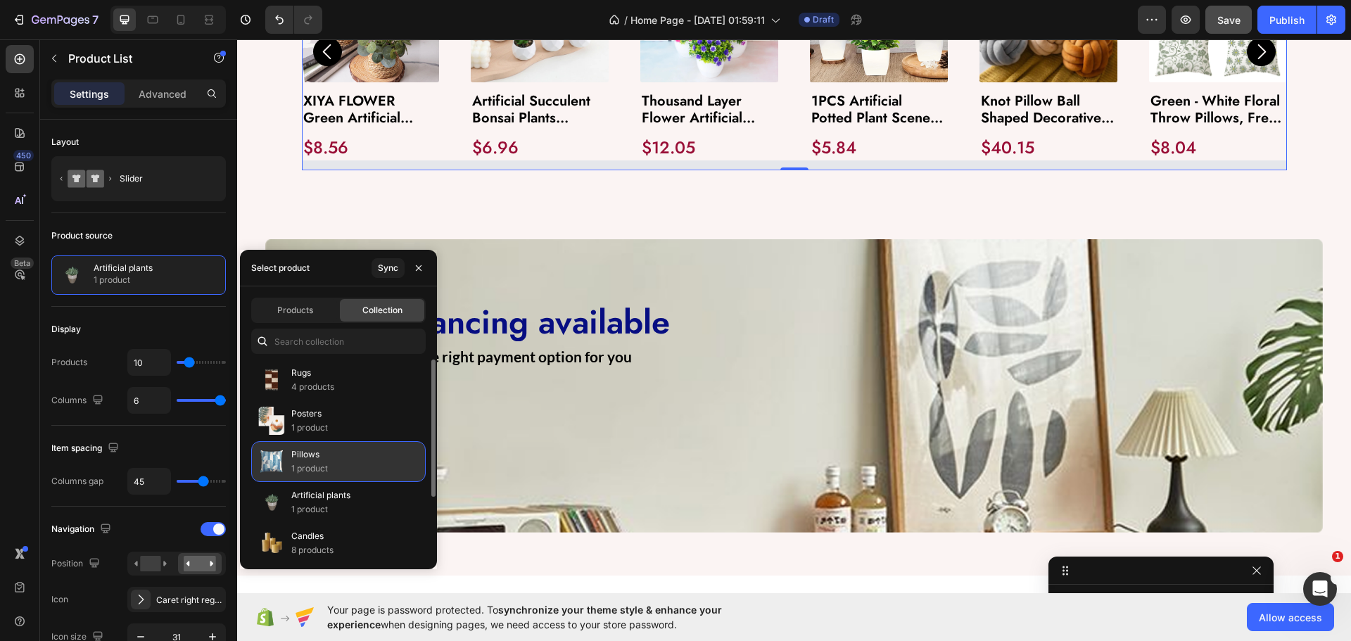
scroll to position [87, 0]
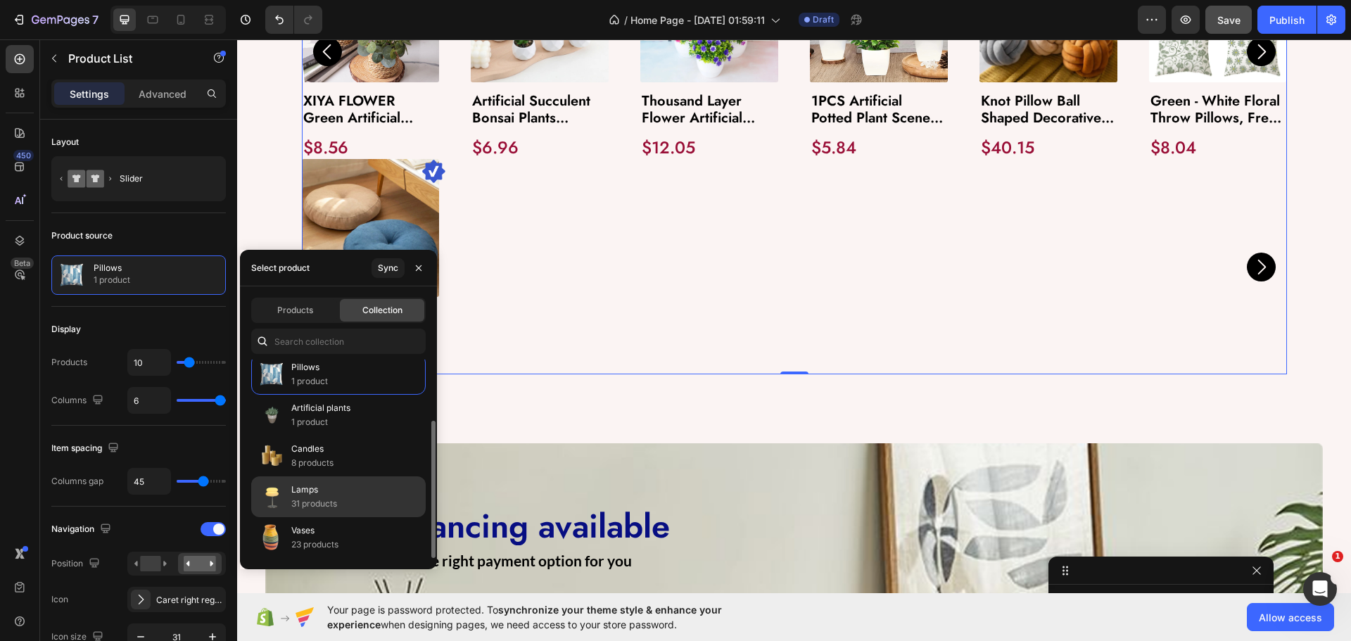
click at [322, 506] on p "31 products" at bounding box center [314, 504] width 46 height 14
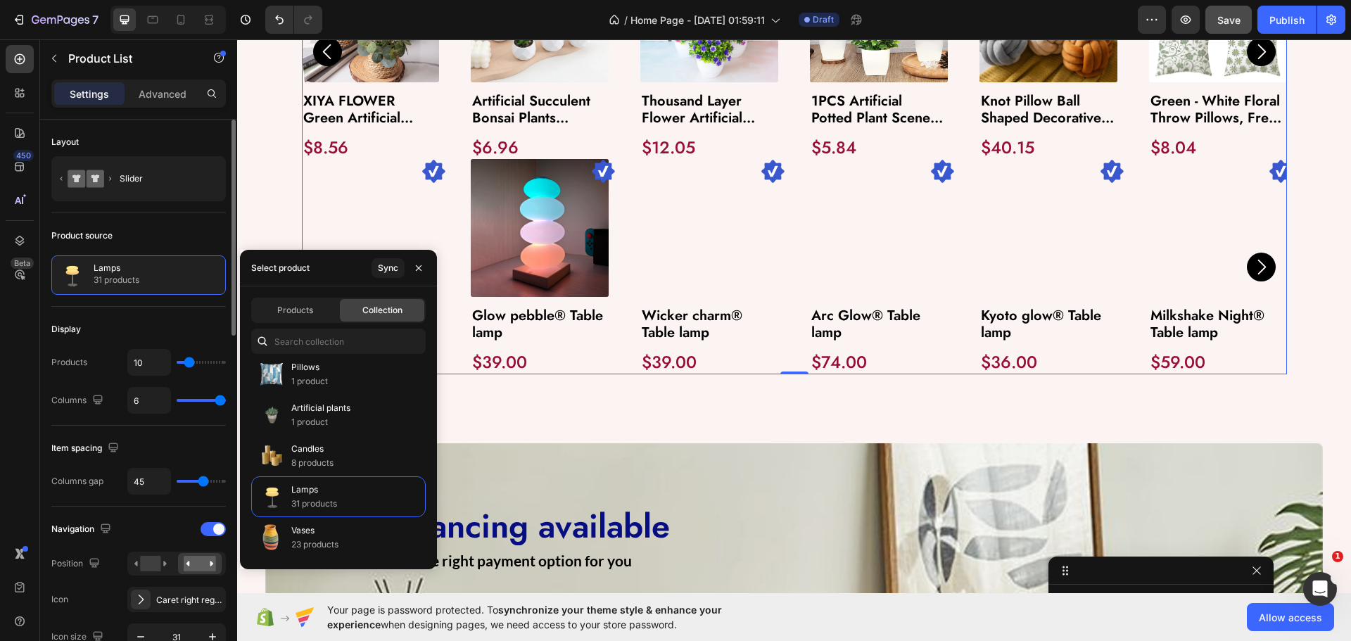
drag, startPoint x: 189, startPoint y: 238, endPoint x: 212, endPoint y: 234, distance: 23.6
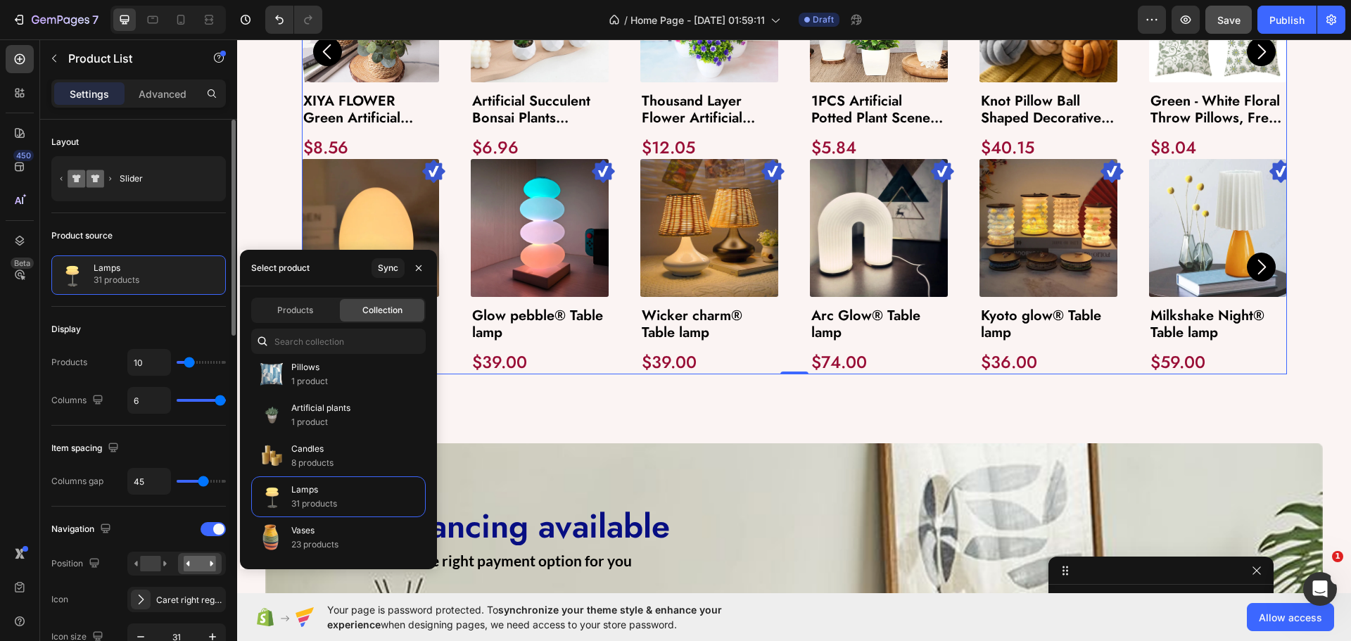
click at [189, 238] on div "Product source" at bounding box center [138, 235] width 174 height 23
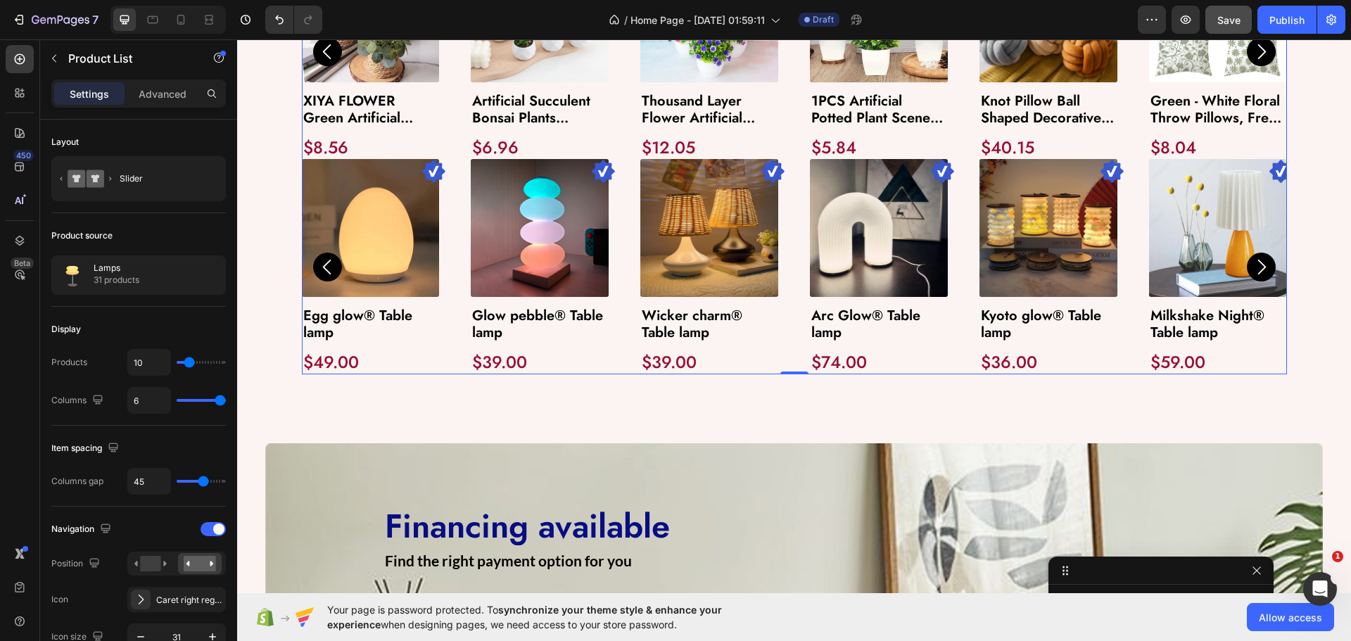
click at [446, 217] on div "Image Product Images Egg glow® Table lamp Product Title $49.00 Product Price Pr…" at bounding box center [794, 266] width 985 height 215
click at [567, 221] on img at bounding box center [540, 228] width 138 height 138
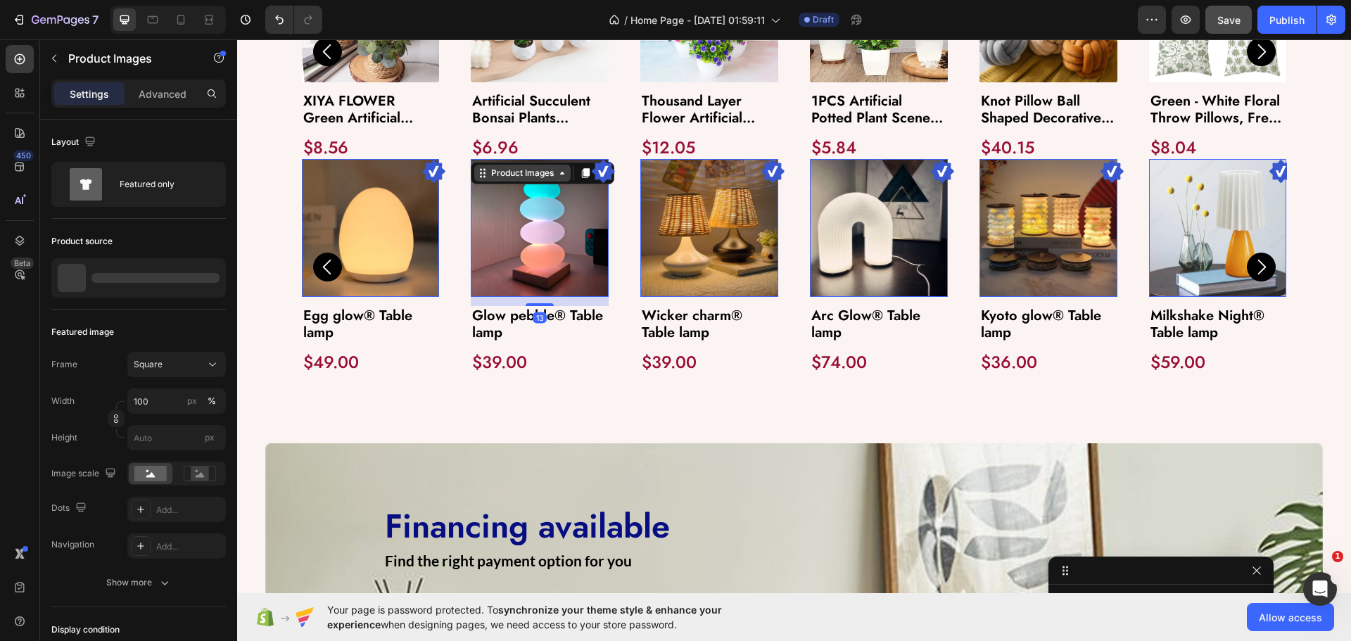
click at [374, 157] on div "Product Images" at bounding box center [339, 150] width 68 height 13
click at [445, 202] on div "Image Product Images 0 Egg glow® Table lamp Product Title $49.00 Product Price …" at bounding box center [794, 266] width 985 height 215
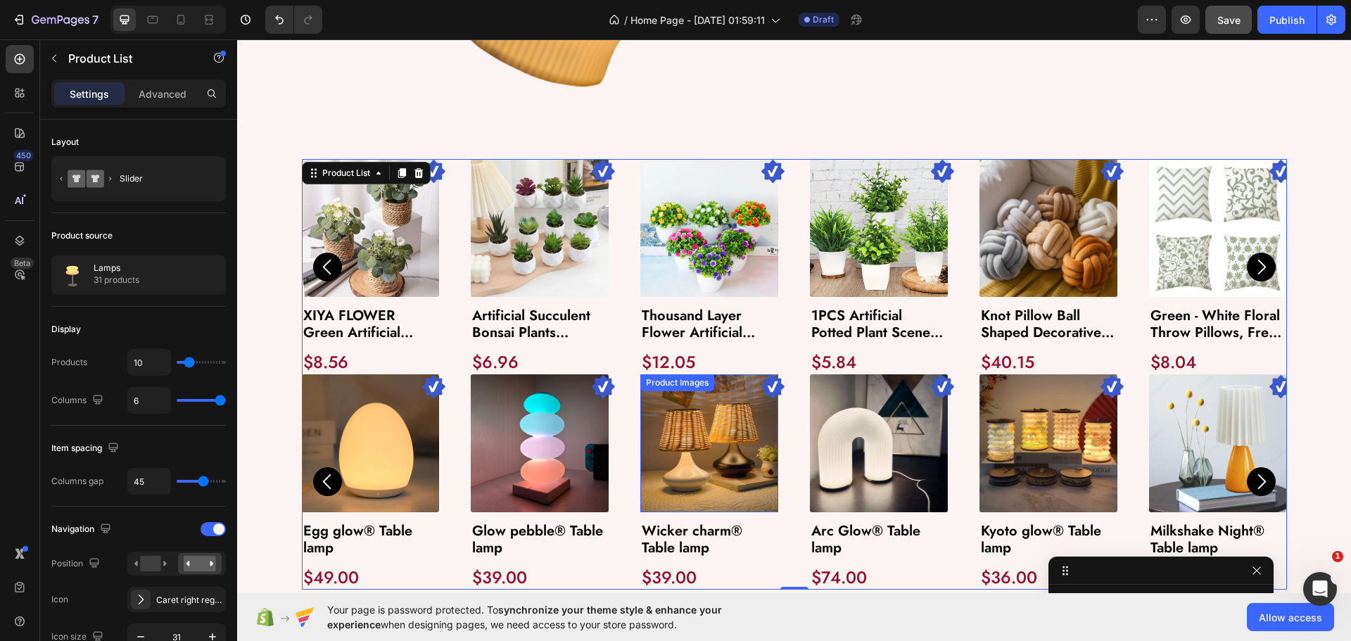
scroll to position [1313, 0]
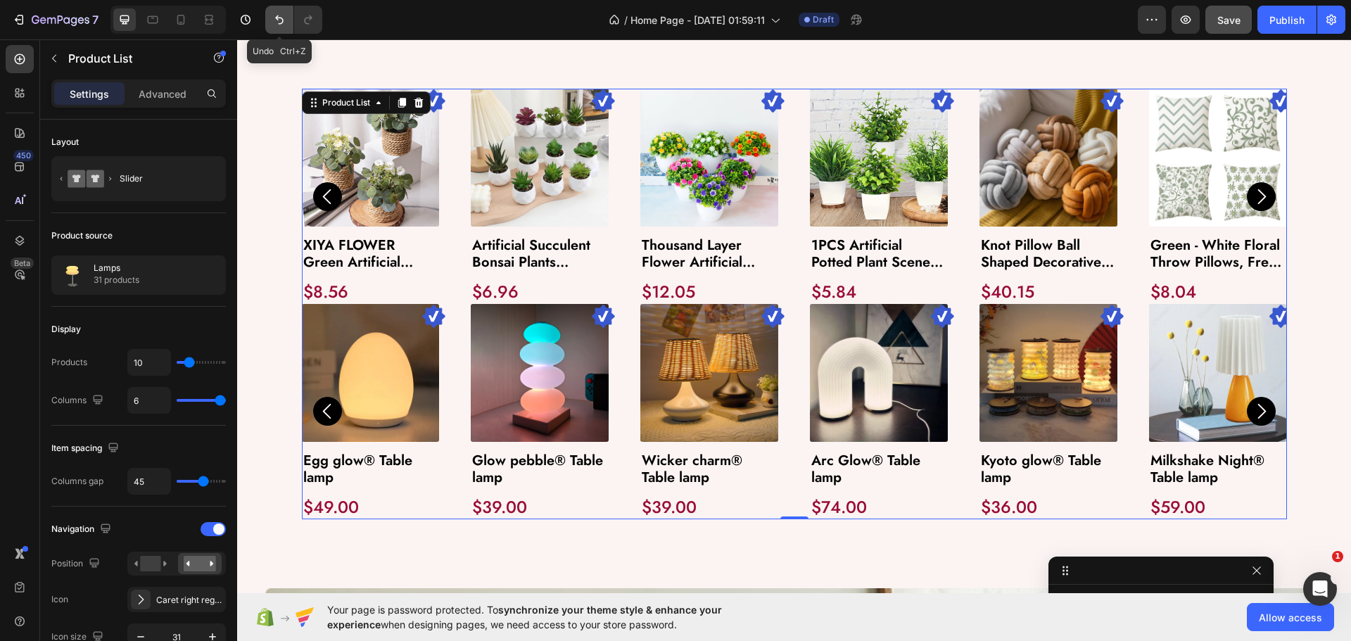
click at [281, 27] on button "Undo/Redo" at bounding box center [279, 20] width 28 height 28
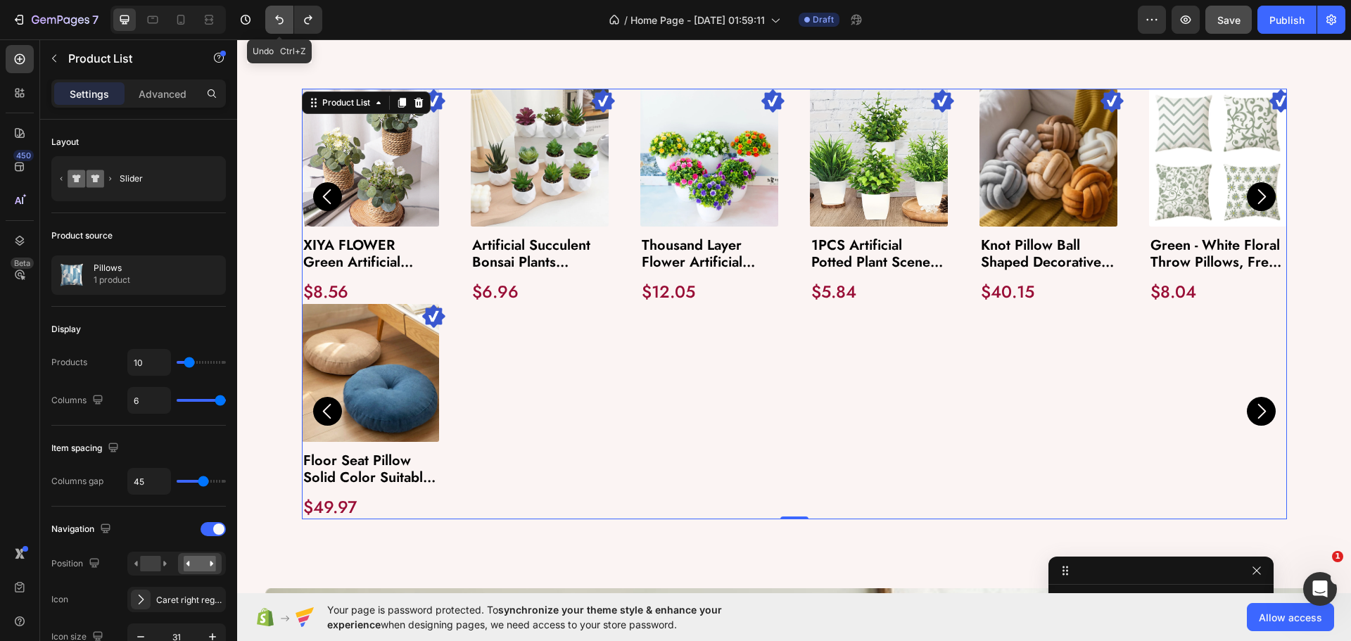
click at [276, 24] on icon "Undo/Redo" at bounding box center [279, 20] width 14 height 14
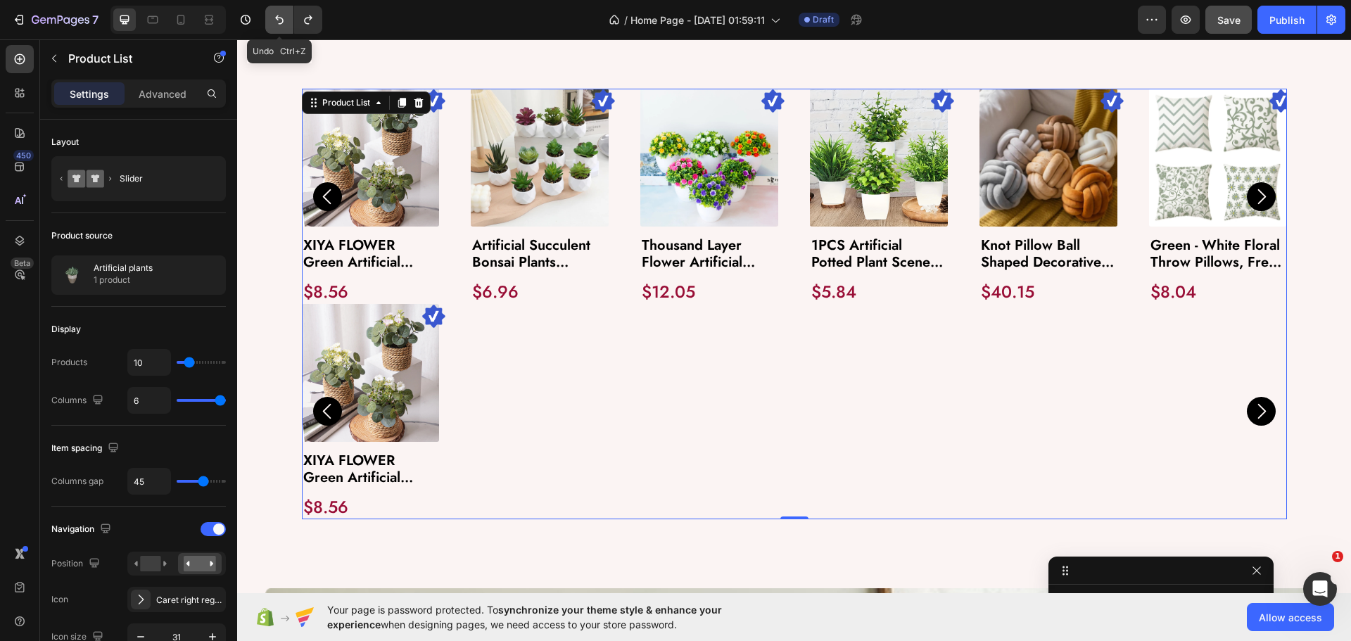
click at [276, 24] on icon "Undo/Redo" at bounding box center [279, 20] width 14 height 14
click at [280, 18] on icon "Undo/Redo" at bounding box center [279, 19] width 8 height 9
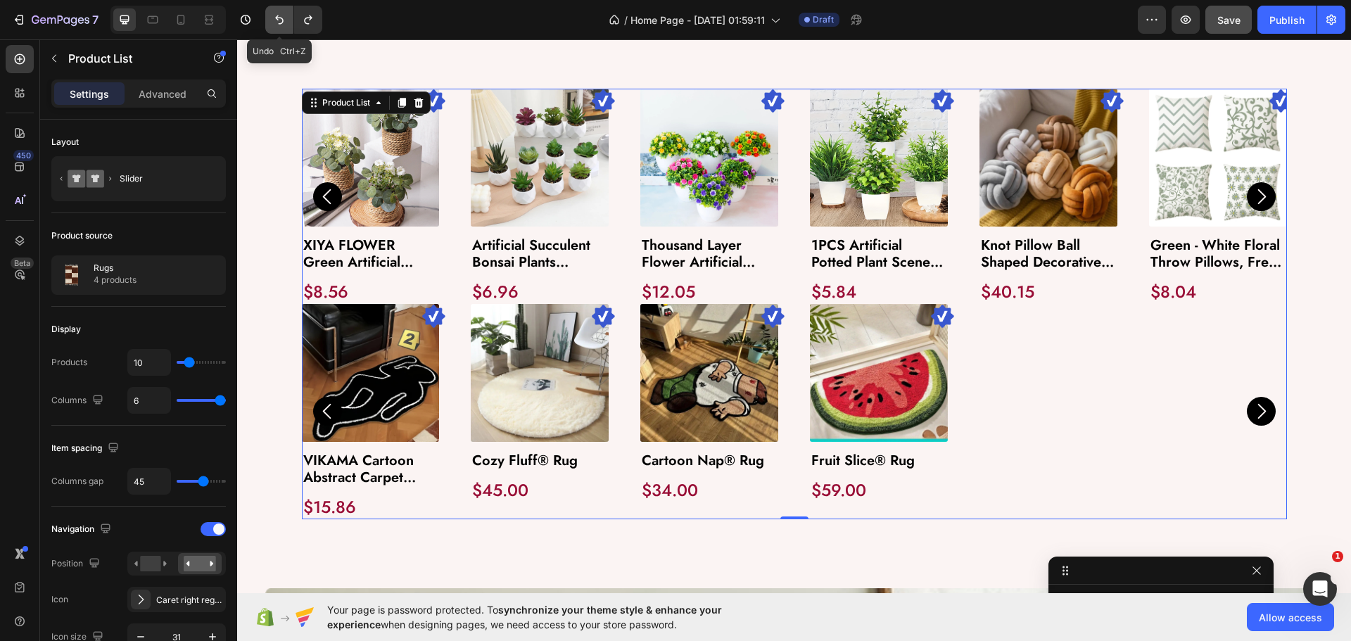
click at [281, 18] on icon "Undo/Redo" at bounding box center [279, 19] width 8 height 9
type input "6"
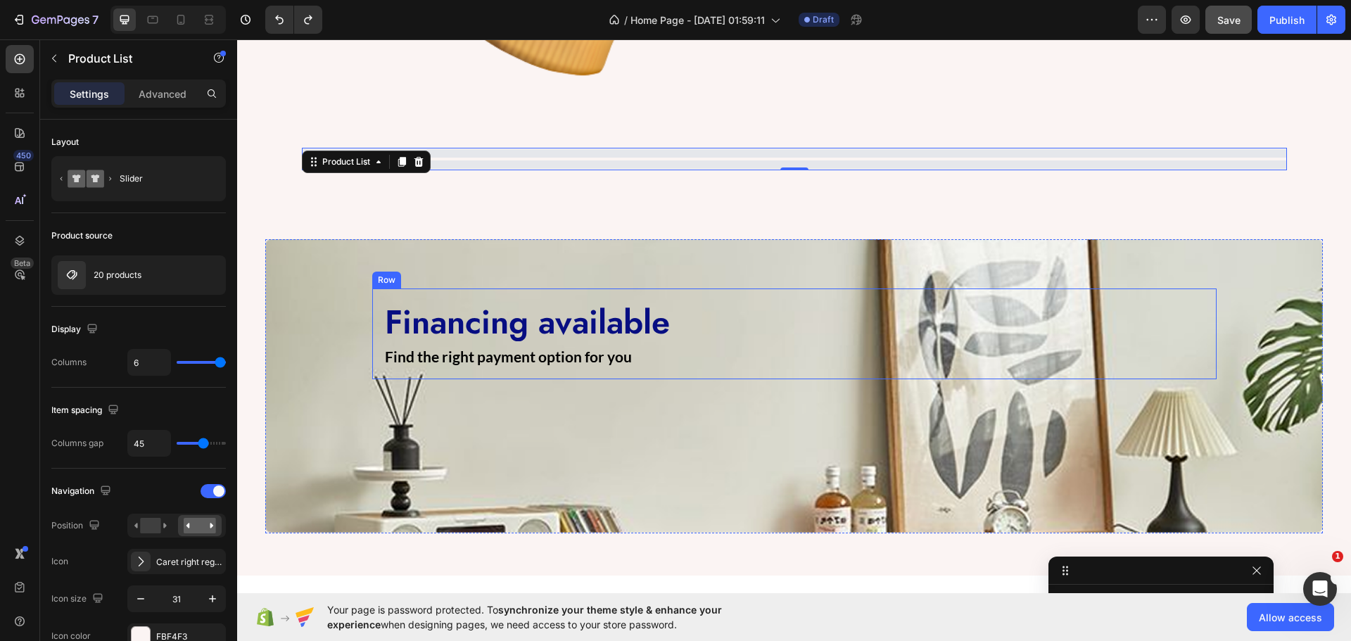
scroll to position [1172, 0]
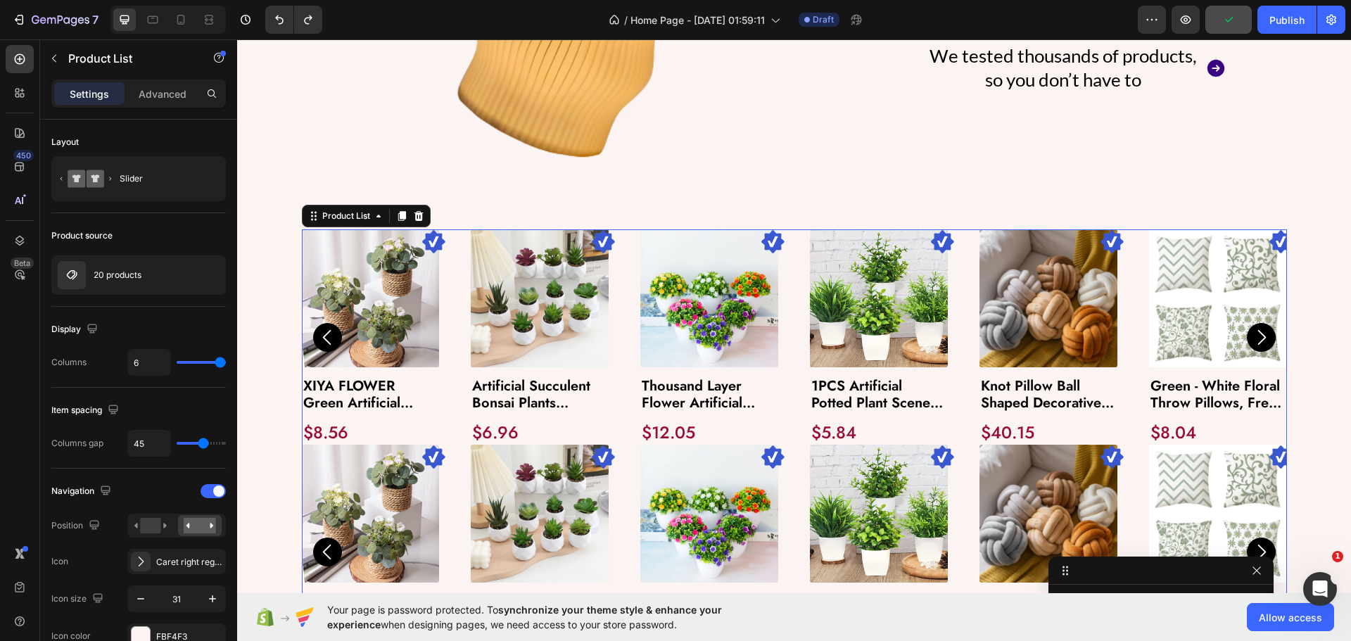
click at [443, 314] on div "Image Product Images XIYA FLOWER Green Artificial Plants Eucalyptus Flowers Wov…" at bounding box center [794, 336] width 985 height 215
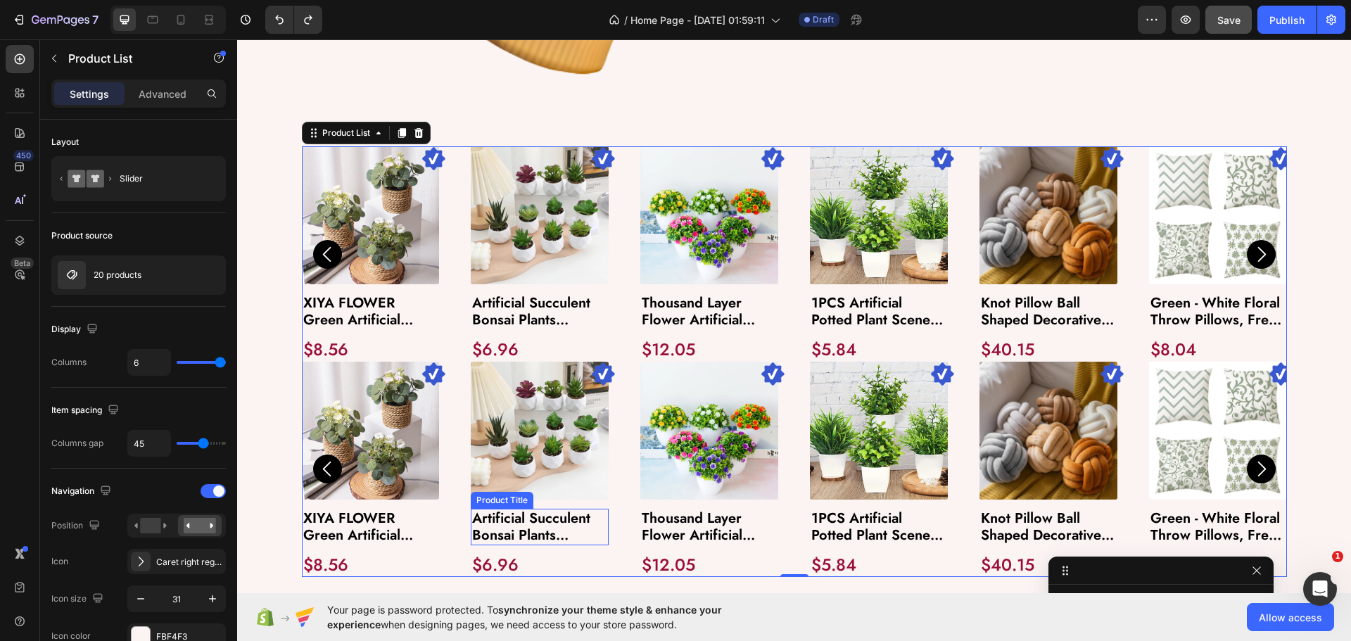
scroll to position [1242, 0]
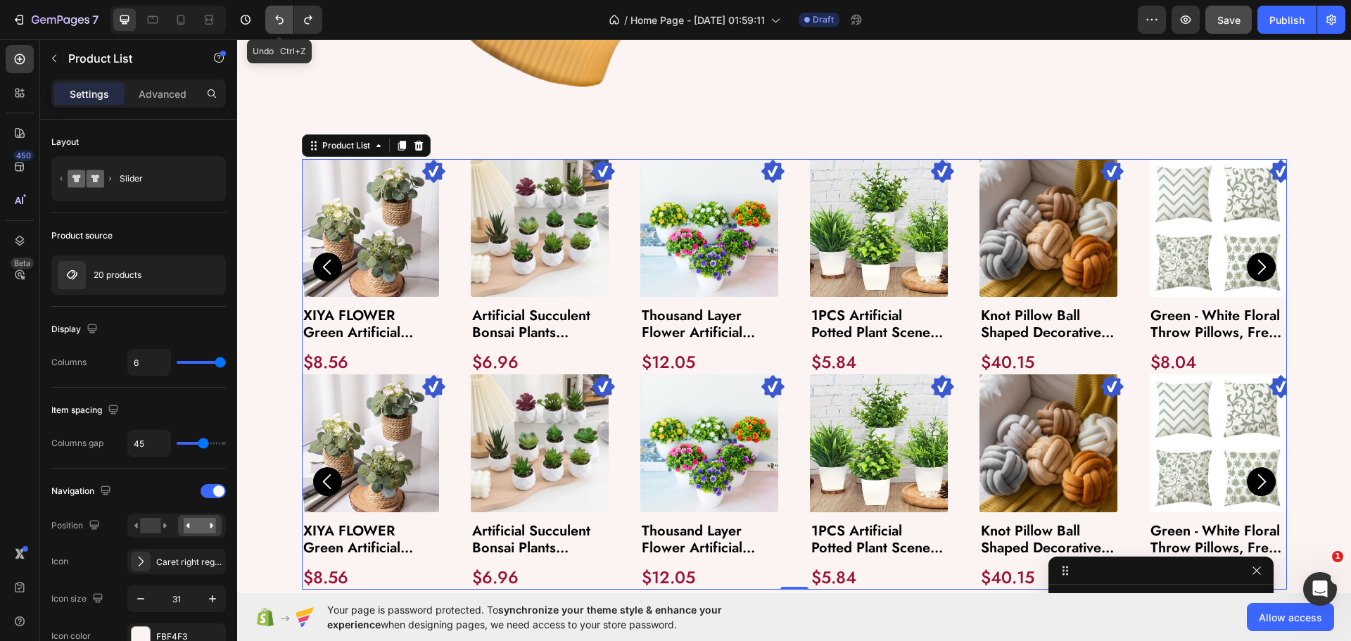
click at [281, 23] on icon "Undo/Redo" at bounding box center [279, 20] width 14 height 14
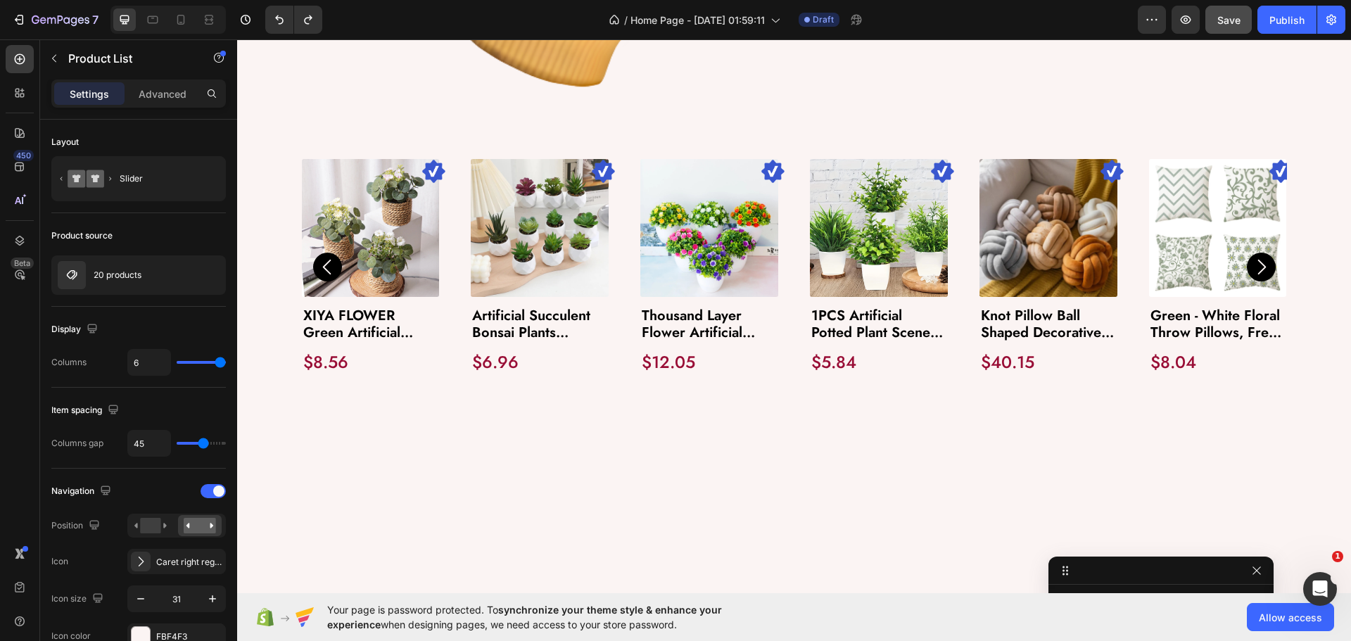
click at [521, 443] on div at bounding box center [793, 588] width 1057 height 291
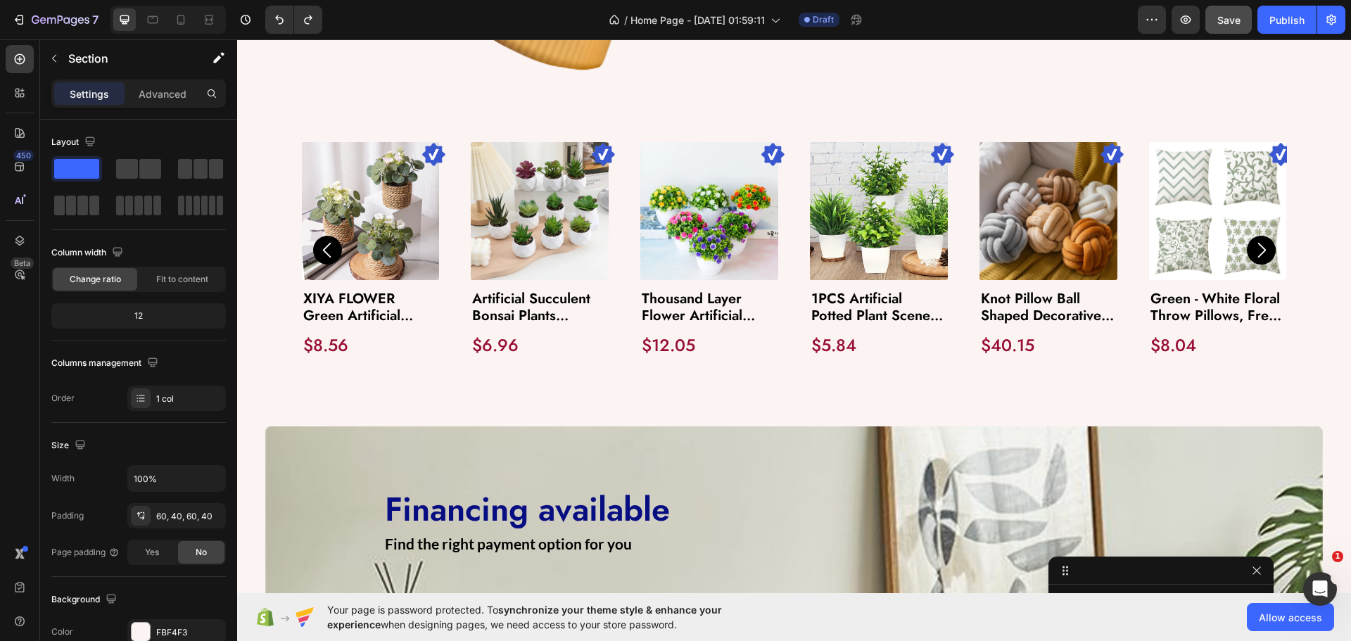
scroll to position [1383, 0]
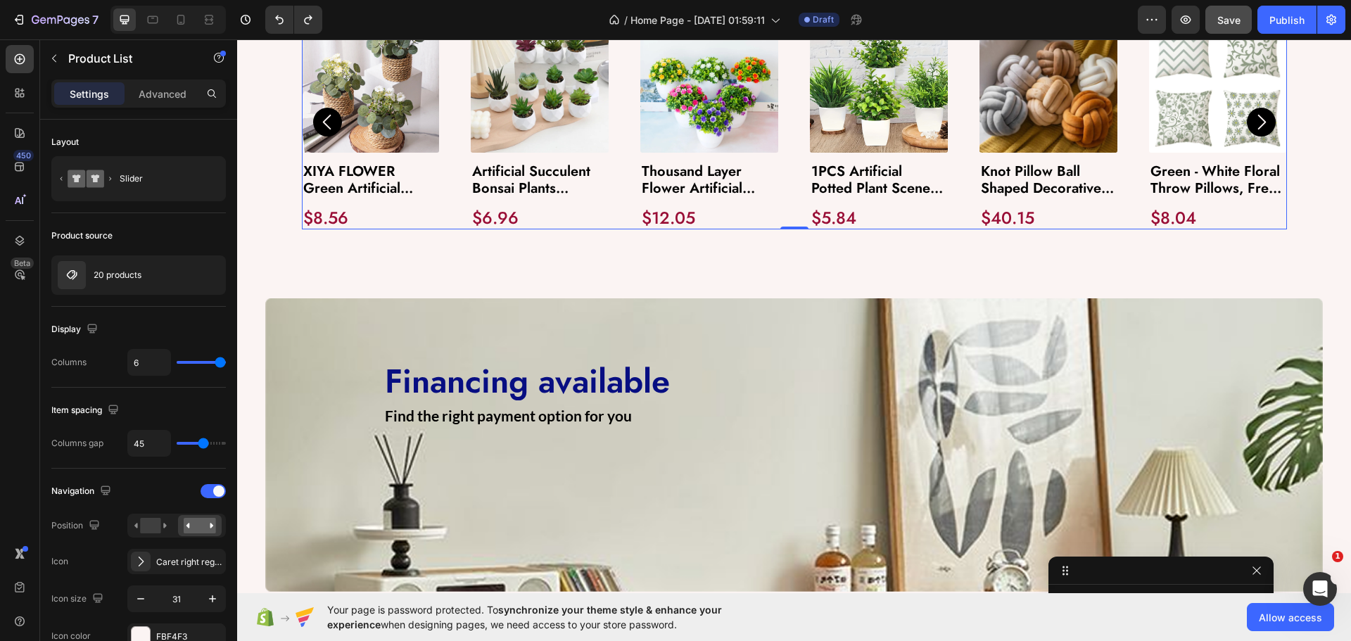
click at [454, 125] on div "Image Product Images XIYA FLOWER Green Artificial Plants Eucalyptus Flowers Wov…" at bounding box center [794, 122] width 985 height 215
click at [211, 27] on div at bounding box center [209, 19] width 23 height 23
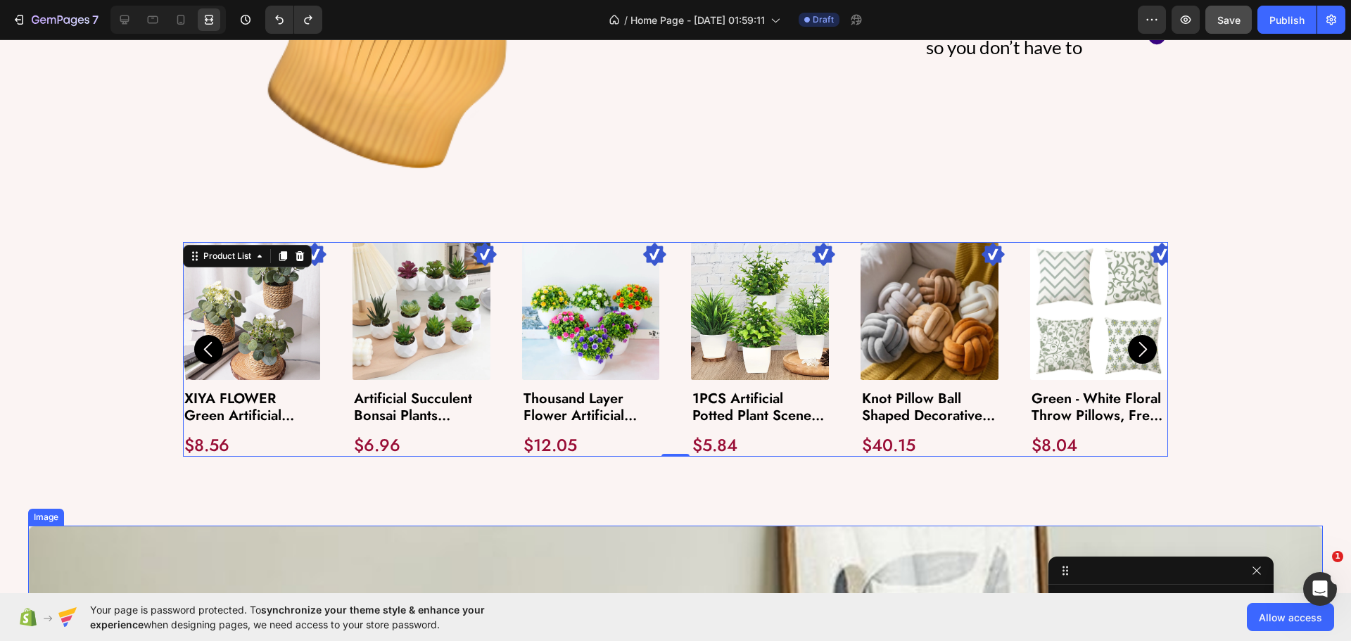
scroll to position [1242, 0]
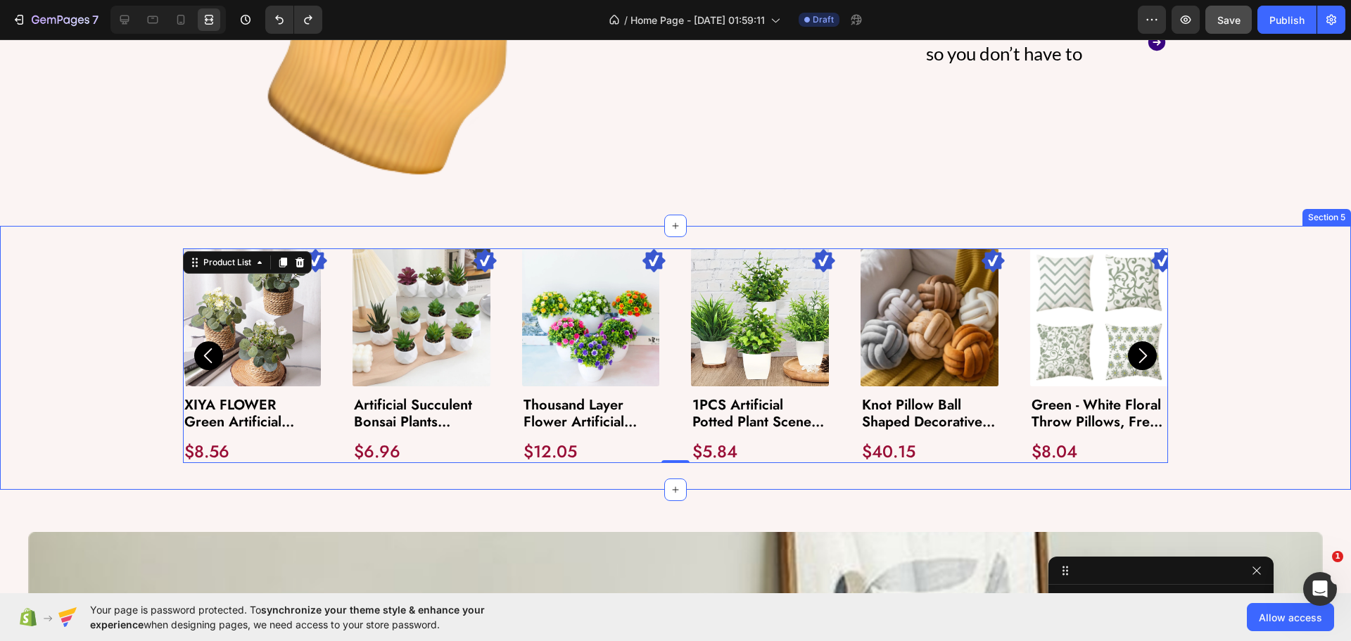
click at [1211, 326] on div "Image Product Images XIYA FLOWER Green Artificial Plants Eucalyptus Flowers Wov…" at bounding box center [675, 357] width 1322 height 219
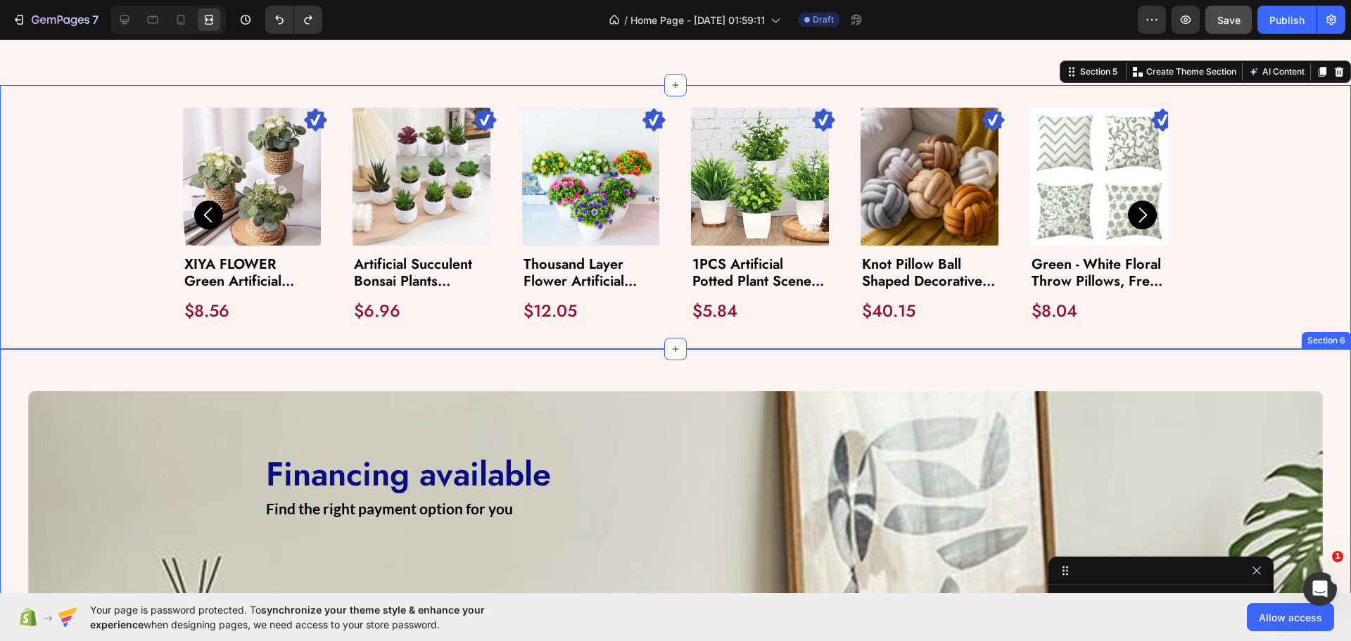
scroll to position [1313, 0]
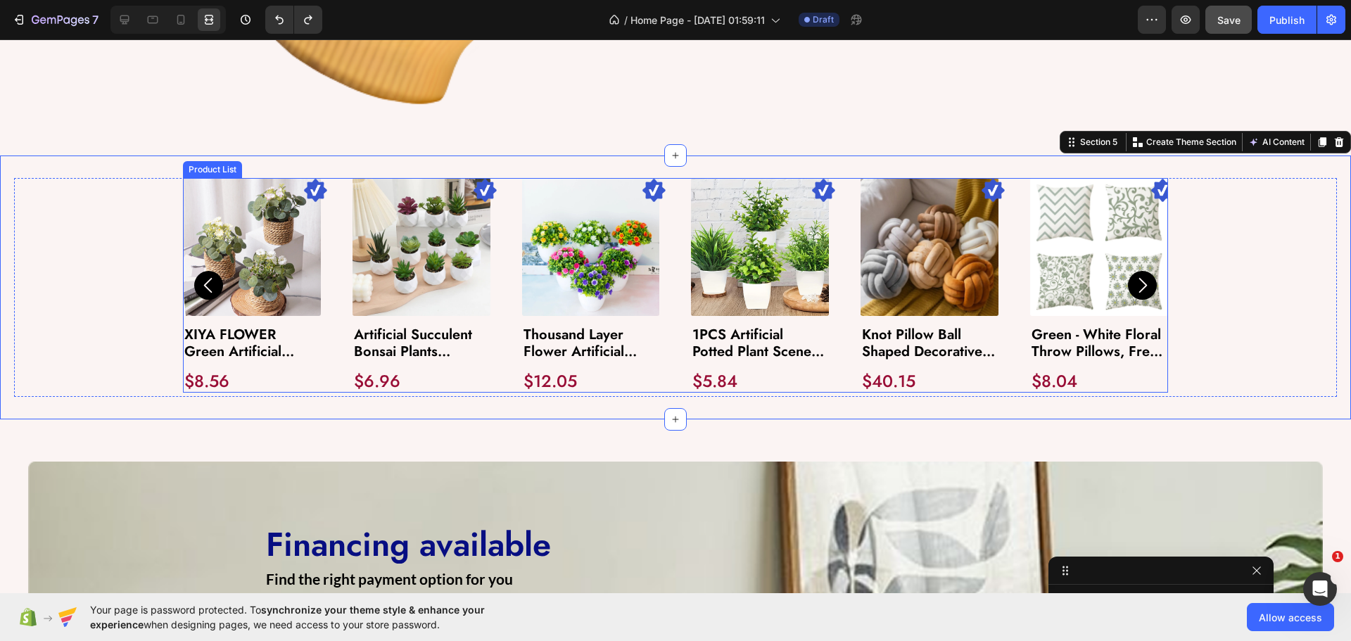
click at [492, 239] on div "Image Product Images XIYA FLOWER Green Artificial Plants Eucalyptus Flowers Wov…" at bounding box center [675, 285] width 985 height 215
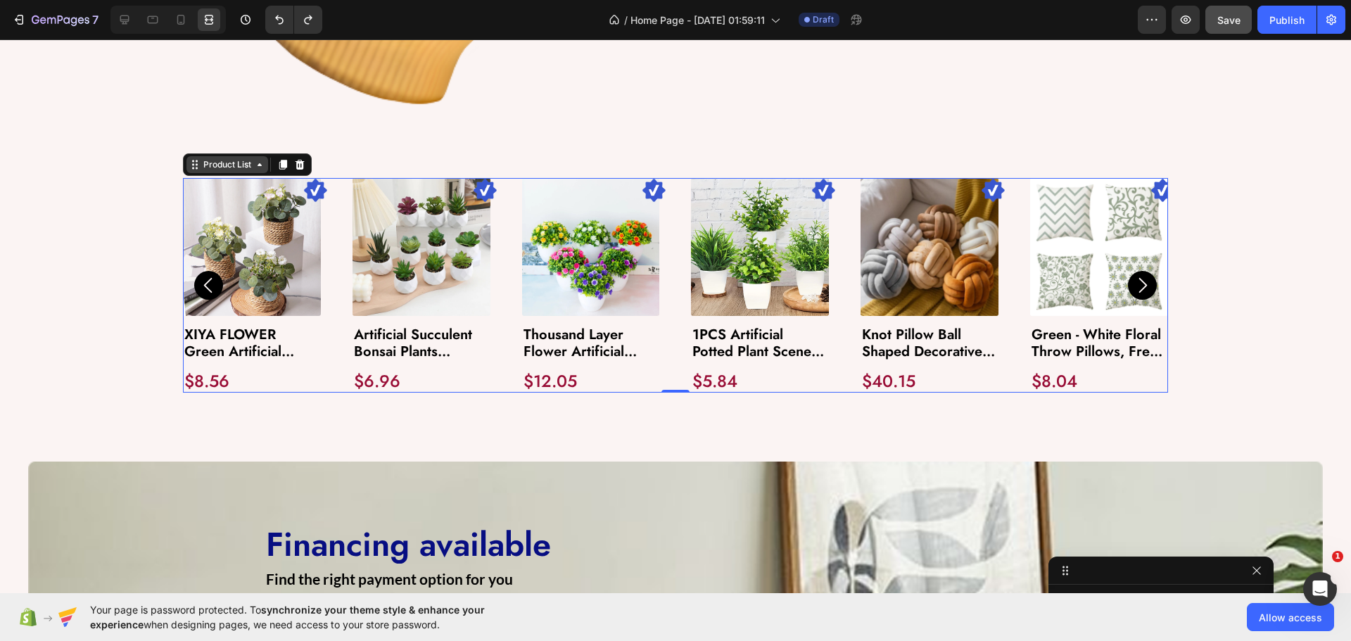
click at [213, 165] on div "Product List" at bounding box center [226, 164] width 53 height 13
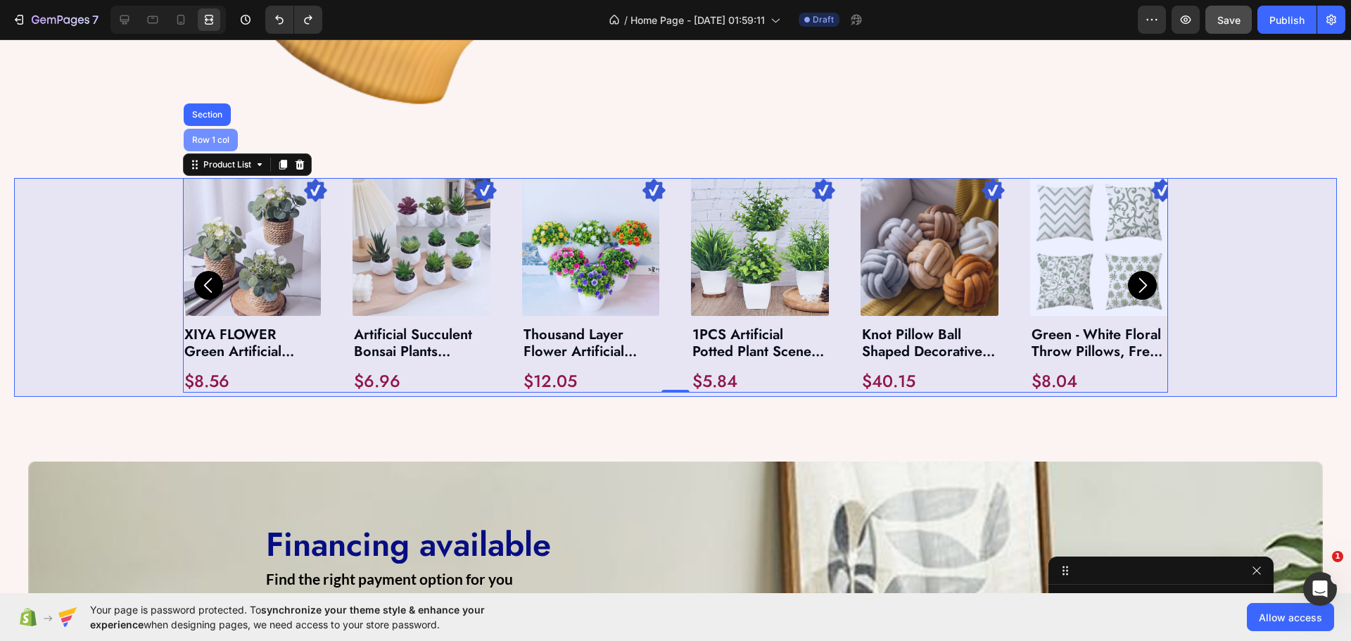
click at [208, 136] on div "Row 1 col" at bounding box center [210, 140] width 43 height 8
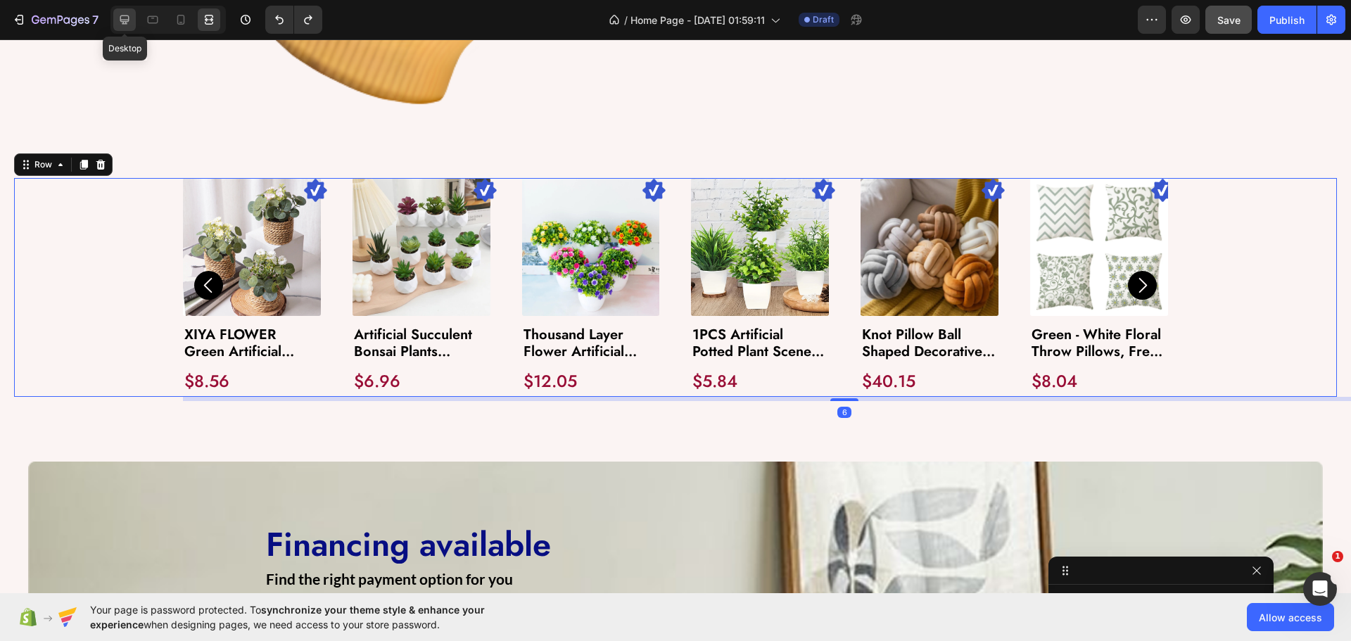
click at [122, 13] on icon at bounding box center [124, 20] width 14 height 14
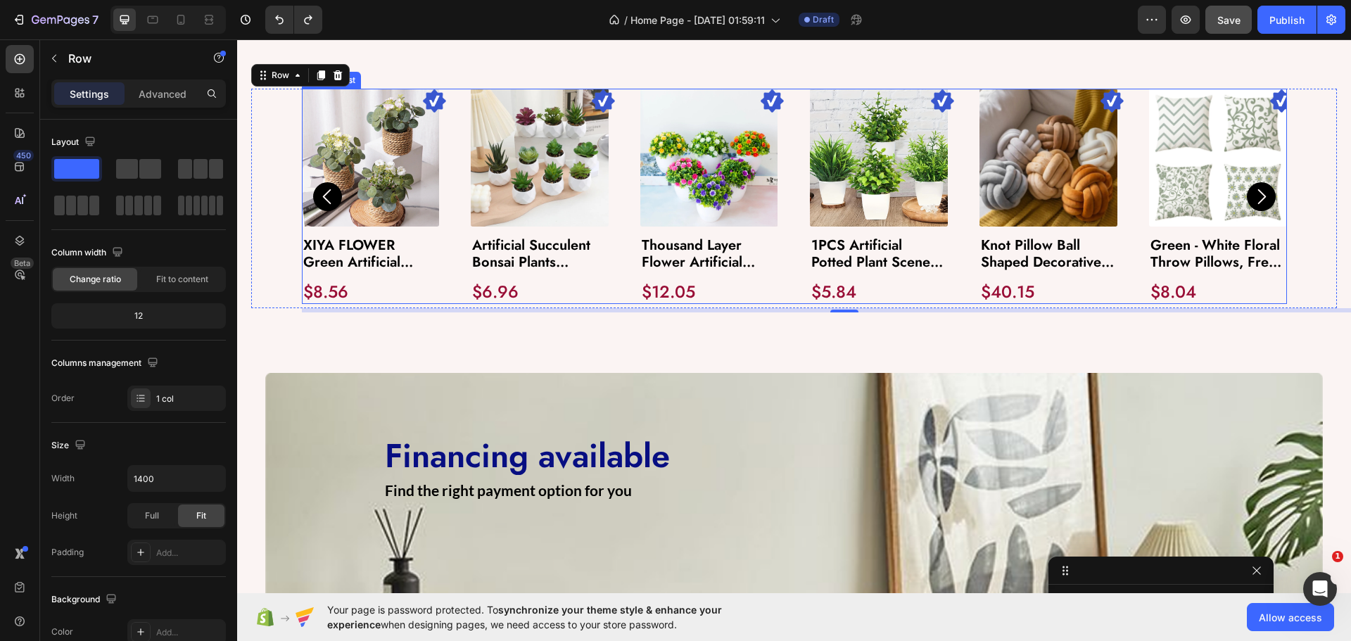
click at [443, 231] on div "Image Product Images XIYA FLOWER Green Artificial Plants Eucalyptus Flowers Wov…" at bounding box center [794, 196] width 985 height 215
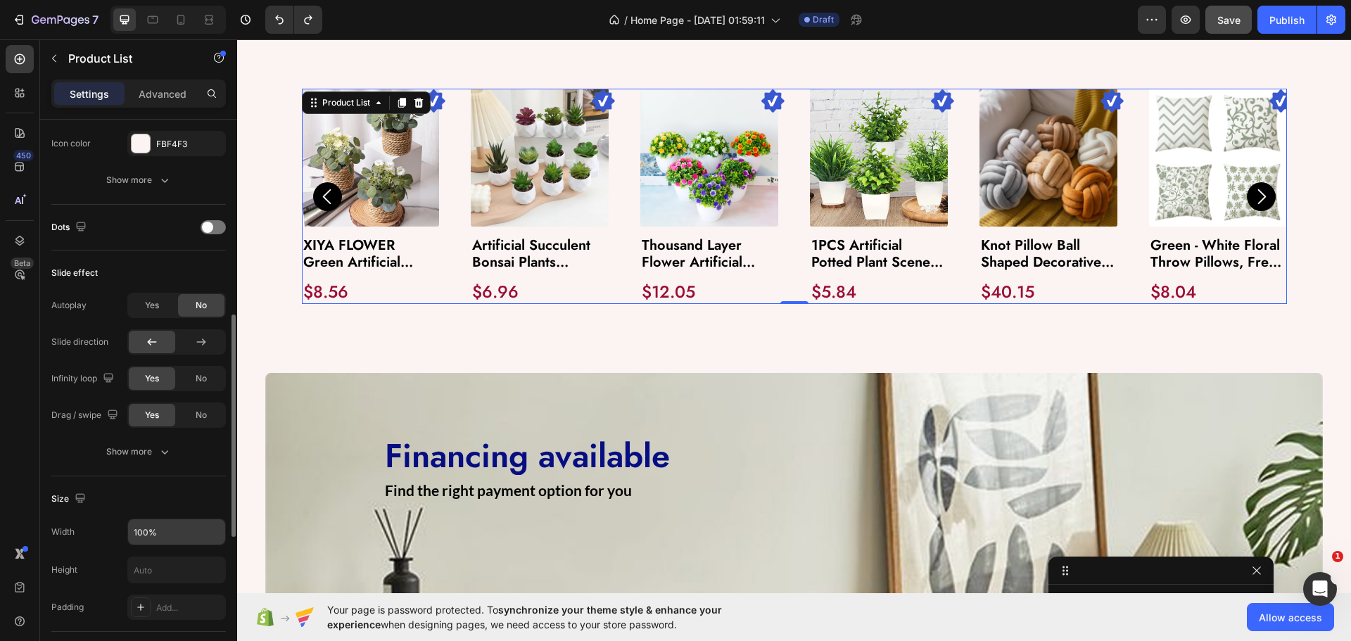
scroll to position [563, 0]
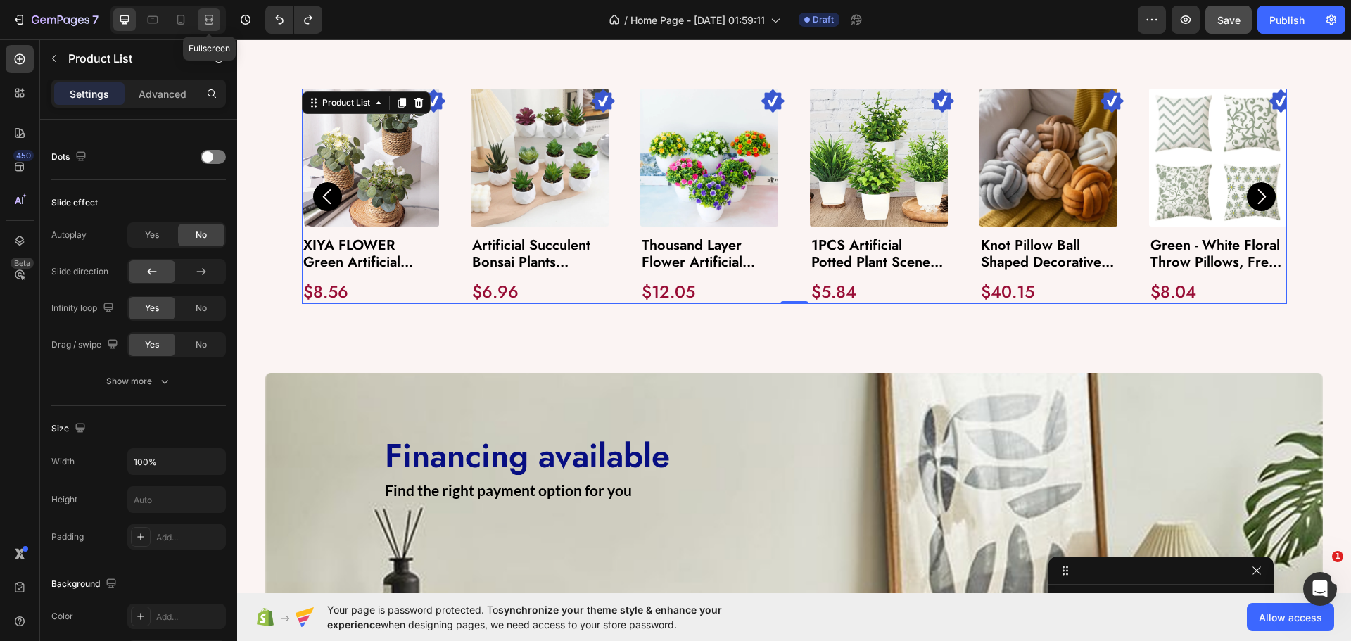
click at [199, 13] on div at bounding box center [209, 19] width 23 height 23
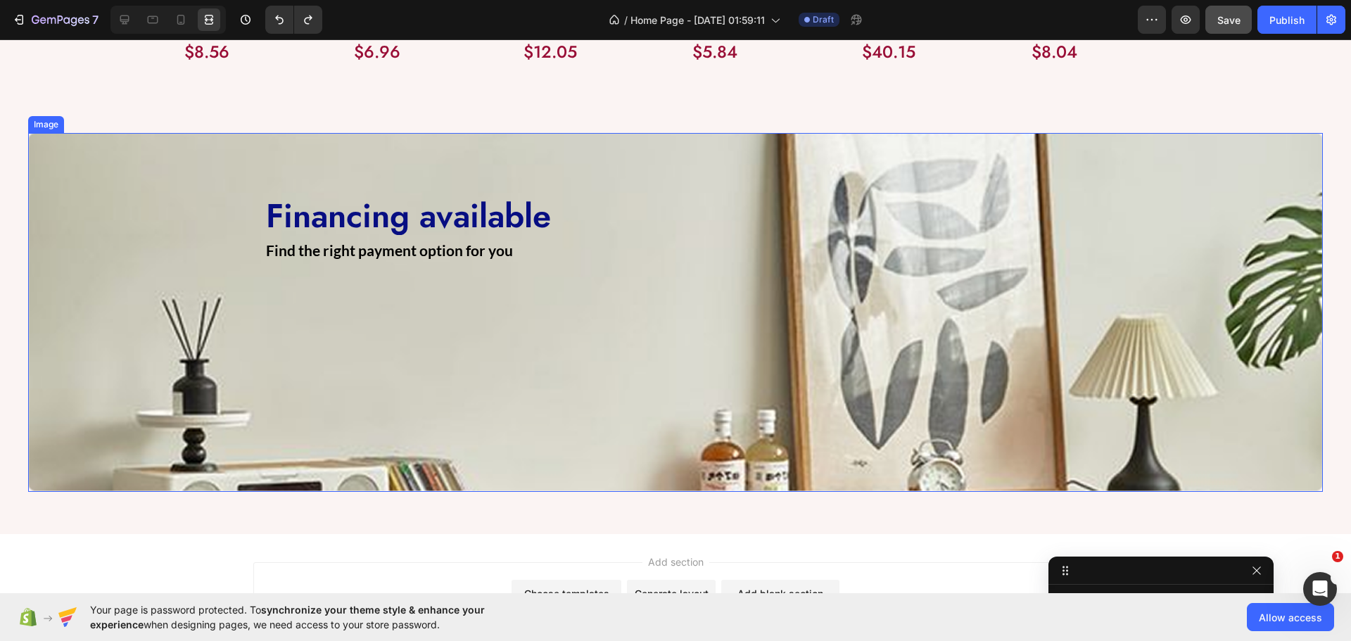
scroll to position [464, 0]
click at [676, 426] on img at bounding box center [675, 312] width 1294 height 359
click at [802, 186] on div "Financing available Heading Find the right payment option for you Text Block Ro…" at bounding box center [675, 227] width 844 height 90
click at [129, 20] on icon at bounding box center [124, 19] width 9 height 9
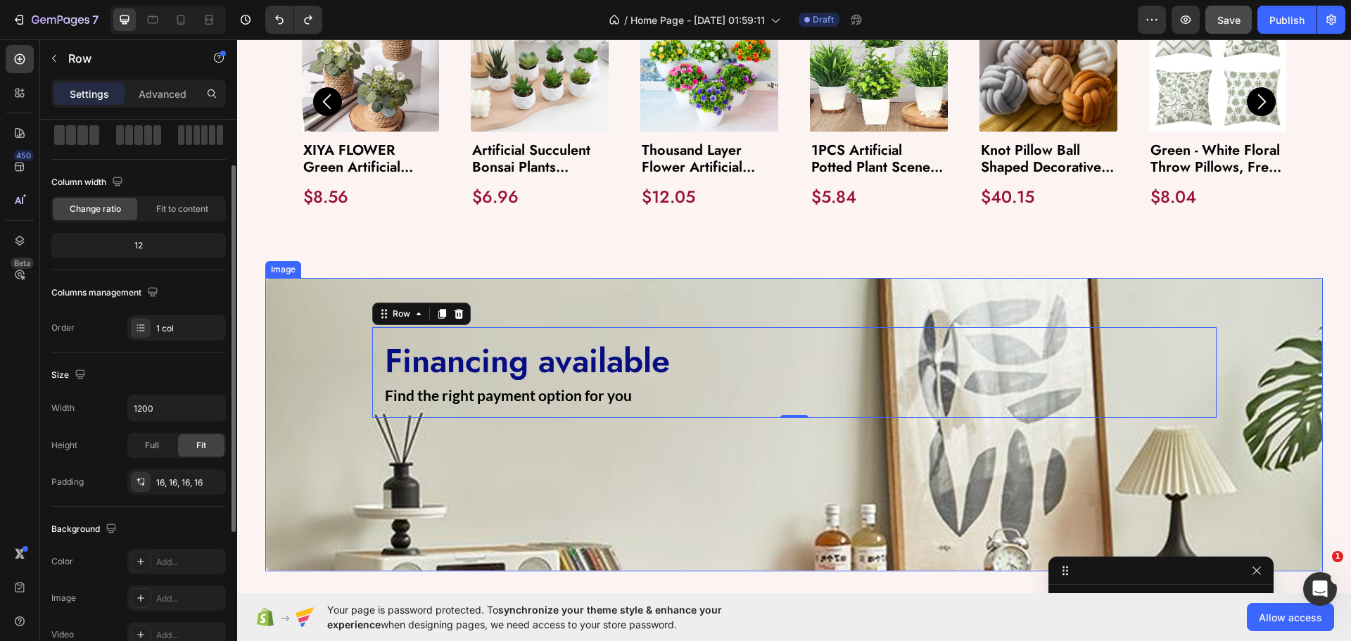
scroll to position [1549, 0]
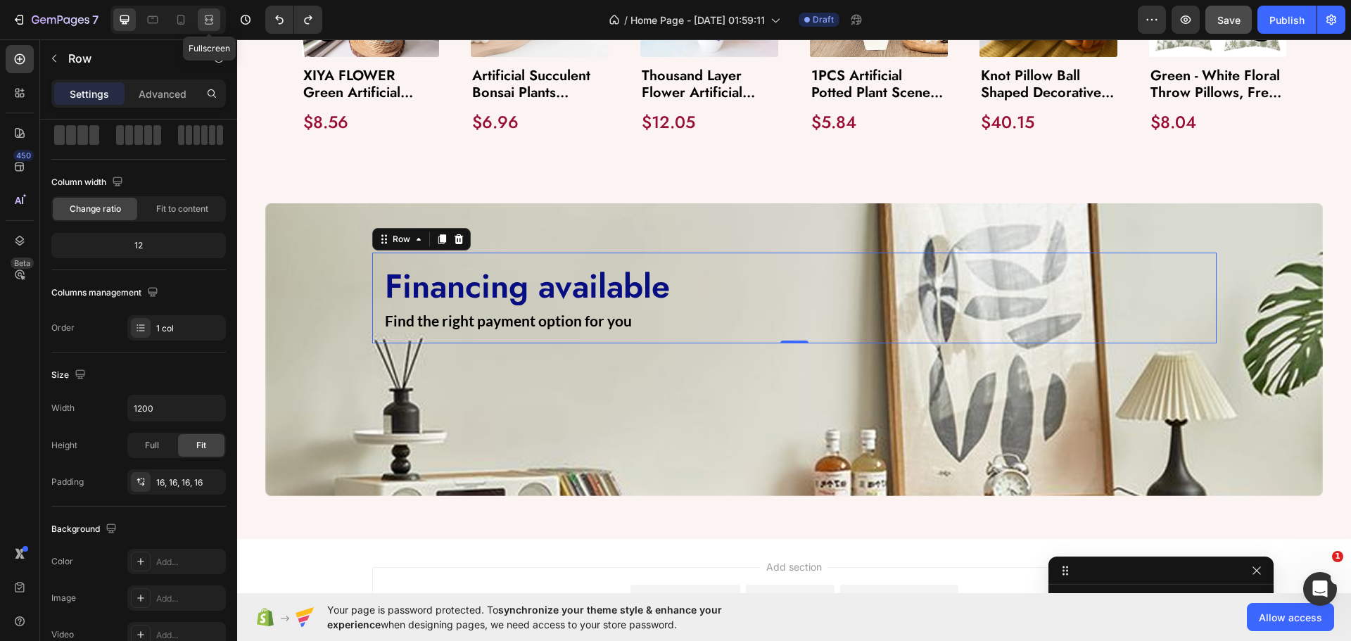
click at [203, 24] on icon at bounding box center [209, 20] width 14 height 14
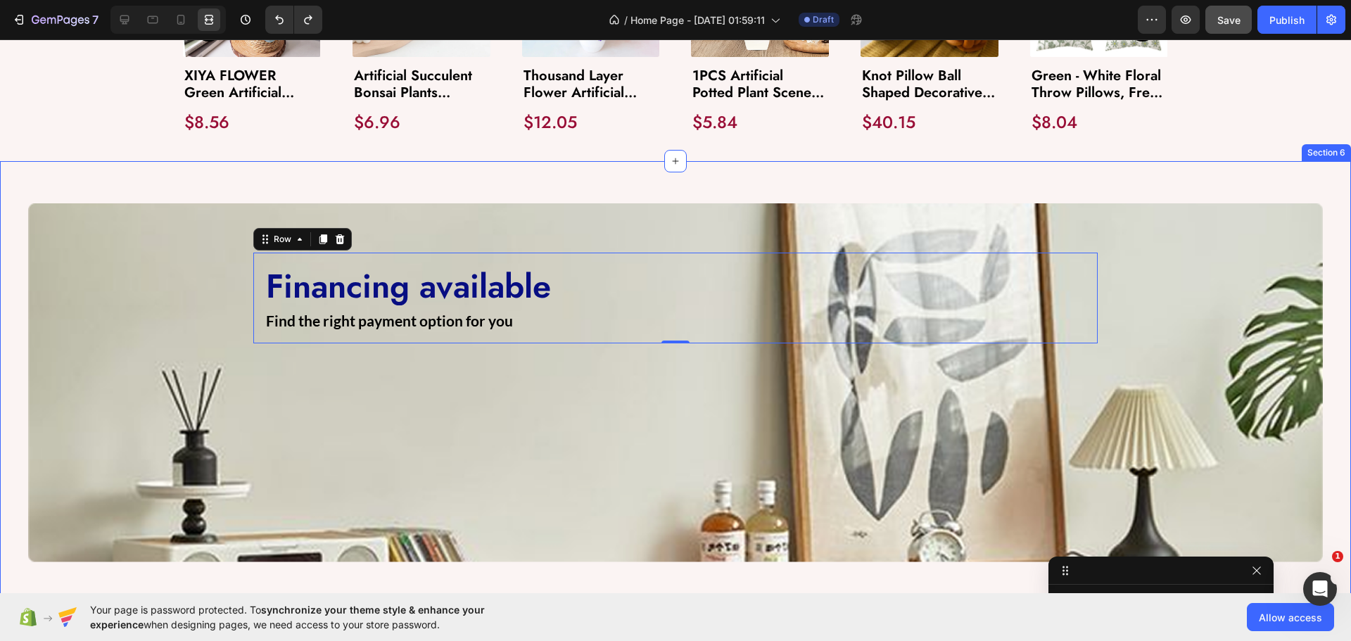
click at [205, 177] on div "Image Financing available Heading Find the right payment option for you Text Bl…" at bounding box center [675, 383] width 1351 height 444
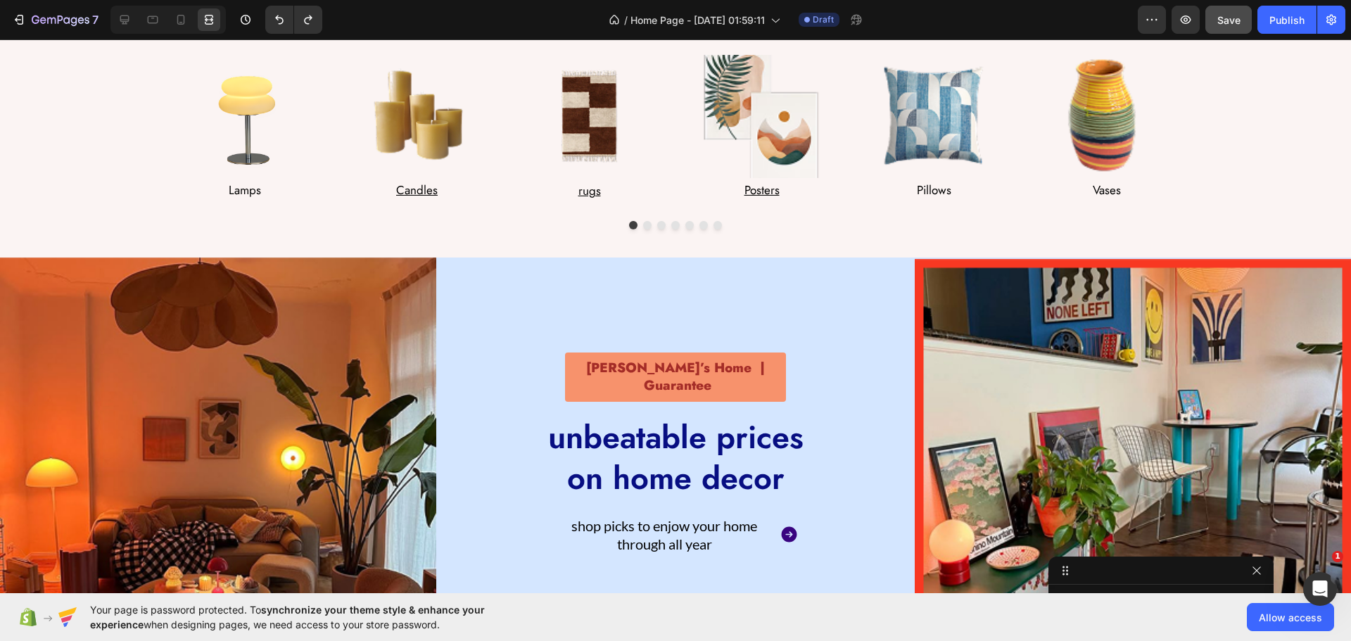
scroll to position [15, 0]
